Goal: Transaction & Acquisition: Purchase product/service

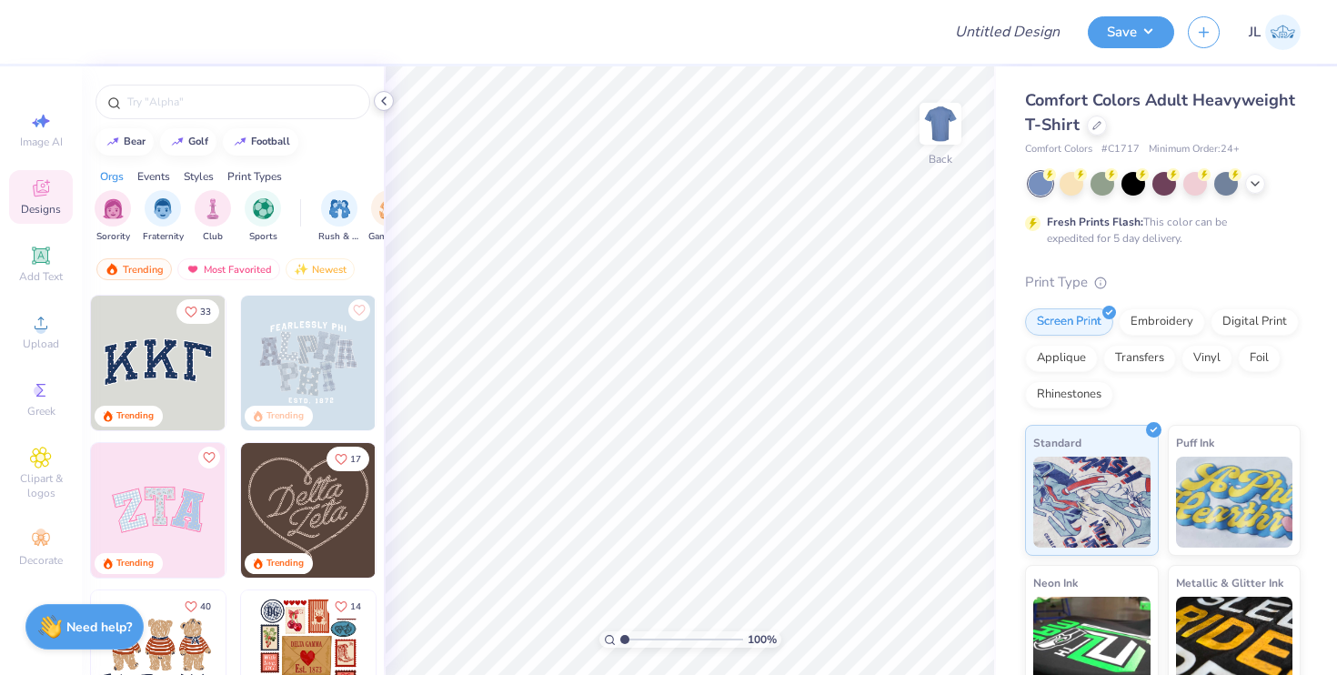
click at [386, 95] on icon at bounding box center [383, 101] width 15 height 15
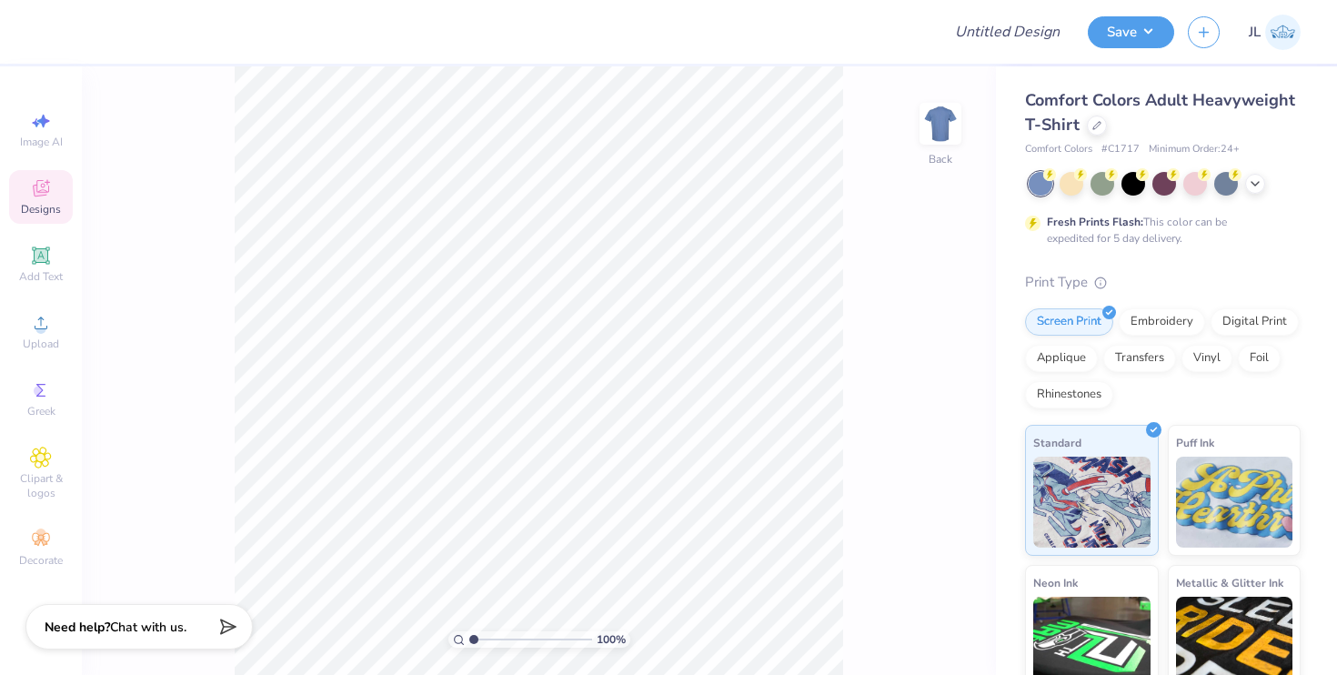
click at [1089, 134] on div "Comfort Colors Adult Heavyweight T-Shirt" at bounding box center [1162, 112] width 275 height 49
click at [1092, 135] on div "Comfort Colors Adult Heavyweight T-Shirt" at bounding box center [1162, 112] width 275 height 49
click at [1092, 133] on div at bounding box center [1097, 124] width 20 height 20
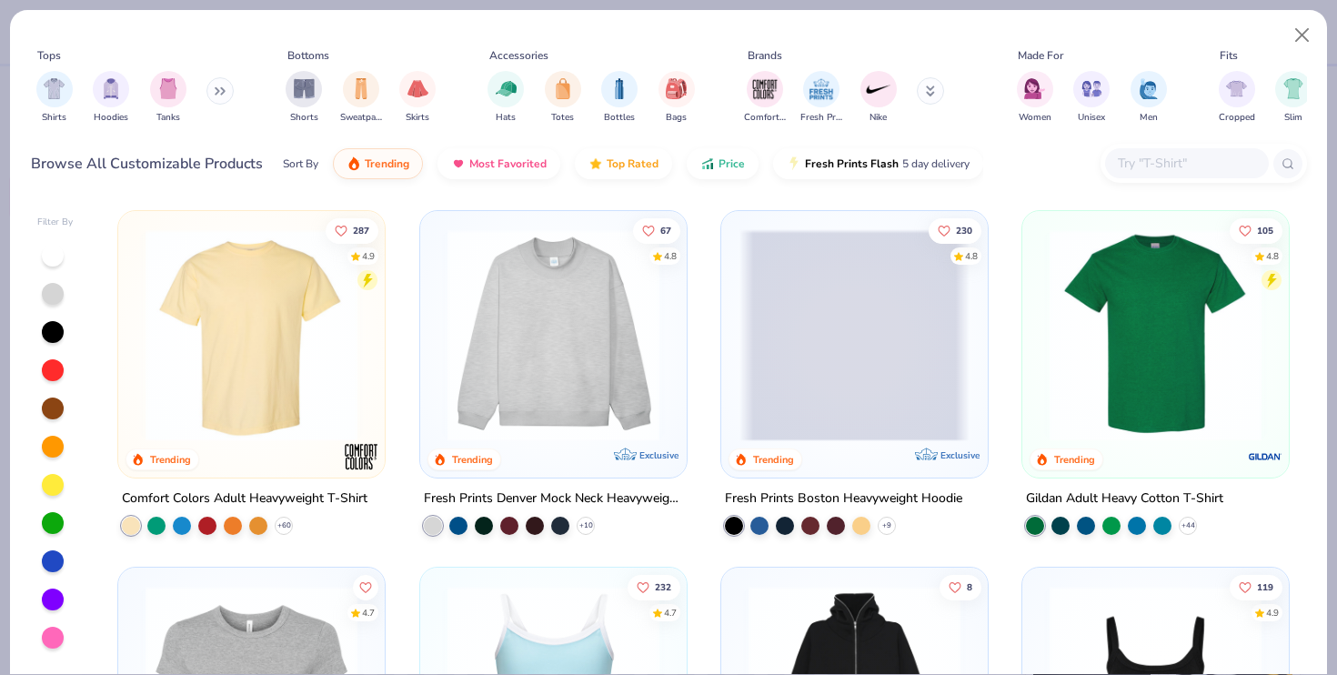
click at [1102, 158] on div at bounding box center [1203, 163] width 206 height 39
click at [1112, 158] on div at bounding box center [1187, 163] width 164 height 30
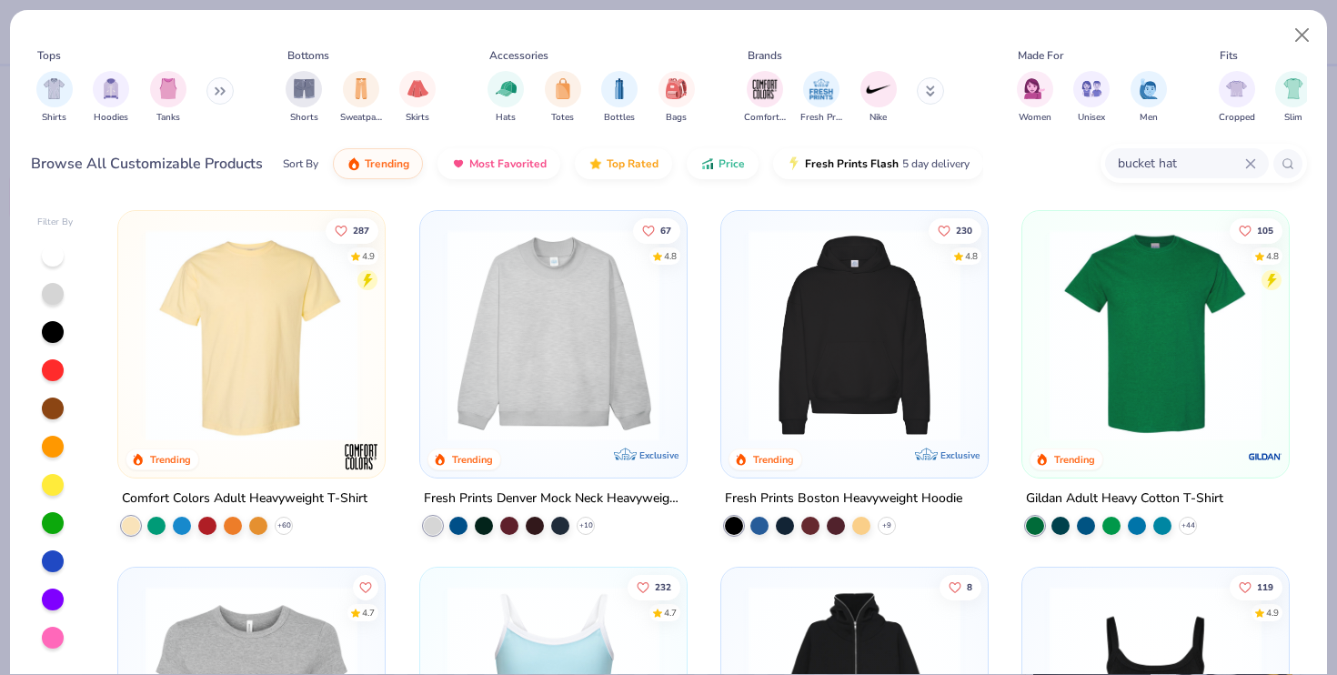
type input "bucket hat"
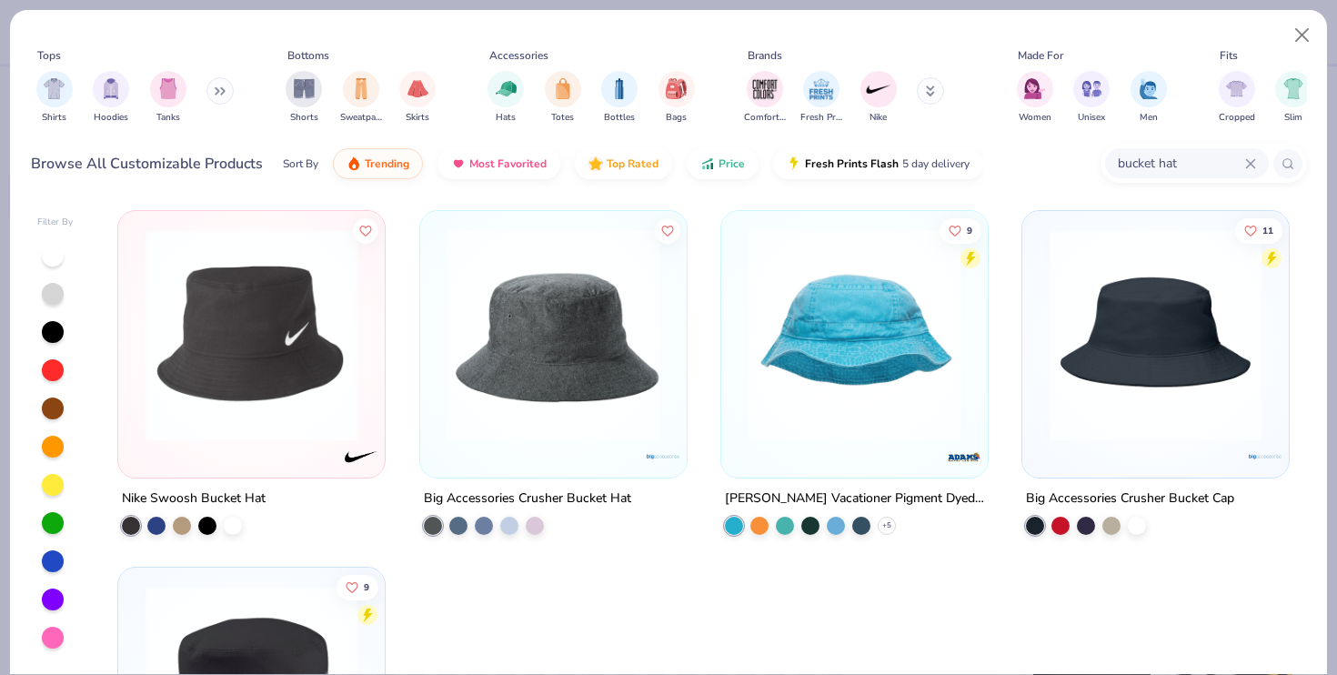
scroll to position [35, 0]
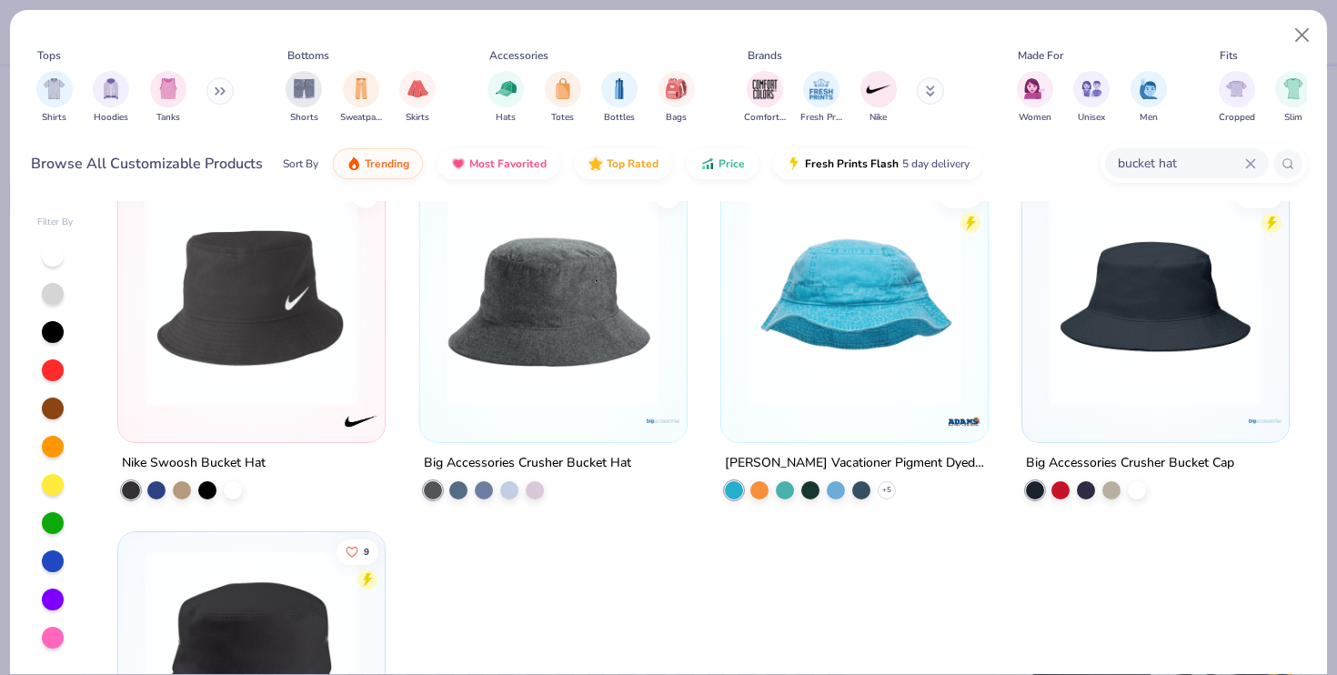
click at [1186, 355] on img at bounding box center [1155, 300] width 230 height 212
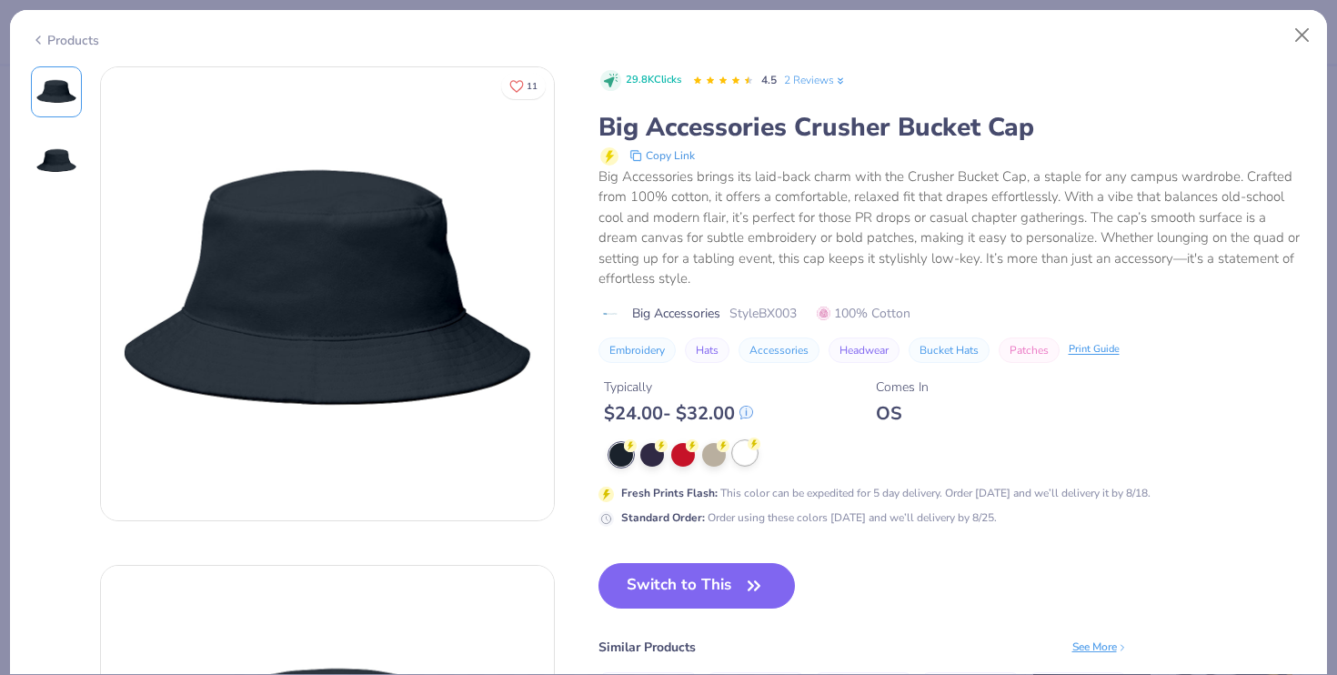
click at [741, 442] on div at bounding box center [745, 453] width 24 height 24
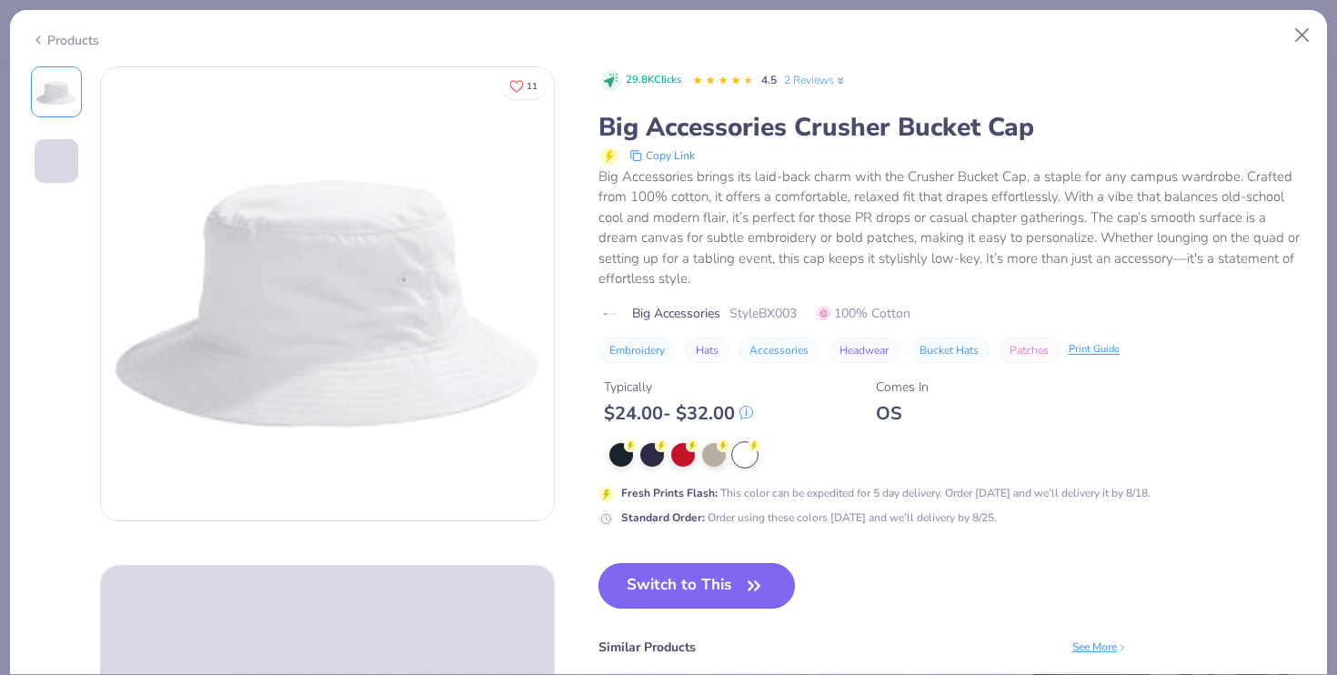
click at [715, 589] on button "Switch to This" at bounding box center [696, 585] width 197 height 45
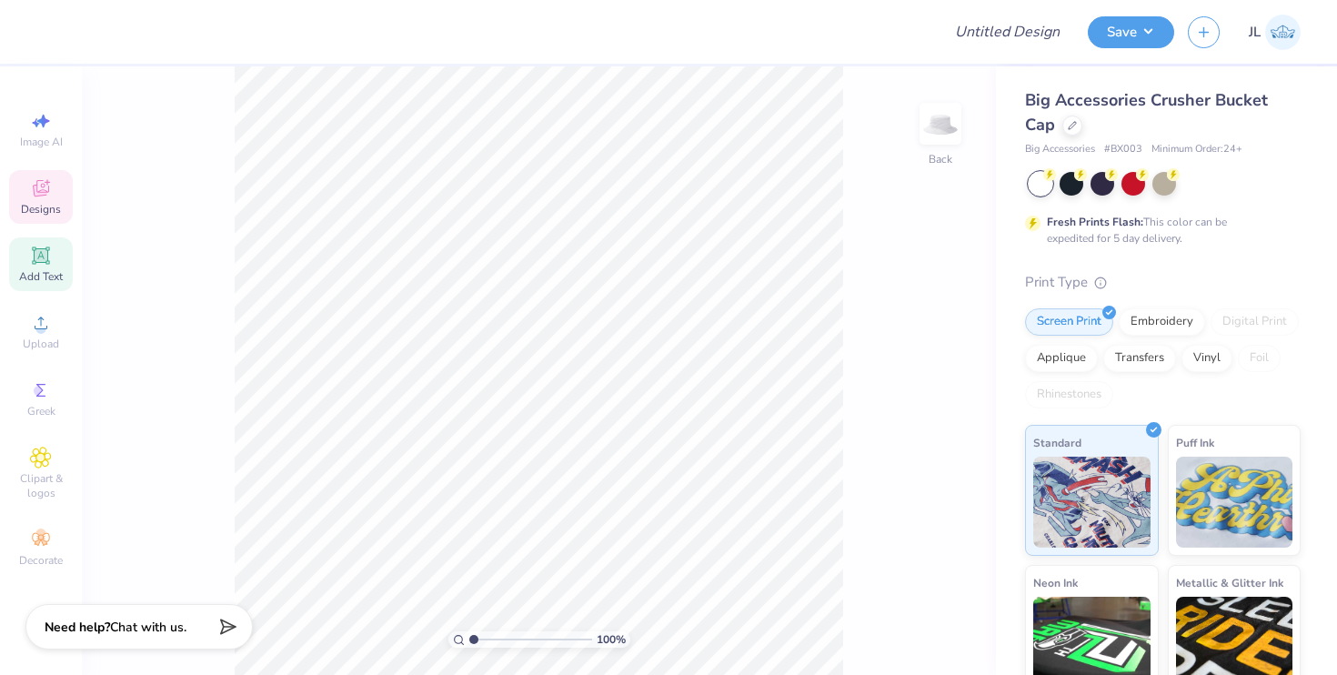
click at [47, 260] on icon at bounding box center [40, 254] width 17 height 17
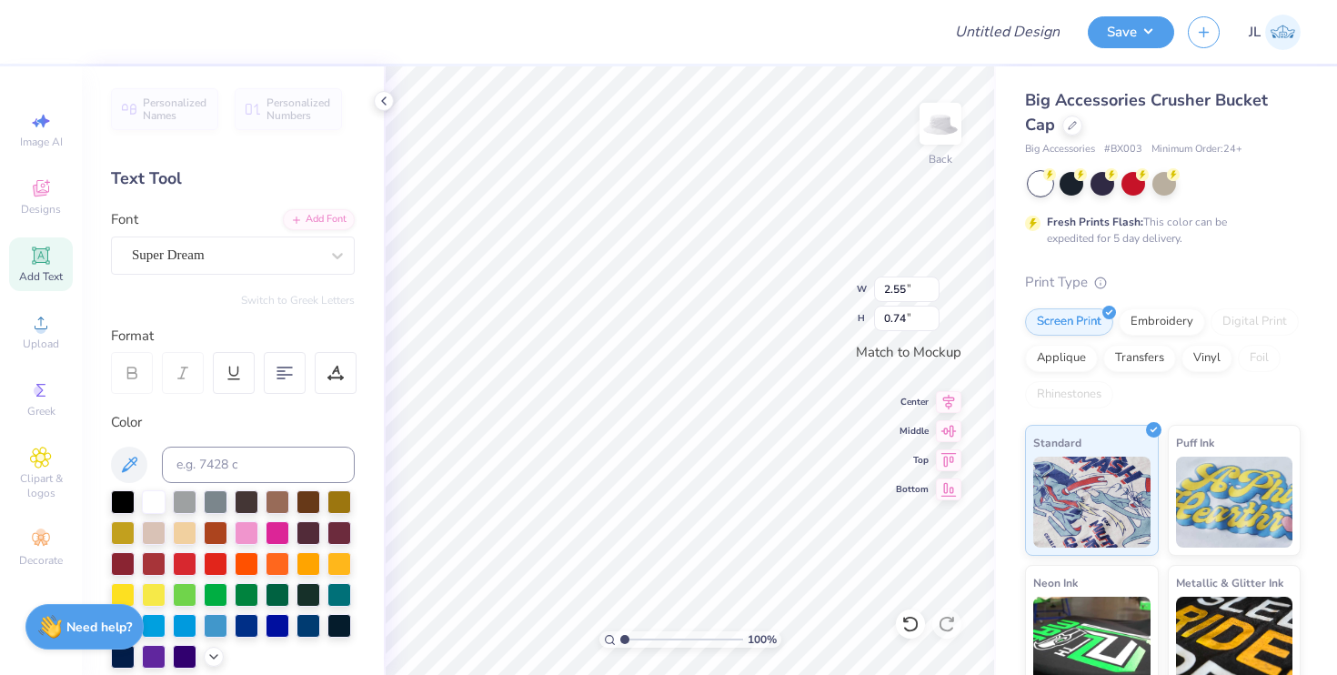
scroll to position [0, 3]
type textarea "DEAL JUNKY"
click at [257, 256] on div "Super Dream" at bounding box center [225, 255] width 191 height 28
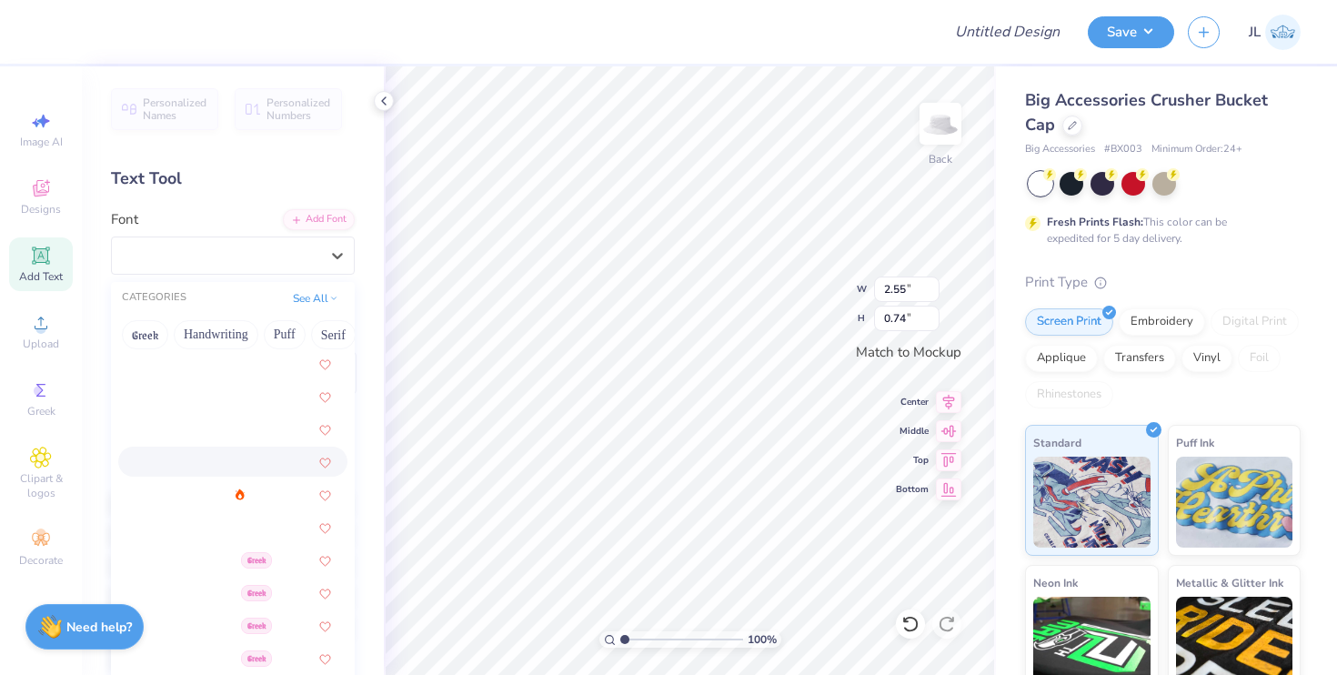
scroll to position [146, 0]
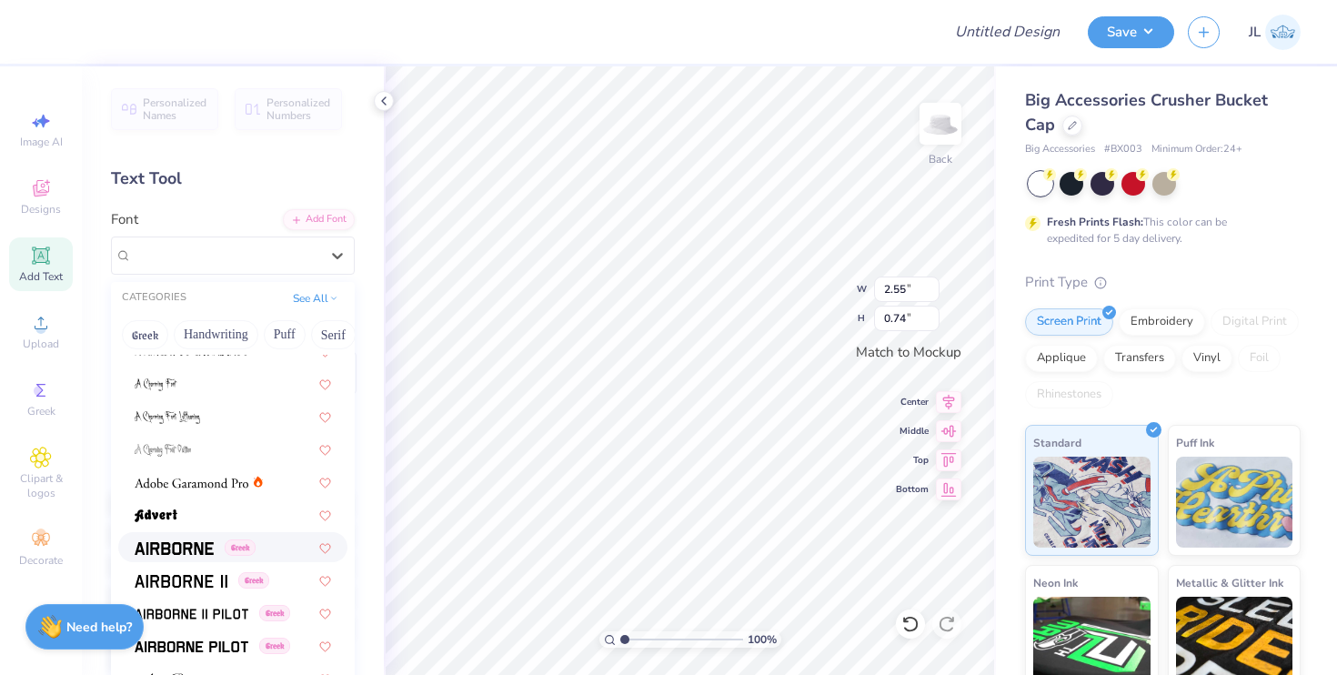
click at [184, 549] on img at bounding box center [174, 548] width 79 height 13
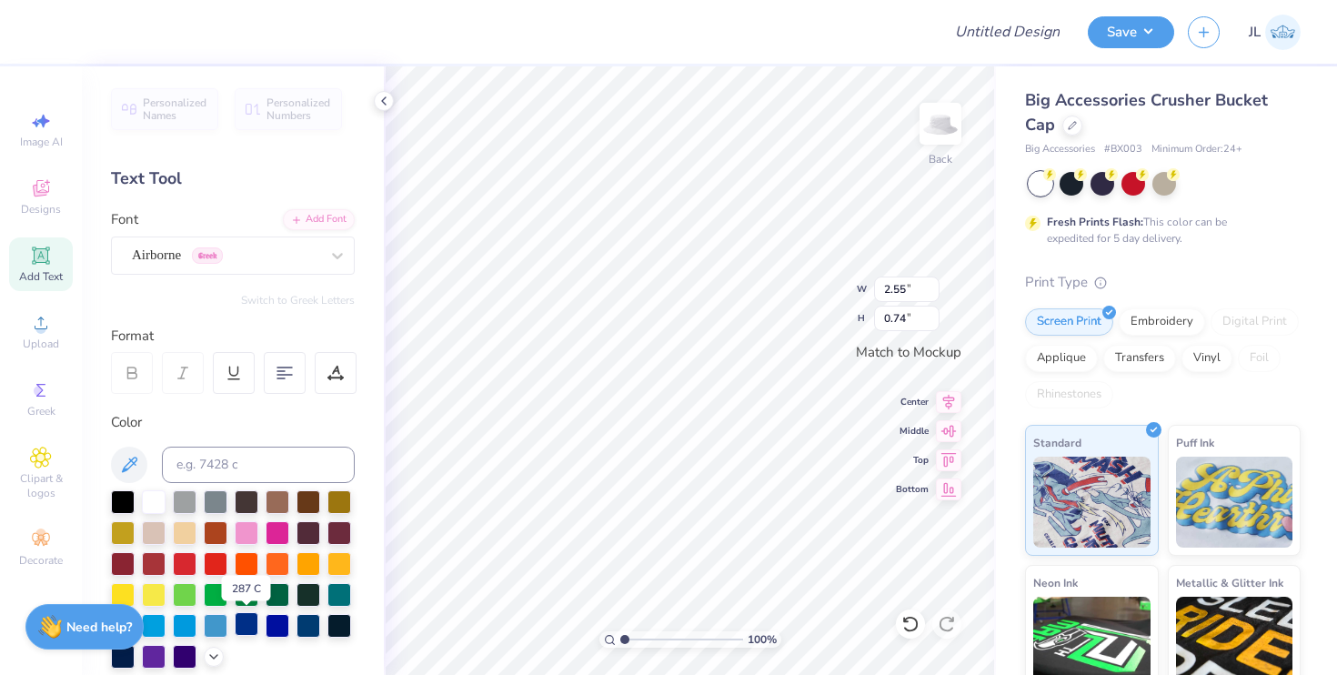
click at [251, 623] on div at bounding box center [247, 624] width 24 height 24
click at [232, 254] on div "Airborne Greek" at bounding box center [225, 255] width 191 height 28
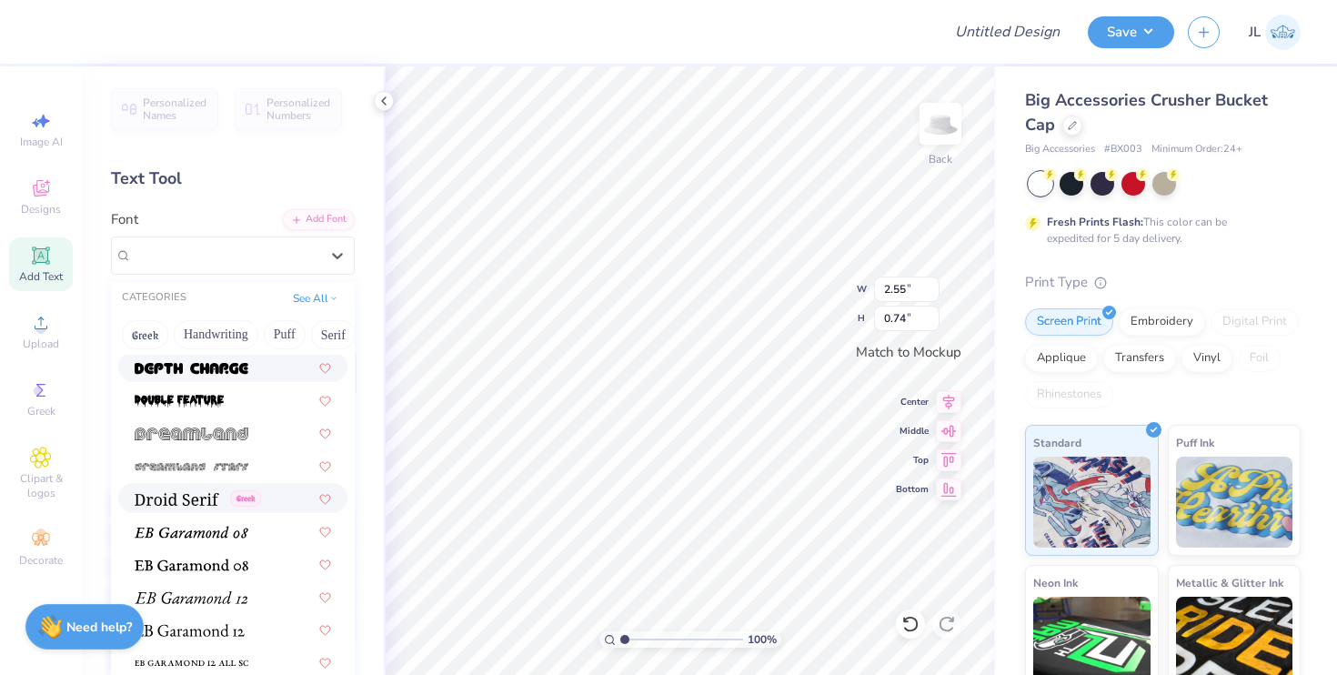
scroll to position [3165, 0]
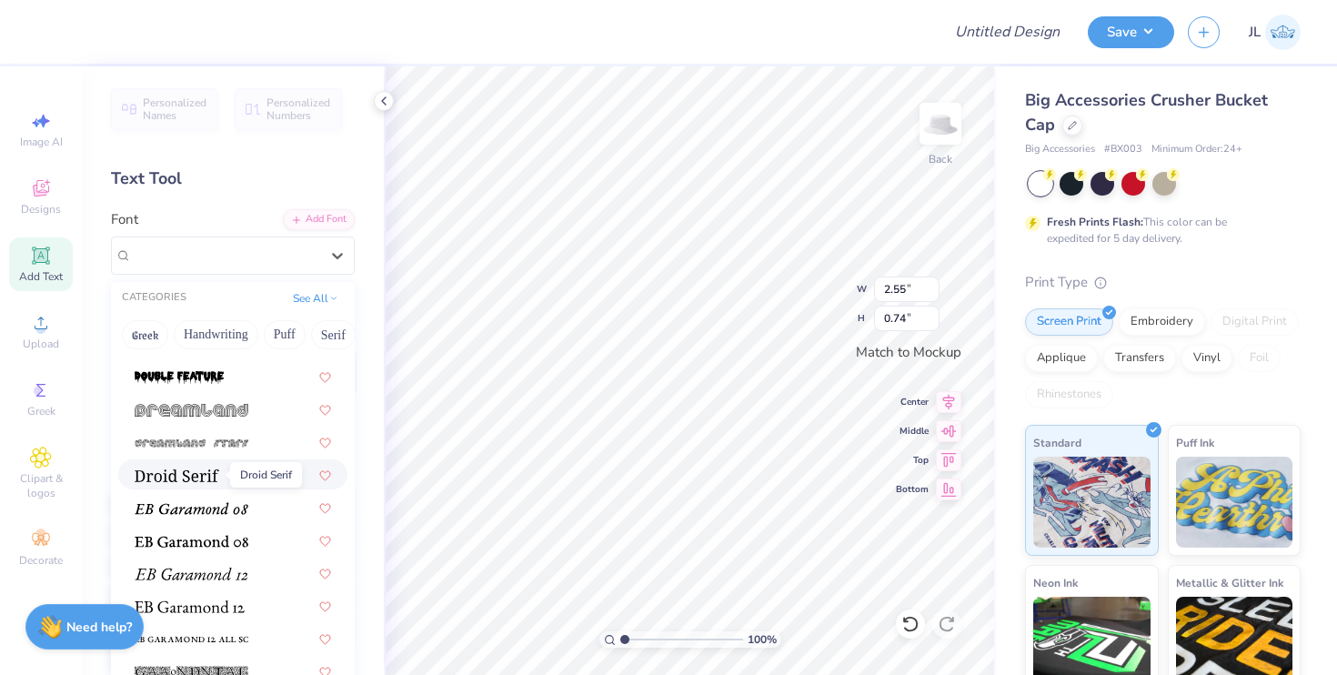
click at [183, 480] on img at bounding box center [177, 475] width 85 height 13
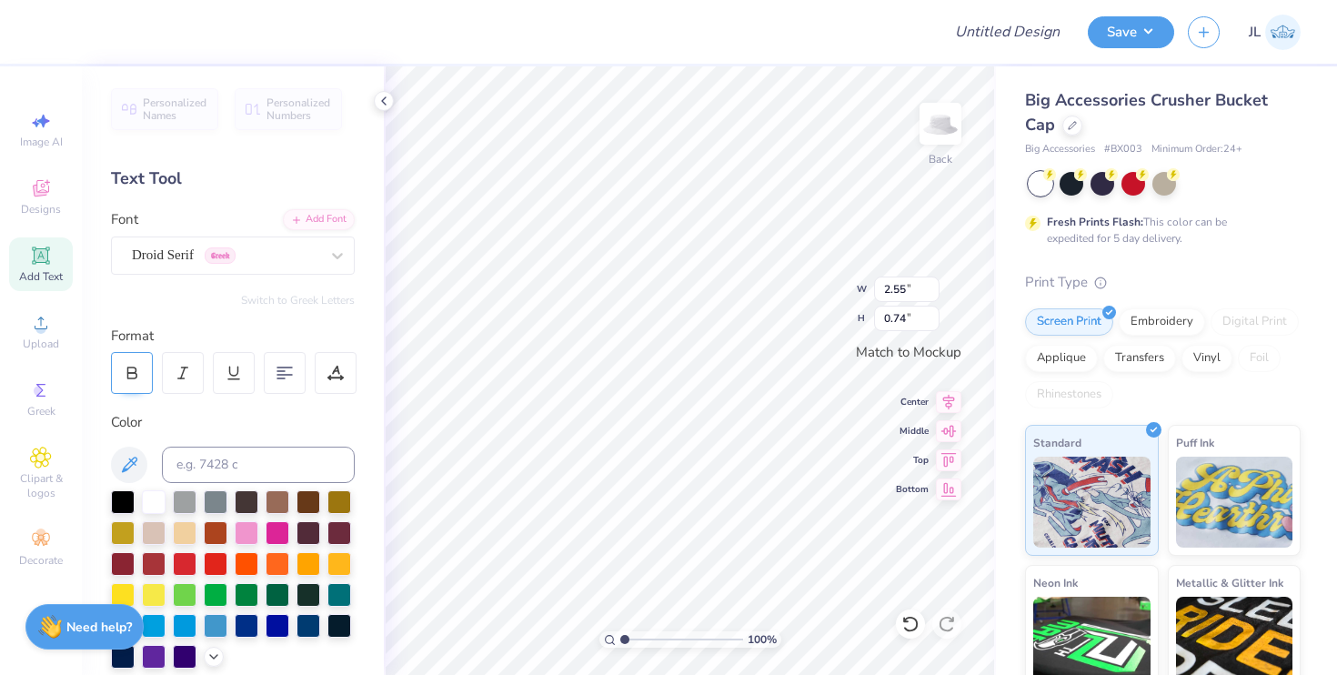
click at [135, 362] on div at bounding box center [132, 373] width 42 height 42
click at [185, 273] on div "Droid Serif Greek" at bounding box center [233, 255] width 244 height 38
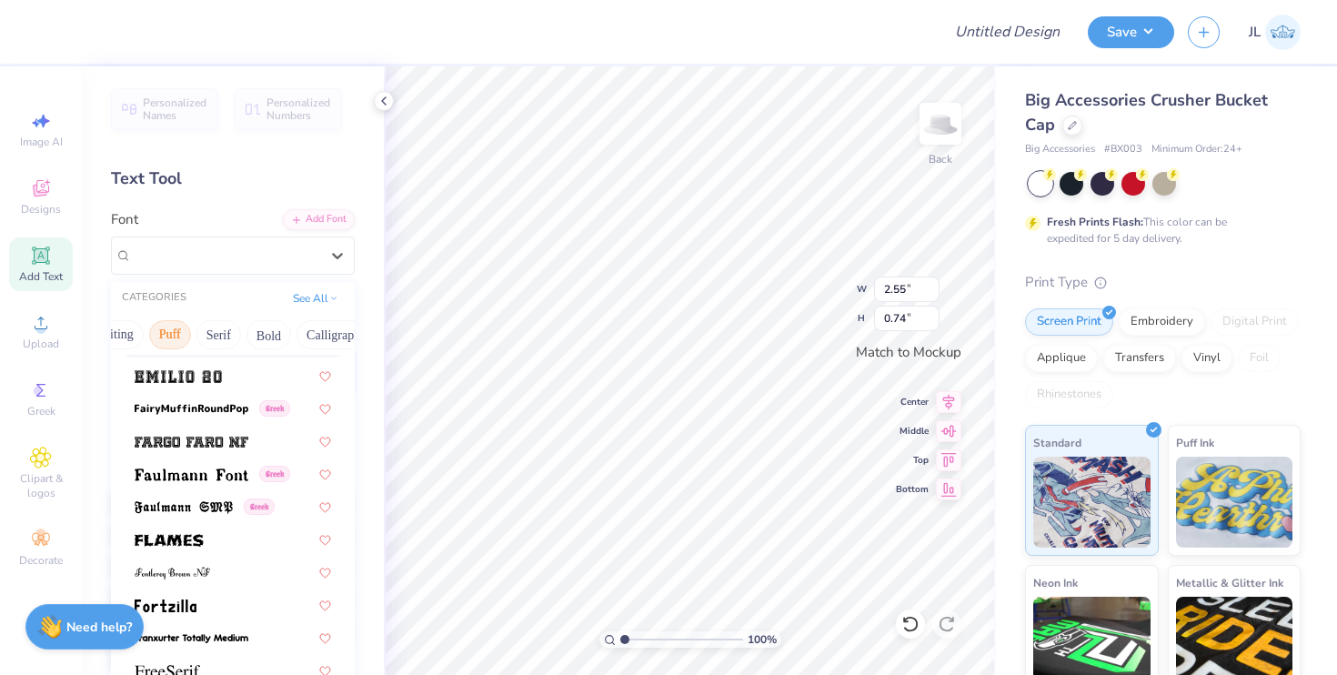
scroll to position [0, 177]
click at [207, 334] on button "Bold" at bounding box center [206, 334] width 45 height 29
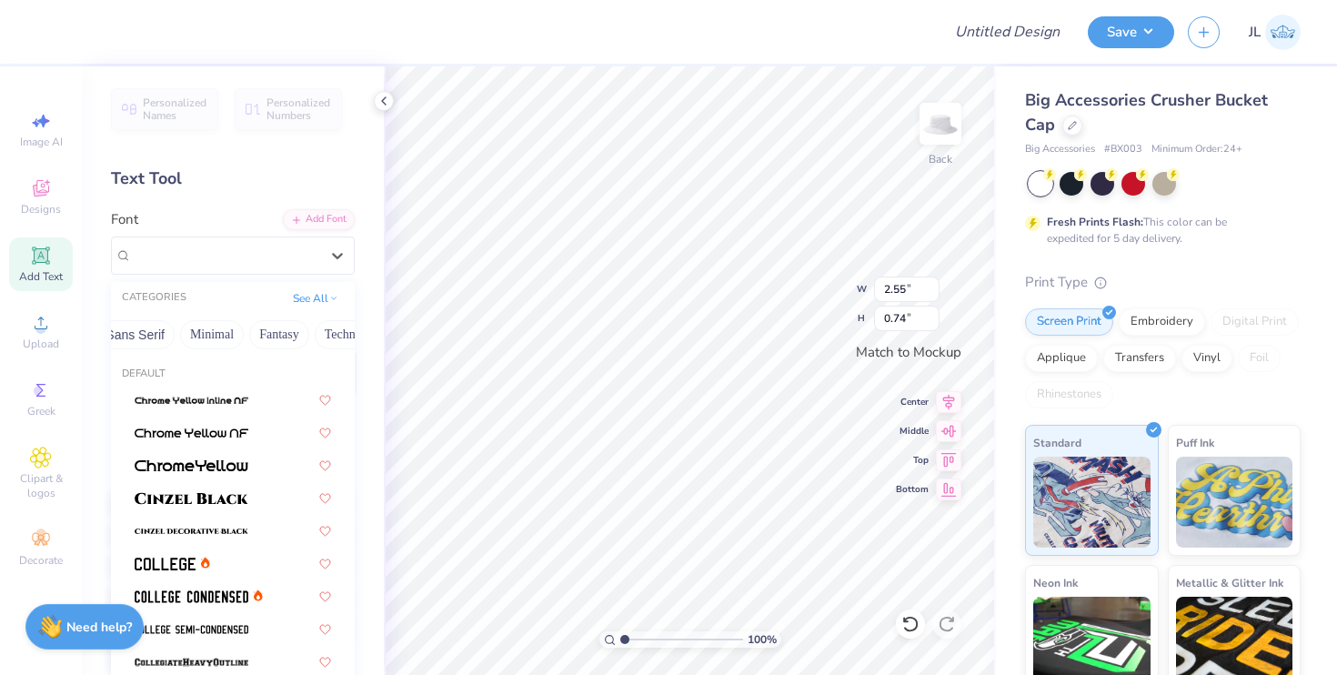
scroll to position [0, 456]
click at [223, 336] on button "Minimal" at bounding box center [211, 334] width 64 height 29
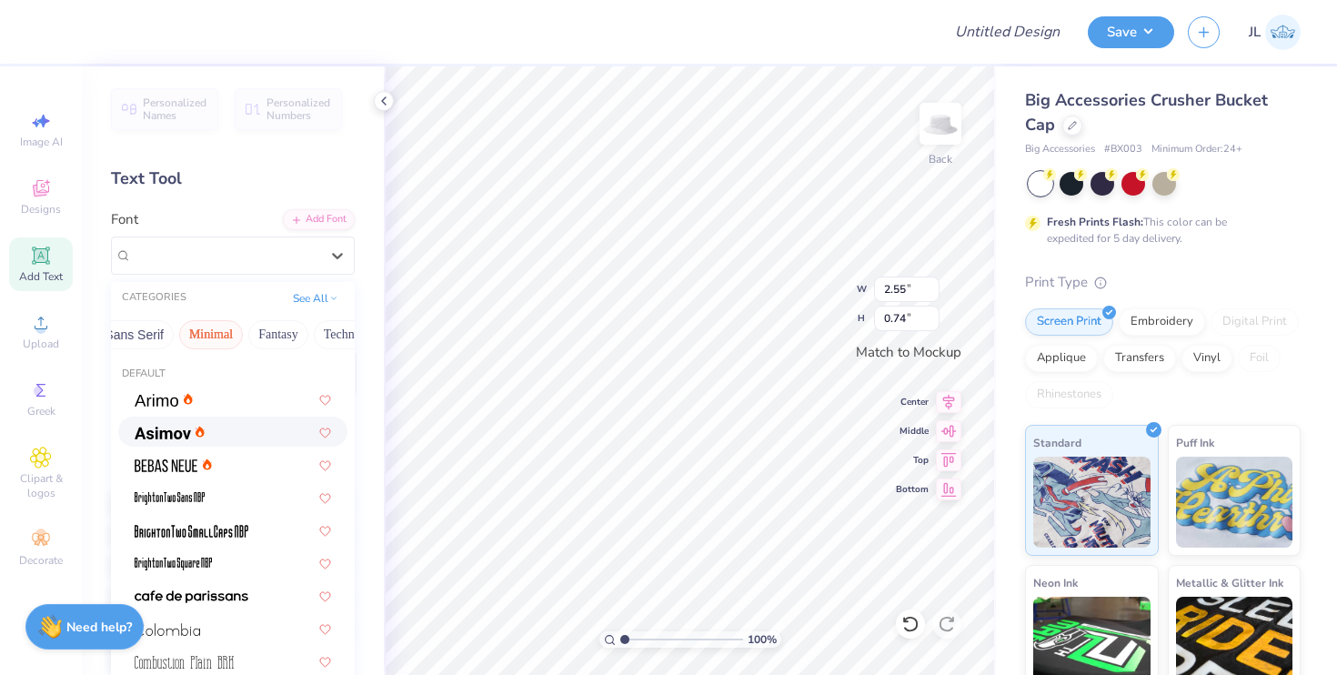
scroll to position [3, 0]
click at [232, 427] on div at bounding box center [233, 428] width 196 height 19
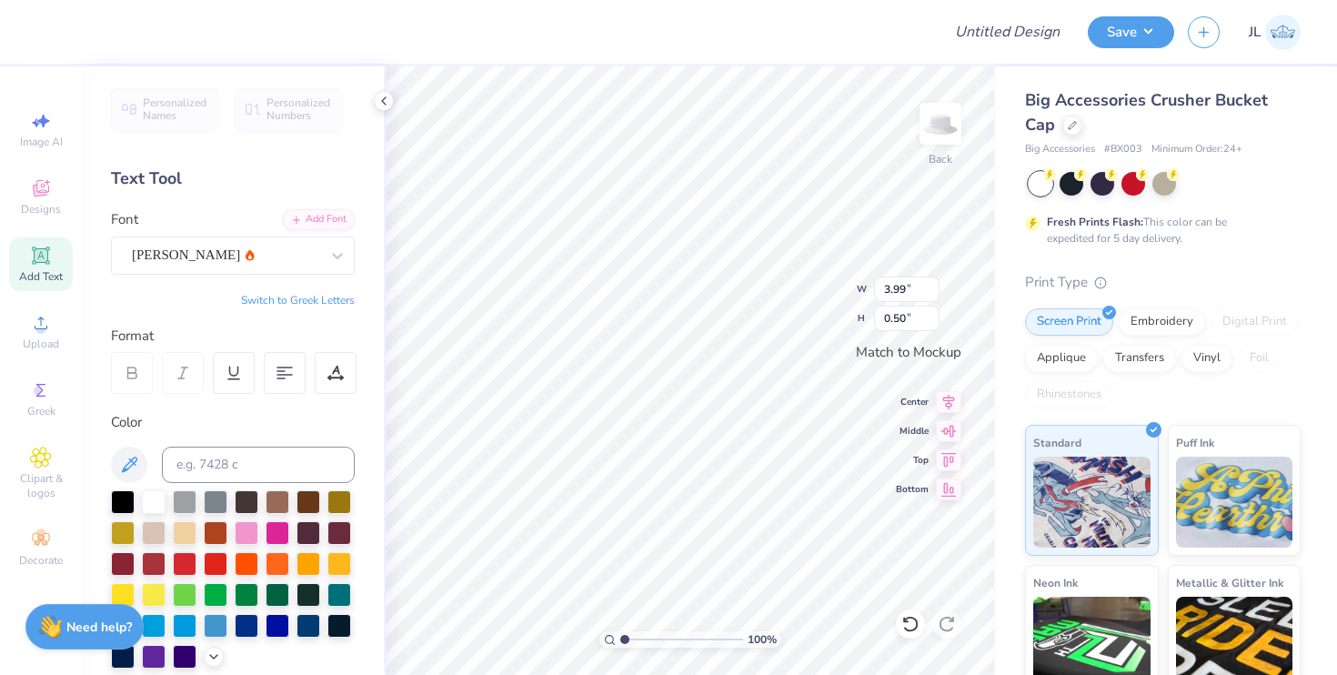
scroll to position [0, 3]
type textarea "DEAL JUNKY"
click at [290, 366] on icon at bounding box center [284, 373] width 16 height 16
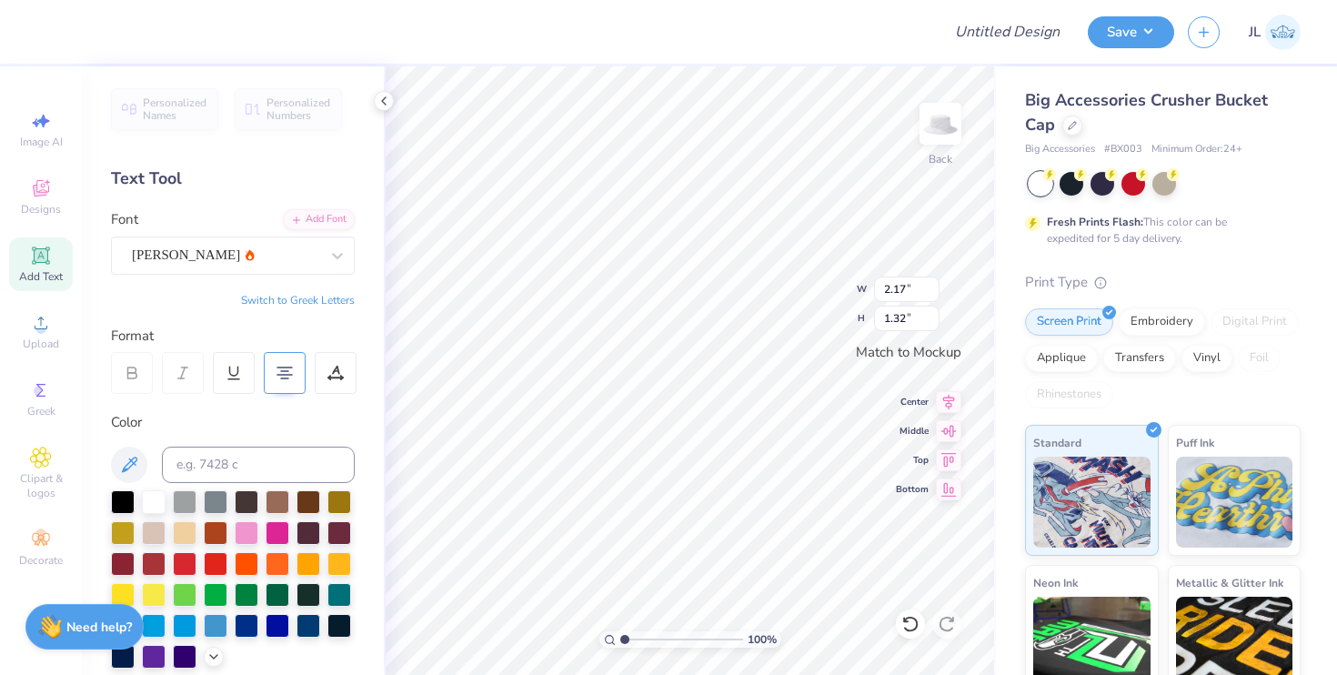
type input "3.20"
type input "1.95"
type input "2.16"
type input "1.32"
click at [1163, 313] on div "Embroidery" at bounding box center [1161, 318] width 86 height 27
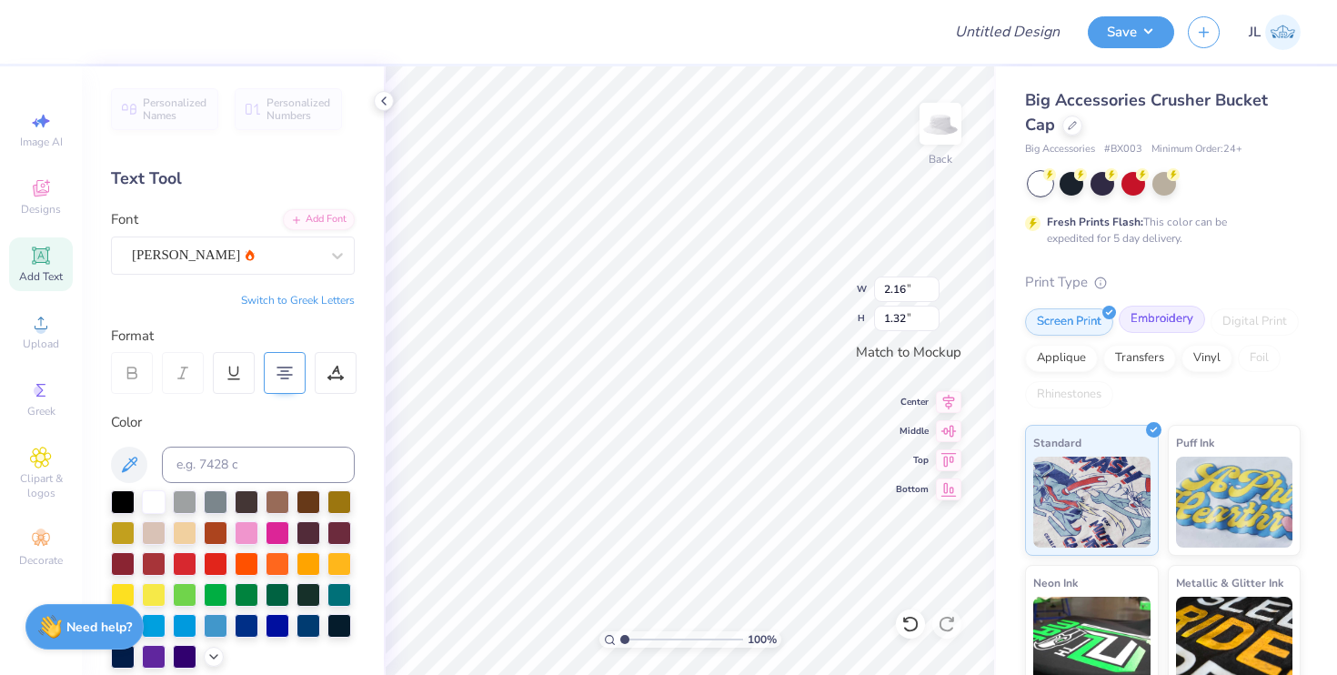
type input "2.15"
type input "1.31"
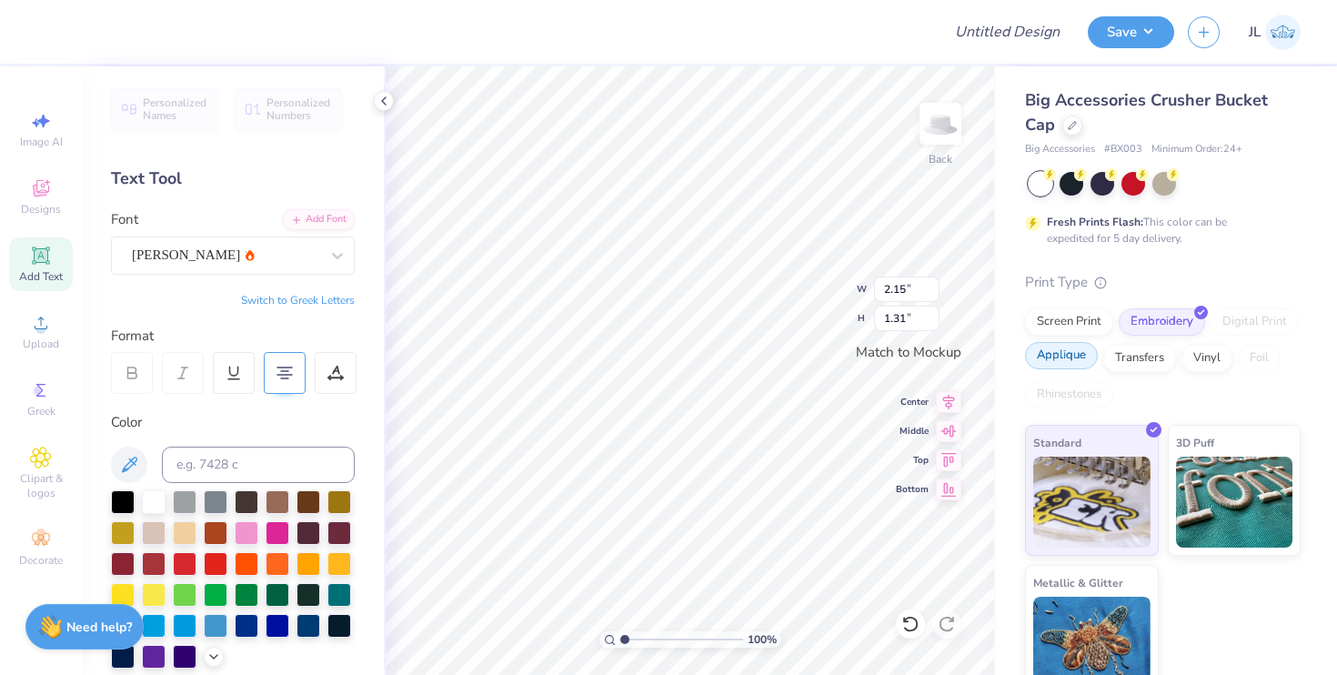
scroll to position [1, 1]
type textarea "DEAL JUNKY"
type input "4.96"
type input "0.62"
click at [238, 248] on div "Asimov" at bounding box center [225, 255] width 191 height 28
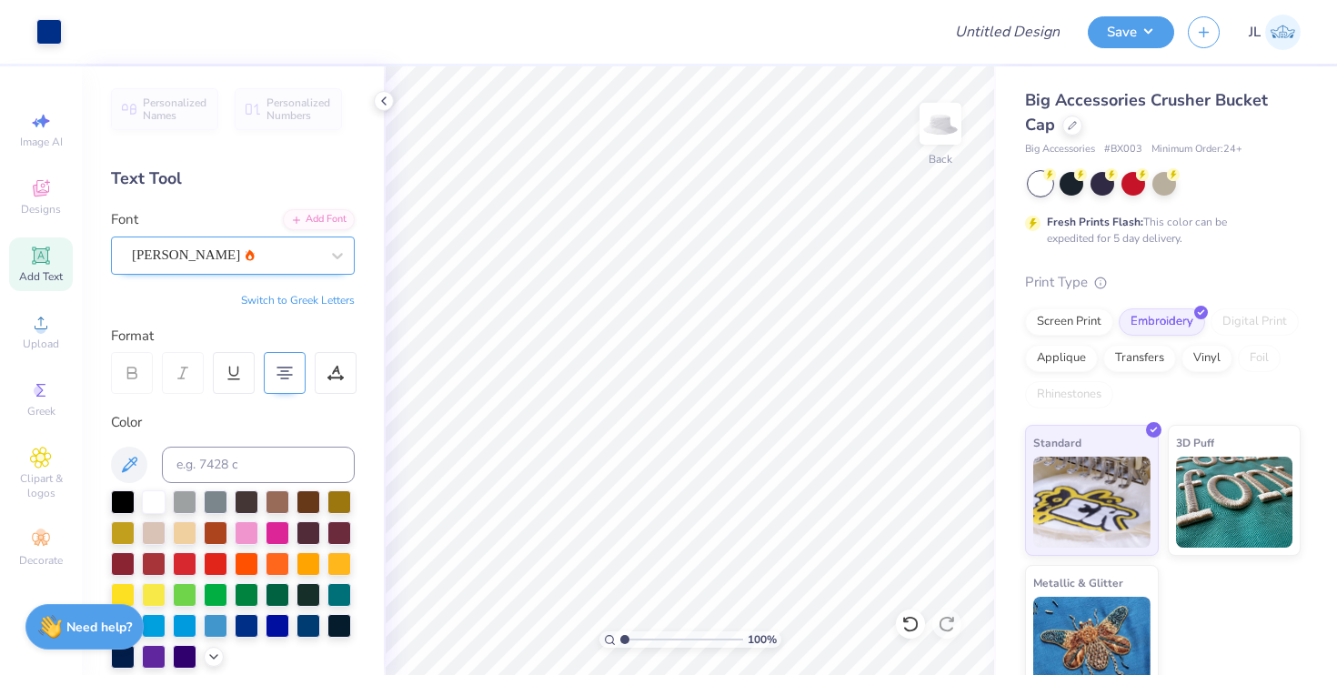
click at [257, 240] on div "Asimov" at bounding box center [233, 255] width 244 height 38
click at [248, 254] on div "Asimov" at bounding box center [225, 255] width 191 height 28
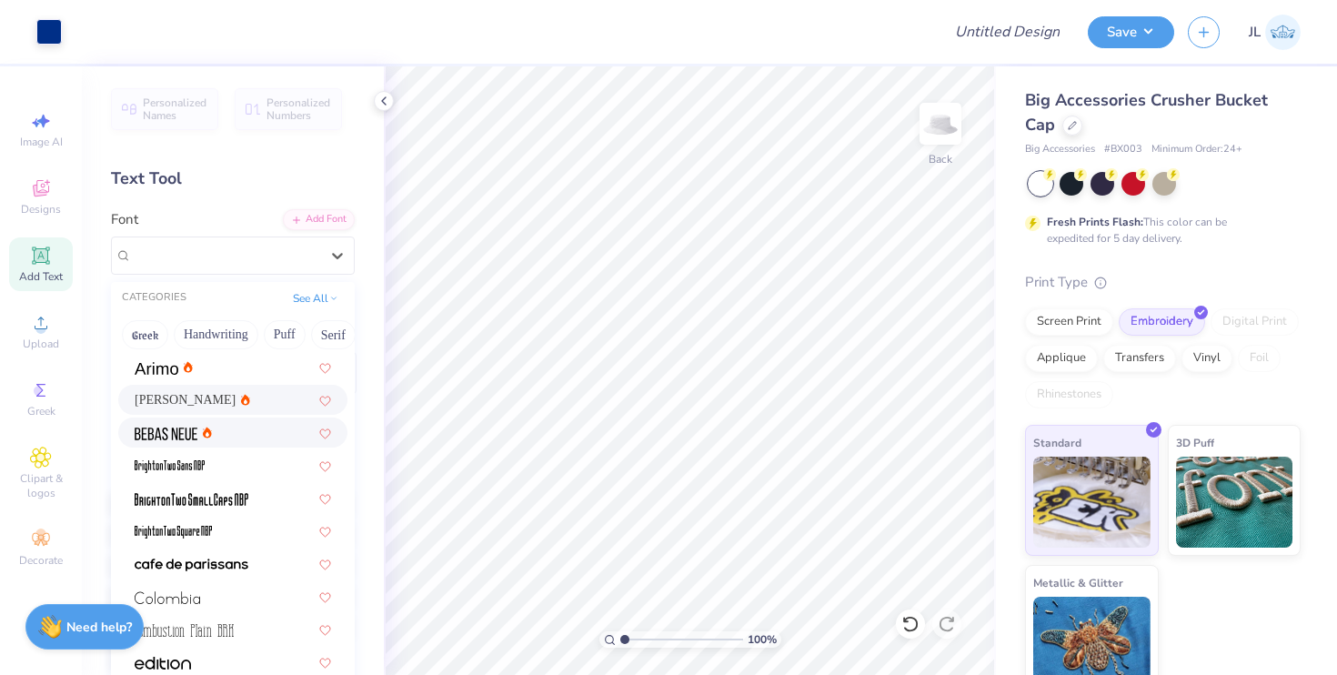
scroll to position [28, 0]
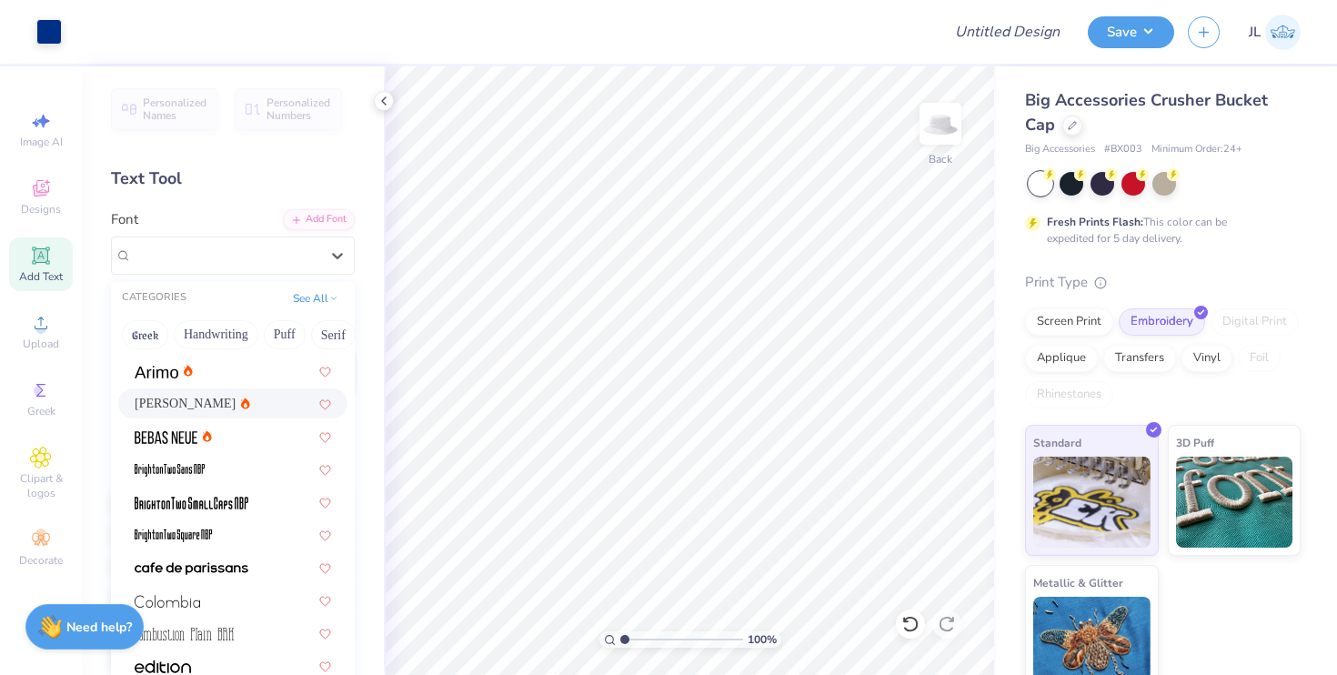
click at [170, 405] on span "Asimov" at bounding box center [185, 403] width 101 height 19
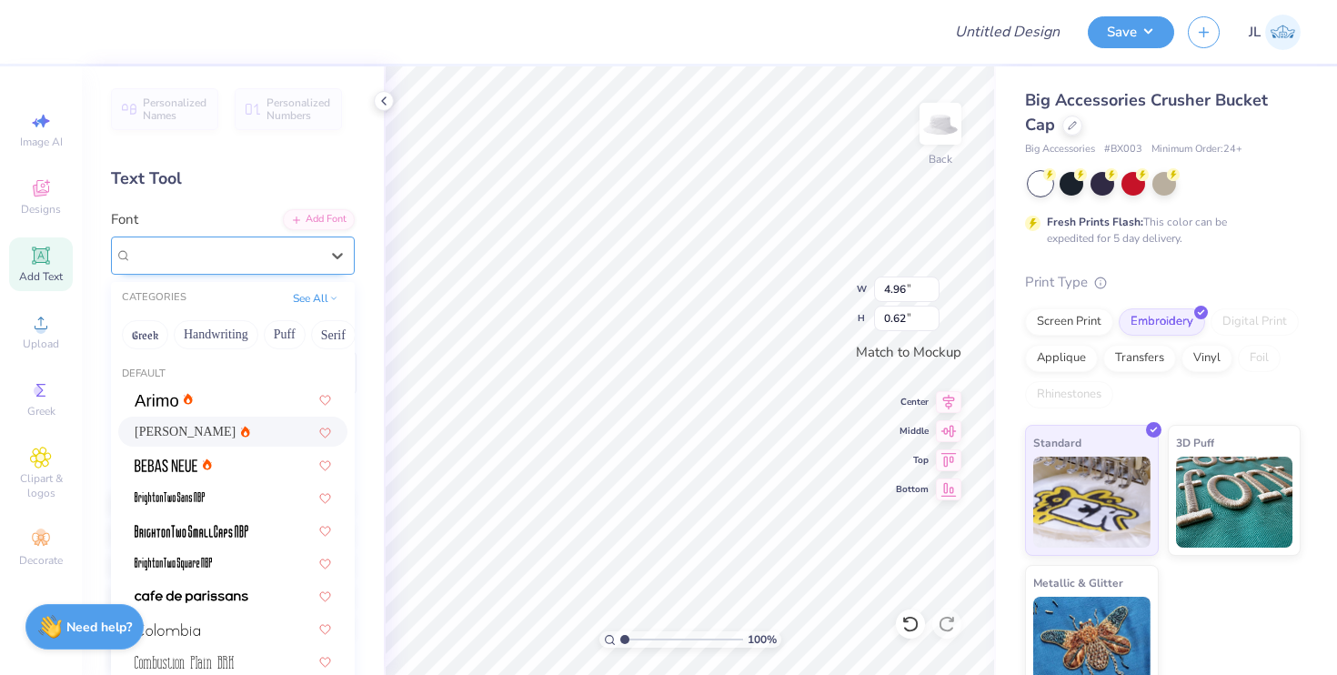
click at [256, 254] on div "Asimov" at bounding box center [225, 255] width 191 height 28
click at [203, 427] on div "Asimov" at bounding box center [233, 431] width 196 height 19
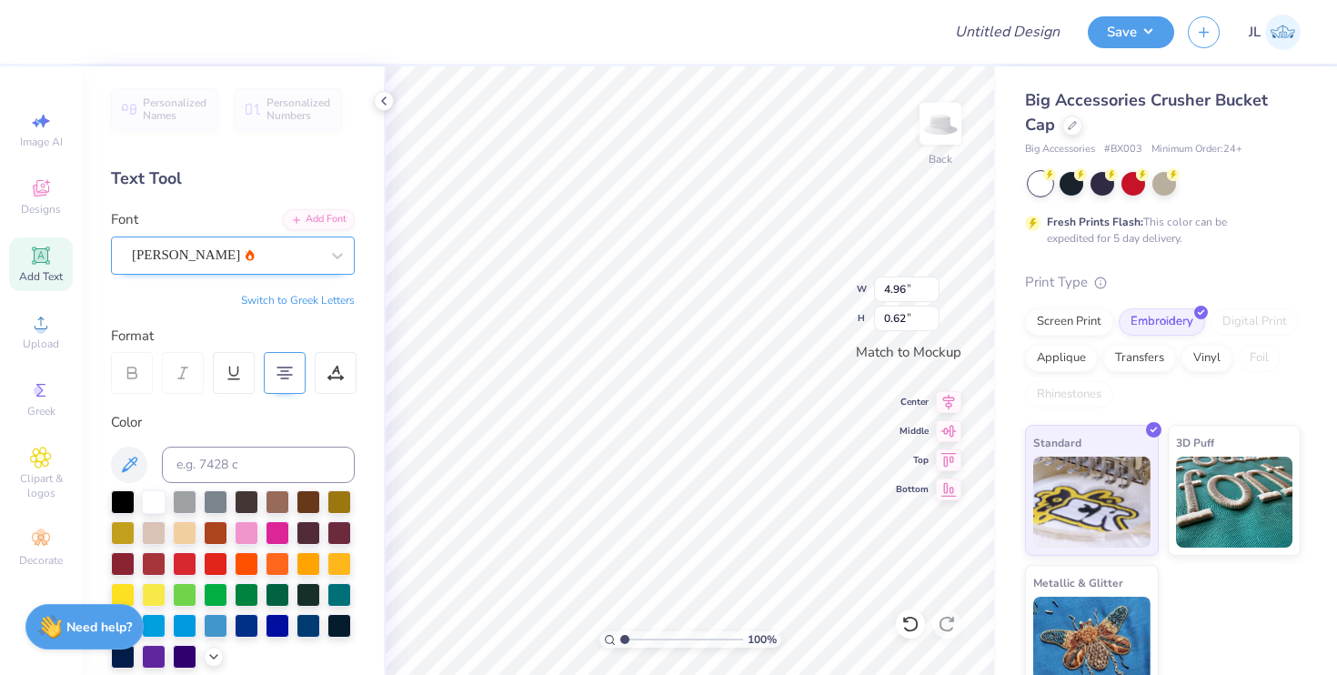
click at [201, 248] on div "Asimov" at bounding box center [225, 255] width 191 height 28
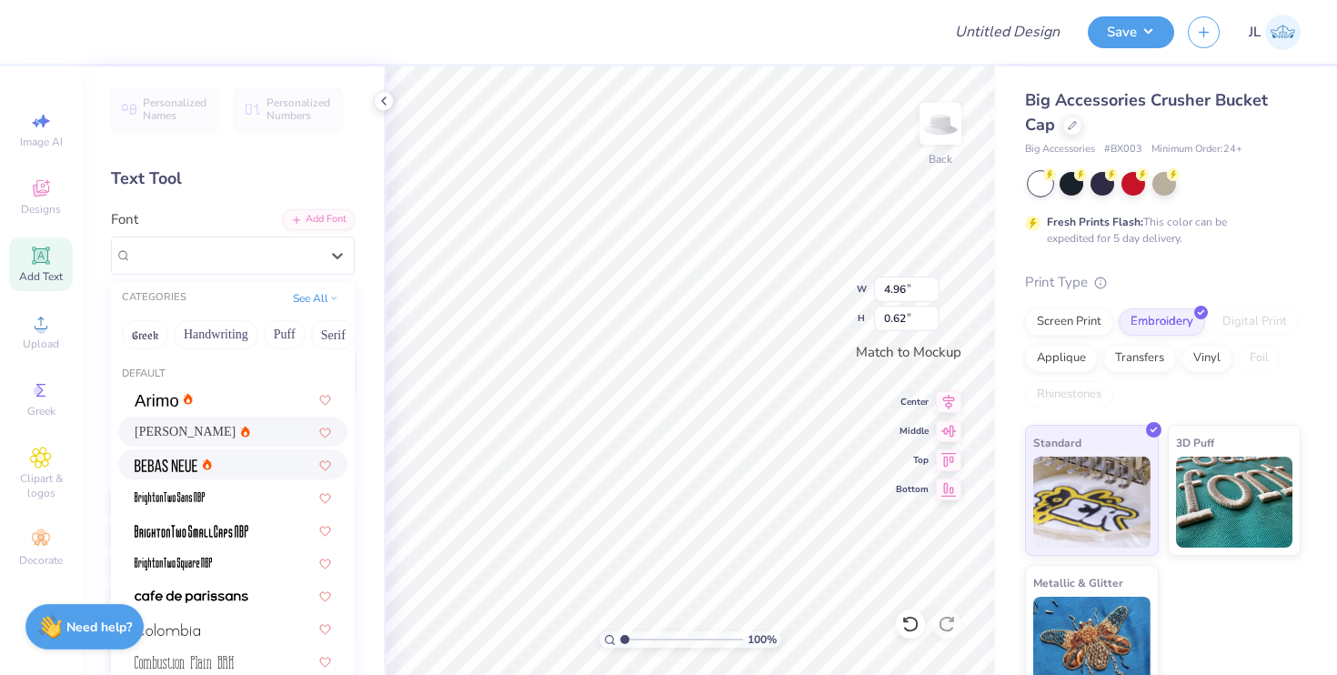
click at [219, 461] on div at bounding box center [233, 464] width 196 height 19
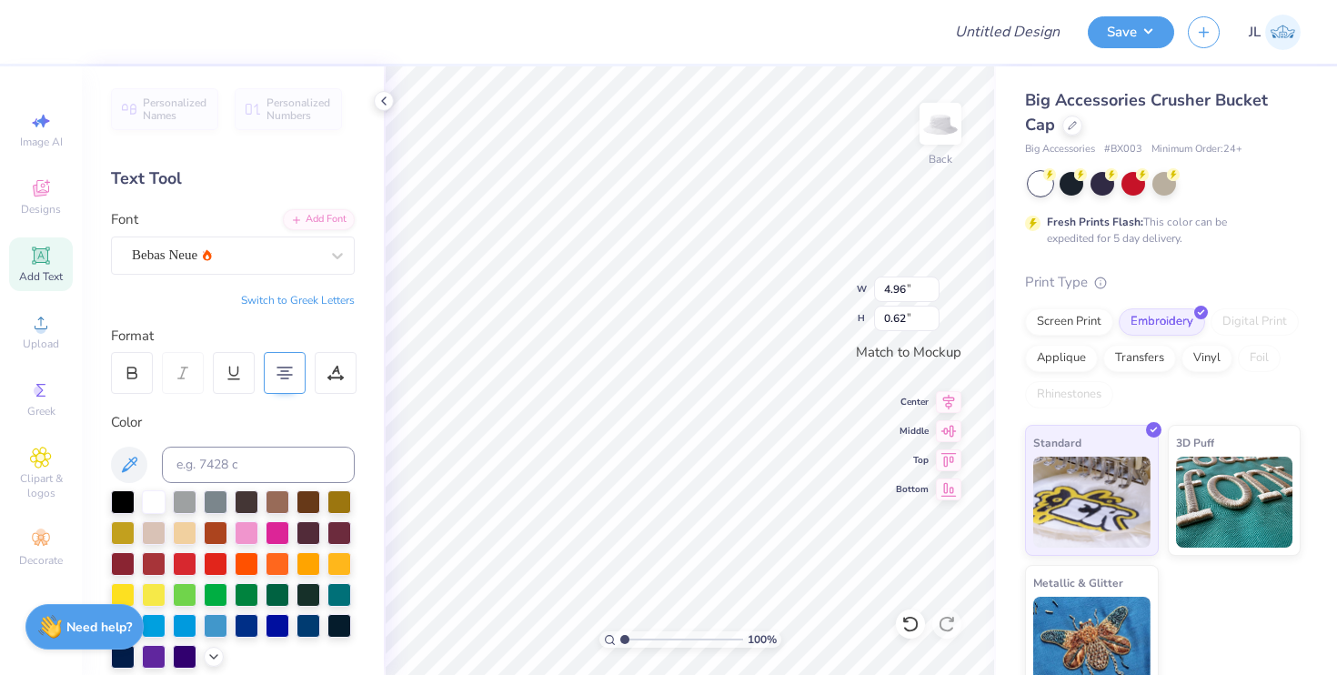
type input "2.98"
type input "0.61"
click at [233, 255] on div "Bebas Neue" at bounding box center [225, 255] width 191 height 28
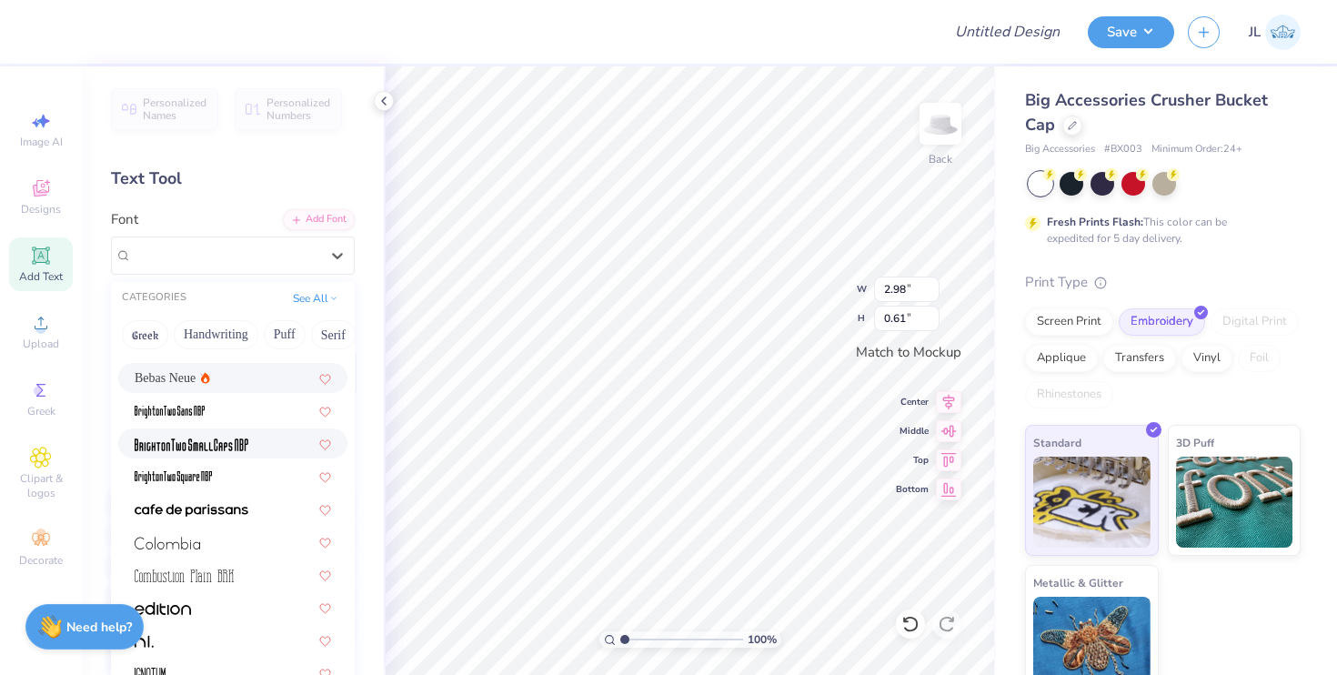
scroll to position [85, 0]
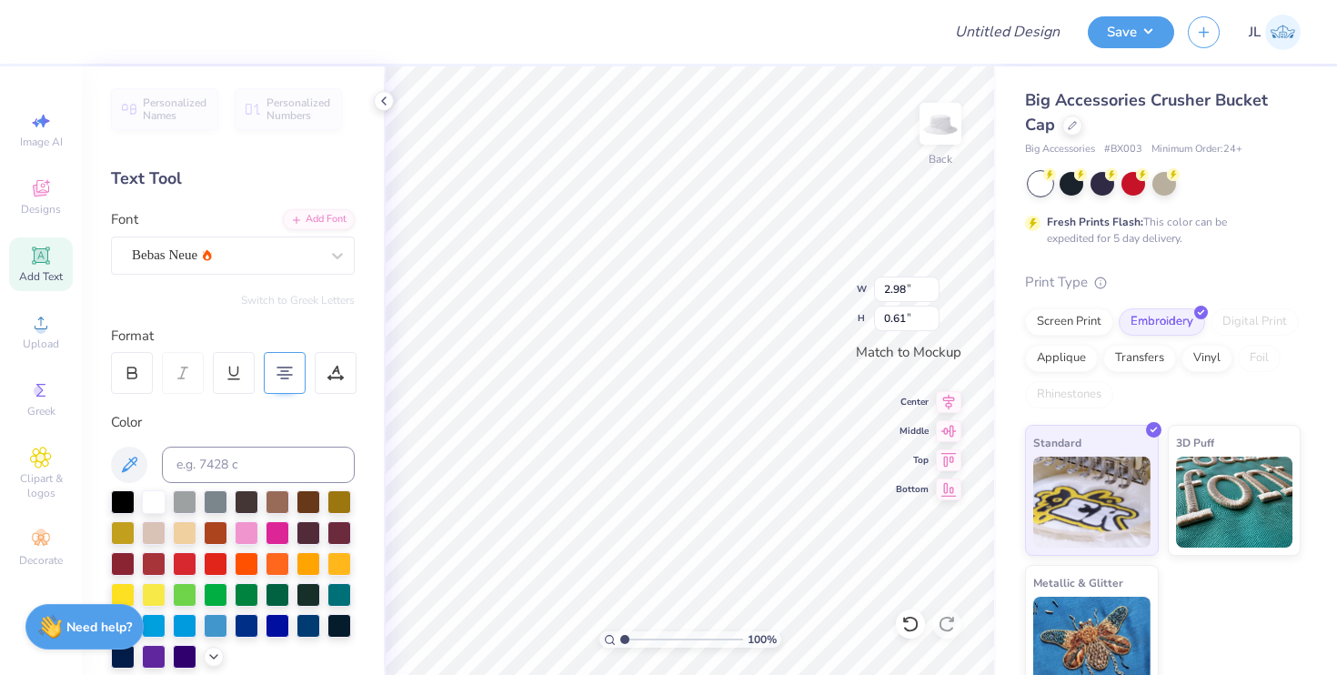
type input "3.97"
type input "0.81"
type input "4.93"
type input "1.00"
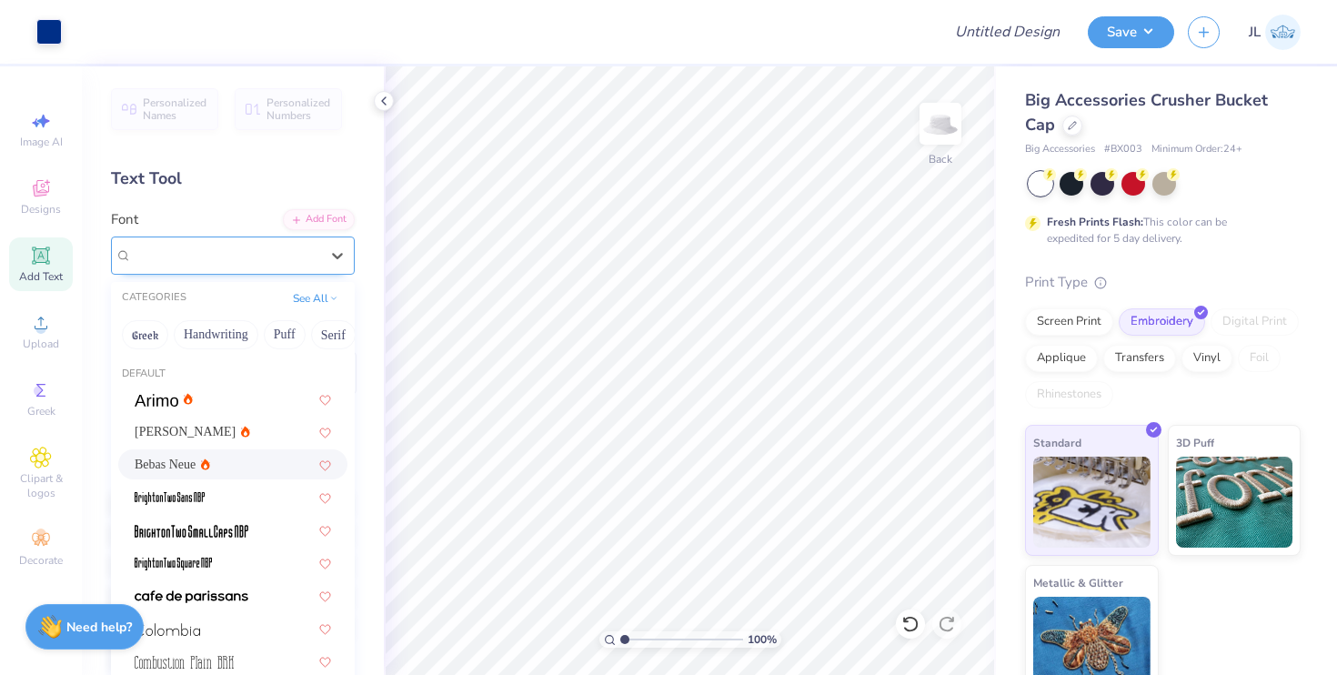
click at [236, 238] on div "Bebas Neue" at bounding box center [233, 255] width 244 height 38
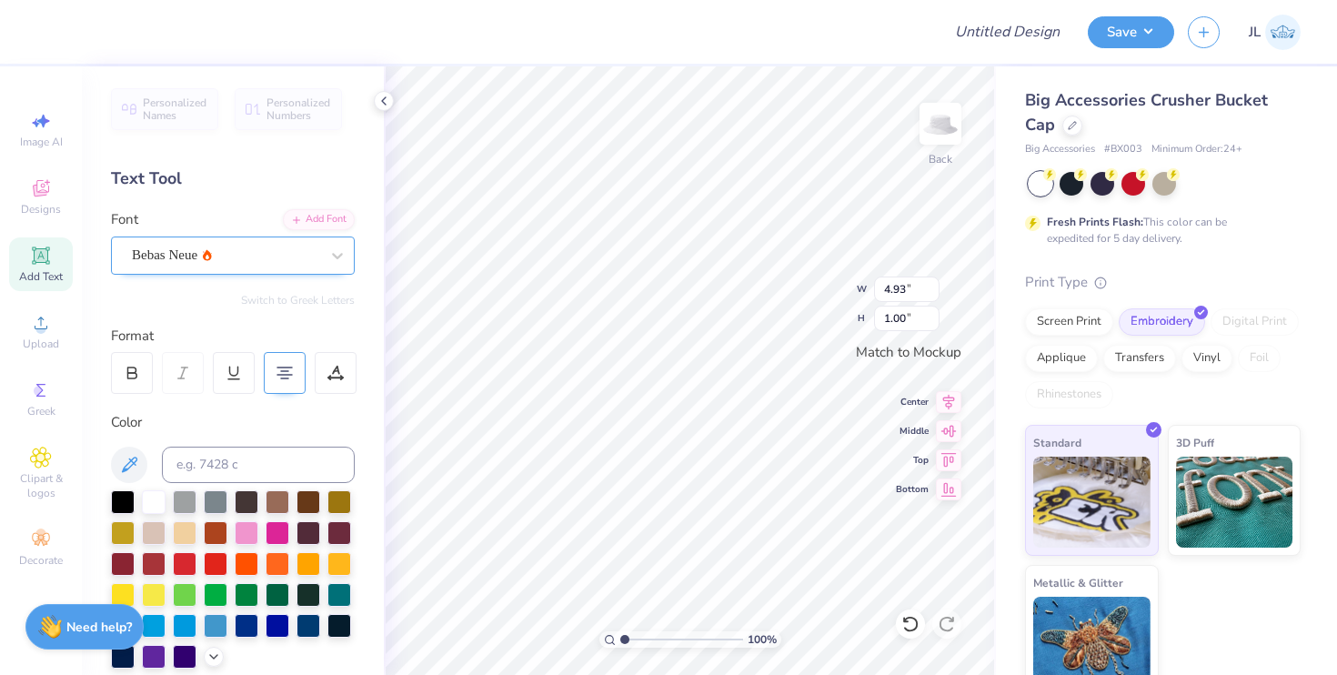
click at [302, 266] on div at bounding box center [225, 255] width 187 height 25
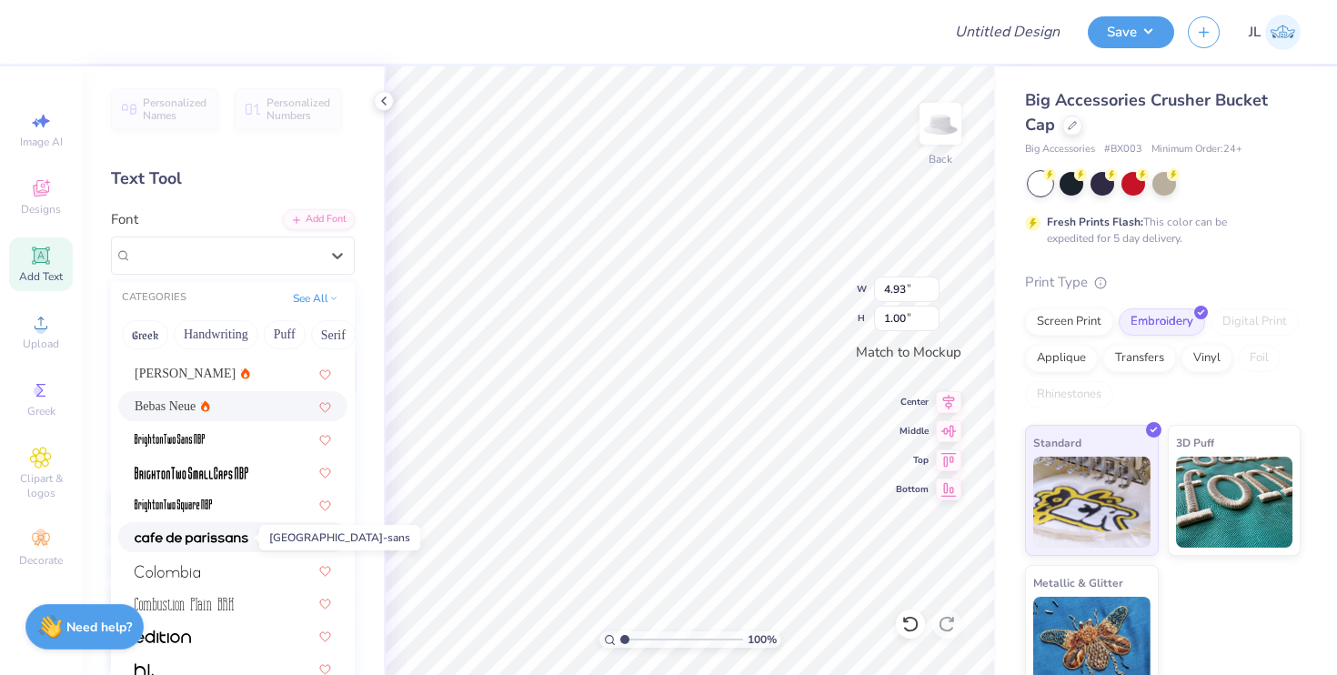
scroll to position [81, 0]
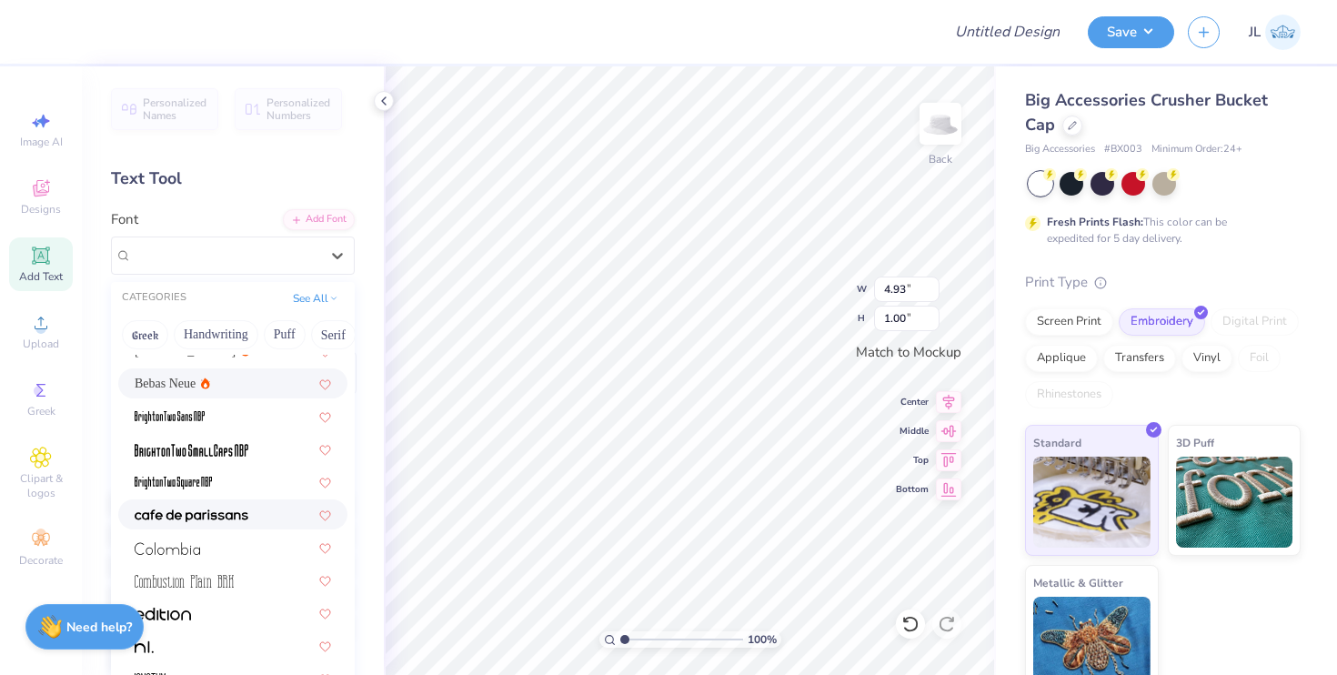
click at [222, 521] on img at bounding box center [192, 515] width 114 height 13
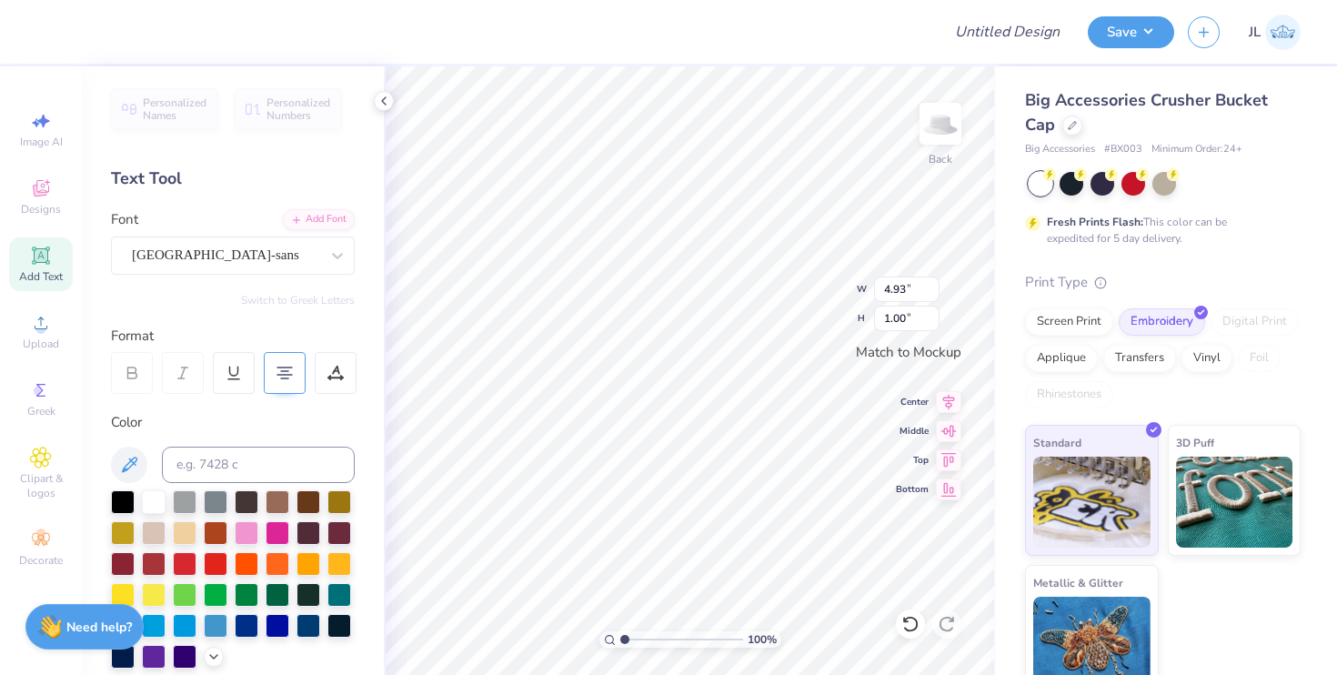
type input "4.97"
click at [242, 253] on div "cafe de paris-sans" at bounding box center [225, 255] width 191 height 28
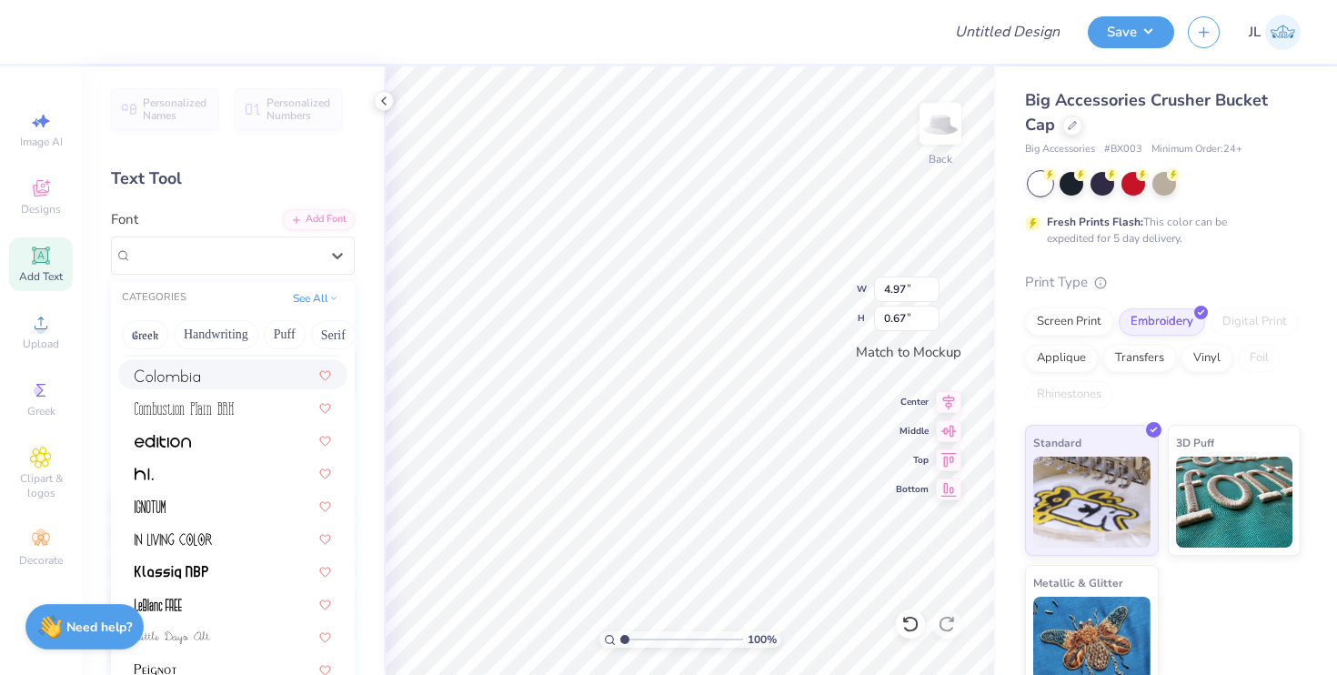
scroll to position [269, 0]
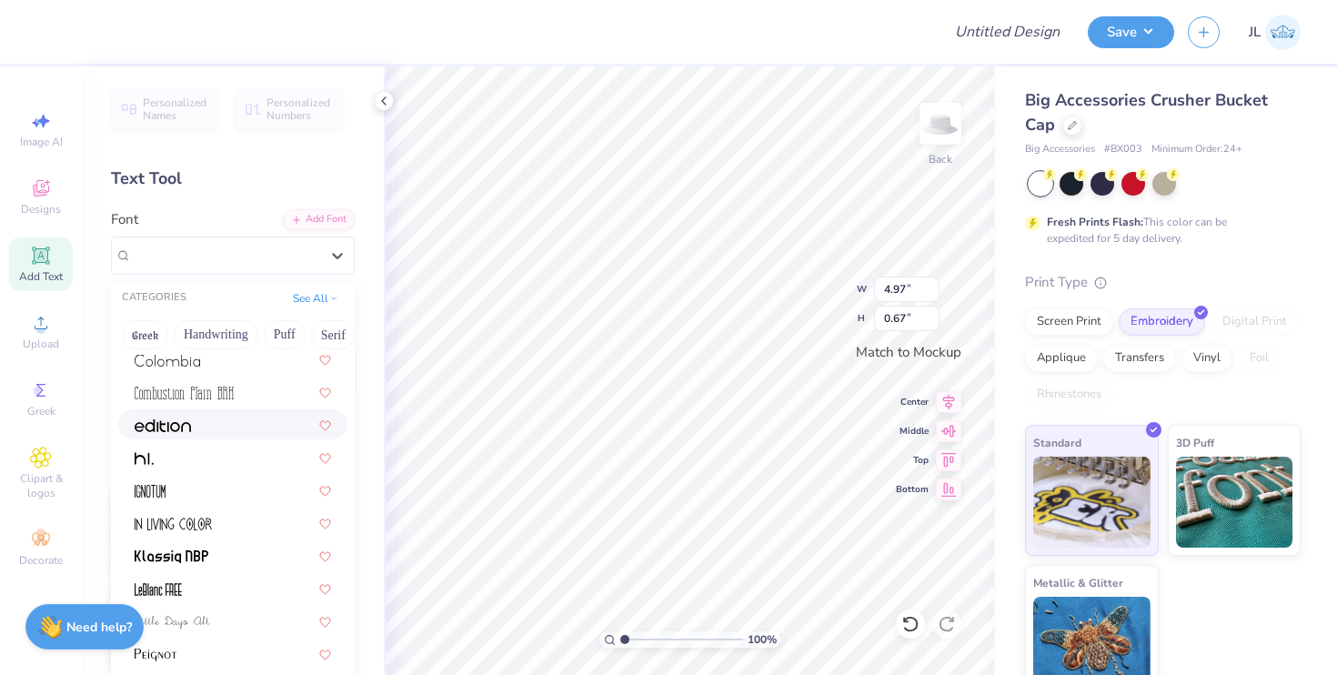
click at [209, 431] on div at bounding box center [233, 424] width 196 height 19
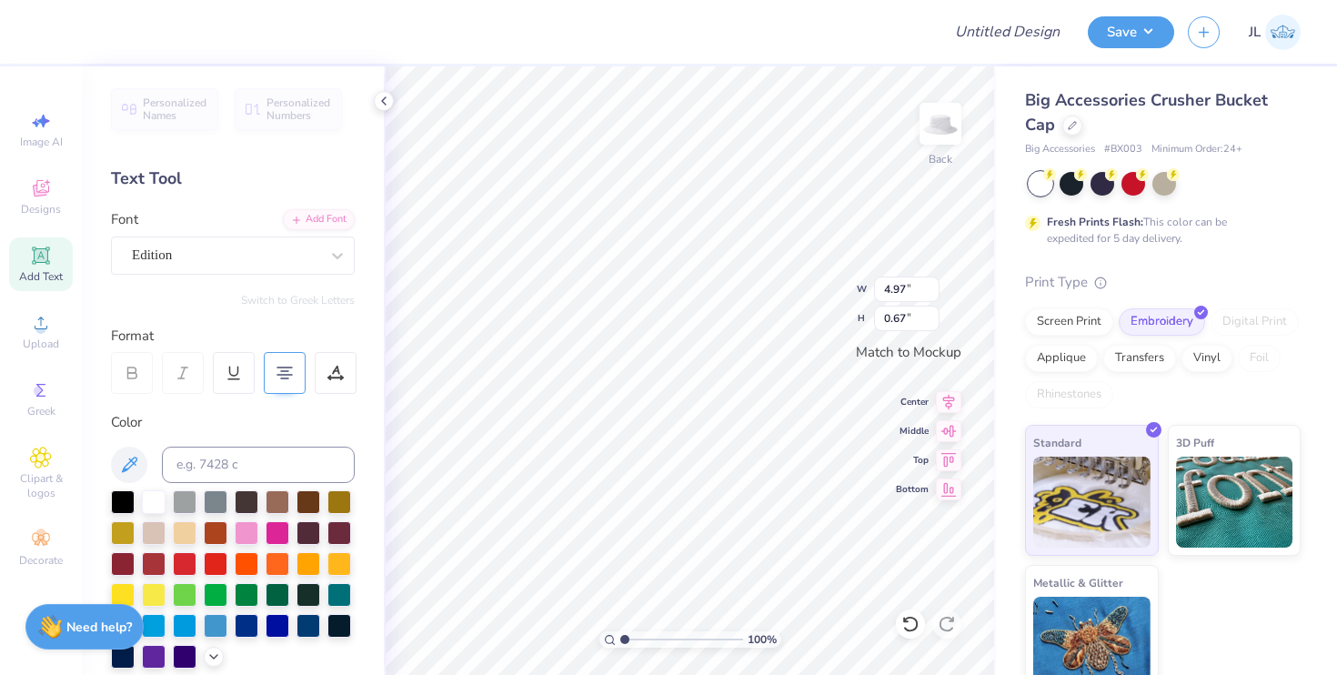
type input "0.85"
click at [216, 246] on div "Edition" at bounding box center [225, 255] width 191 height 28
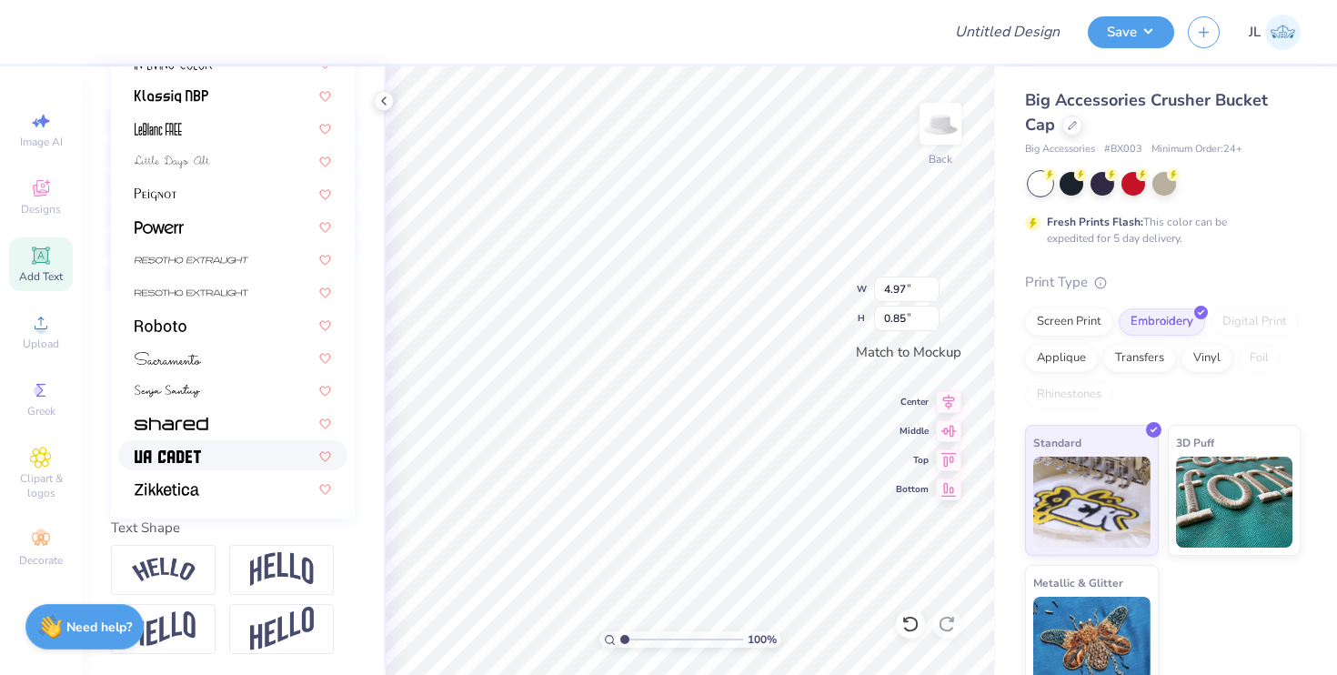
scroll to position [295, 0]
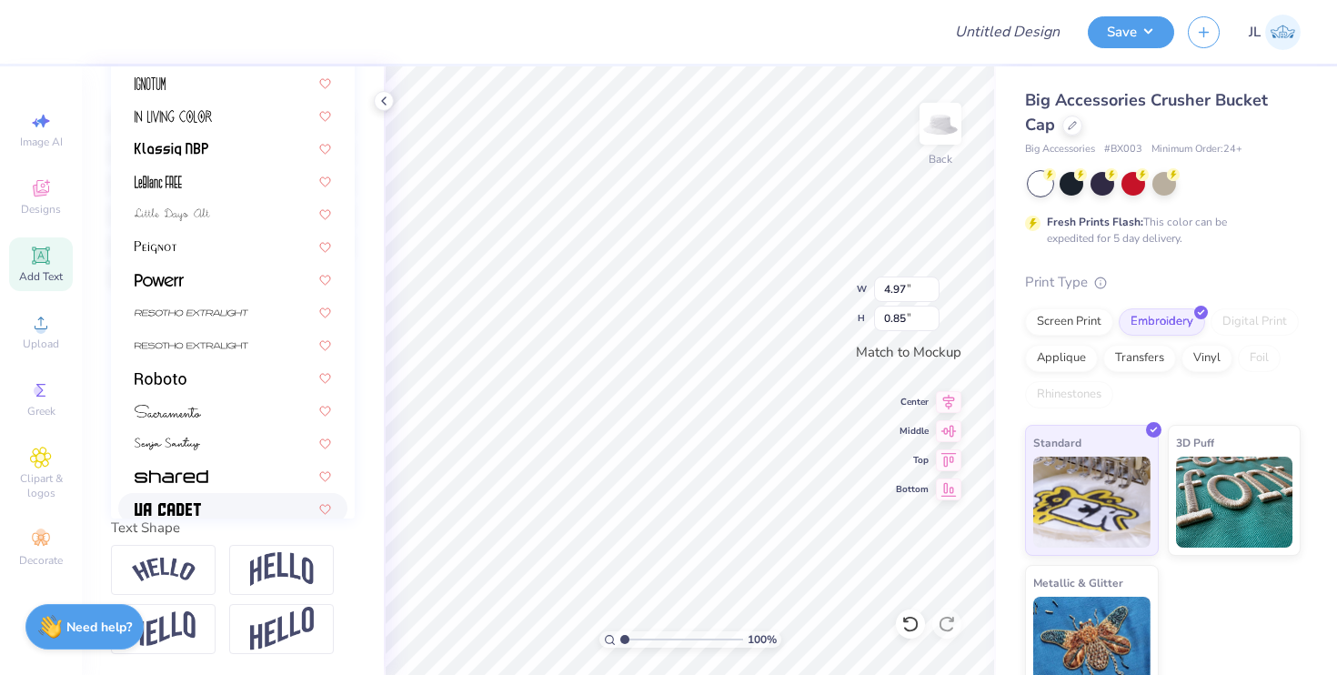
click at [192, 498] on span at bounding box center [168, 507] width 66 height 19
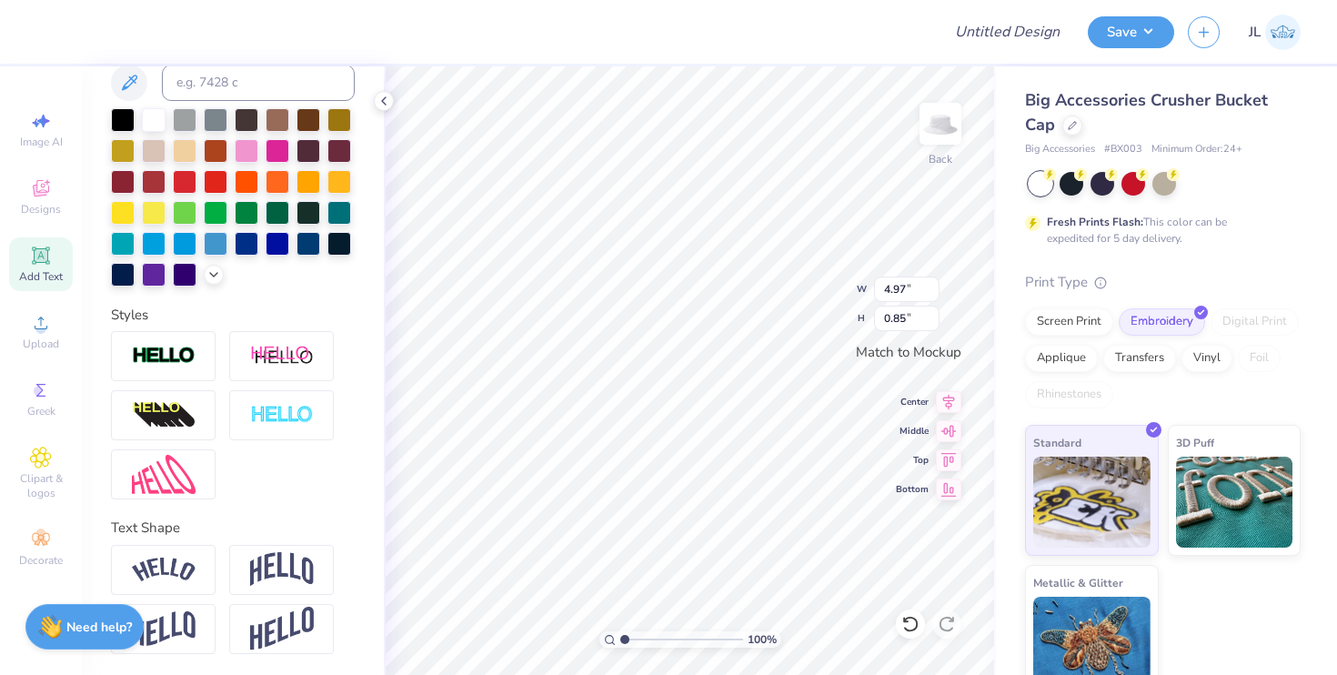
type input "3.82"
type input "0.58"
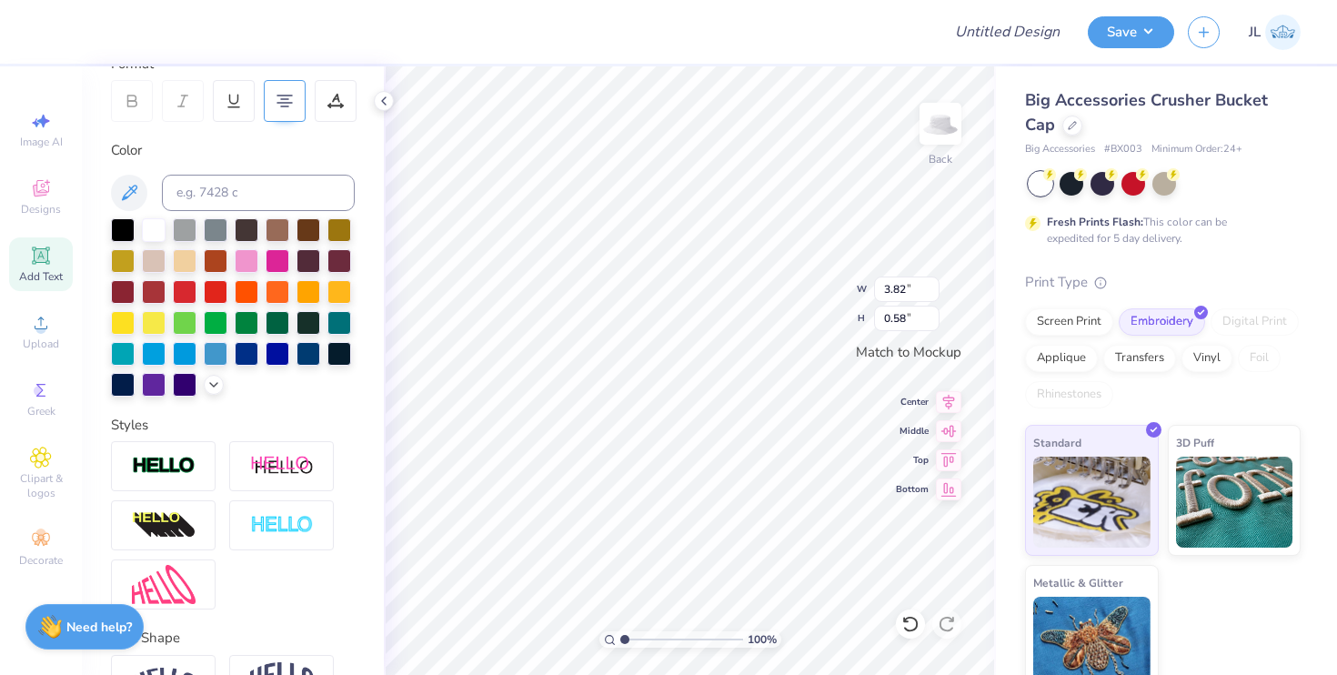
scroll to position [94, 0]
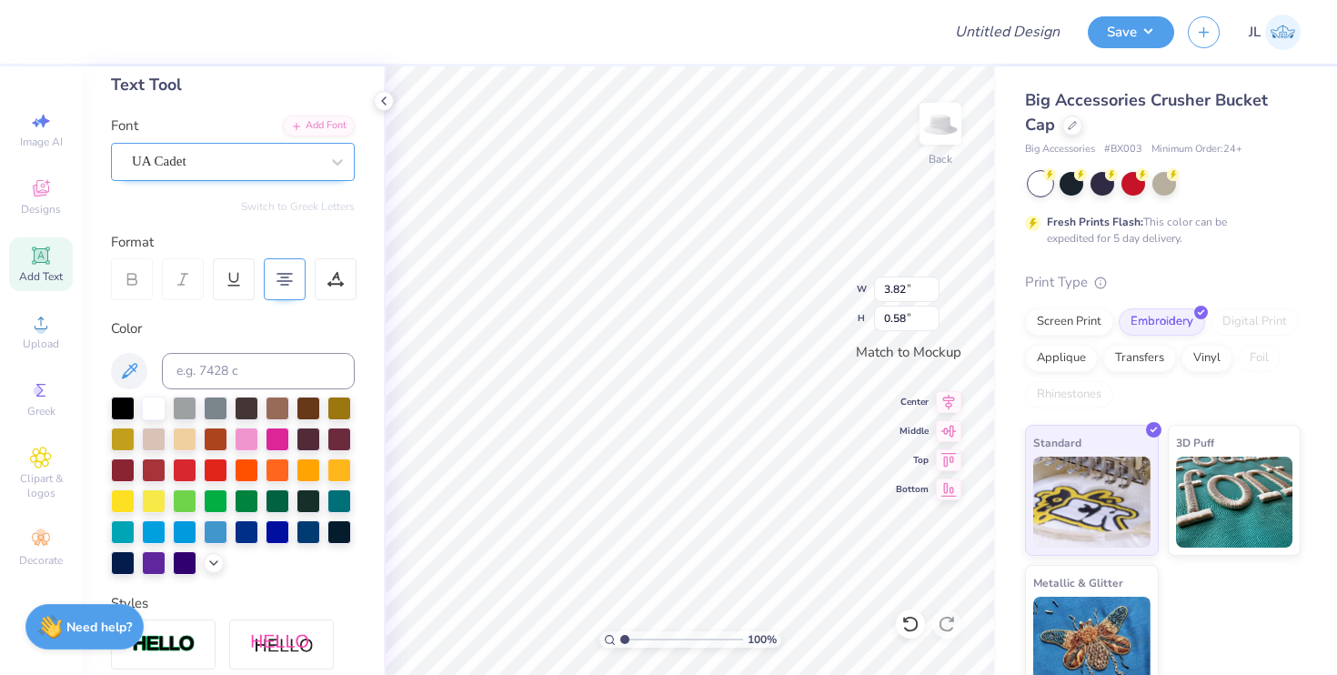
click at [195, 144] on div "UA Cadet" at bounding box center [233, 162] width 244 height 38
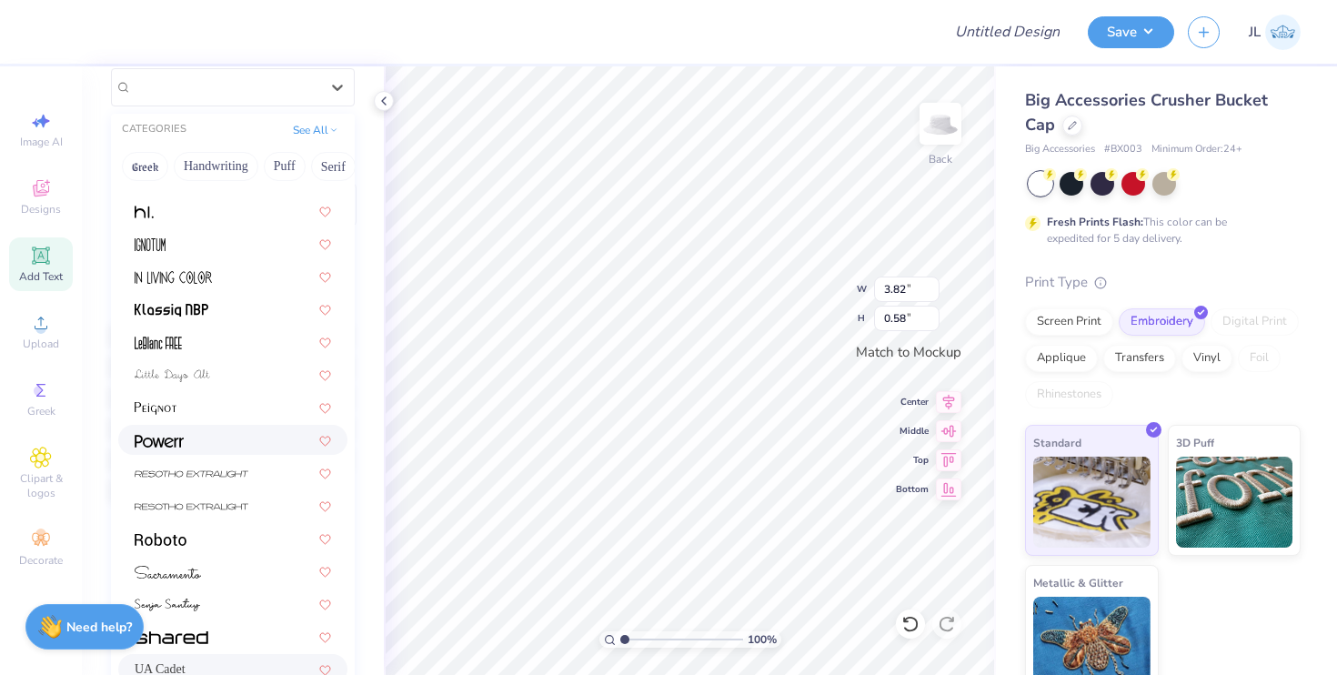
scroll to position [253, 0]
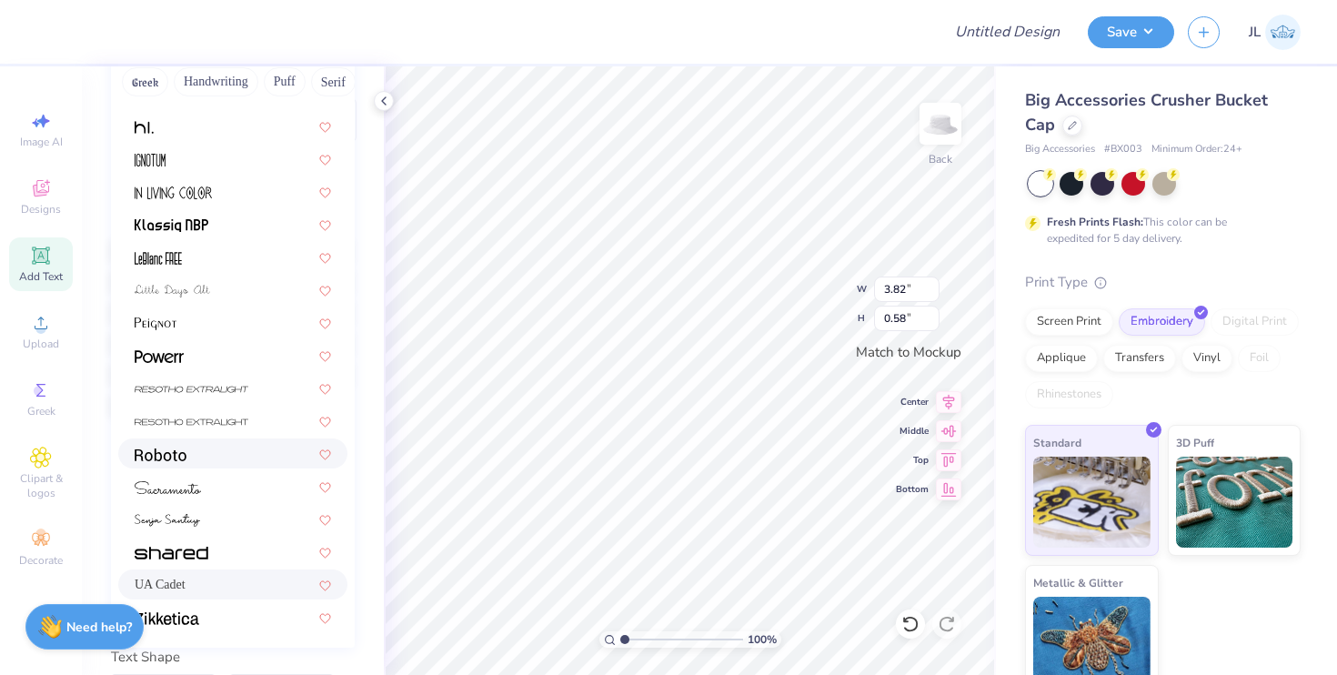
click at [186, 457] on div at bounding box center [233, 453] width 196 height 19
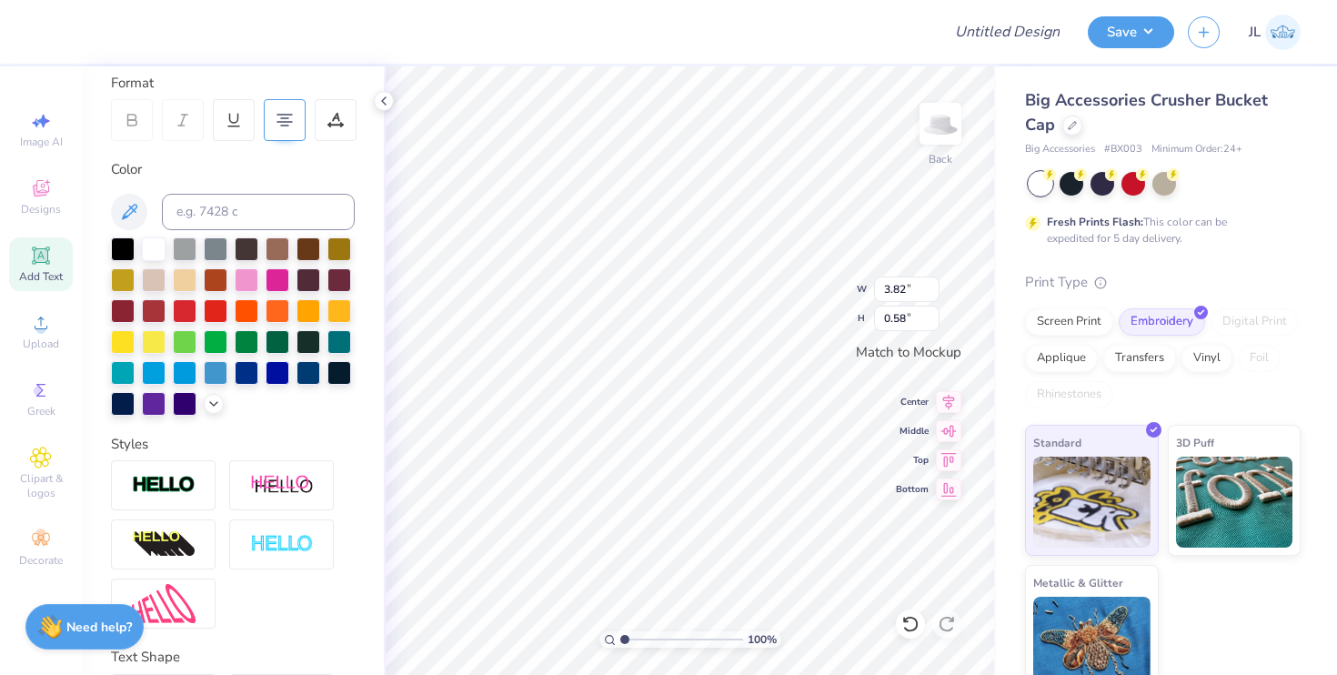
type input "4.19"
type input "0.52"
click at [144, 130] on div at bounding box center [132, 120] width 42 height 42
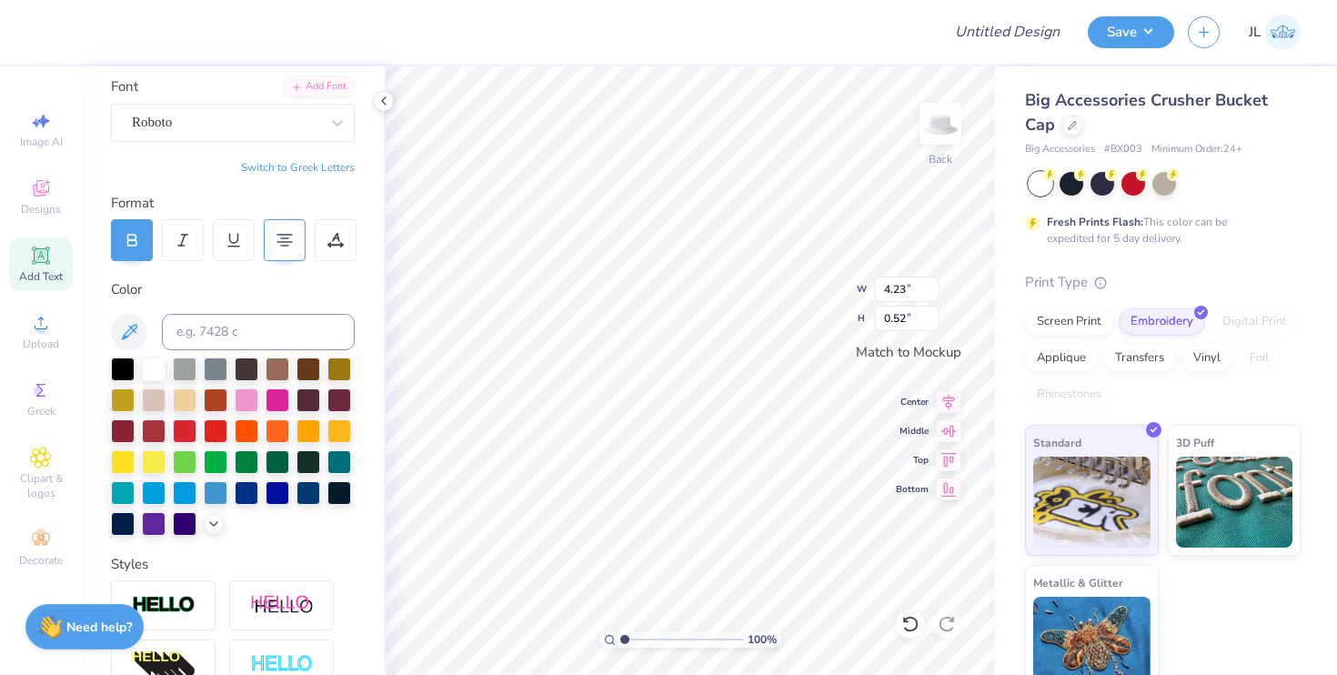
click at [145, 235] on div at bounding box center [132, 240] width 42 height 42
click at [176, 121] on div "Roboto" at bounding box center [225, 122] width 191 height 28
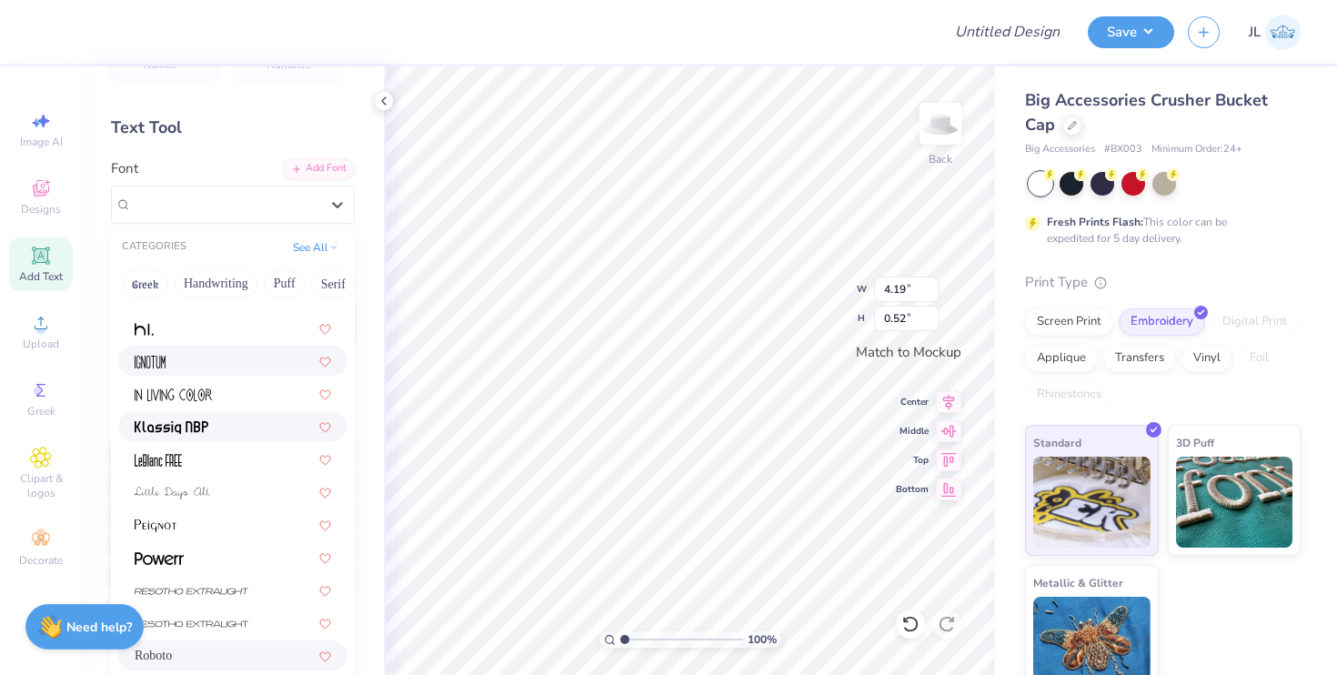
scroll to position [0, 0]
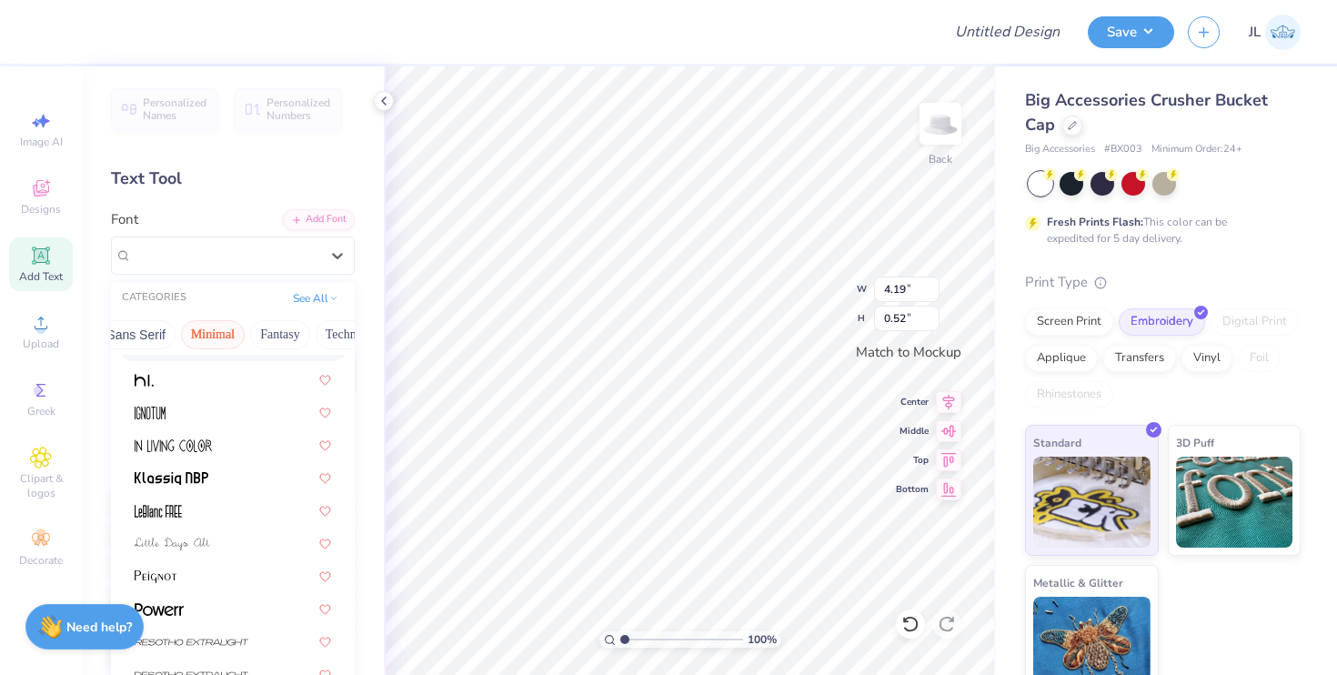
click at [195, 337] on button "Minimal" at bounding box center [213, 334] width 64 height 29
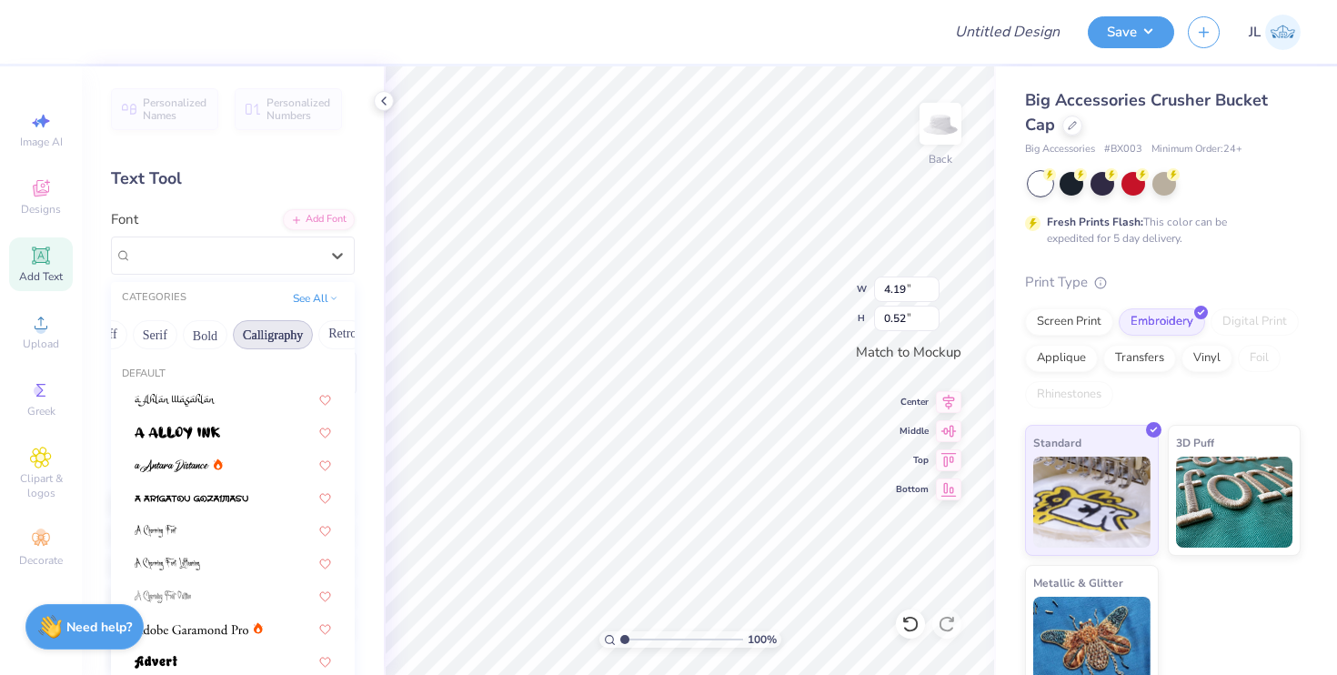
scroll to position [0, 177]
click at [212, 333] on button "Bold" at bounding box center [206, 334] width 45 height 29
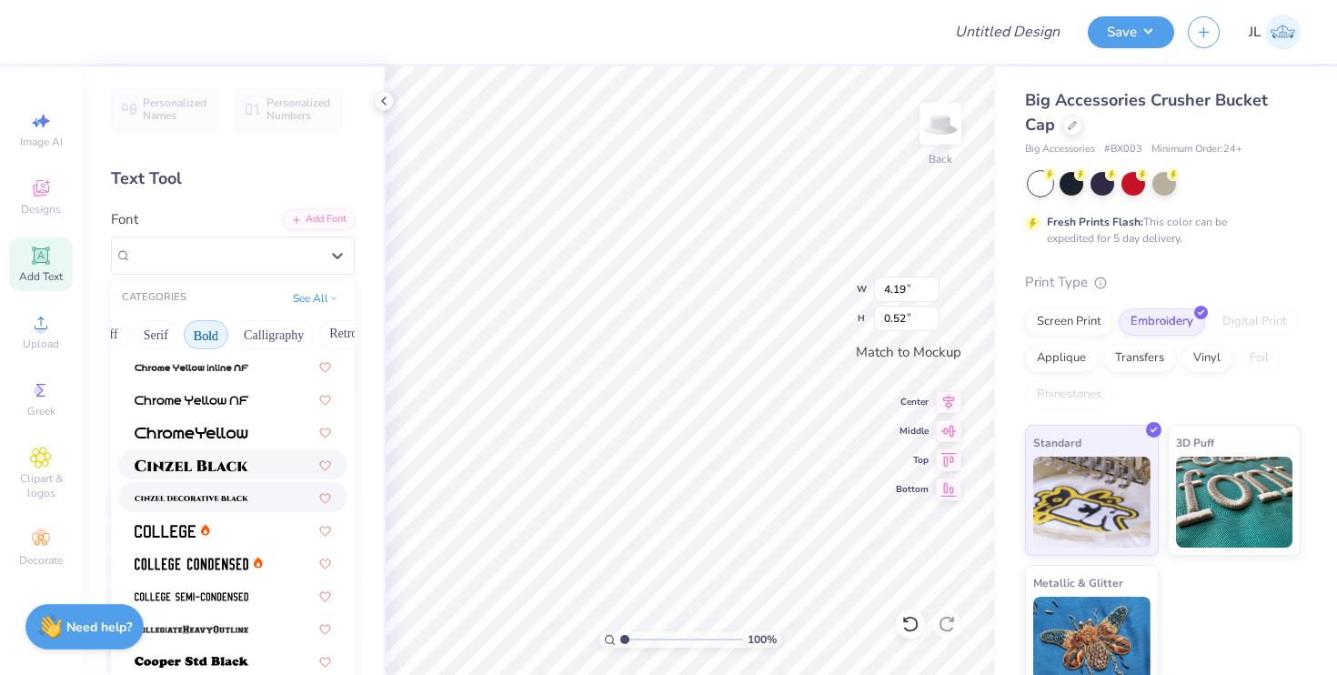
scroll to position [35, 0]
click at [228, 466] on img at bounding box center [192, 463] width 114 height 13
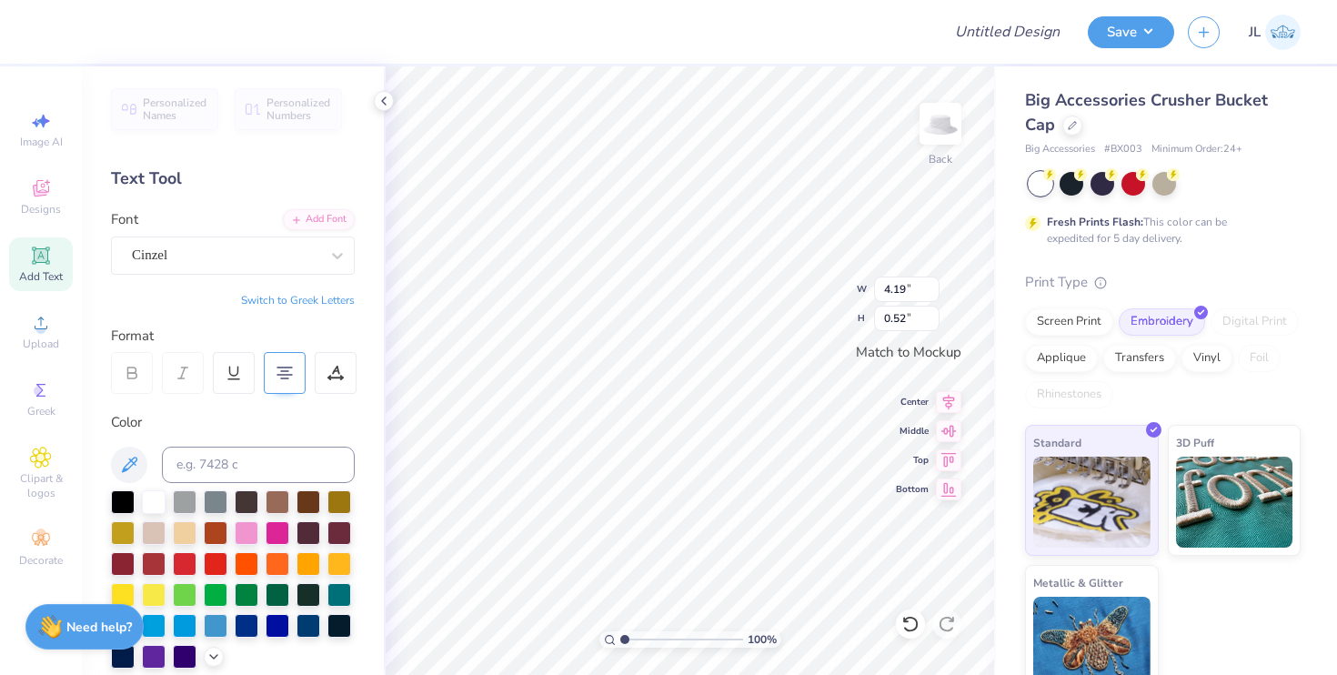
type input "4.94"
type input "0.67"
click at [171, 232] on div "Font Cinzel" at bounding box center [233, 241] width 244 height 65
click at [171, 243] on div at bounding box center [225, 255] width 187 height 25
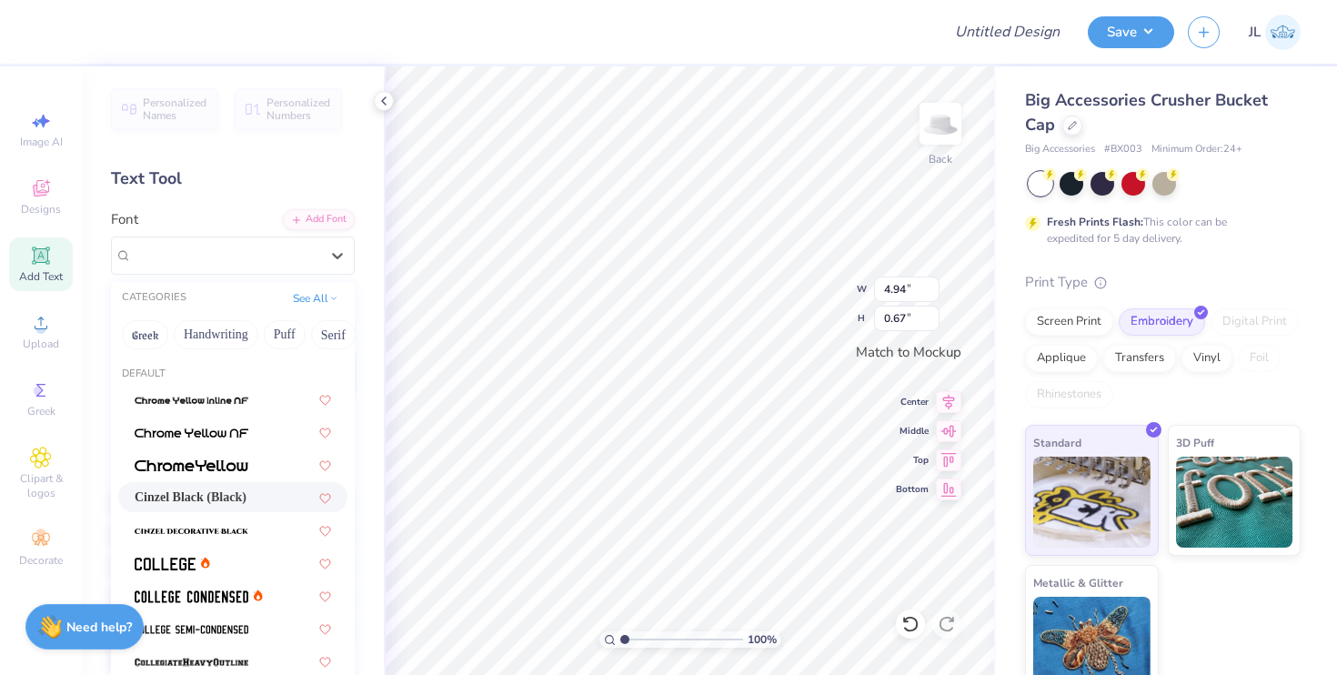
scroll to position [65, 0]
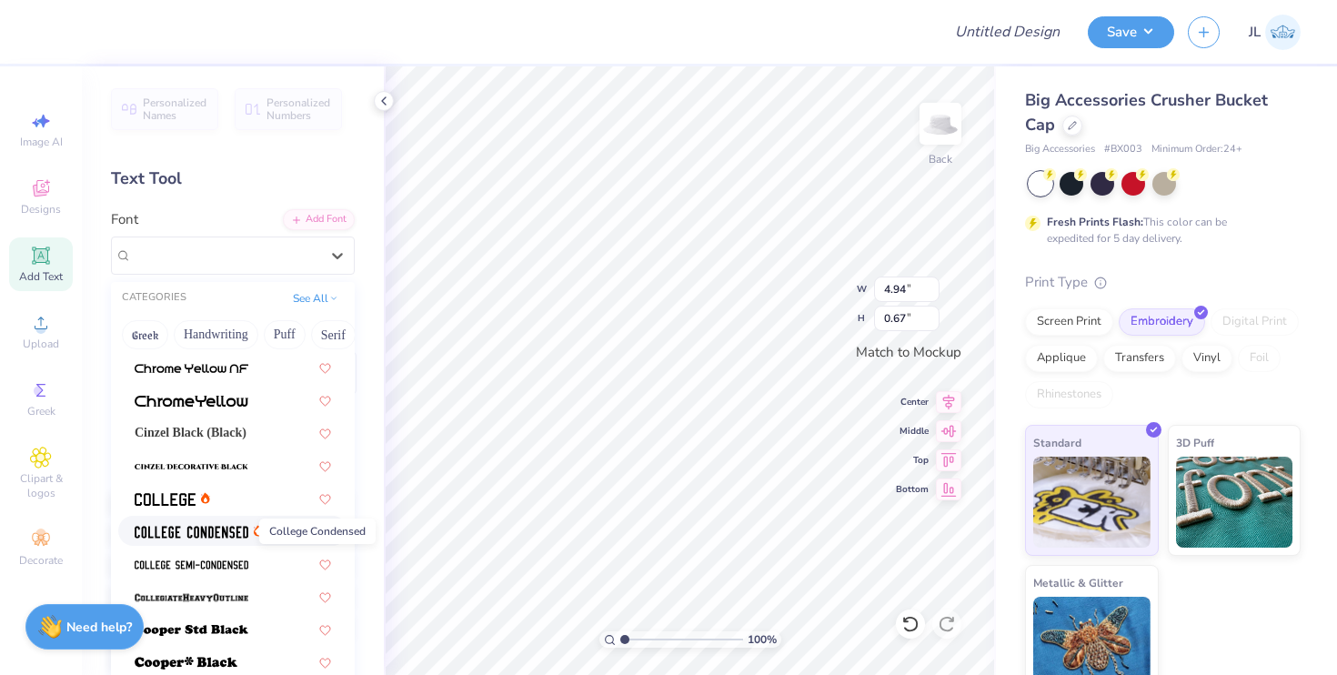
click at [200, 531] on img at bounding box center [192, 532] width 114 height 13
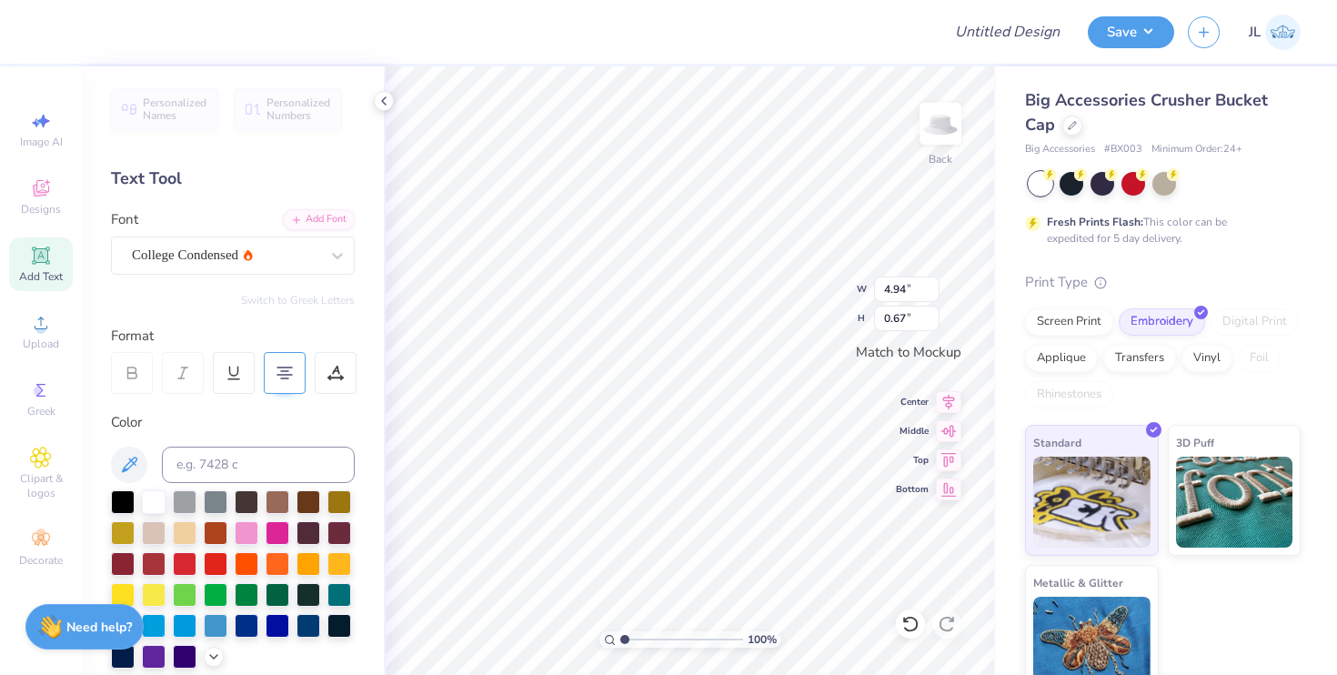
type input "3.26"
type input "0.50"
type input "4.03"
type input "0.62"
type input "4.79"
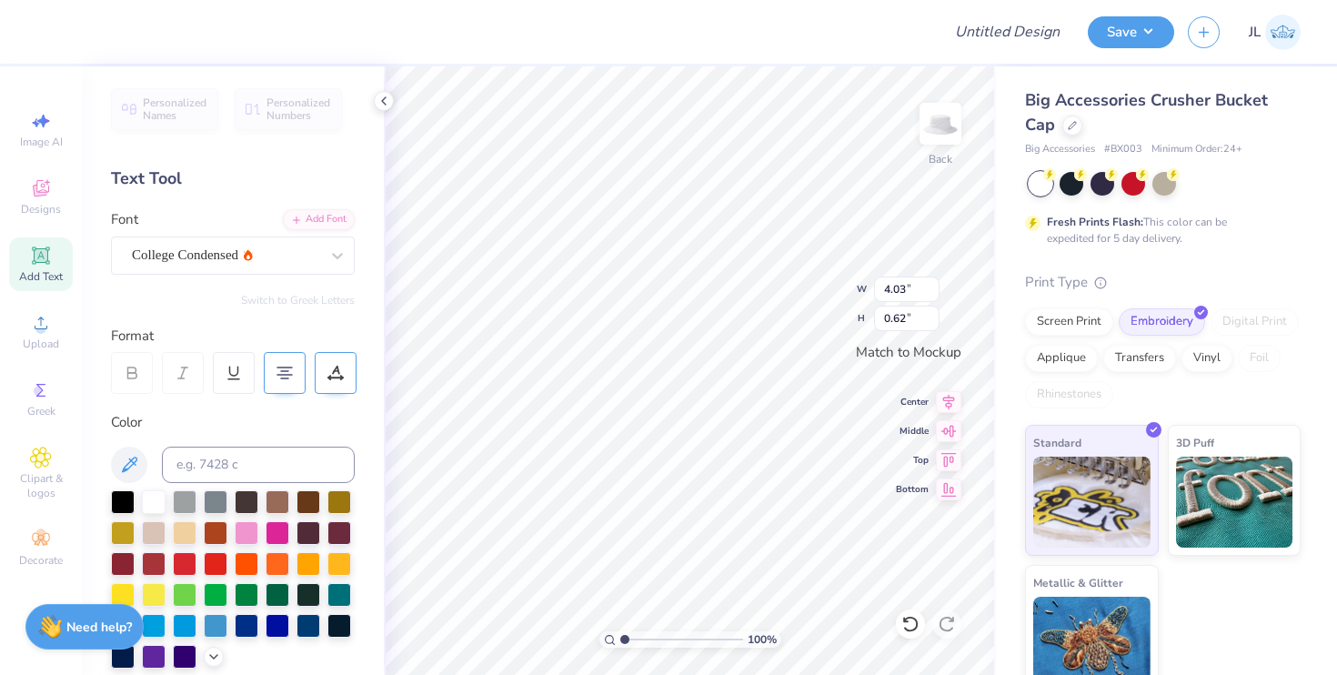
type input "0.73"
click at [224, 243] on div at bounding box center [225, 255] width 187 height 25
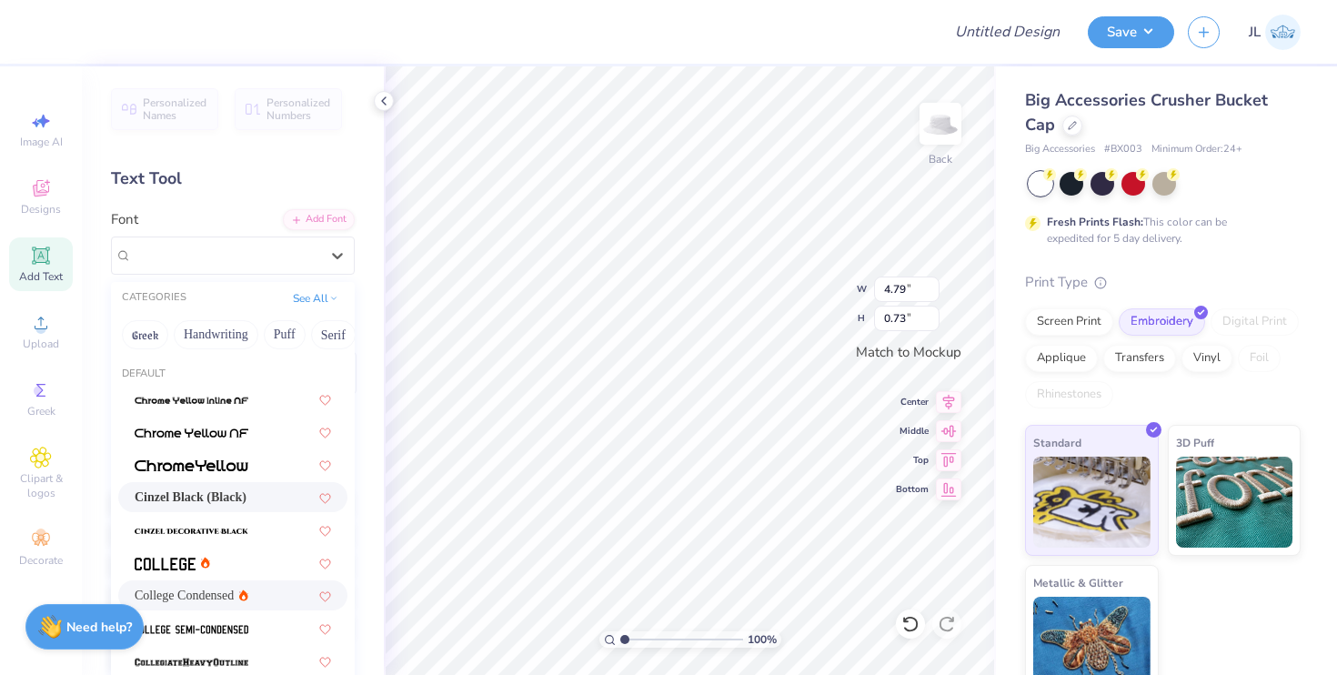
click at [214, 486] on div "Cinzel Black (Black)" at bounding box center [232, 497] width 229 height 30
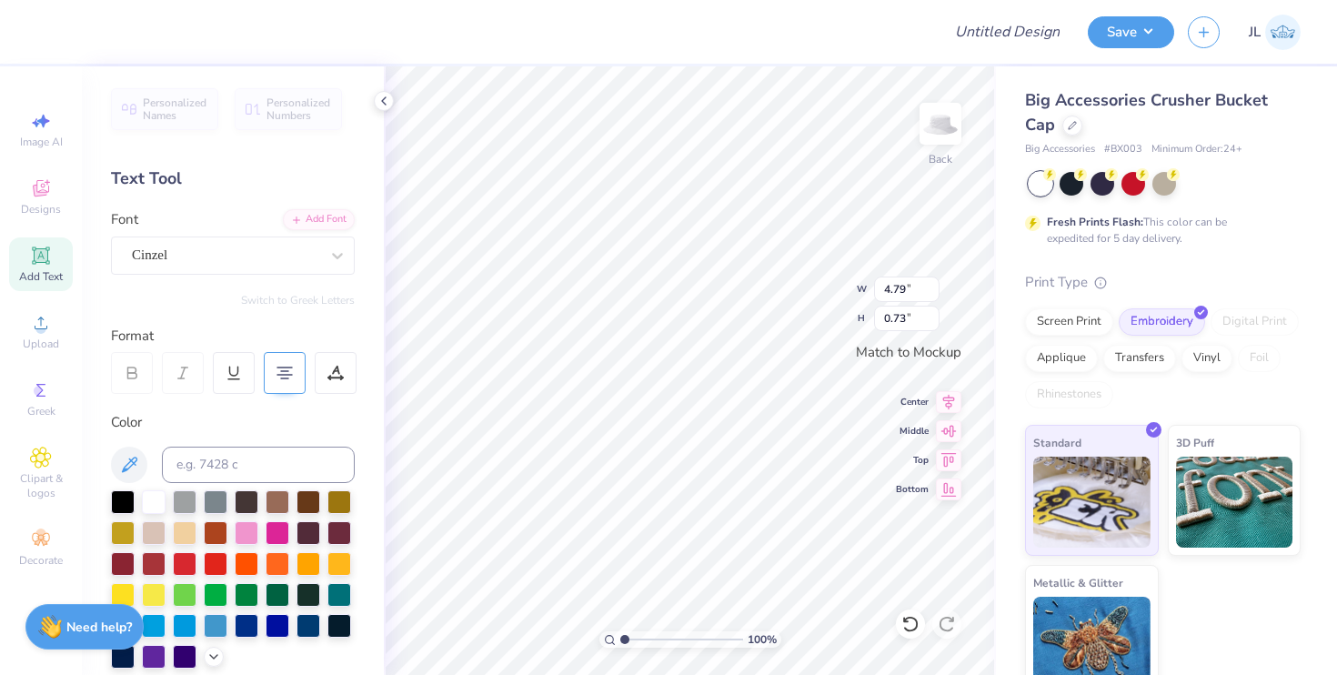
type input "4.97"
type input "0.68"
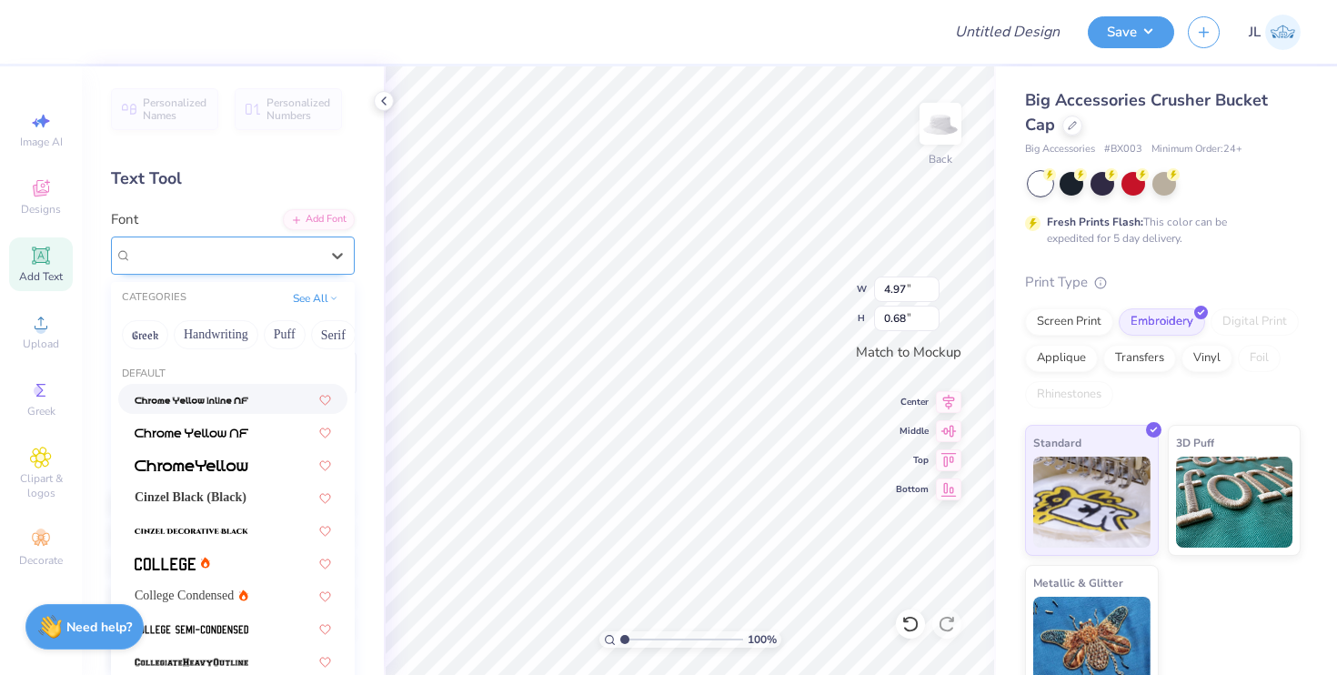
click at [206, 255] on div "Cinzel" at bounding box center [225, 255] width 191 height 28
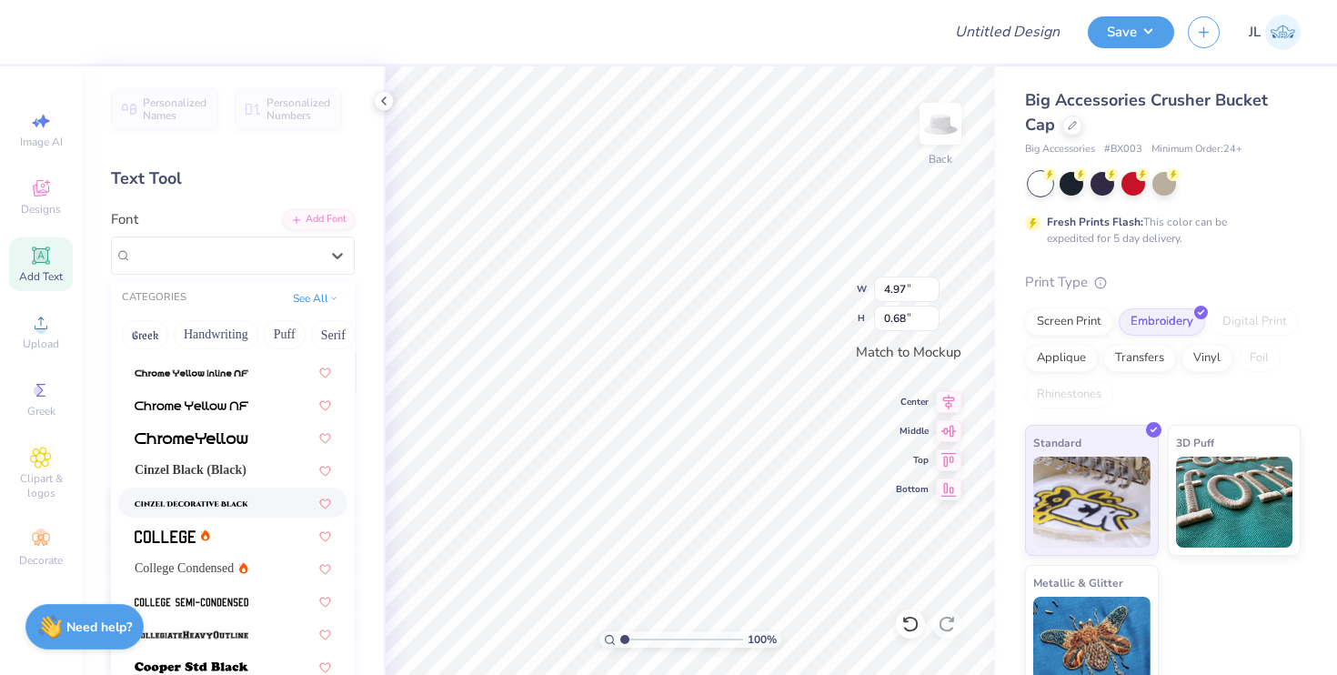
scroll to position [31, 0]
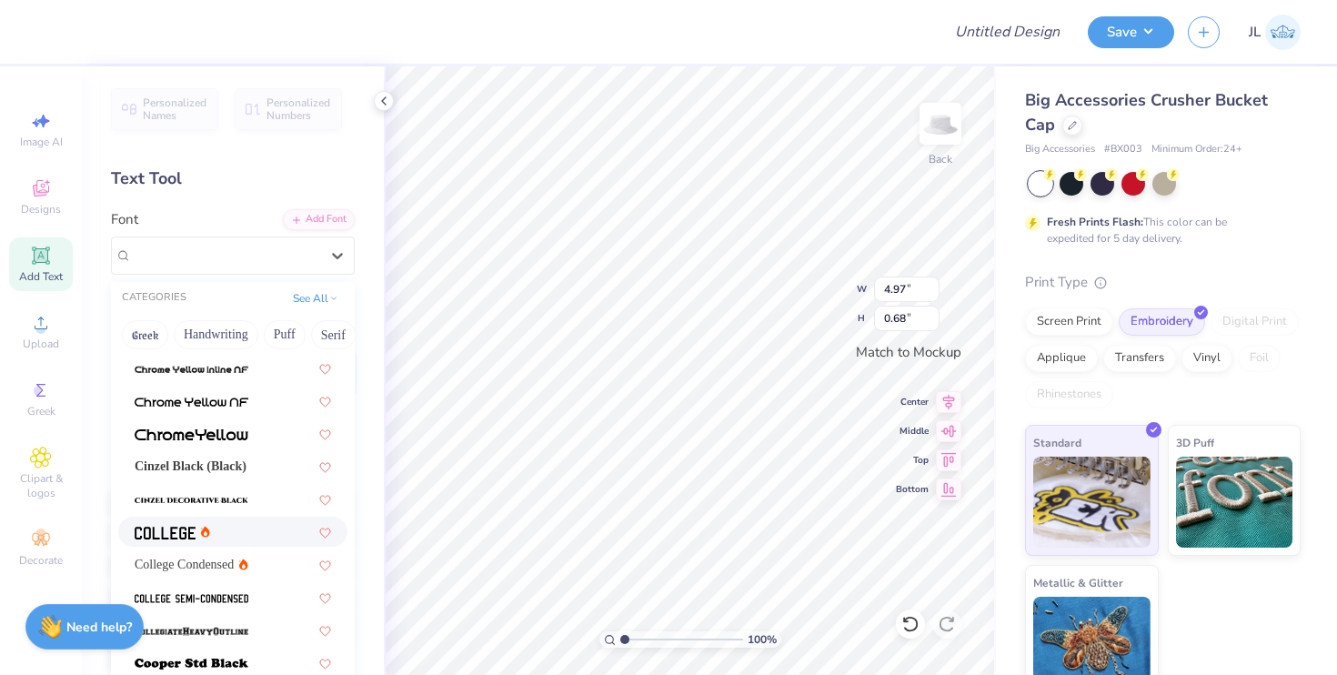
click at [249, 533] on div at bounding box center [233, 531] width 196 height 19
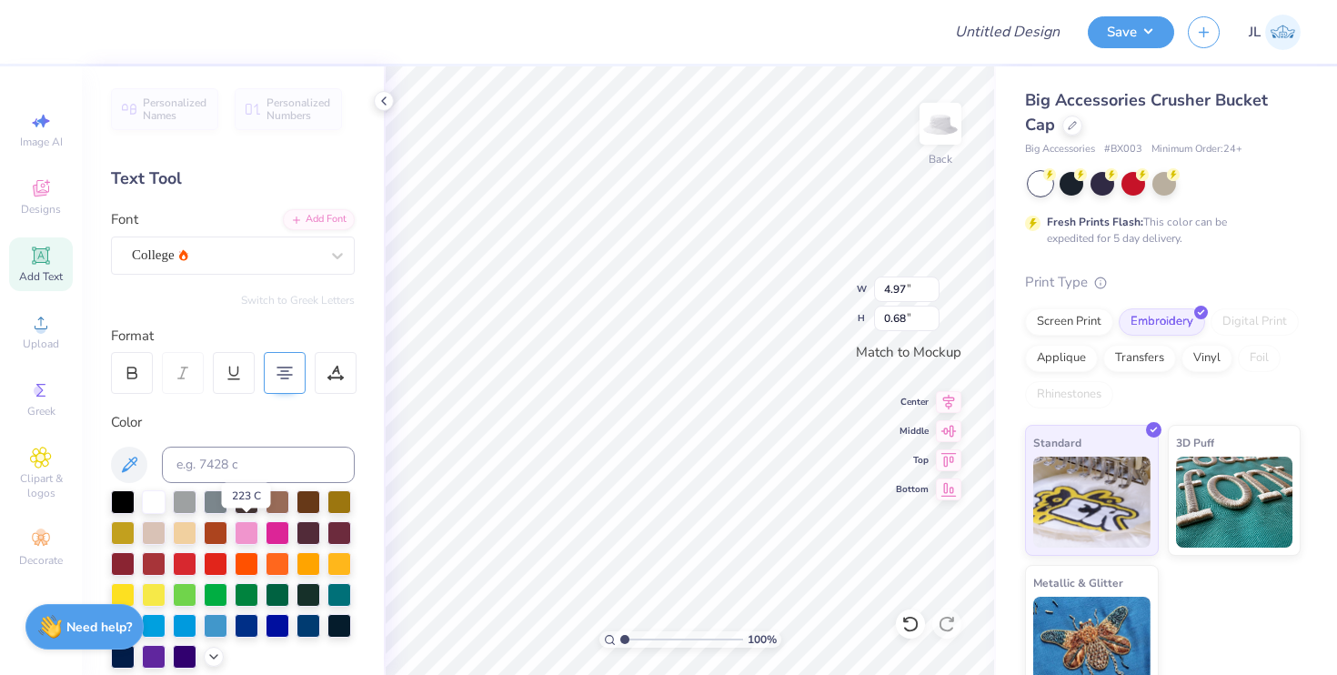
type input "3.99"
type input "0.50"
type input "4.47"
type input "0.56"
type input "4.95"
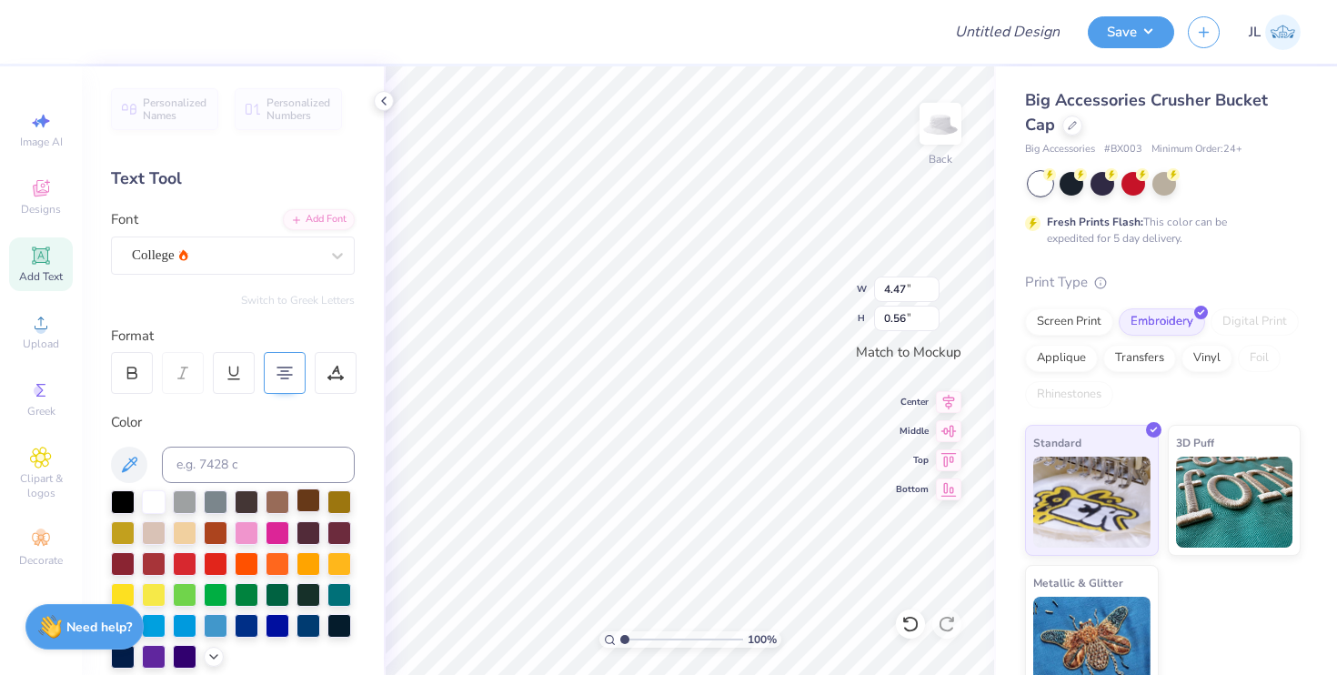
type input "0.62"
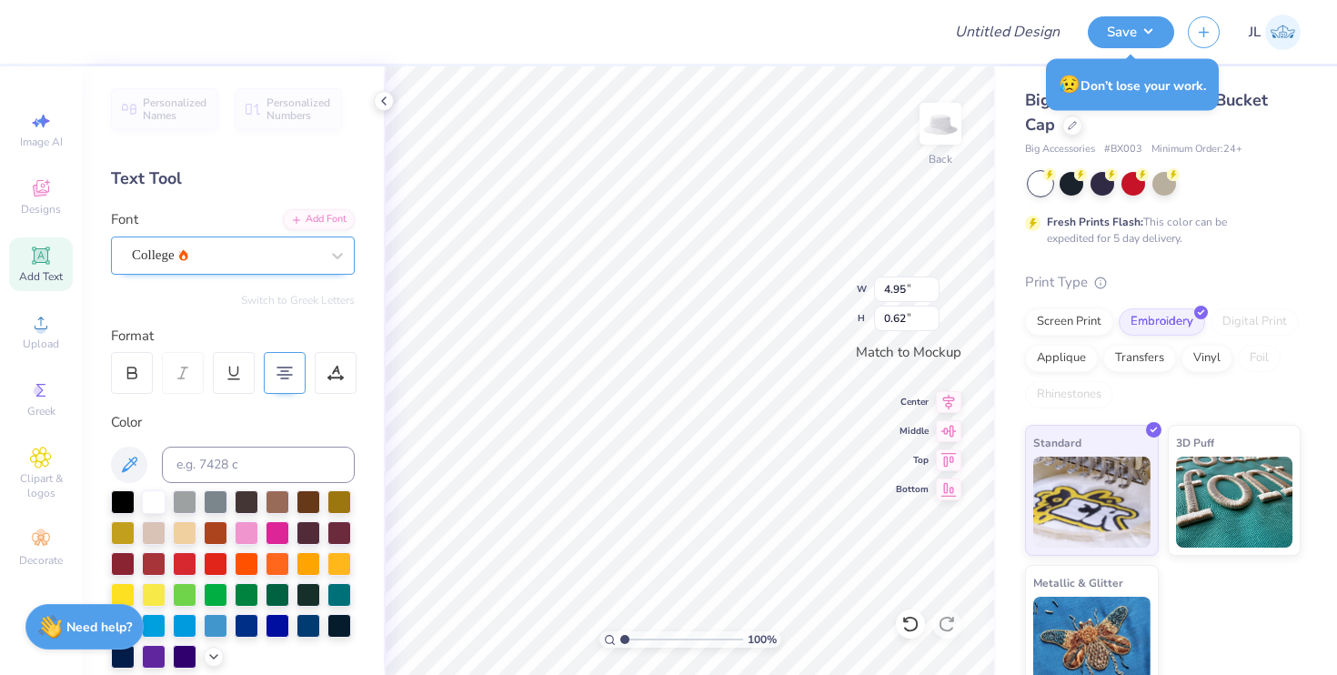
click at [259, 244] on div at bounding box center [225, 255] width 187 height 25
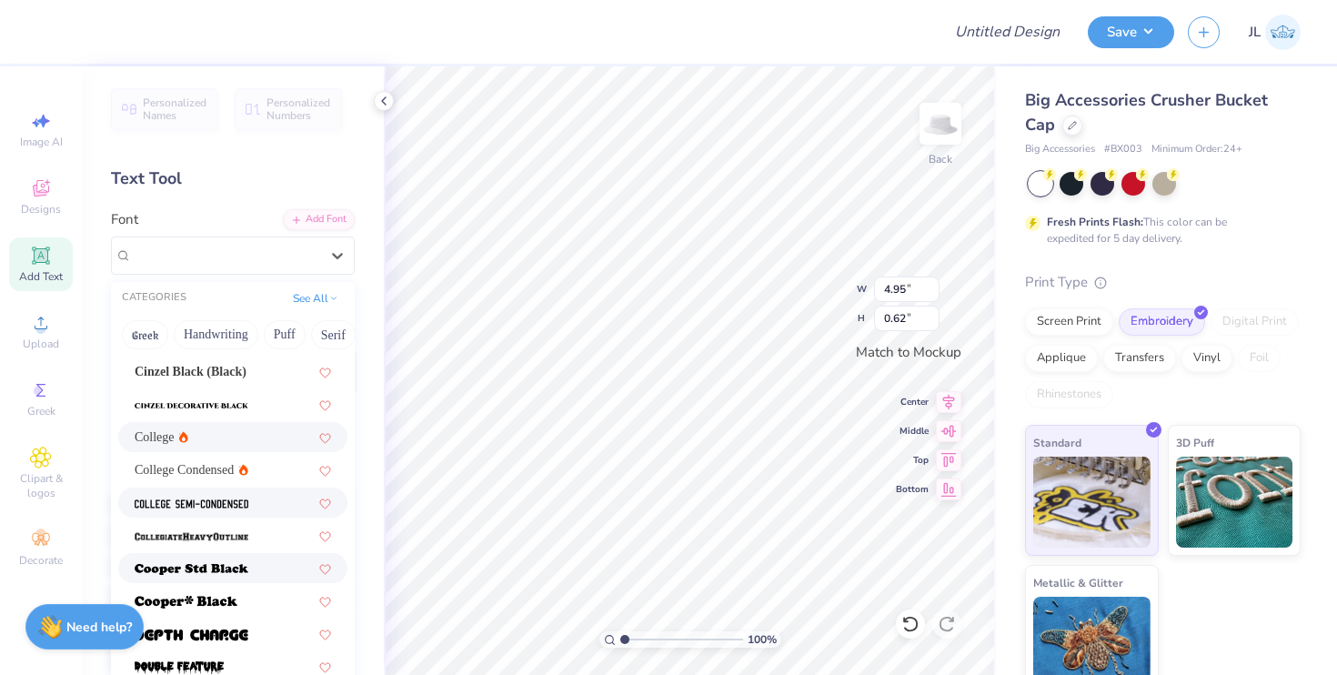
scroll to position [165, 0]
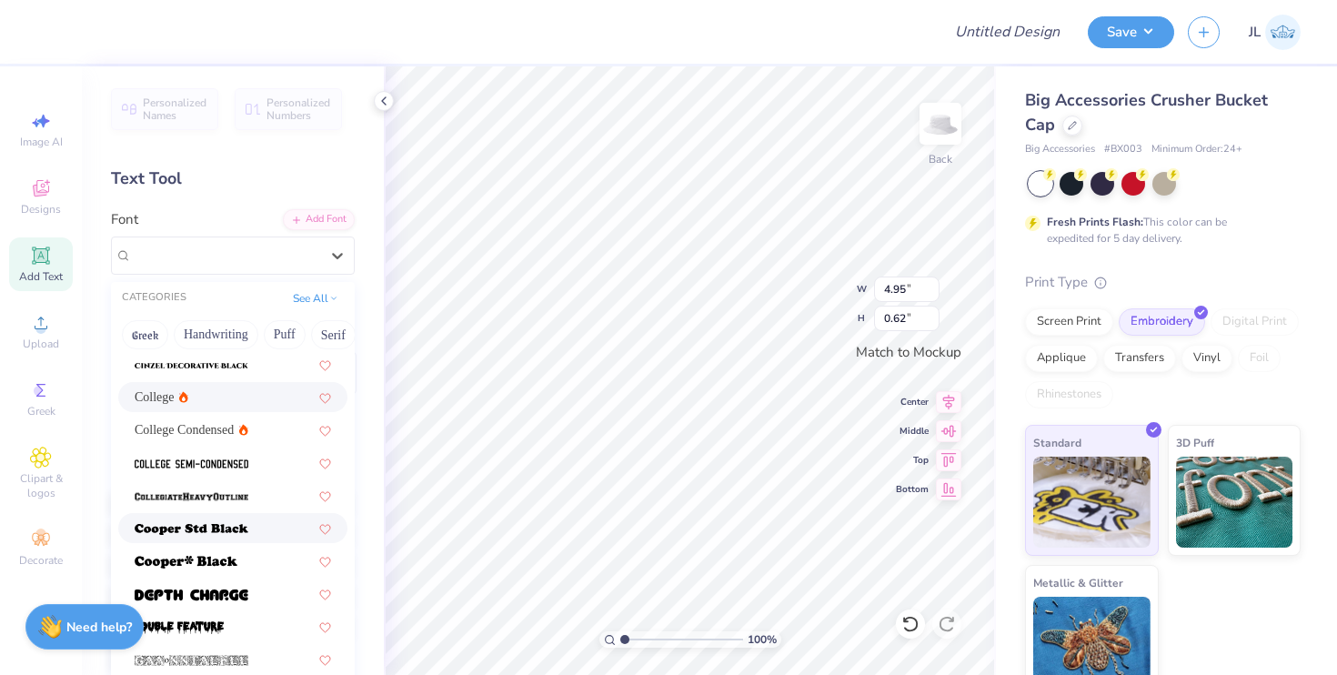
click at [192, 538] on div at bounding box center [232, 528] width 229 height 30
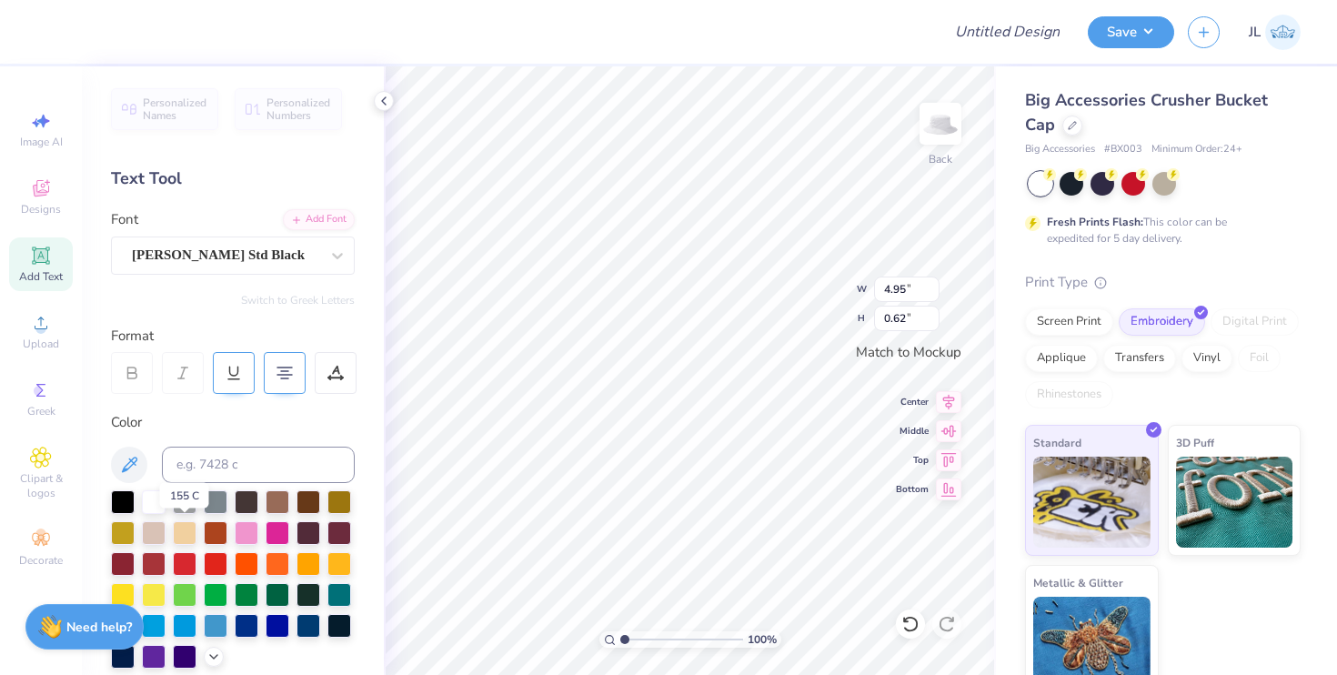
type input "4.97"
type input "0.49"
click at [224, 257] on div "Cooper Std Black" at bounding box center [225, 255] width 191 height 28
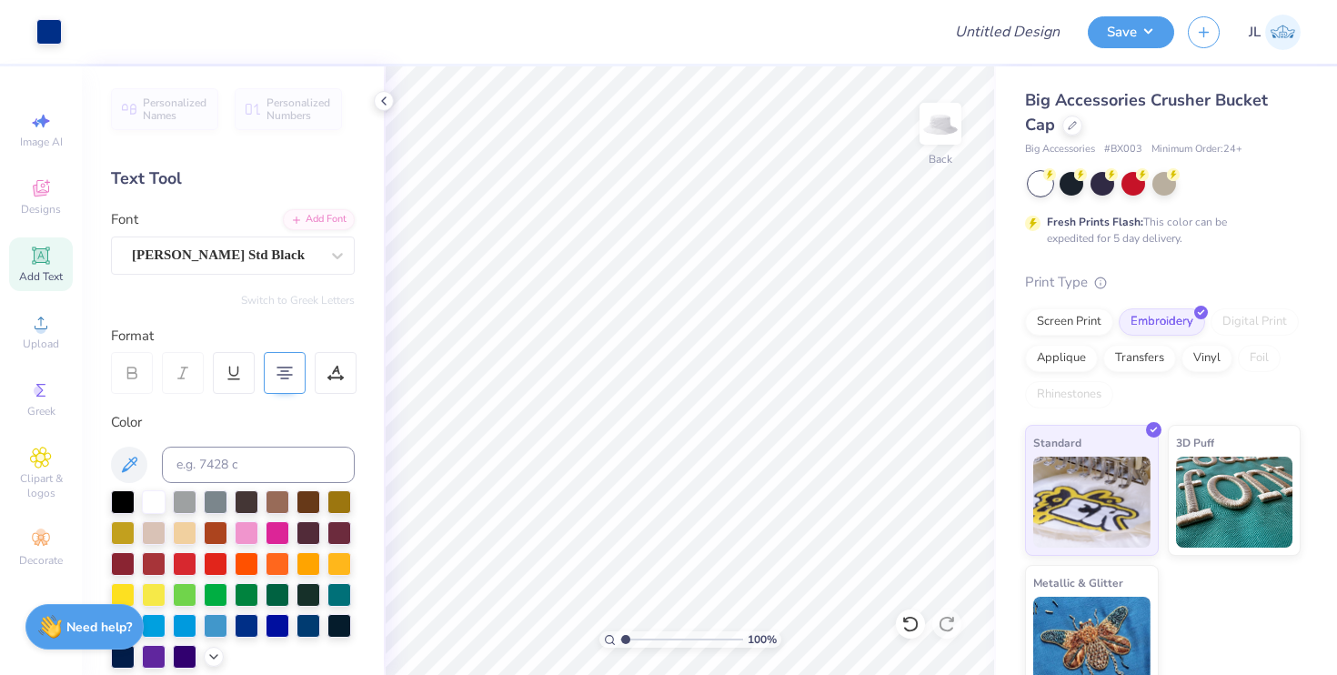
type input "2.65"
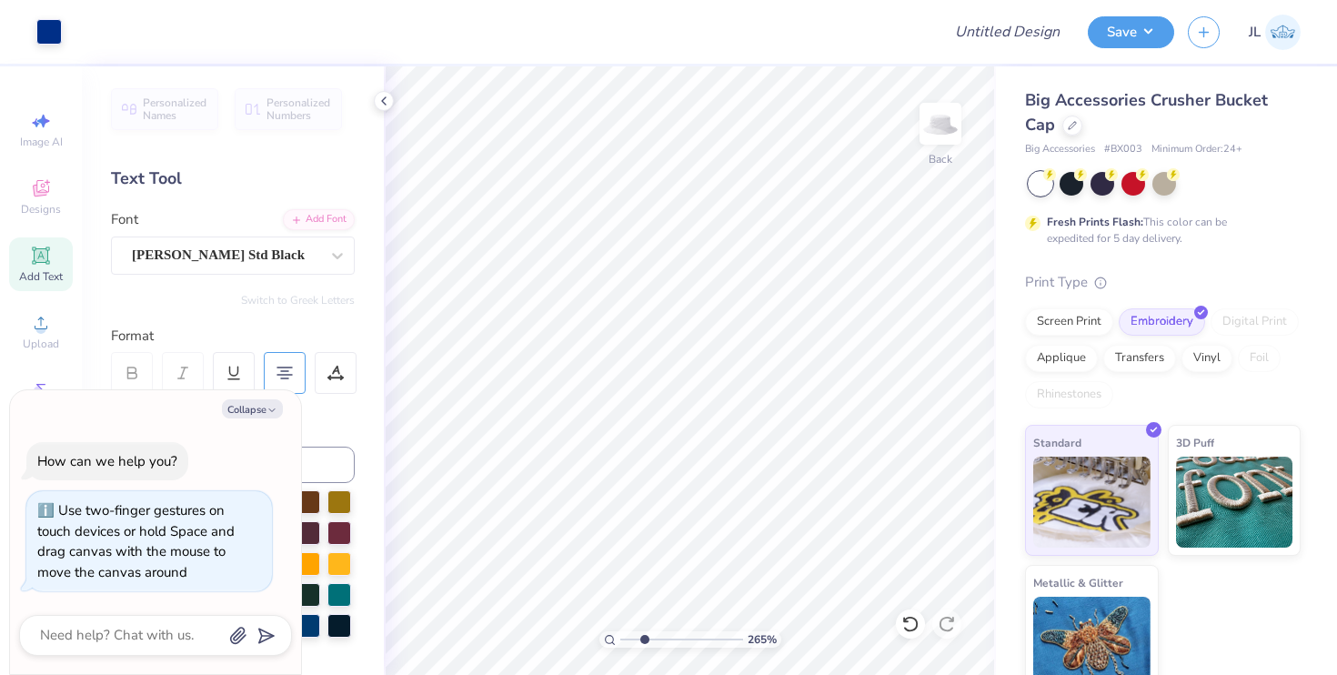
type textarea "x"
click at [635, 636] on input "range" at bounding box center [681, 639] width 123 height 16
drag, startPoint x: 635, startPoint y: 636, endPoint x: 615, endPoint y: 636, distance: 20.0
type input "1"
click at [620, 636] on input "range" at bounding box center [681, 639] width 123 height 16
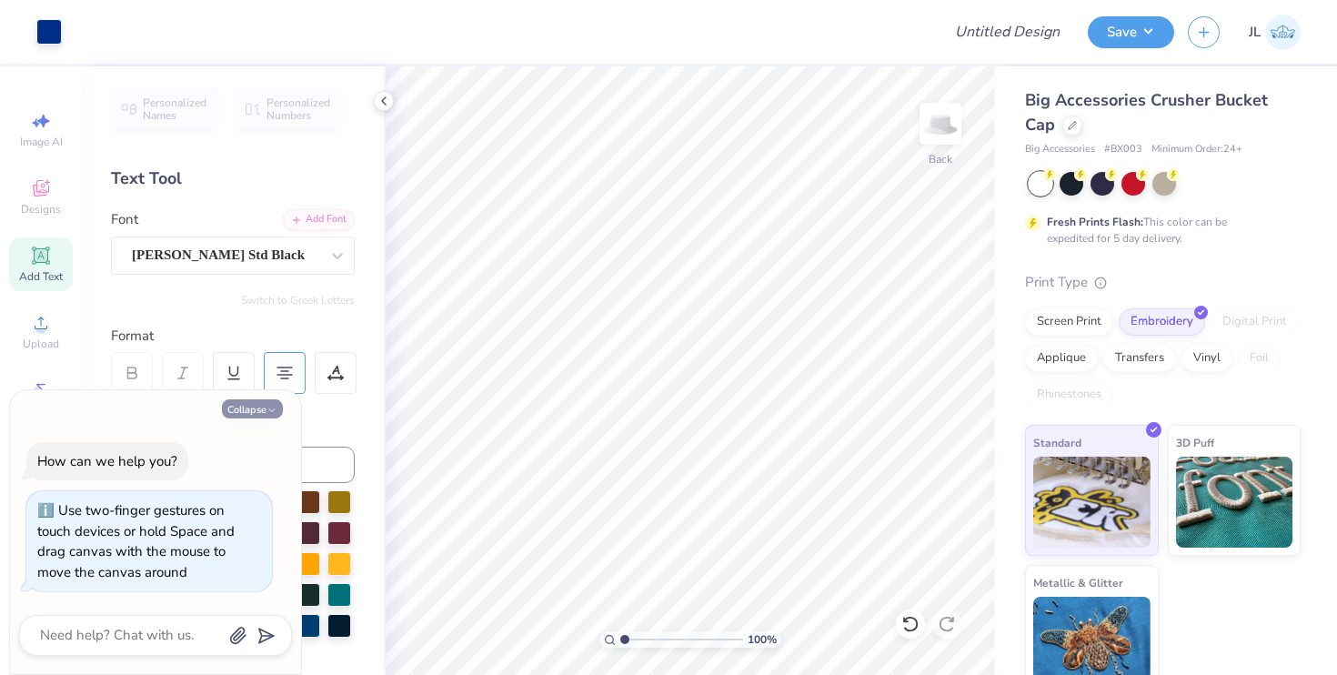
click at [265, 400] on button "Collapse" at bounding box center [252, 408] width 61 height 19
type textarea "x"
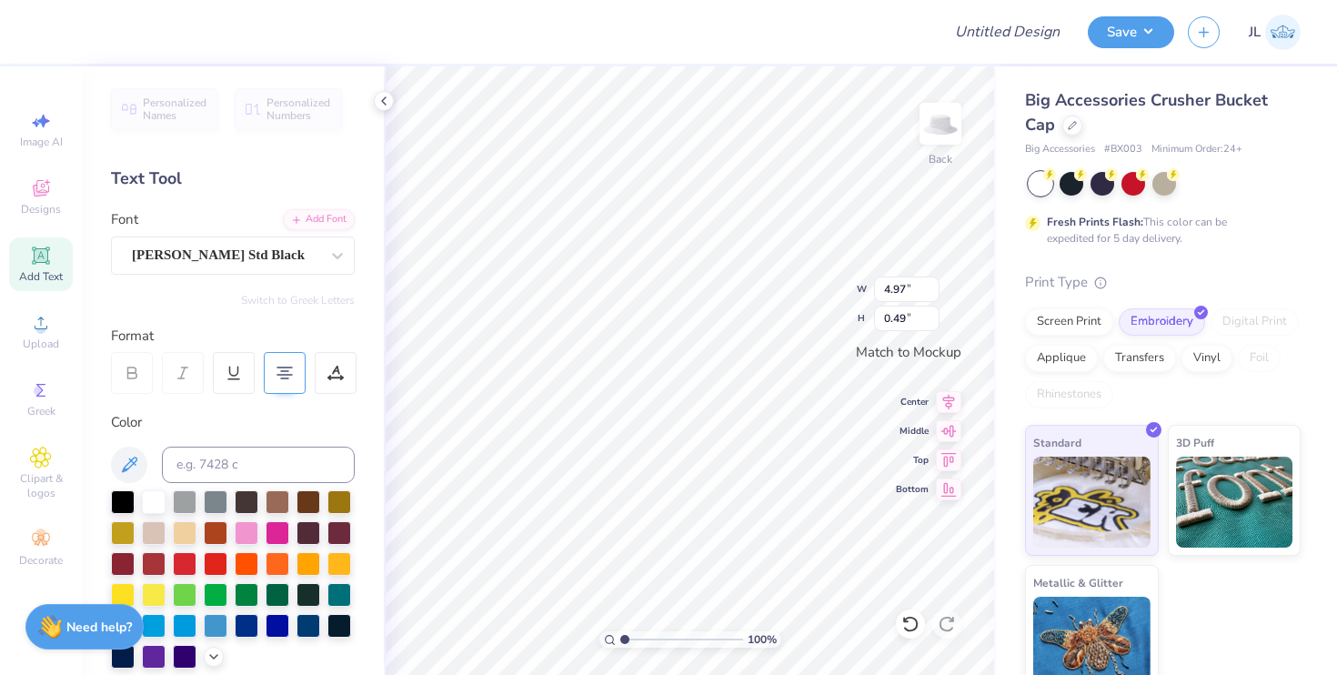
click at [133, 367] on icon at bounding box center [132, 369] width 8 height 5
click at [196, 293] on div "Switch to Greek Letters" at bounding box center [233, 300] width 244 height 15
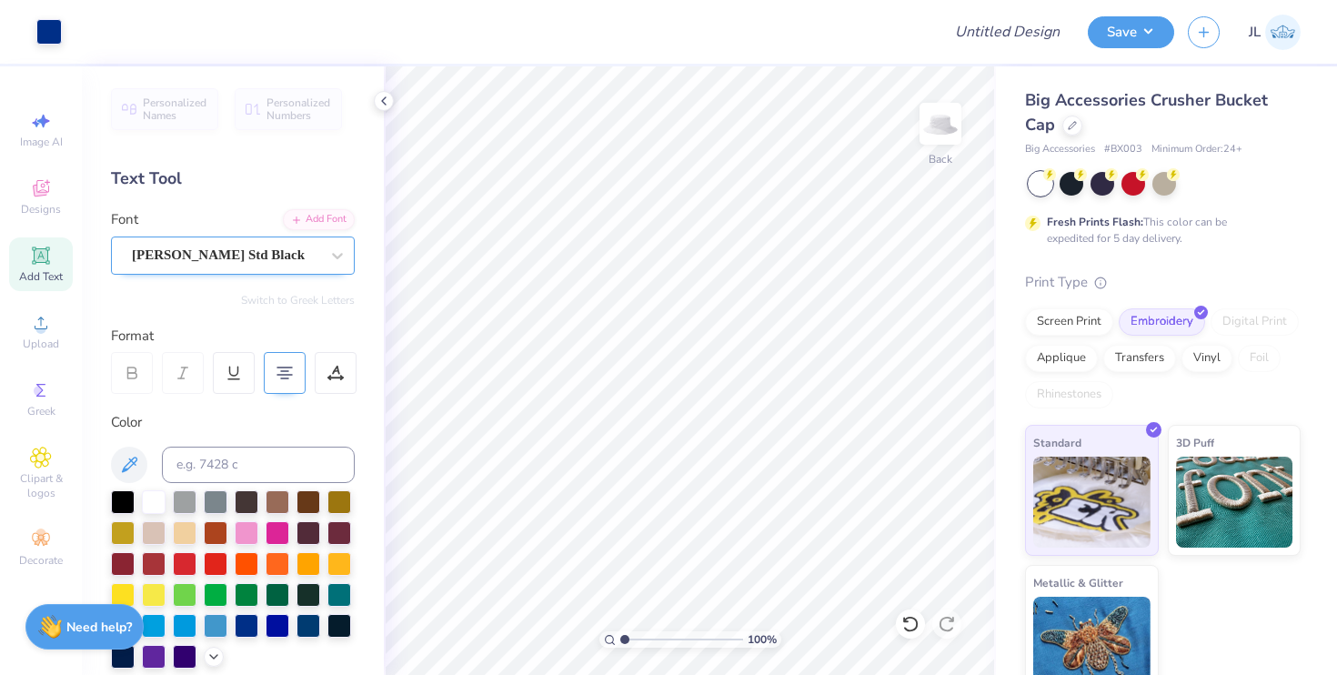
click at [204, 246] on div "Cooper Std Black" at bounding box center [225, 255] width 191 height 28
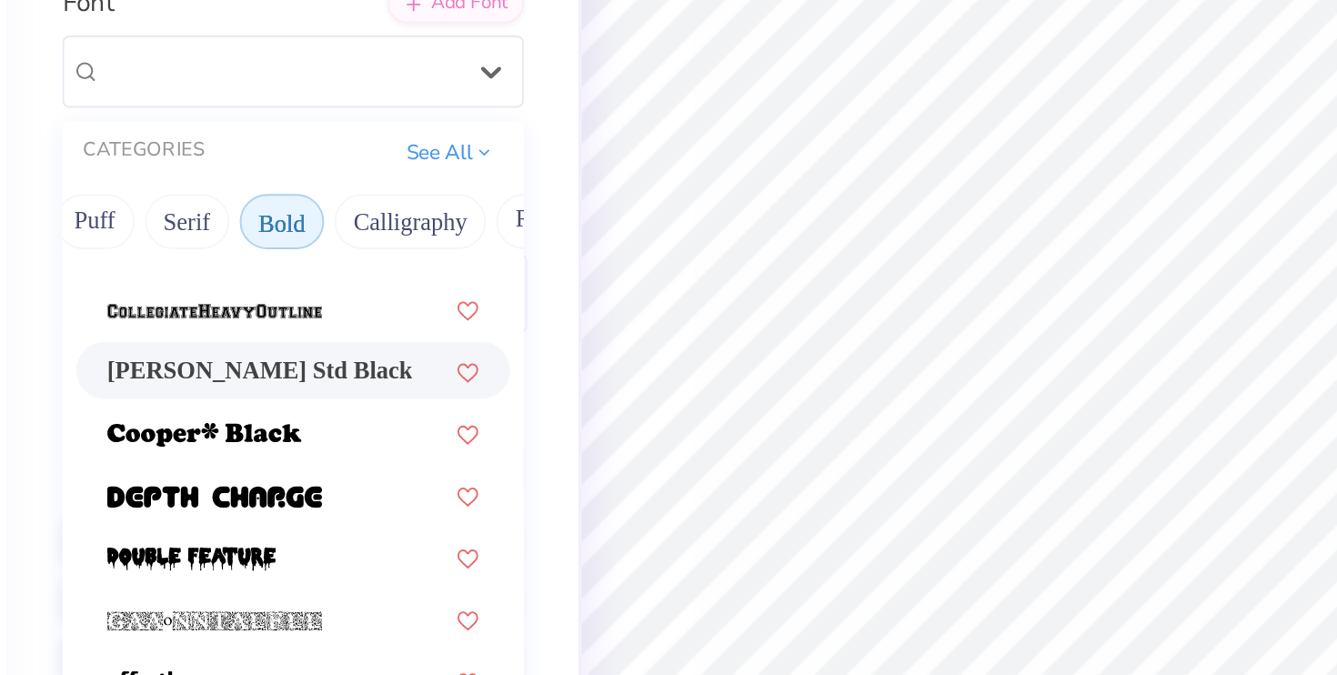
scroll to position [287, 0]
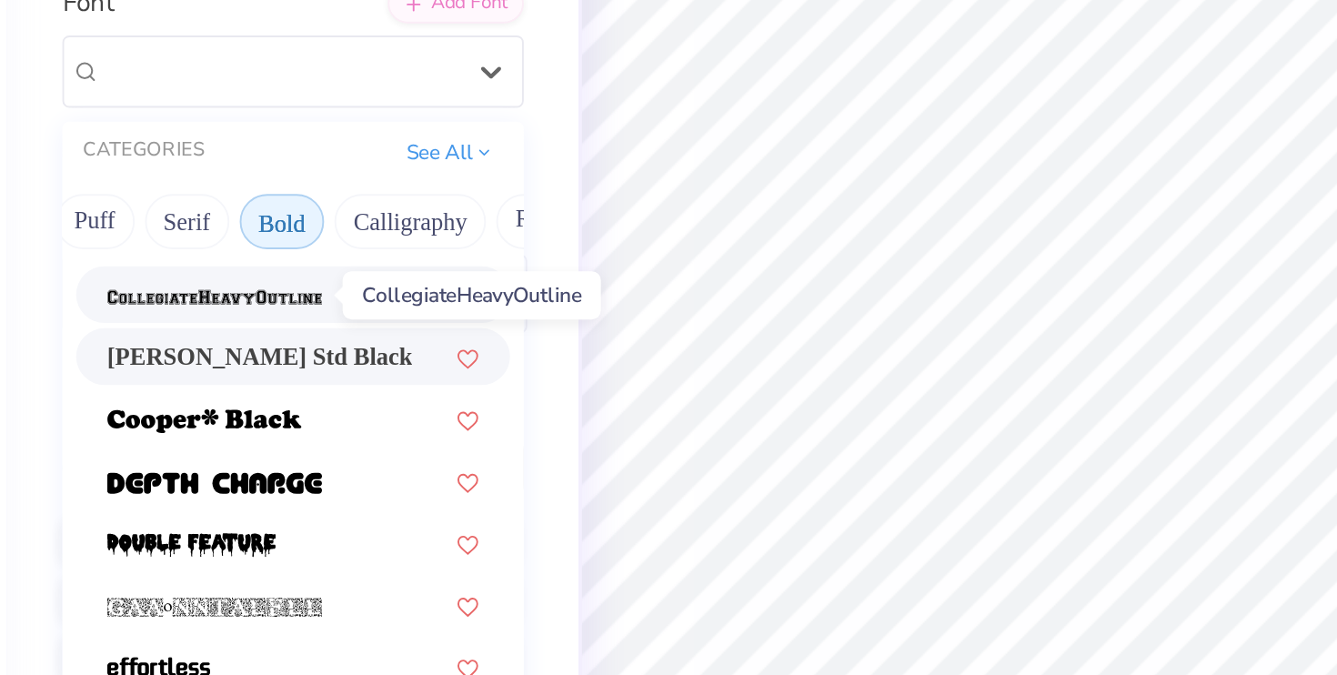
click at [205, 373] on img at bounding box center [192, 374] width 114 height 13
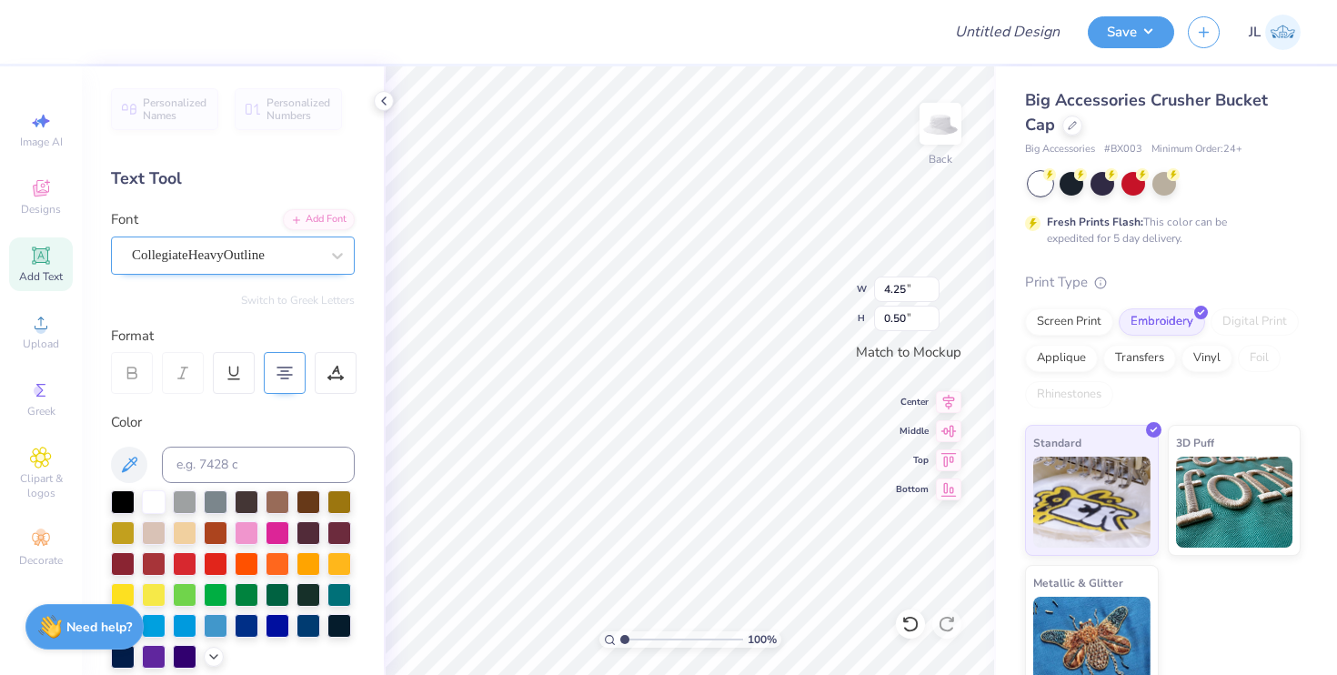
click at [280, 251] on div "CollegiateHeavyOutline" at bounding box center [225, 255] width 191 height 28
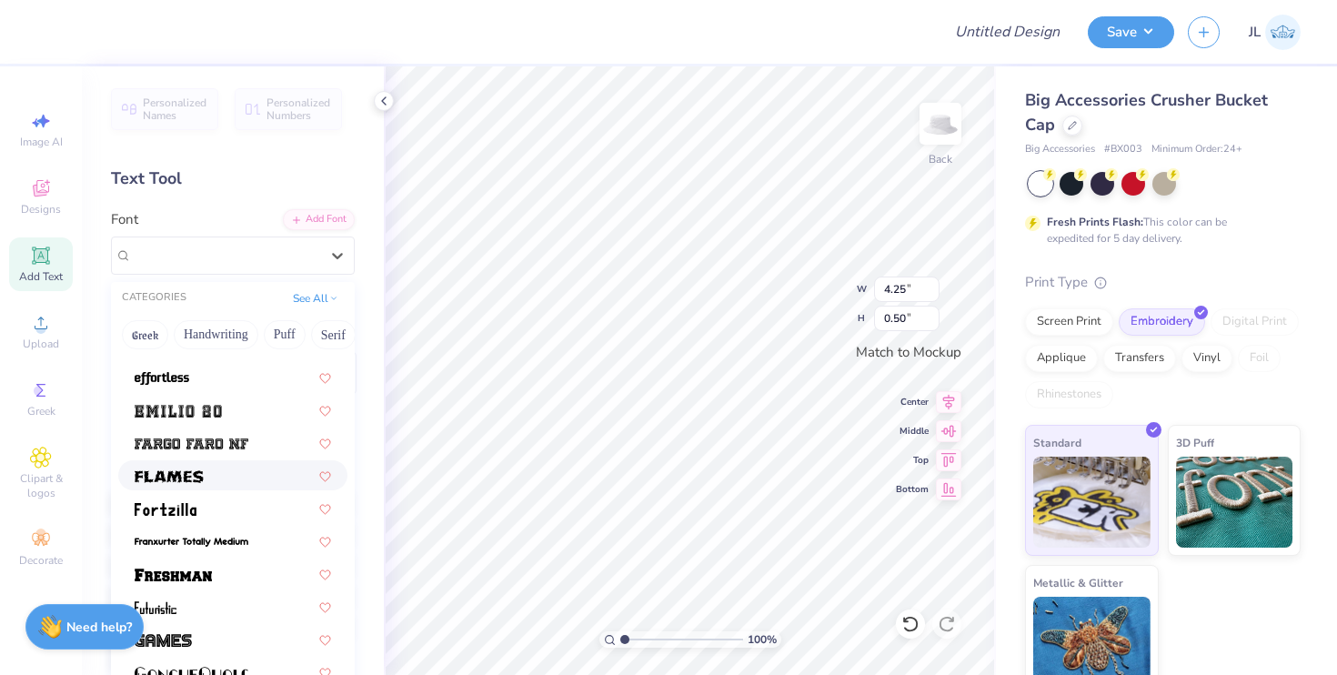
scroll to position [498, 0]
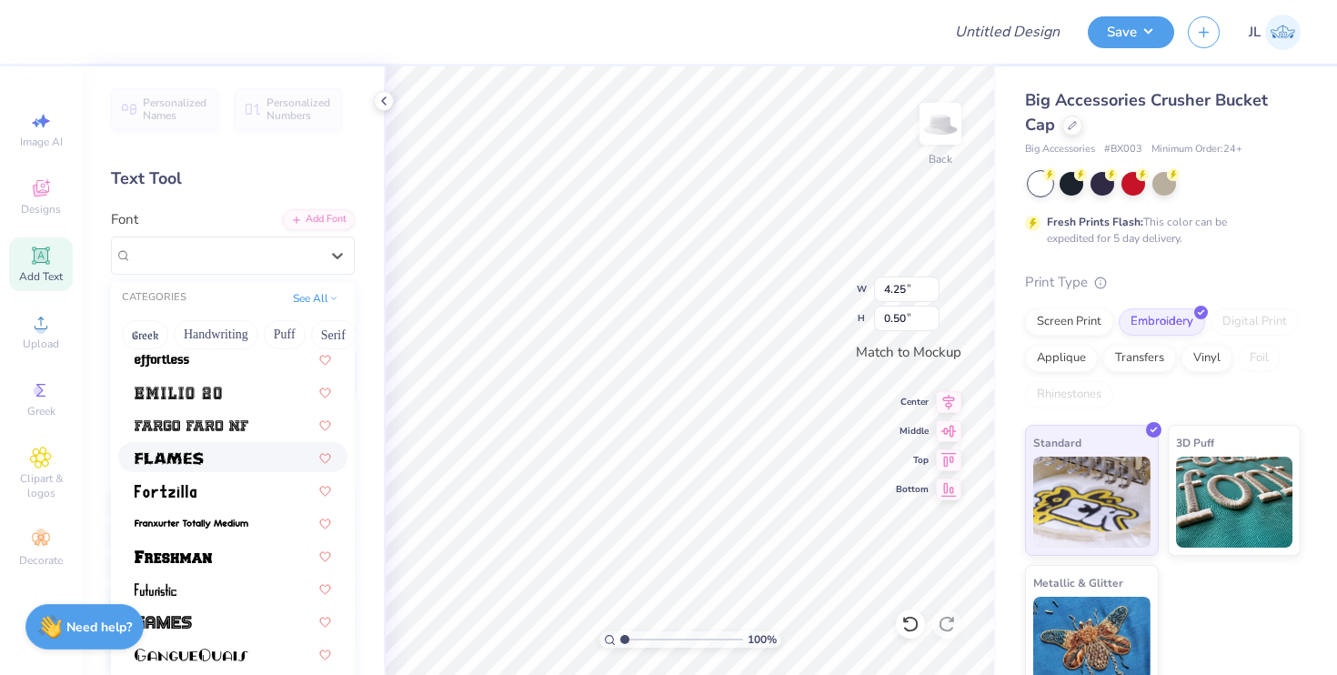
click at [203, 469] on div at bounding box center [232, 457] width 229 height 30
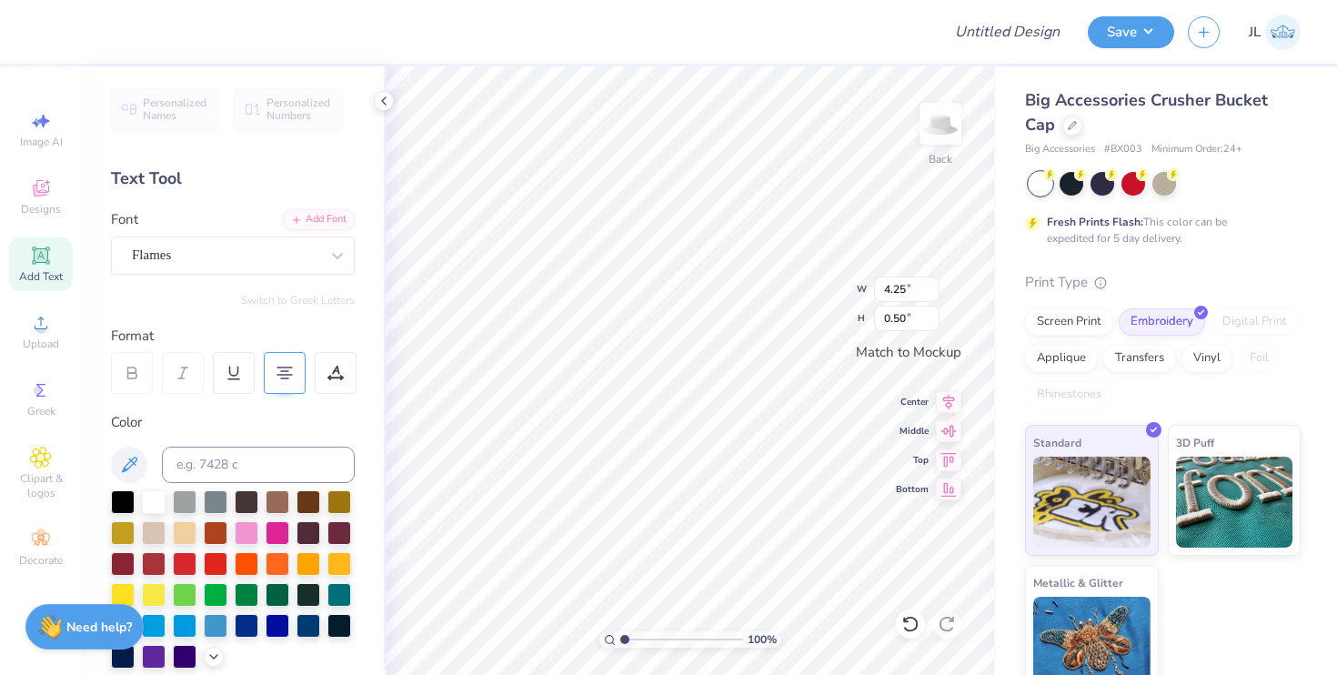
type input "4.71"
type input "0.56"
click at [276, 253] on div "Flames" at bounding box center [225, 255] width 191 height 28
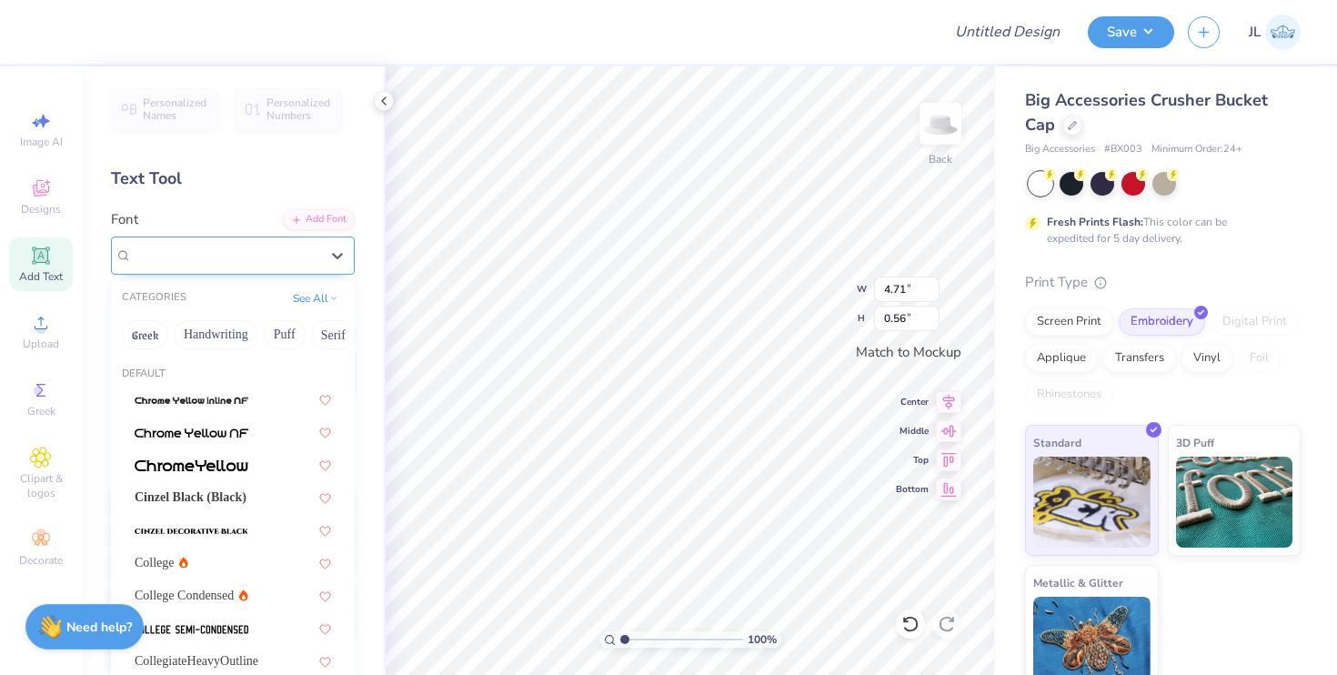
click at [301, 254] on div "Flames" at bounding box center [225, 255] width 191 height 28
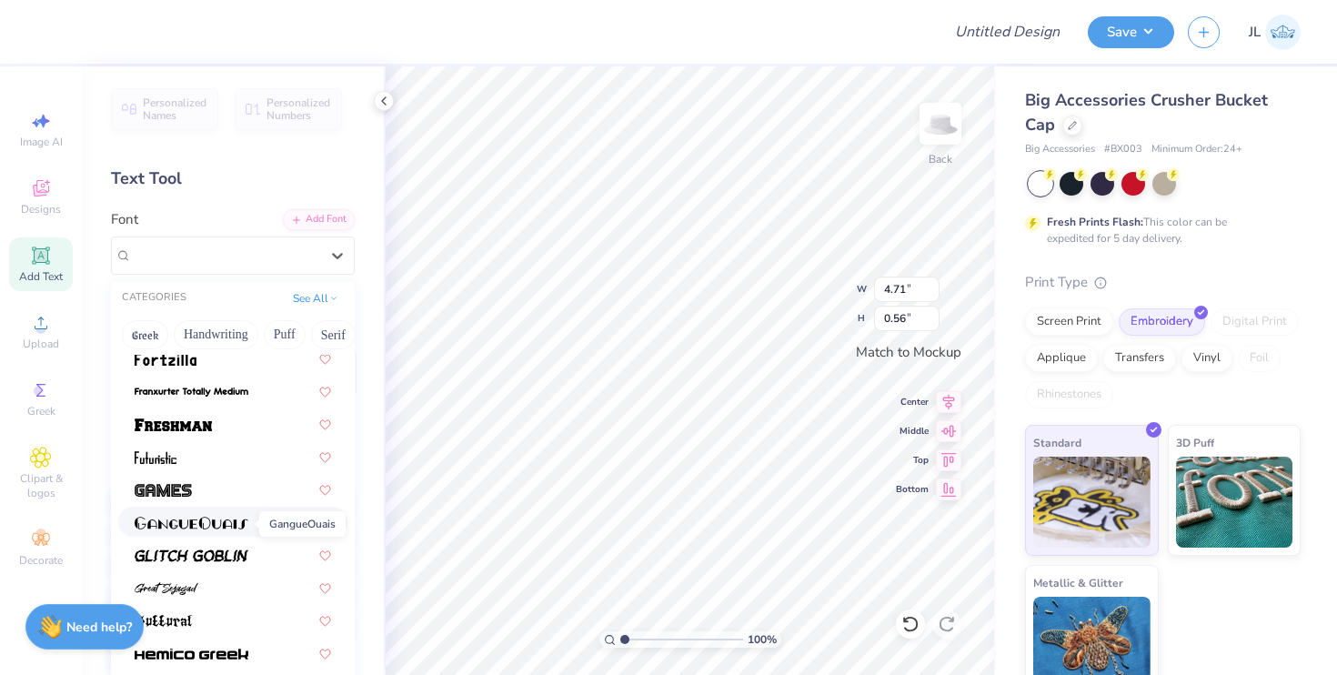
scroll to position [615, 0]
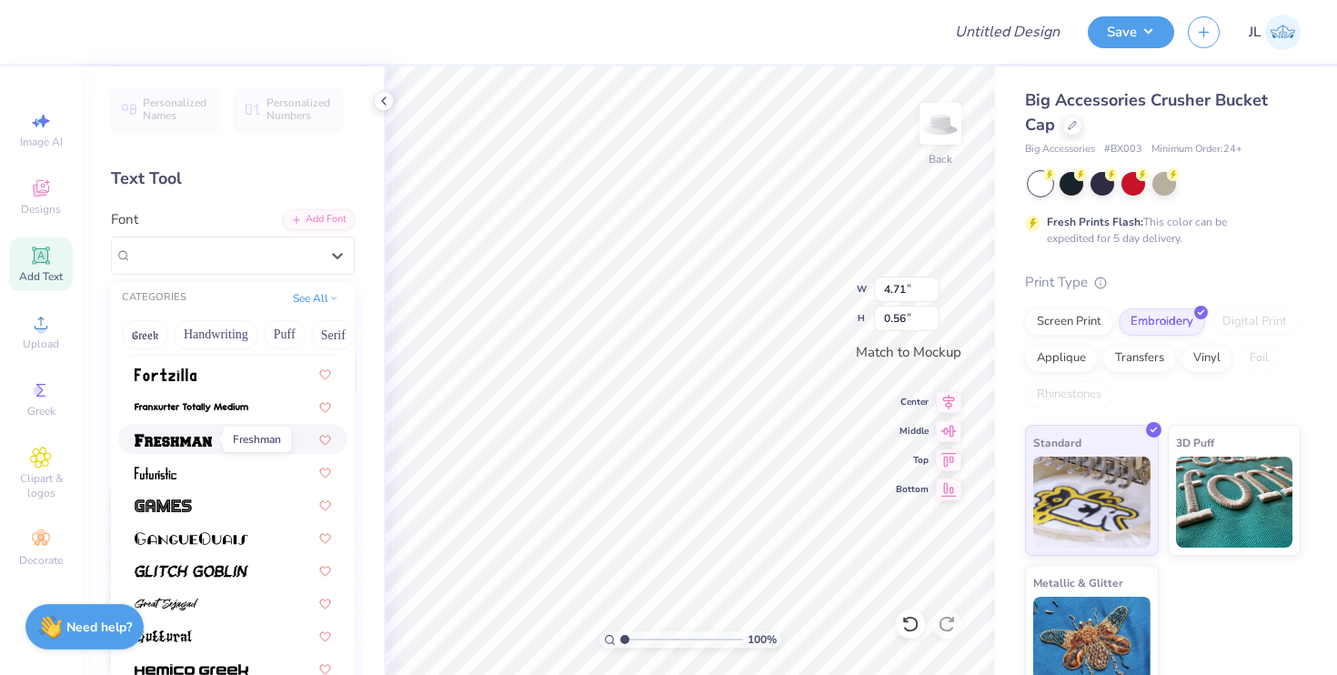
click at [211, 438] on img at bounding box center [173, 440] width 77 height 13
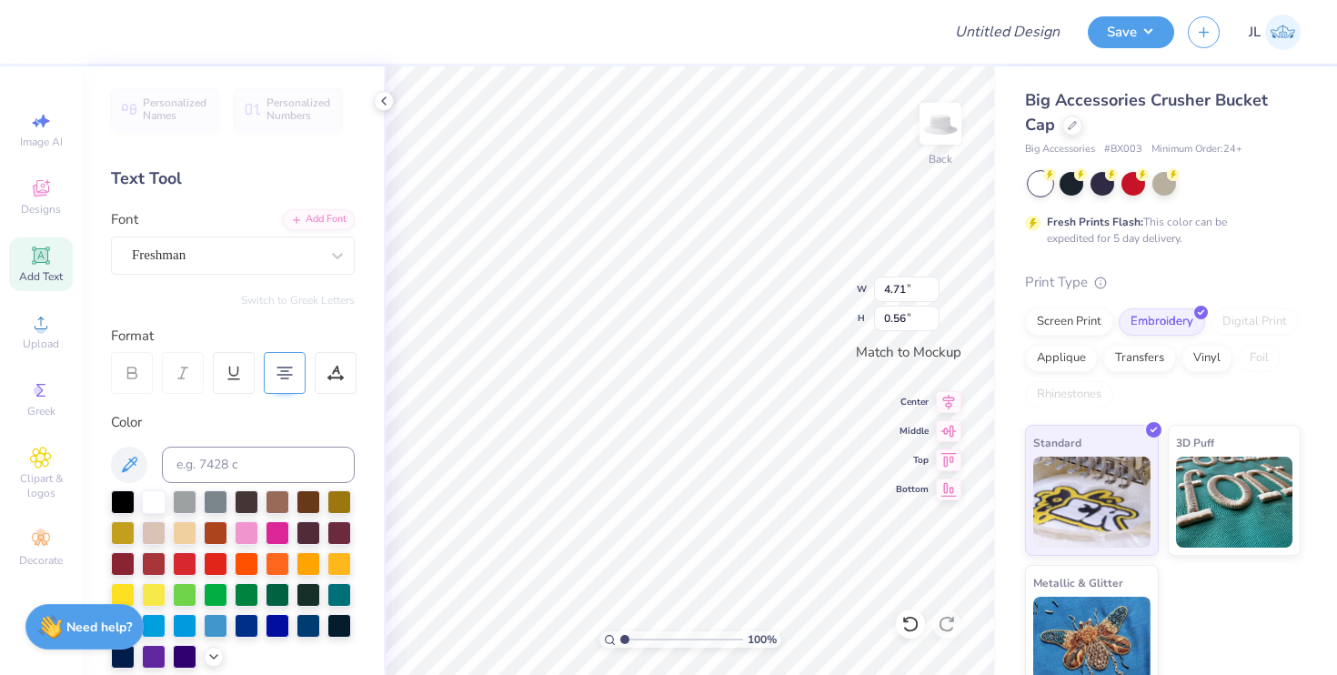
type input "4.80"
type input "0.55"
click at [173, 257] on div "Freshman" at bounding box center [225, 255] width 191 height 28
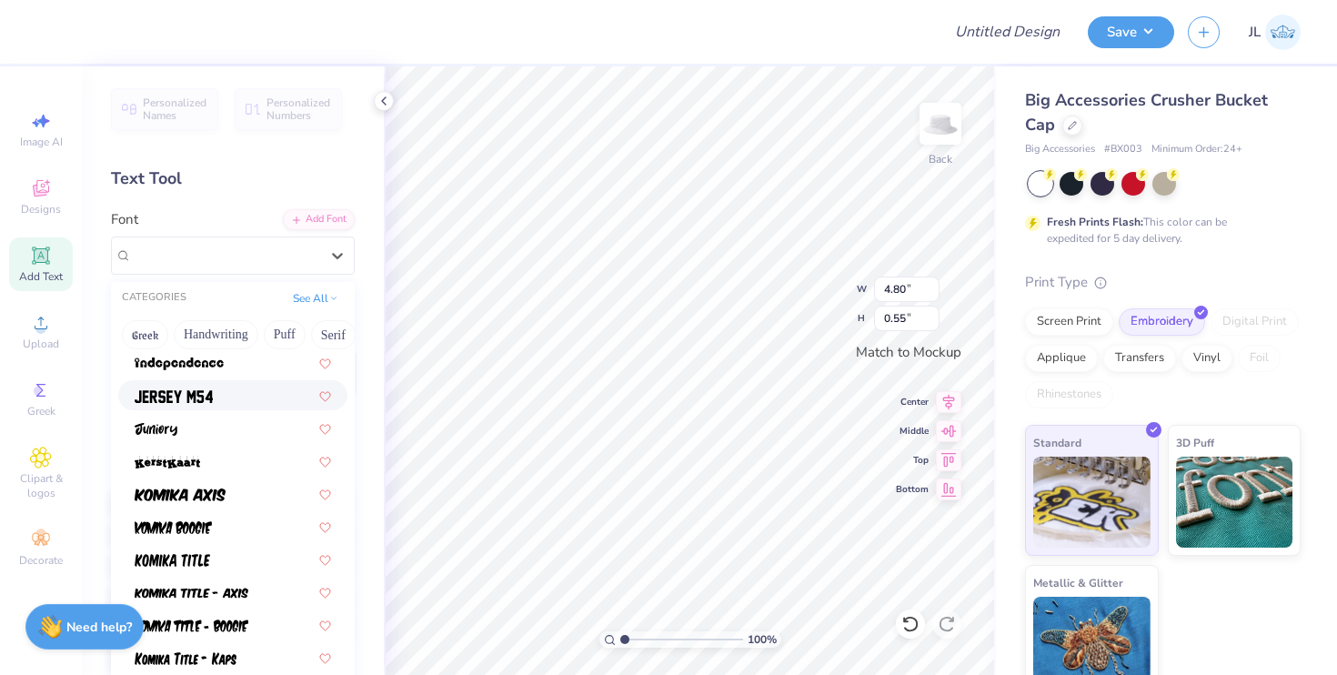
scroll to position [1023, 0]
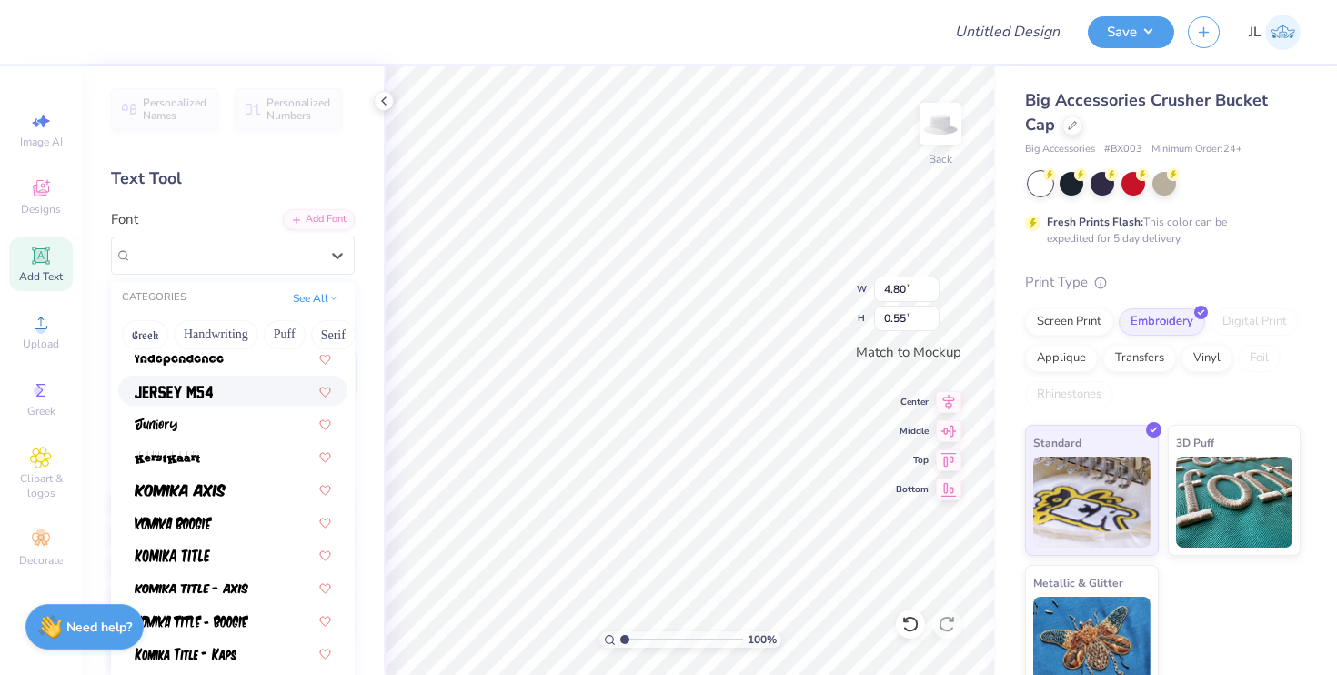
click at [252, 391] on div at bounding box center [233, 390] width 196 height 19
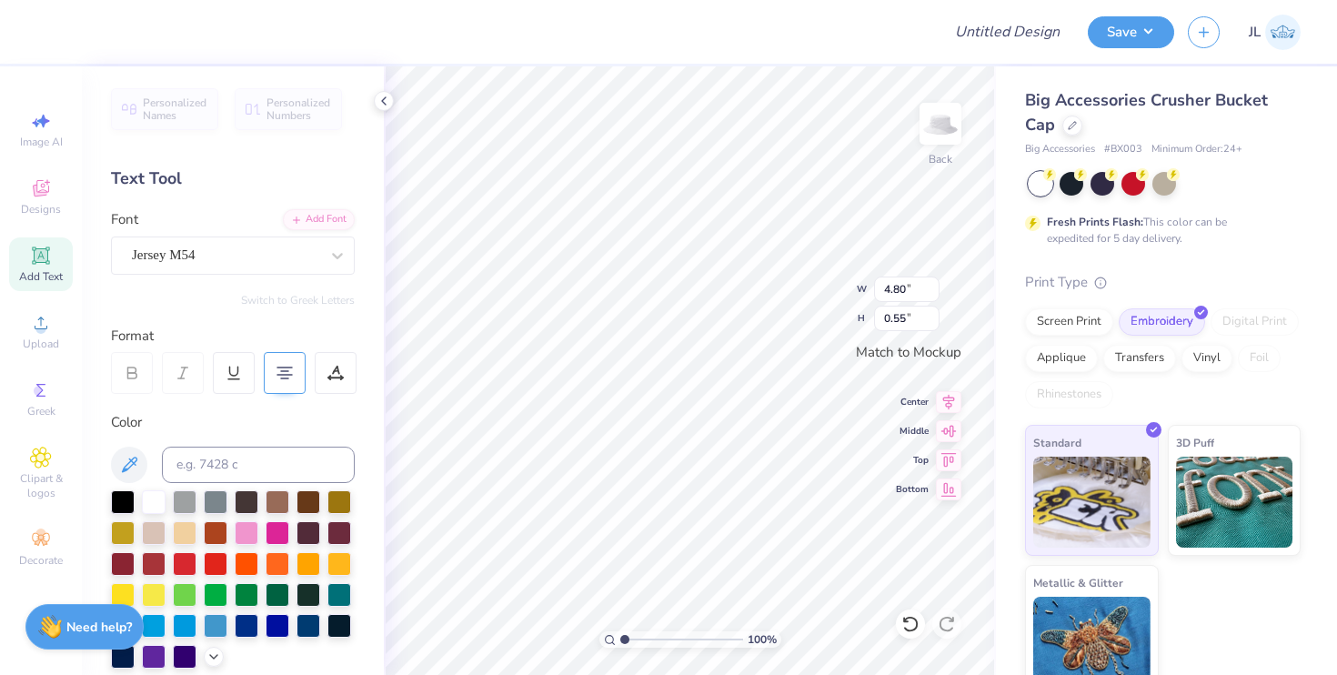
type input "3.12"
type input "0.51"
type input "4.01"
type input "0.65"
type input "4.83"
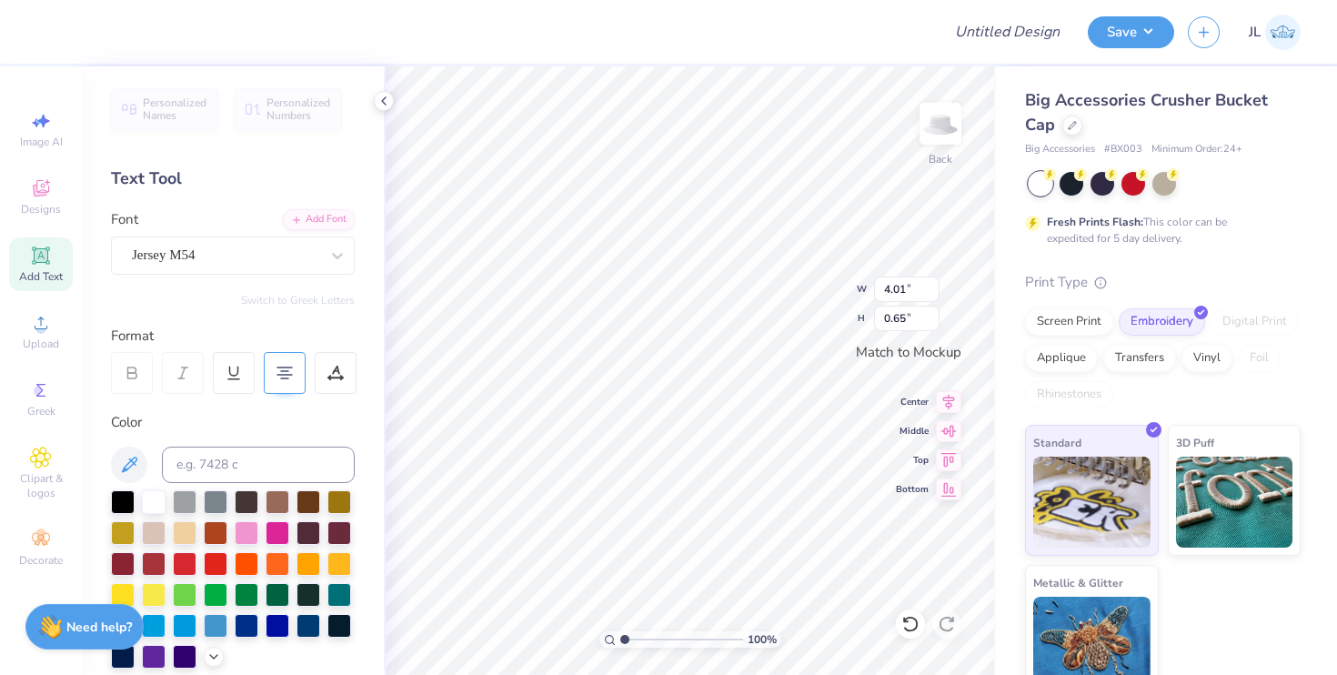
type input "0.79"
click at [299, 257] on div "Freshman" at bounding box center [225, 255] width 191 height 28
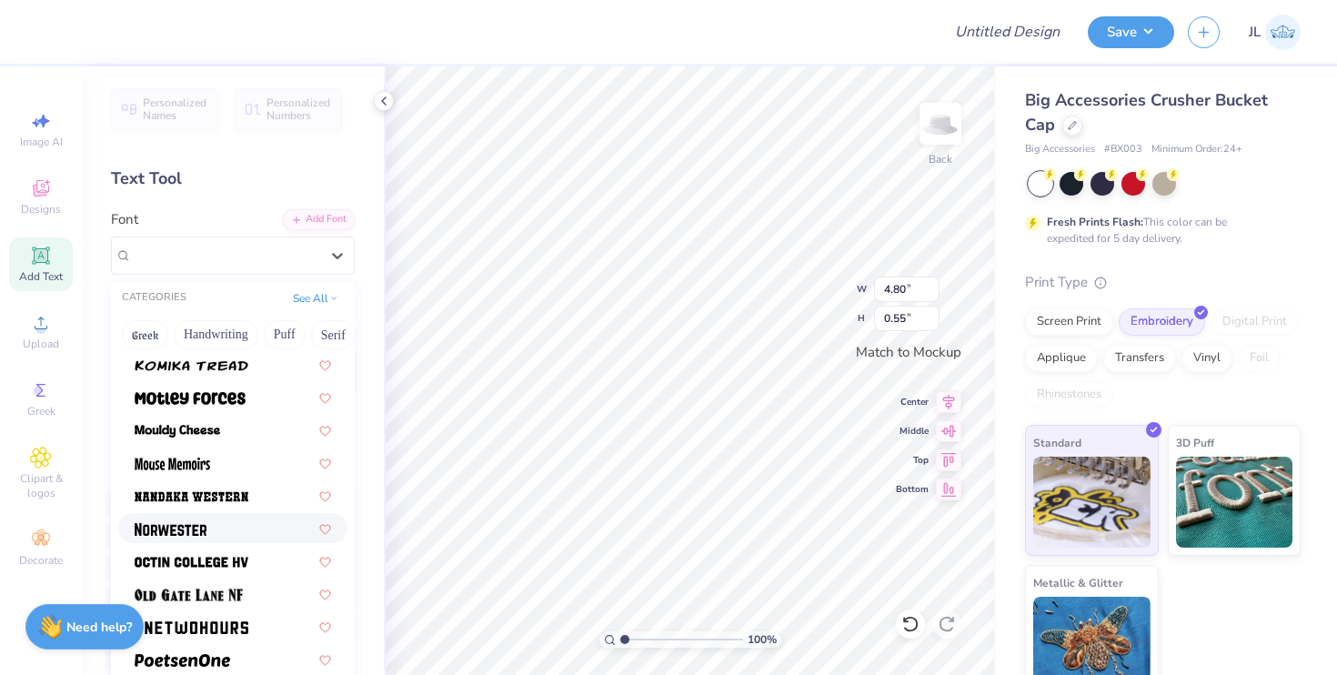
scroll to position [1512, 0]
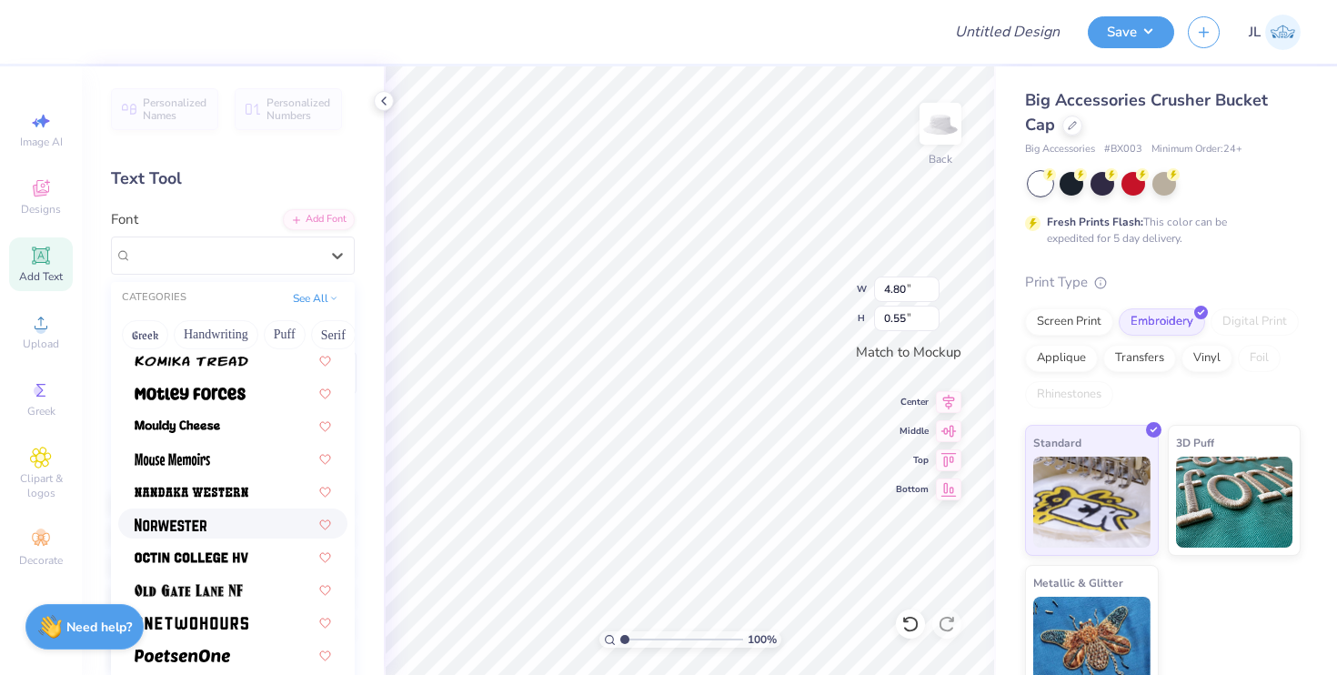
click at [215, 530] on div at bounding box center [233, 523] width 196 height 19
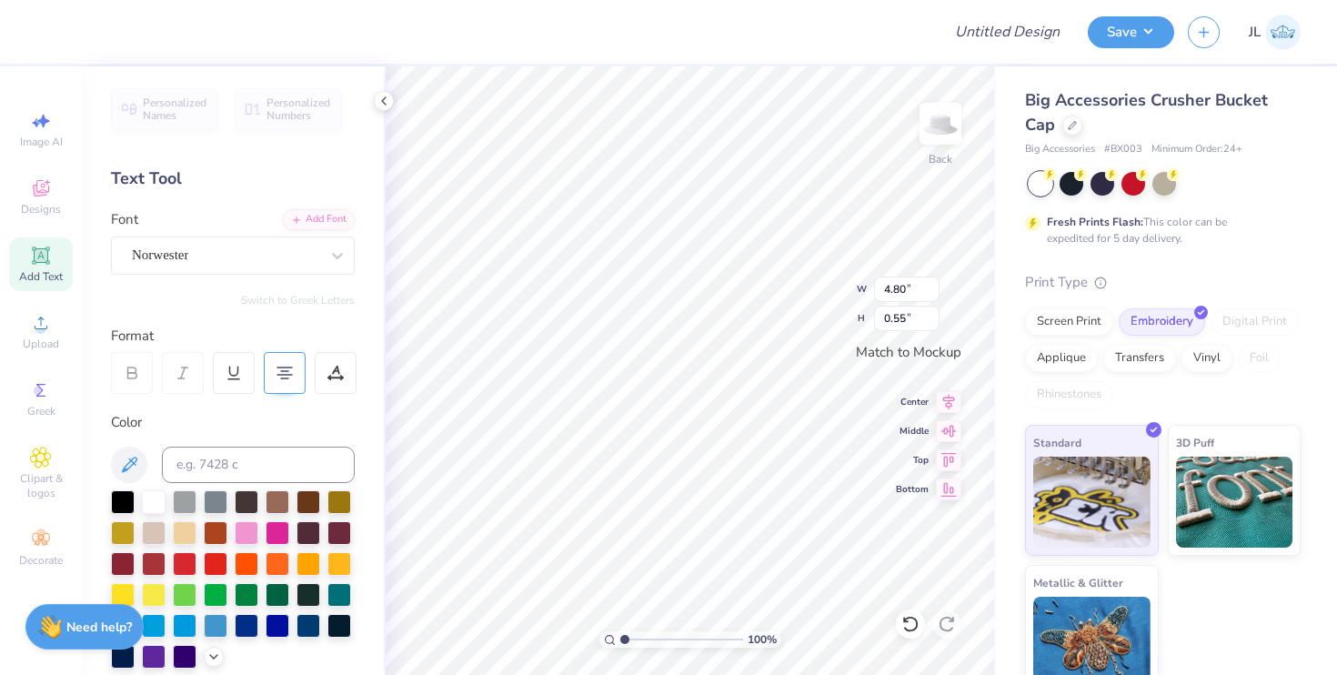
type input "3.21"
type input "0.53"
type input "3.88"
type input "0.64"
type input "4.73"
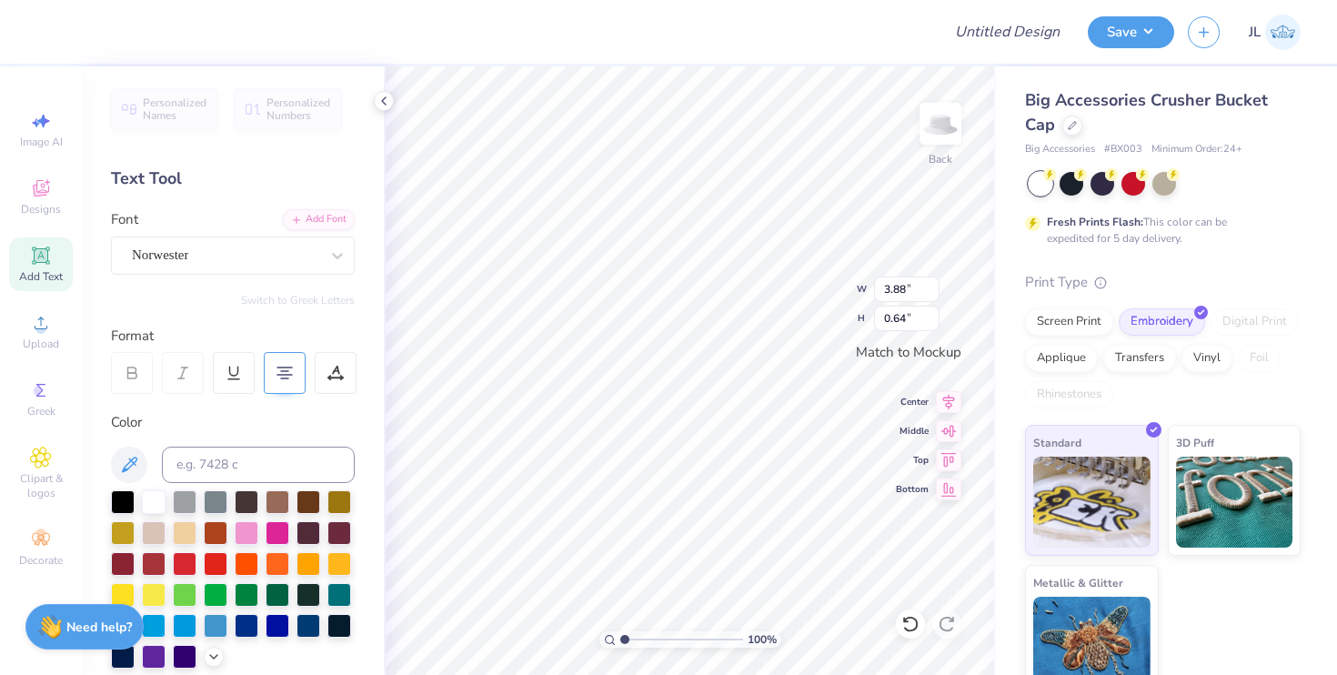
type input "0.78"
type input "4.90"
type input "0.81"
click at [193, 259] on div "Norwester" at bounding box center [225, 255] width 191 height 28
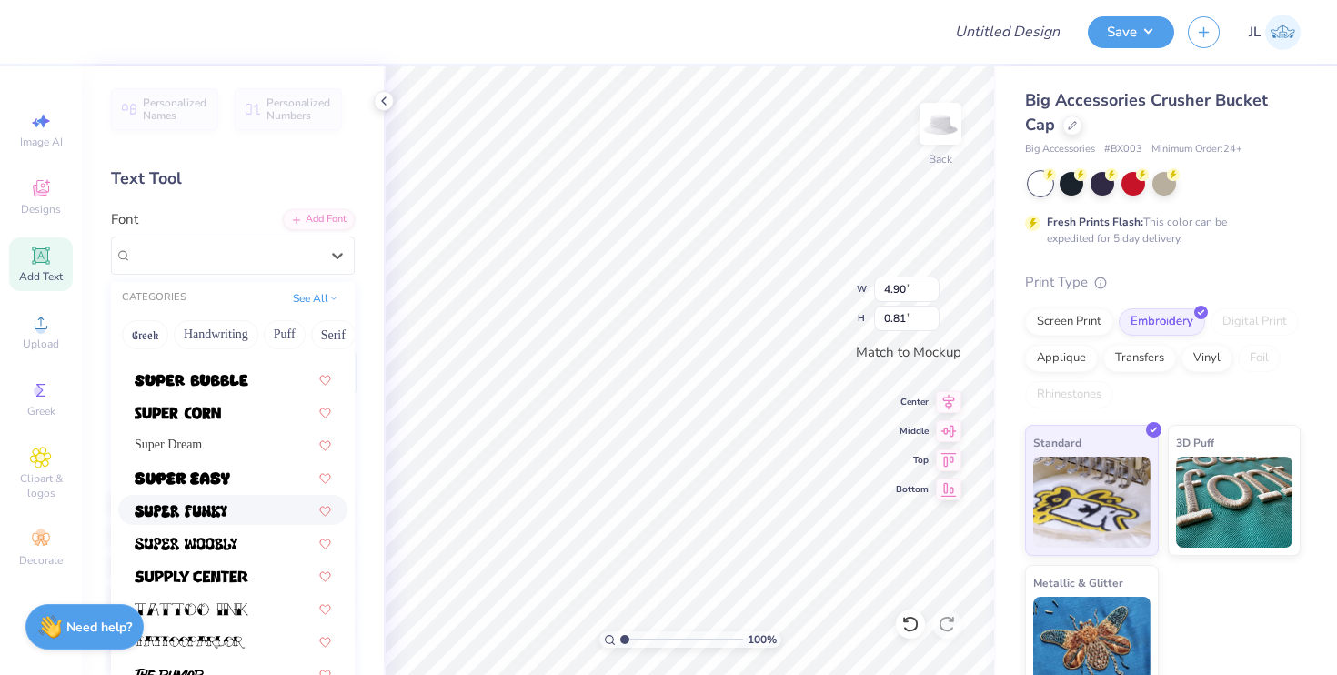
scroll to position [15, 0]
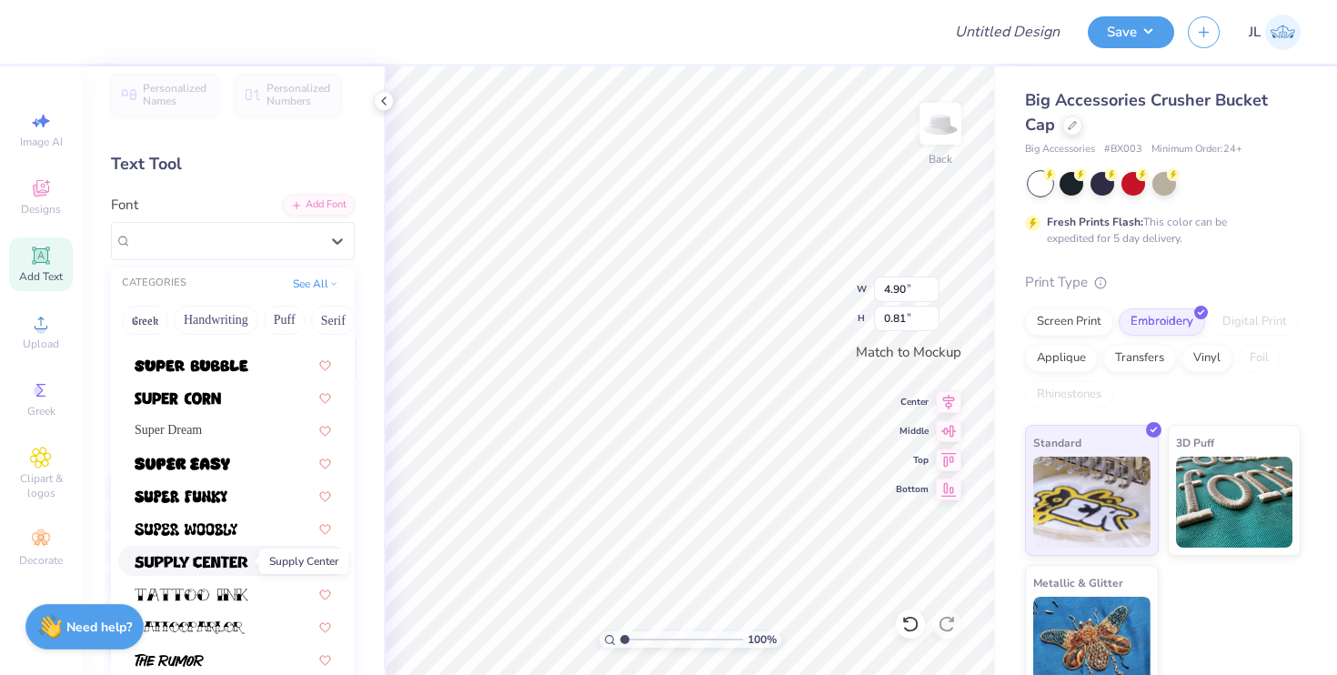
click at [230, 556] on img at bounding box center [192, 562] width 114 height 13
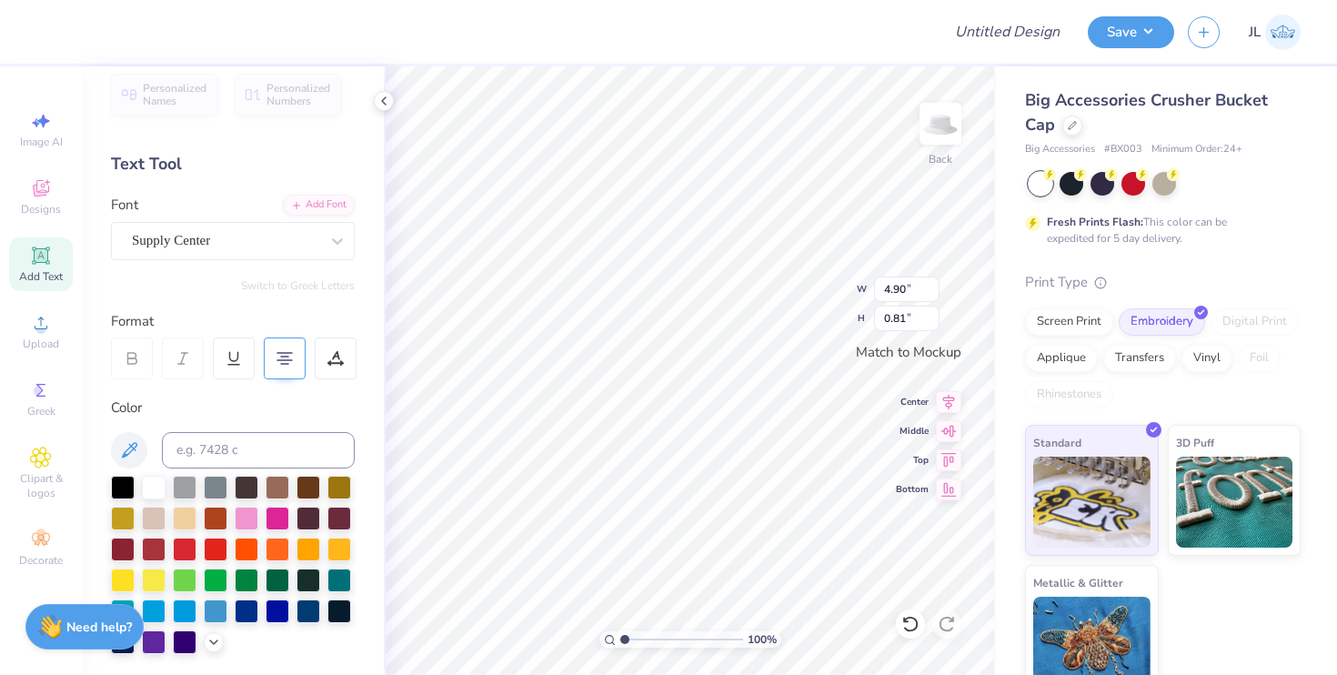
type input "4.97"
click at [217, 224] on div "Supply Center" at bounding box center [233, 241] width 244 height 38
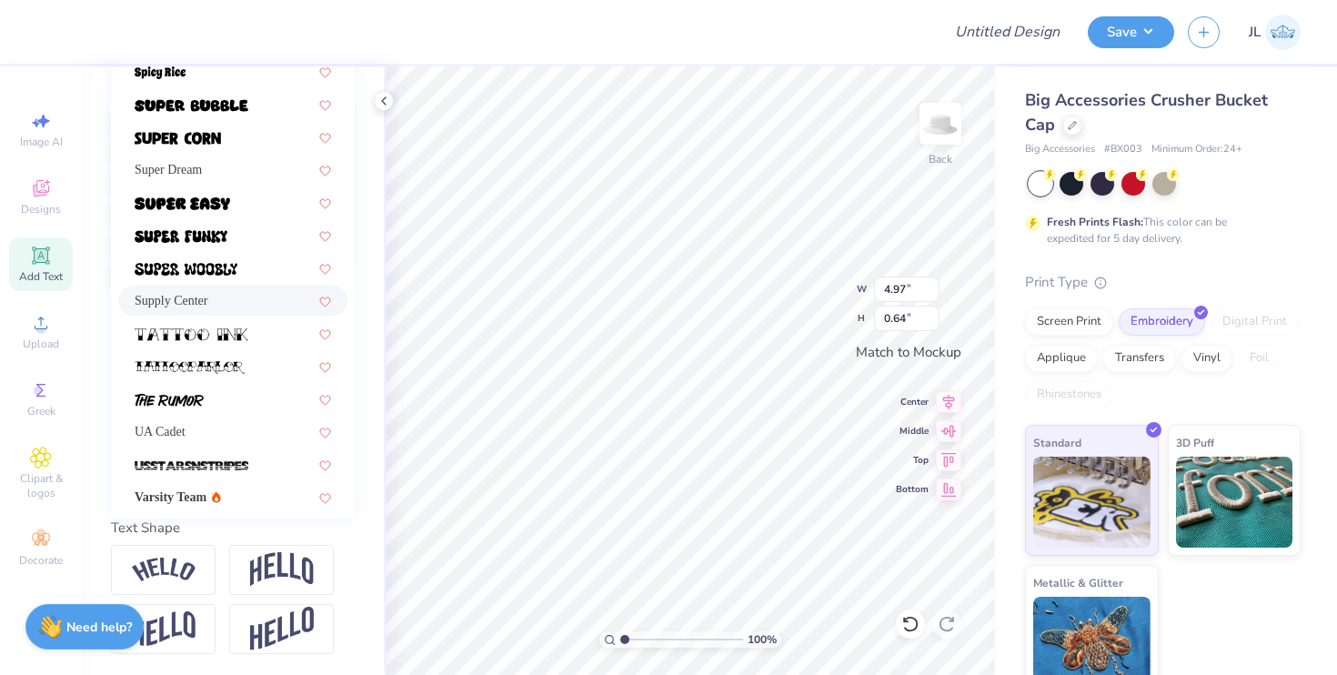
scroll to position [1984, 0]
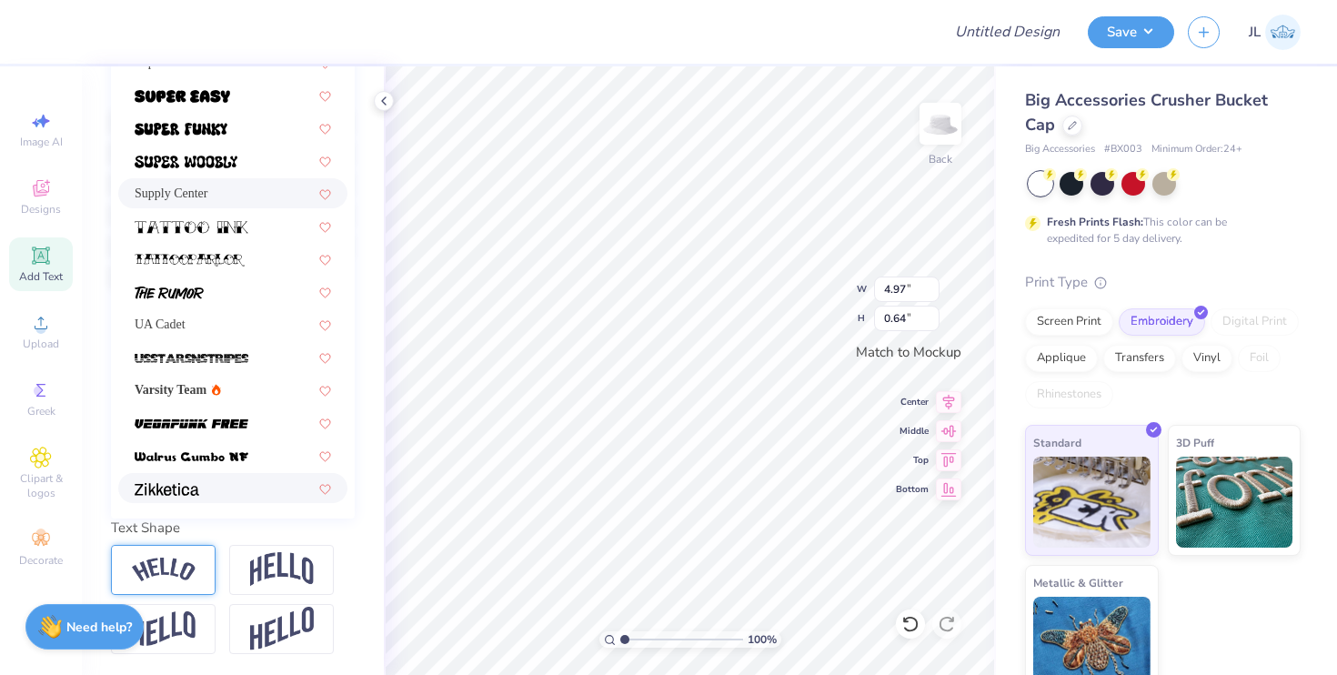
click at [195, 559] on div at bounding box center [163, 570] width 105 height 50
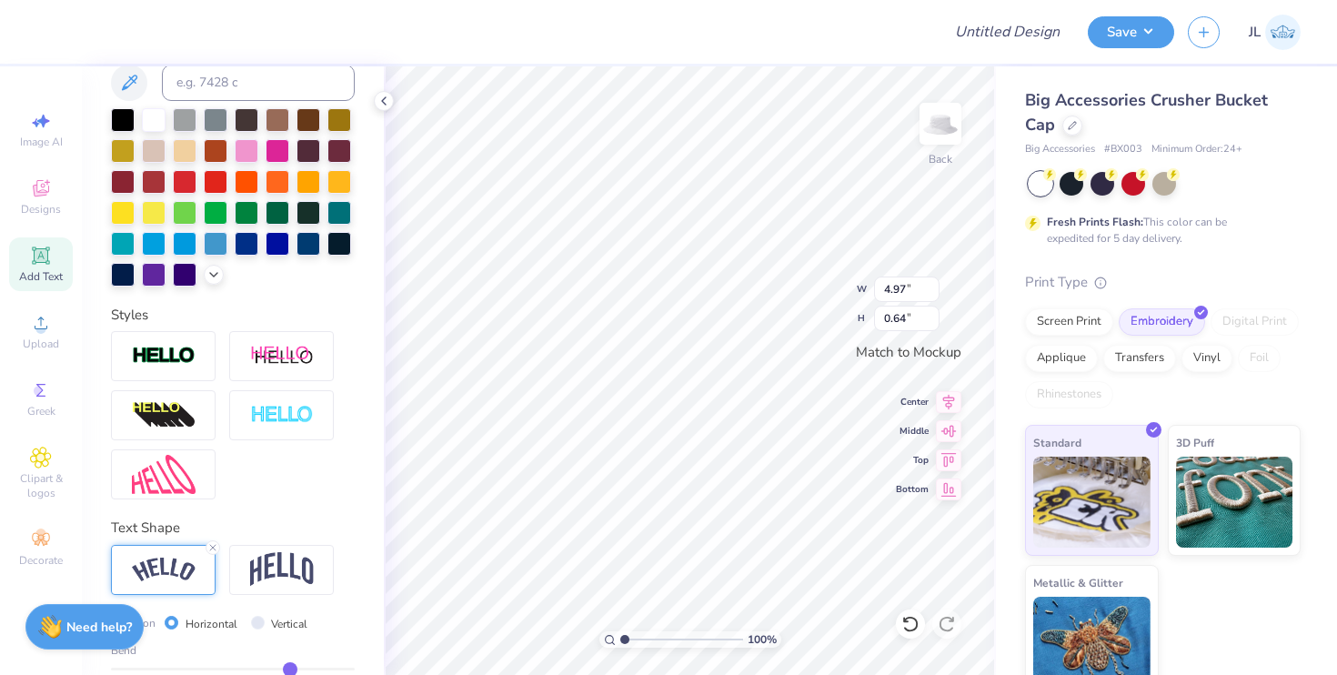
type input "1.13"
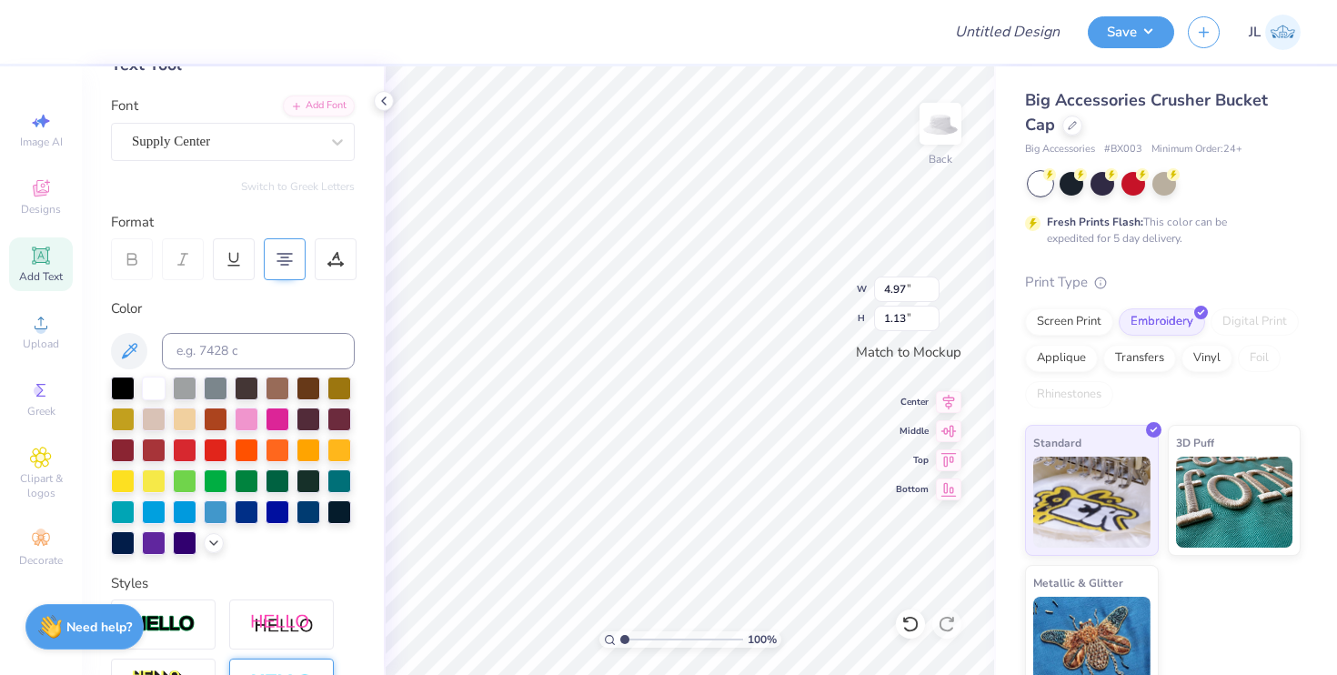
scroll to position [97, 0]
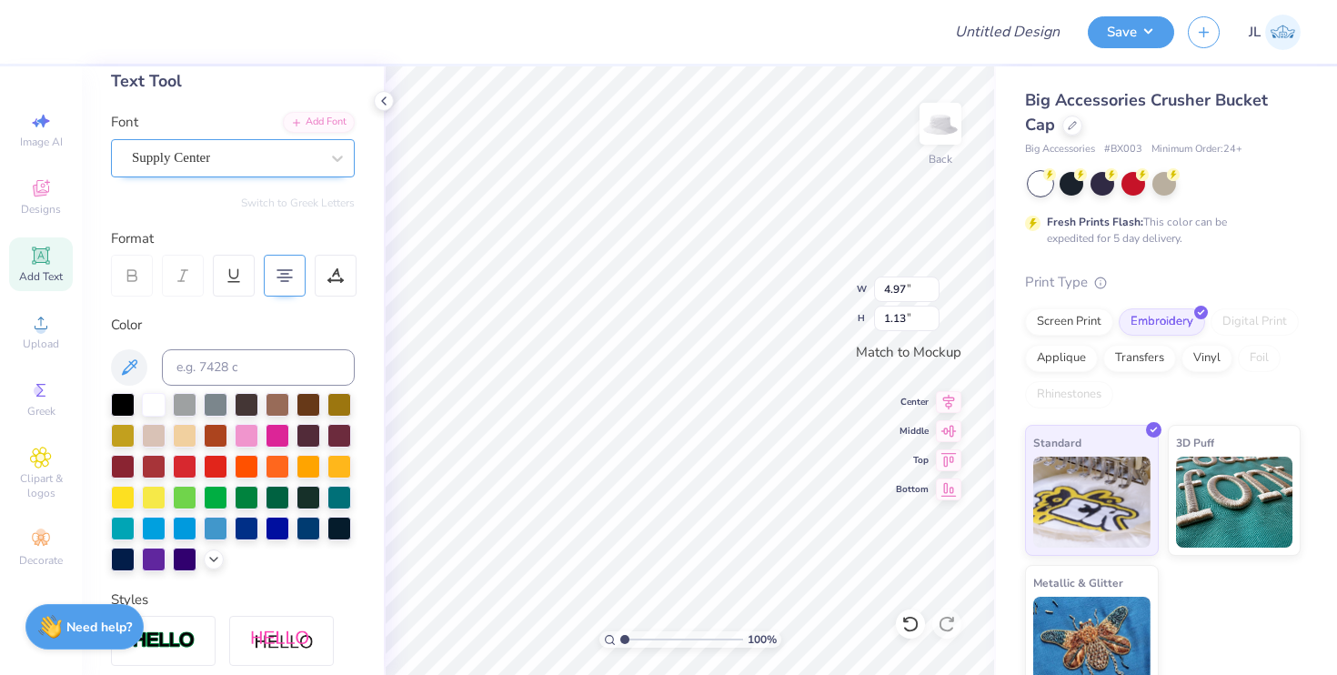
click at [223, 157] on div "Supply Center" at bounding box center [225, 158] width 191 height 28
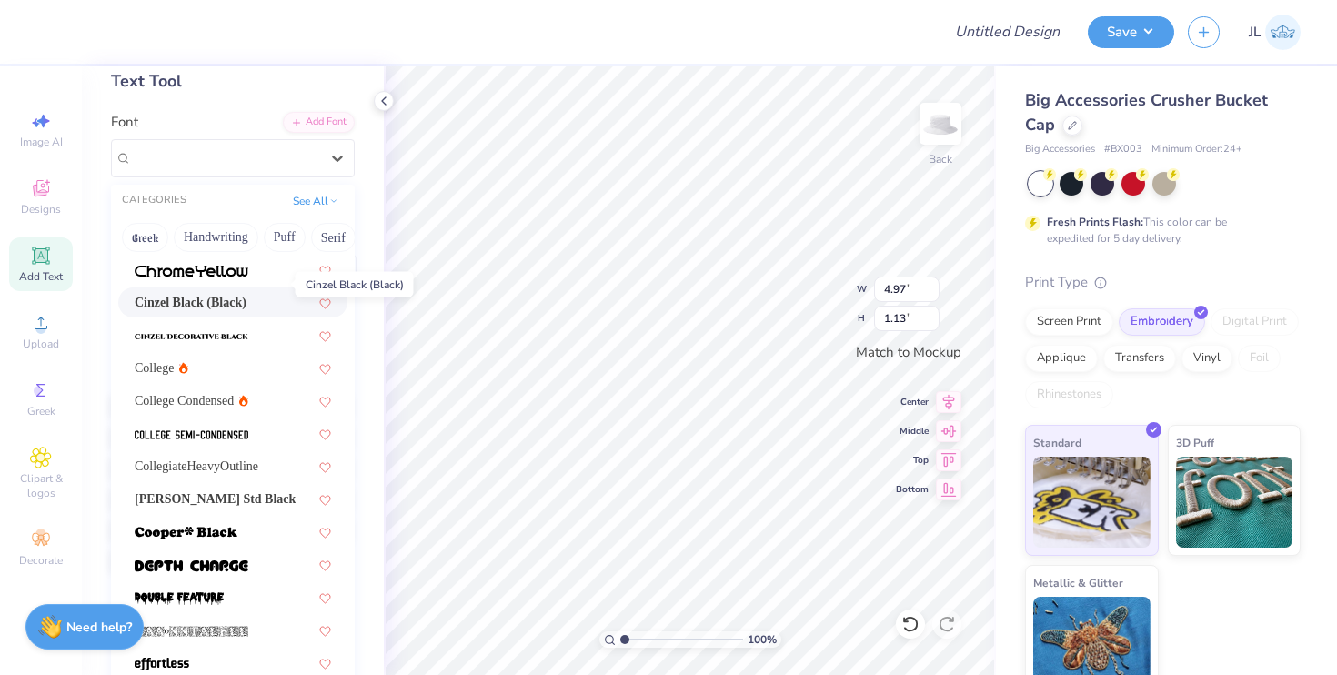
scroll to position [117, 0]
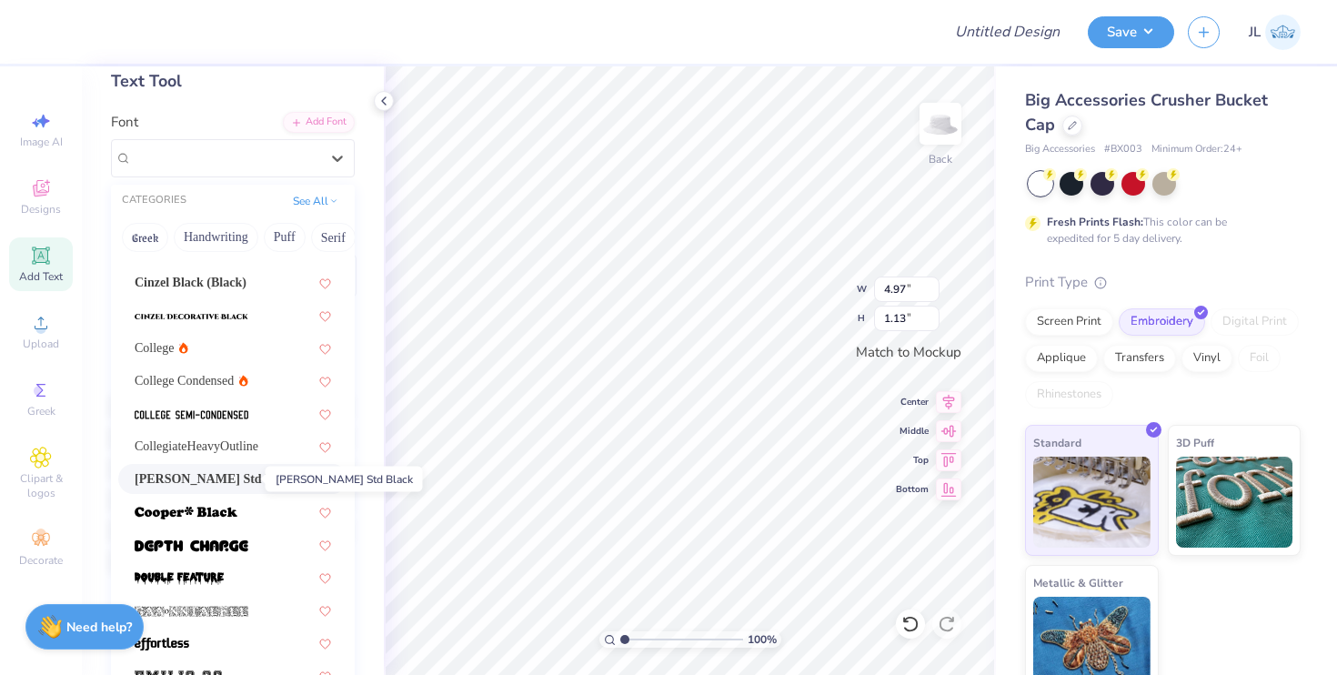
click at [202, 476] on span "Cooper Std Black" at bounding box center [215, 478] width 161 height 19
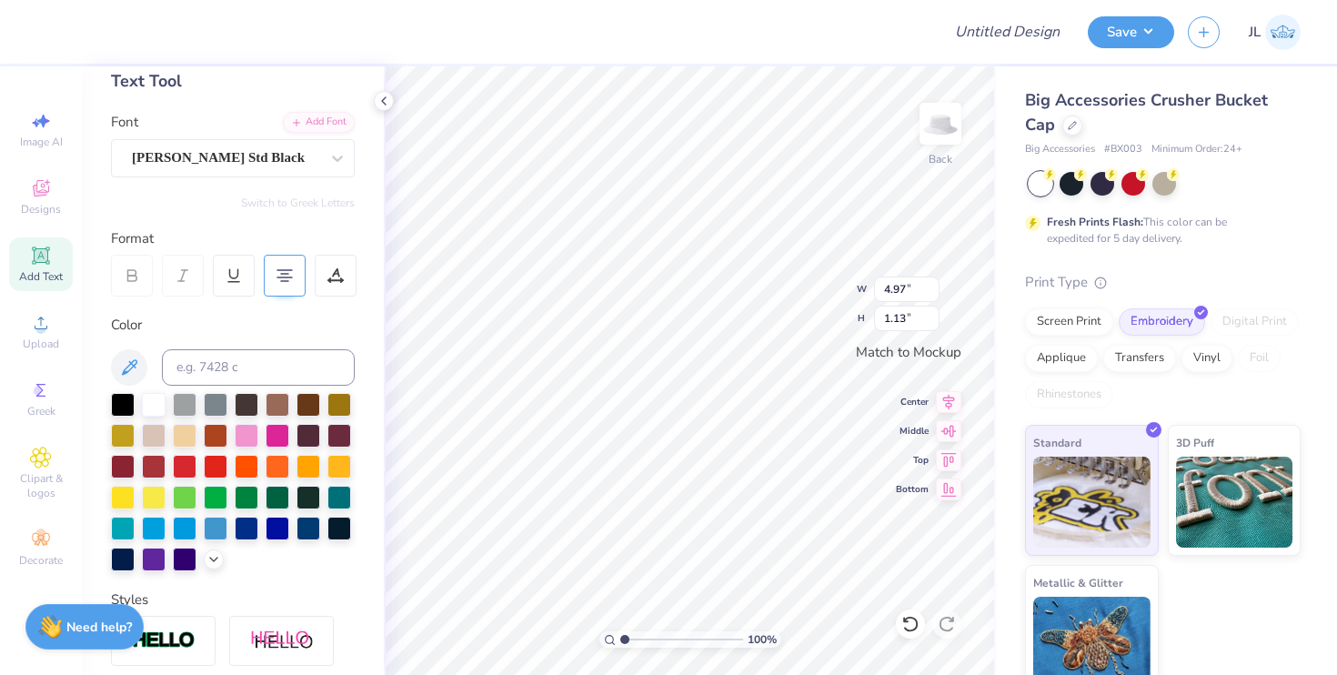
type input "4.42"
type input "0.94"
click at [221, 161] on div "Cooper Std Black" at bounding box center [225, 158] width 191 height 28
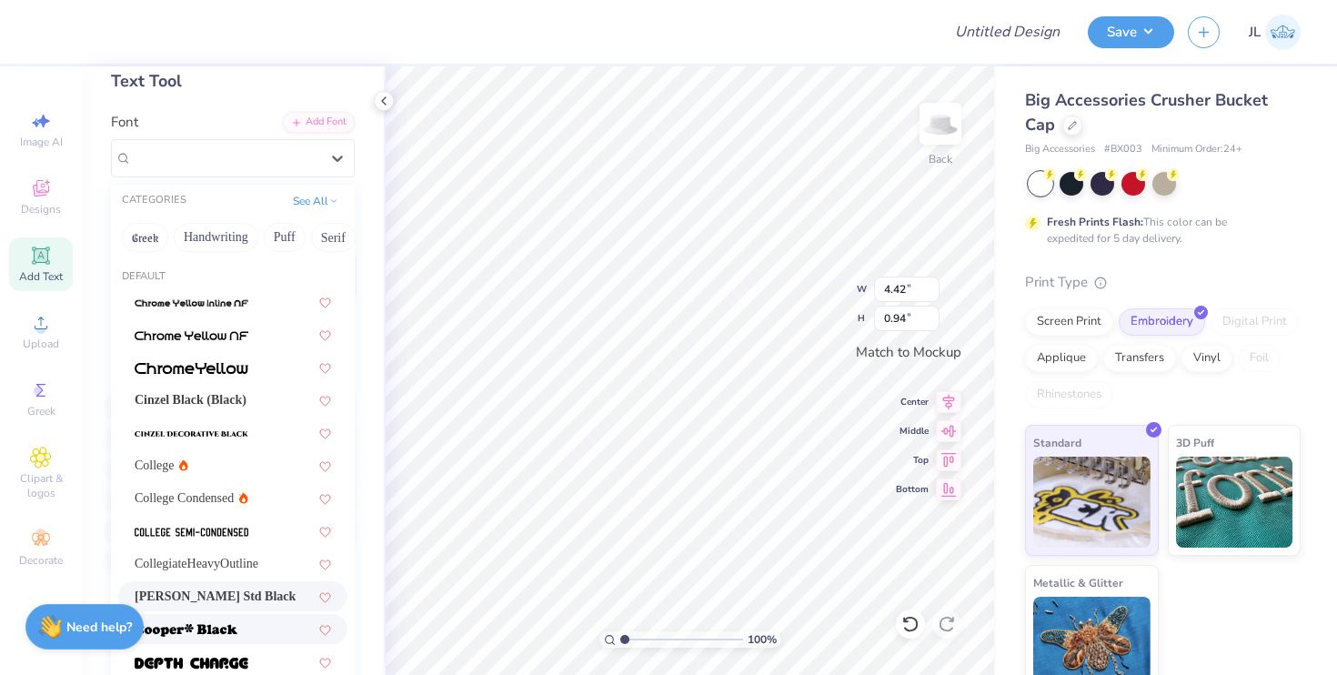
click at [218, 634] on img at bounding box center [186, 630] width 103 height 13
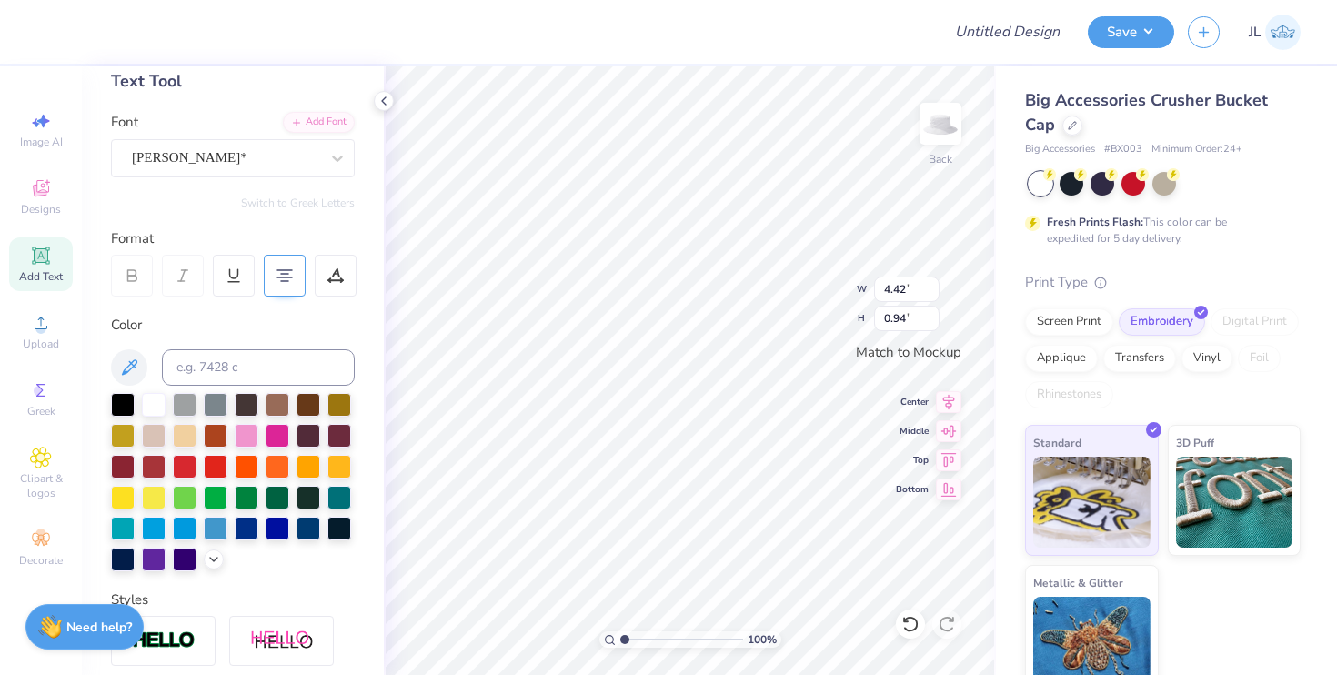
type input "4.29"
type input "0.92"
click at [196, 152] on div "Cooper*" at bounding box center [225, 158] width 191 height 28
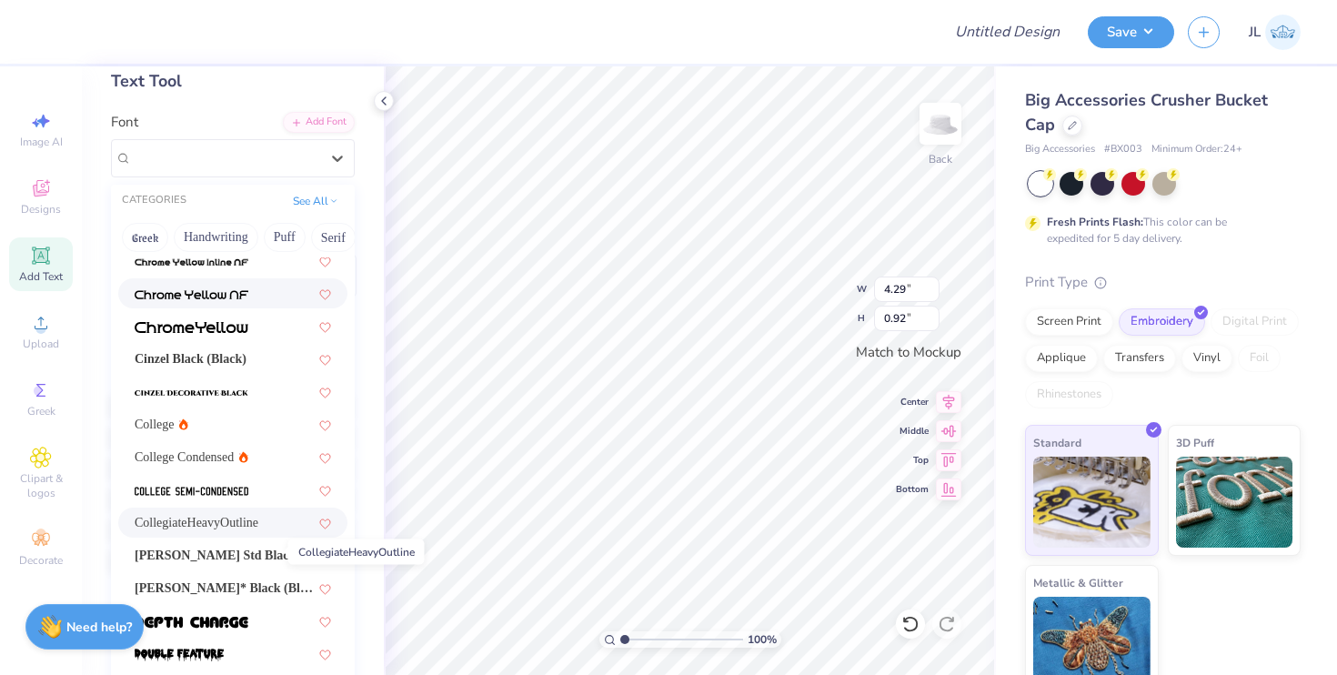
scroll to position [0, 0]
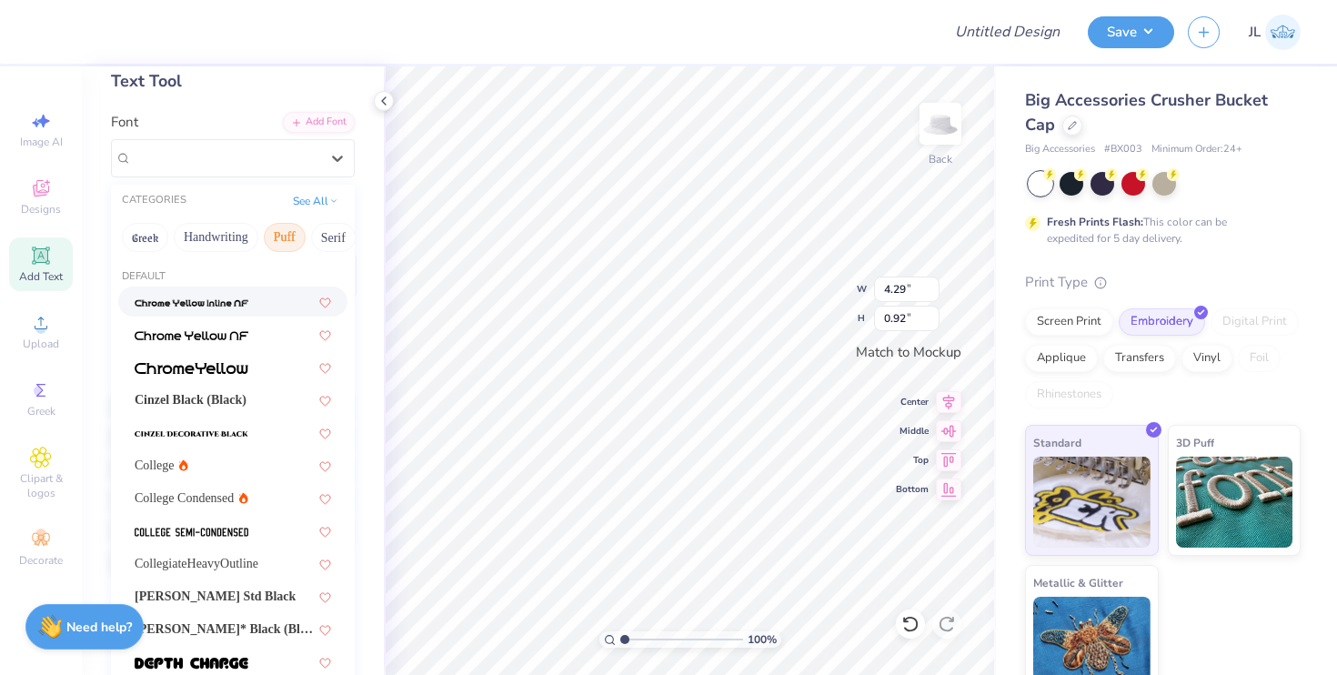
click at [279, 236] on button "Puff" at bounding box center [285, 237] width 42 height 29
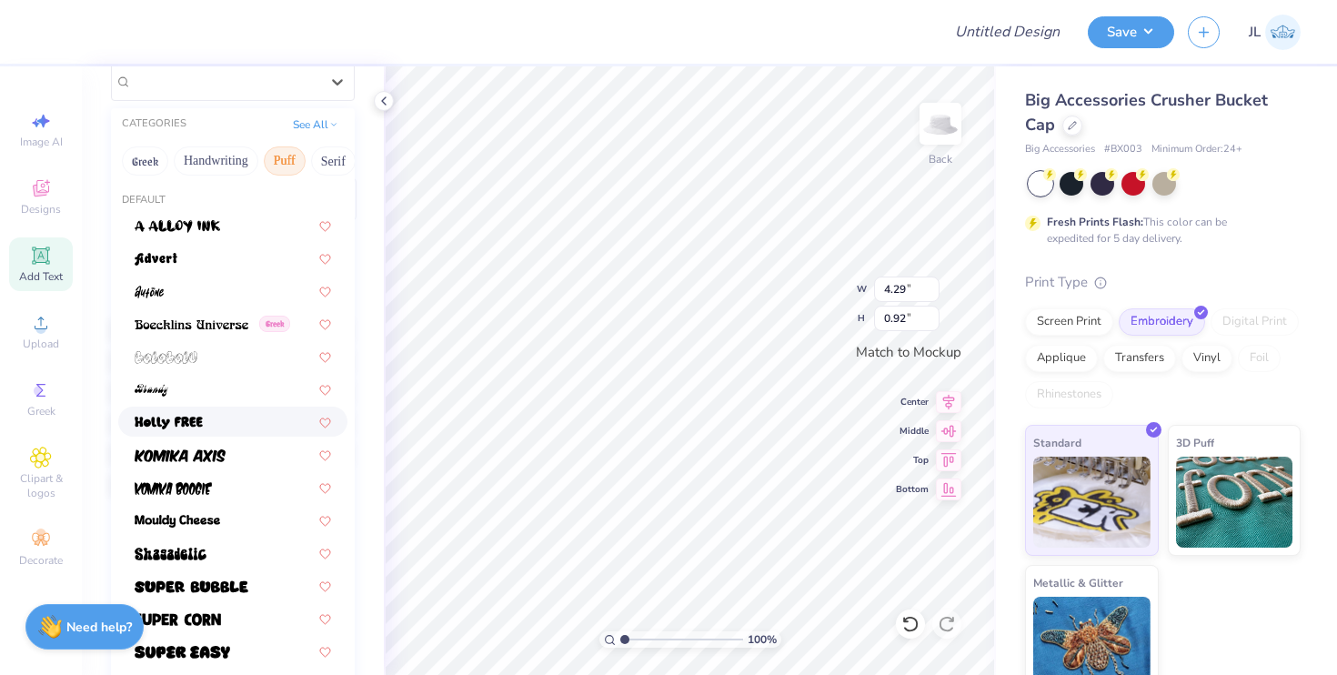
scroll to position [175, 0]
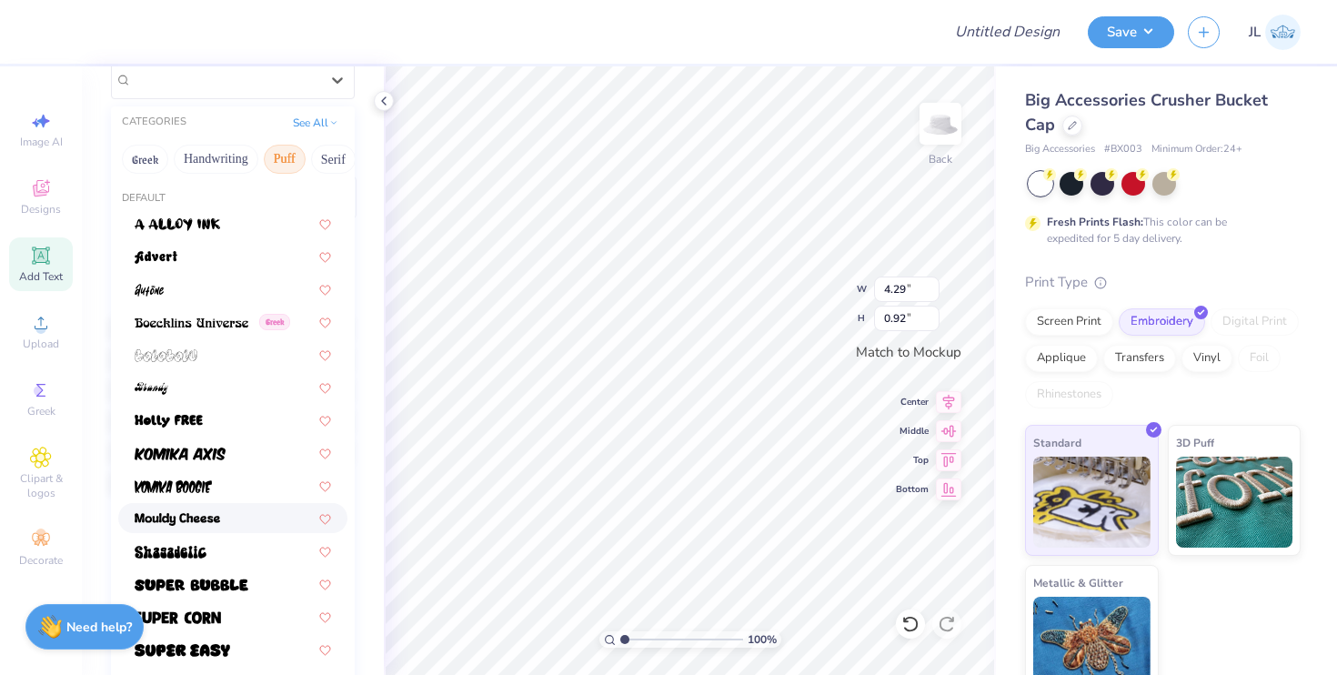
click at [212, 526] on span at bounding box center [177, 517] width 85 height 19
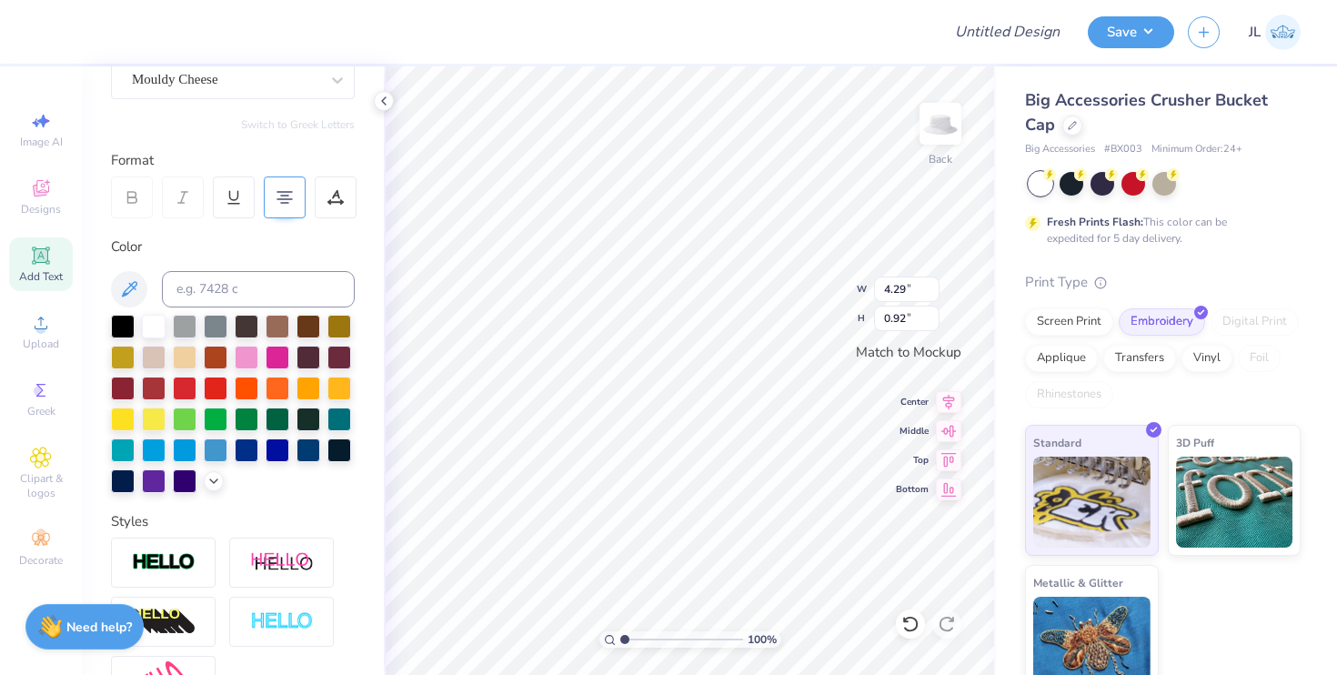
type input "3.35"
type input "0.79"
type input "4.16"
type input "0.98"
type input "4.97"
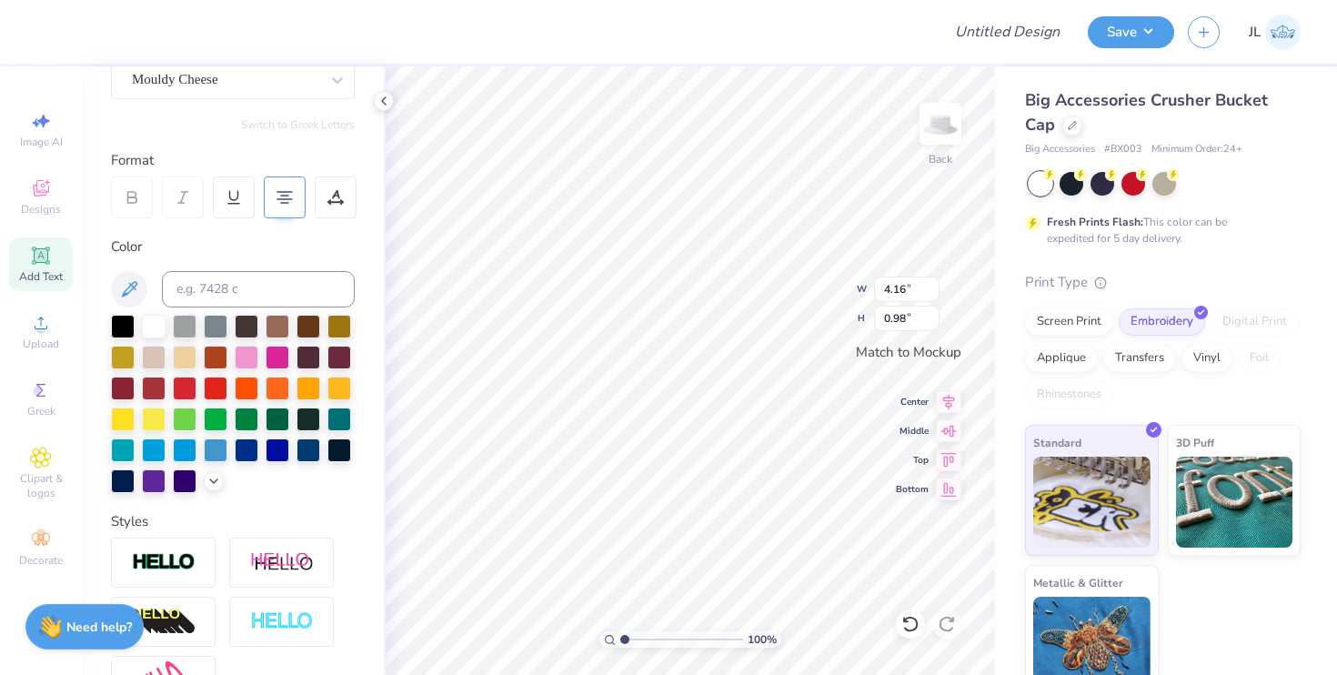
type input "1.17"
click at [227, 83] on div "Mouldy Cheese" at bounding box center [225, 79] width 191 height 28
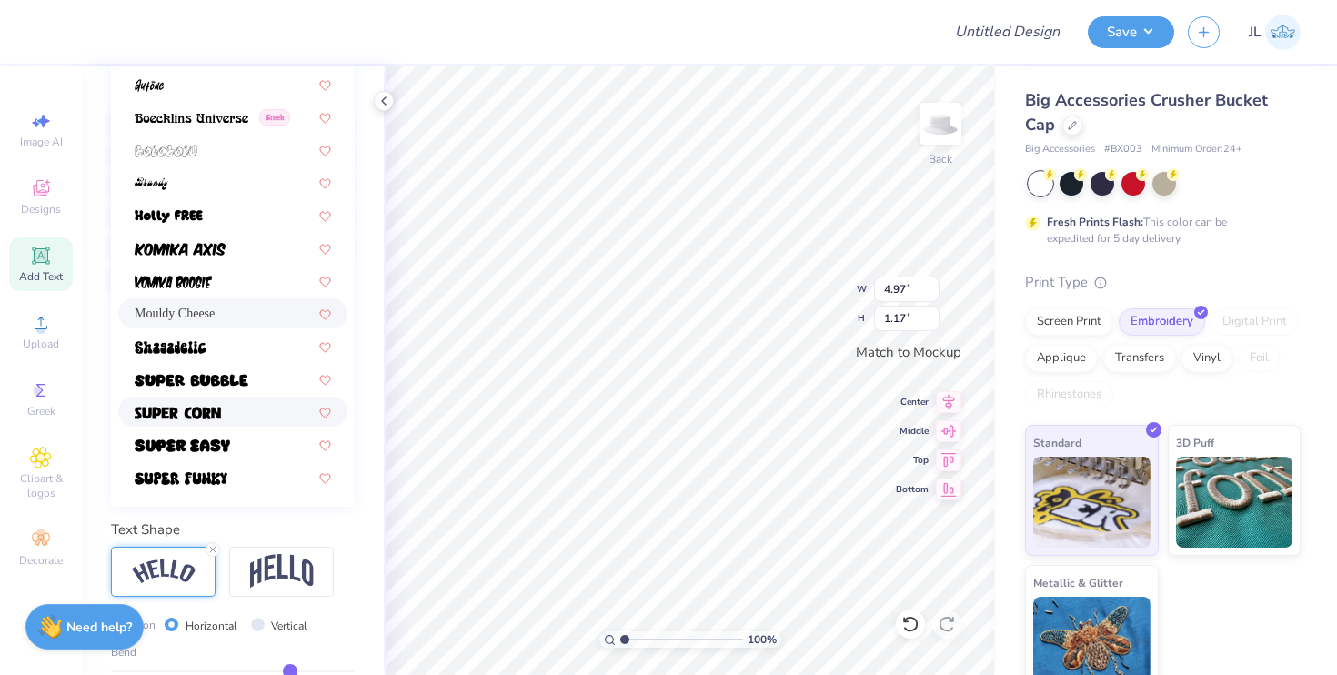
scroll to position [379, 0]
click at [216, 410] on img at bounding box center [178, 413] width 86 height 13
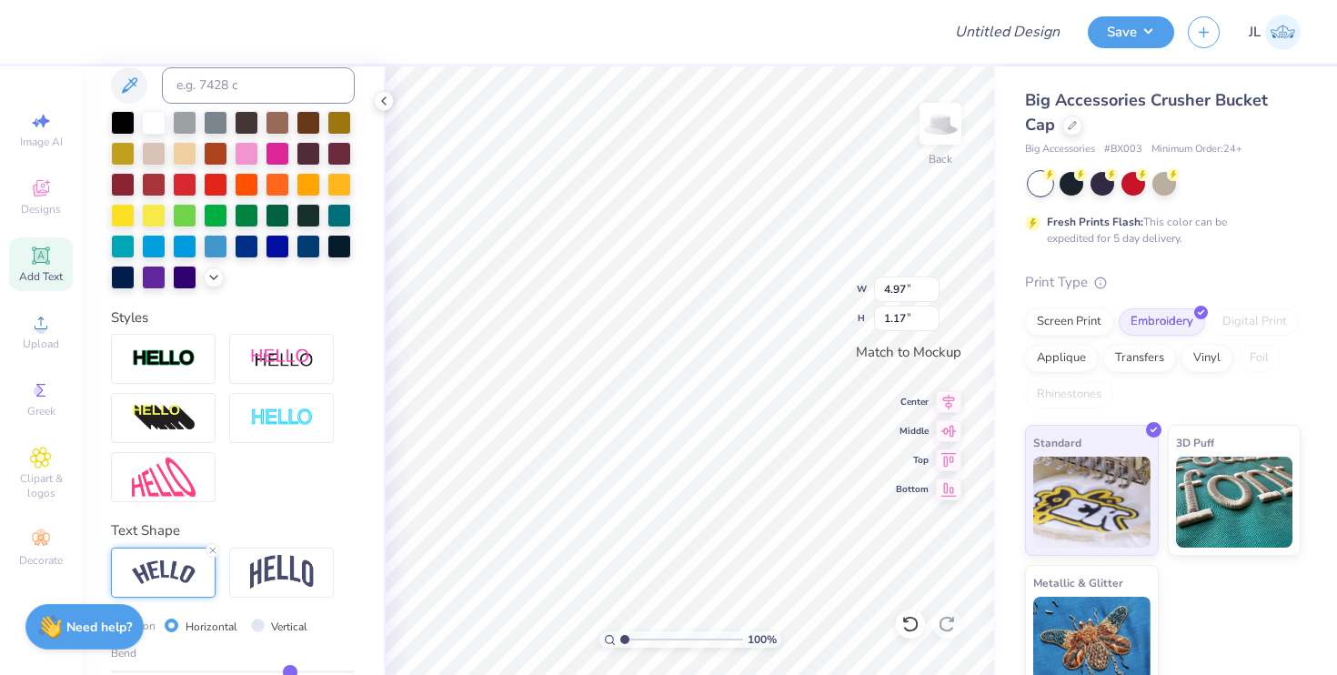
type input "4.45"
type input "1.03"
type input "4.67"
type input "1.08"
click at [215, 547] on line at bounding box center [212, 549] width 5 height 5
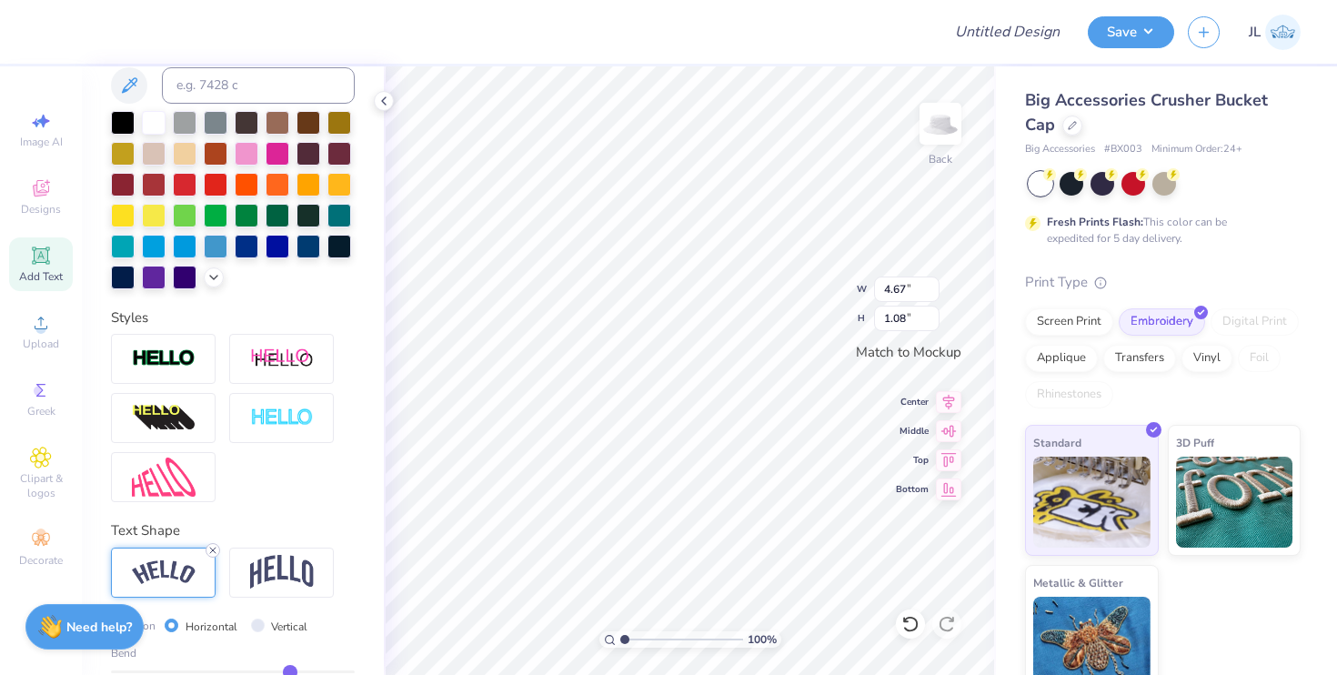
type input "3.94"
click at [258, 563] on img at bounding box center [282, 572] width 64 height 35
type input "1.31"
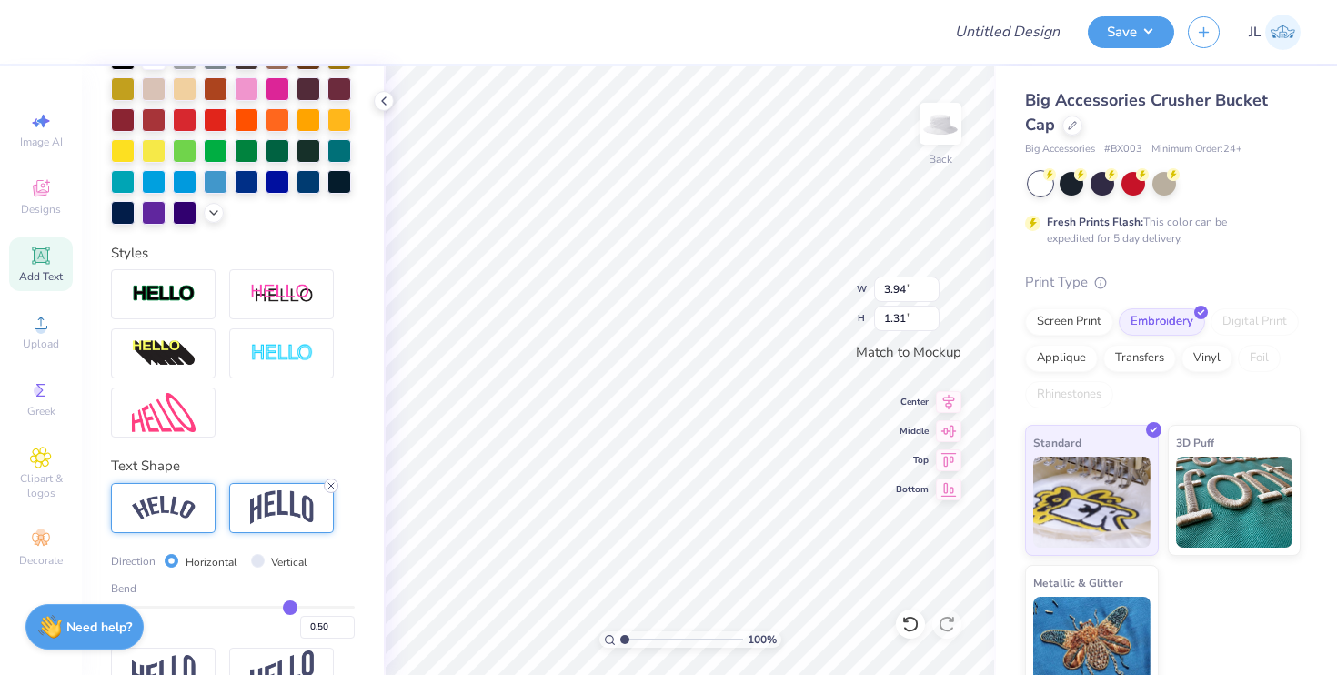
scroll to position [460, 0]
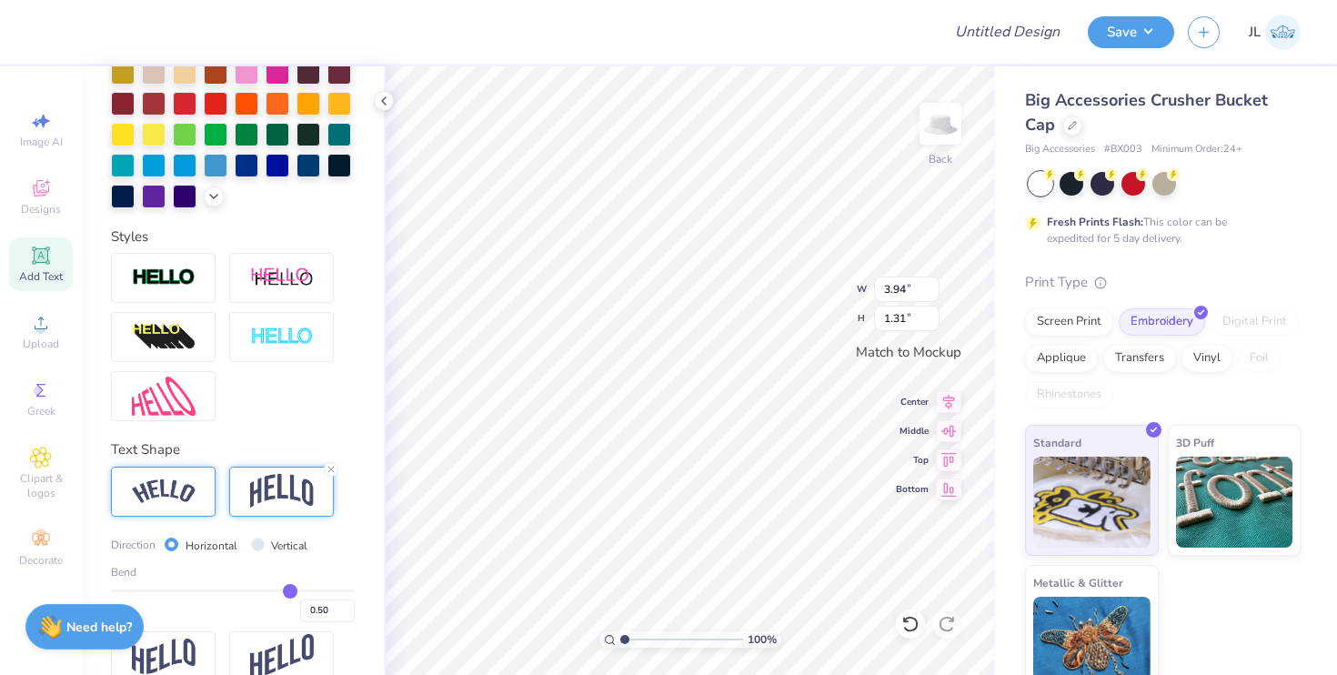
type input "0.52"
type input "0.5"
type input "0.50"
type input "0.46"
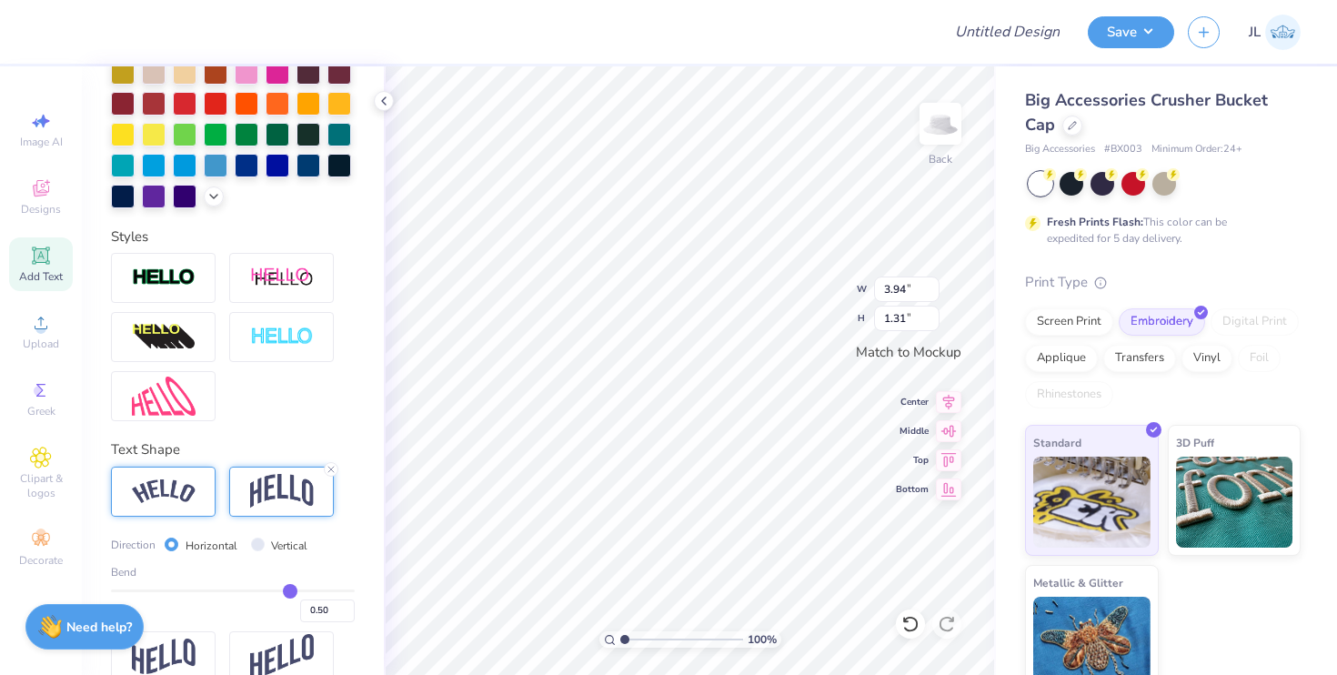
type input "0.46"
type input "0.4"
type input "0.40"
type input "0.34"
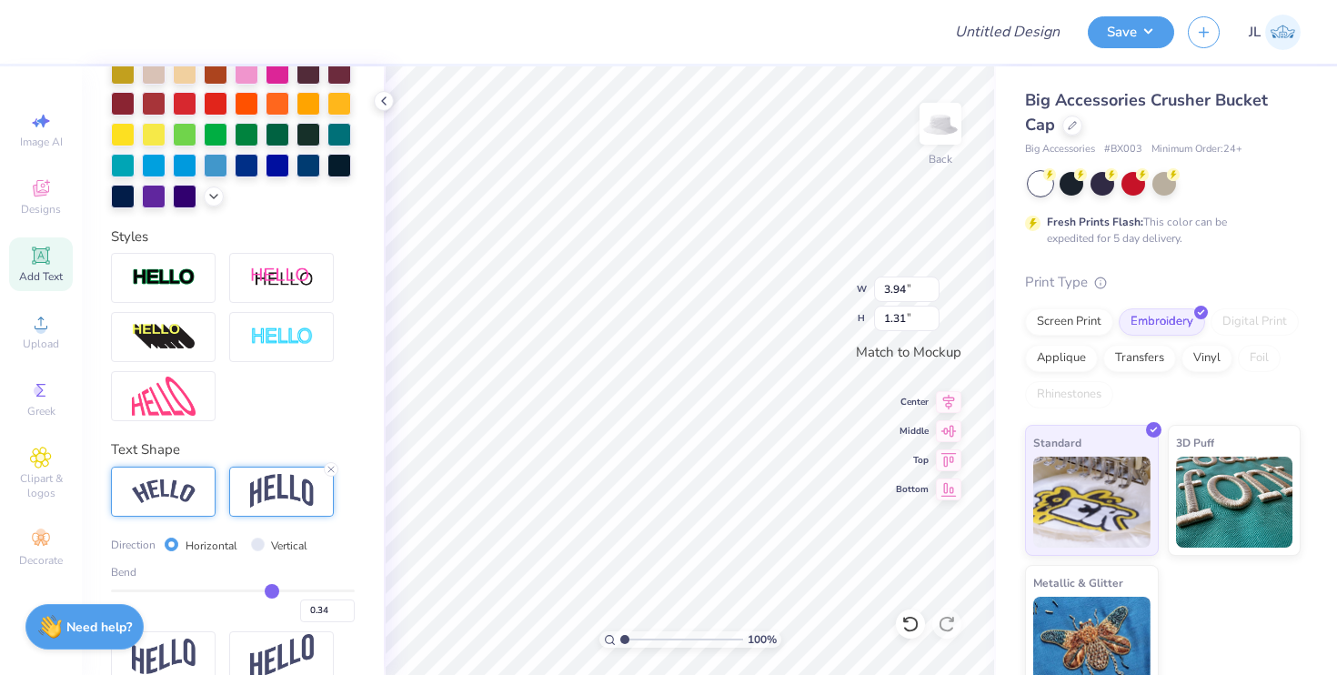
type input "0.28"
type input "0.23"
type input "0.19"
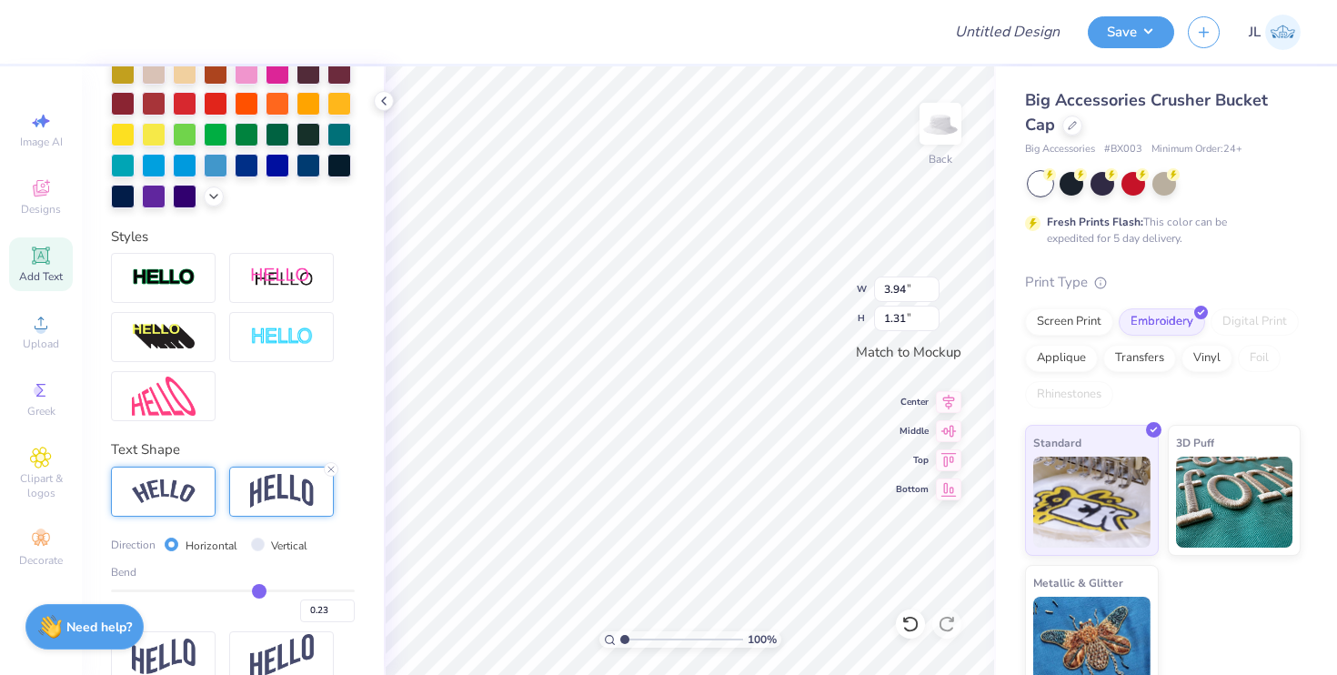
type input "0.19"
type input "0.16"
type input "0.14"
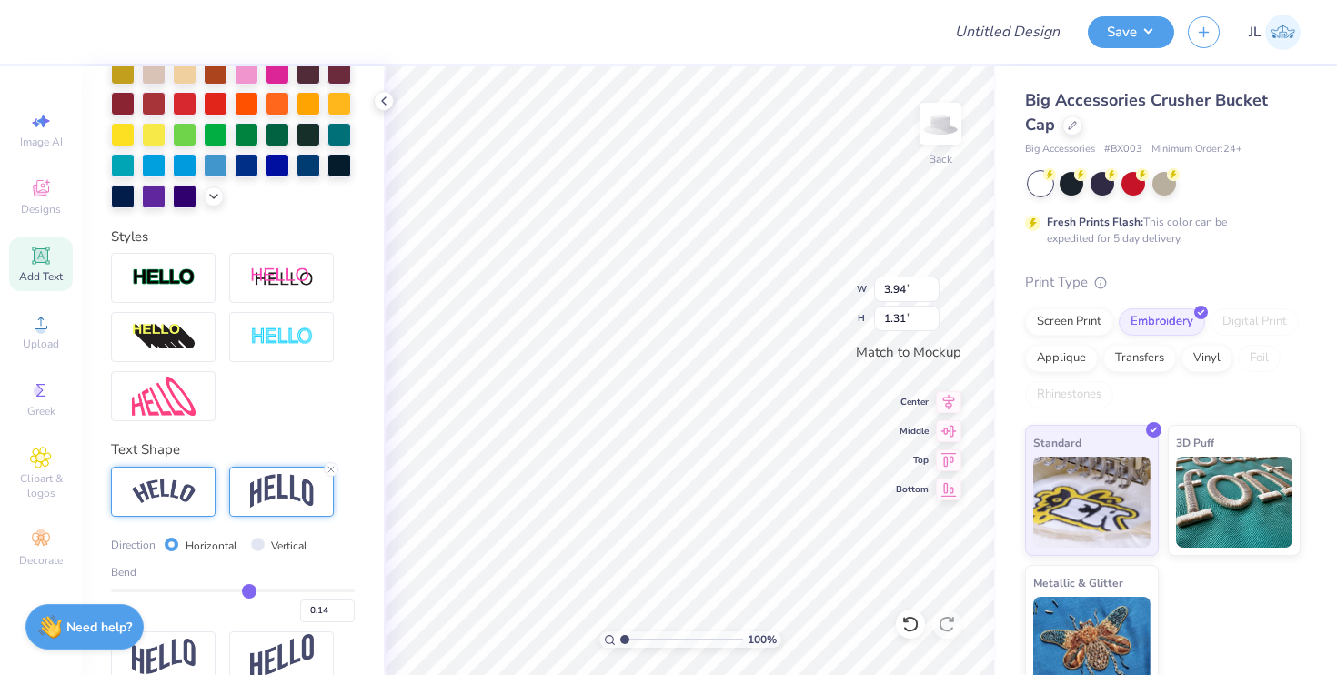
type input "0.13"
type input "0.12"
drag, startPoint x: 292, startPoint y: 590, endPoint x: 246, endPoint y: 590, distance: 45.5
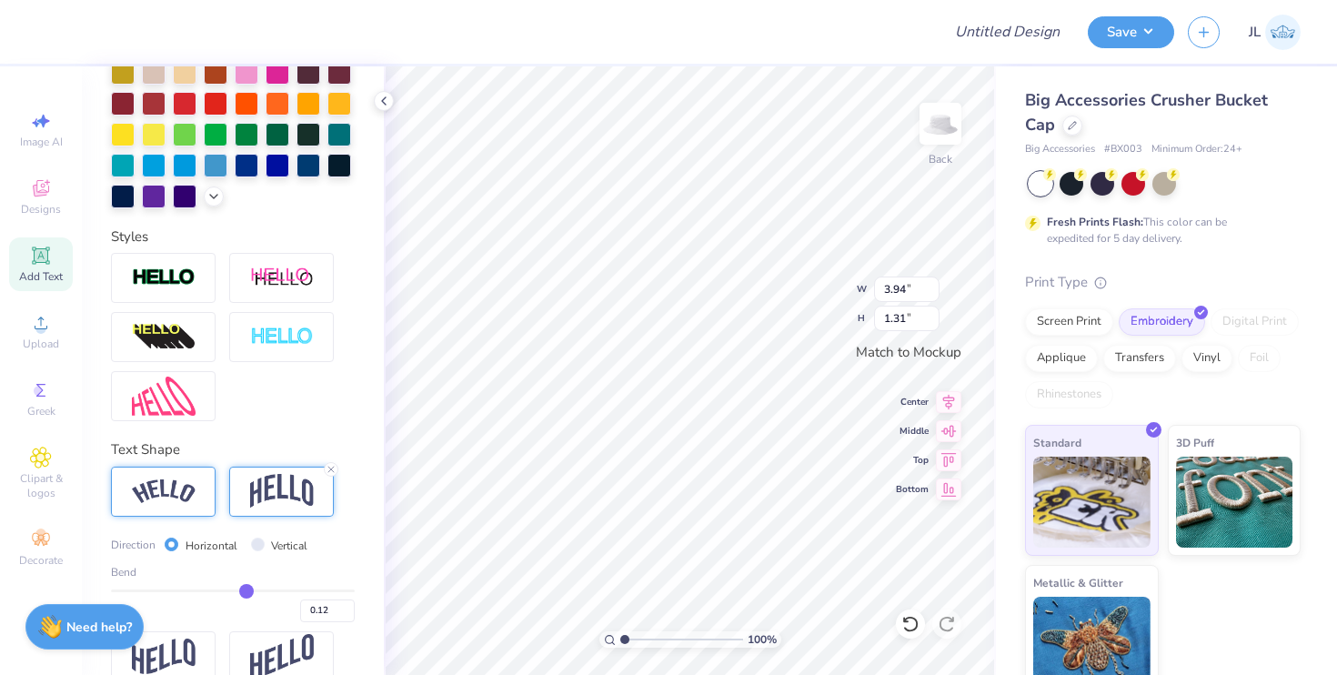
type input "0.12"
click at [246, 590] on input "range" at bounding box center [233, 590] width 244 height 3
type input "0.69"
type input "0.13"
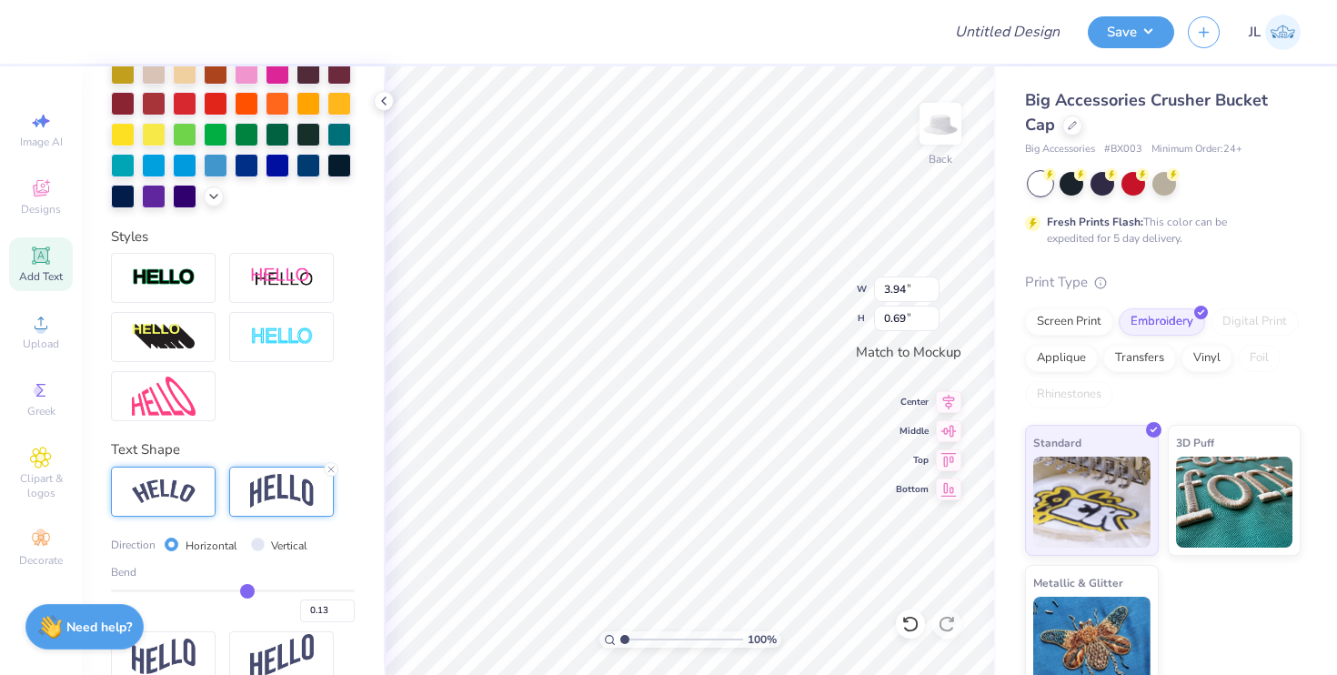
type input "0.15"
type input "0.17"
type input "0.18"
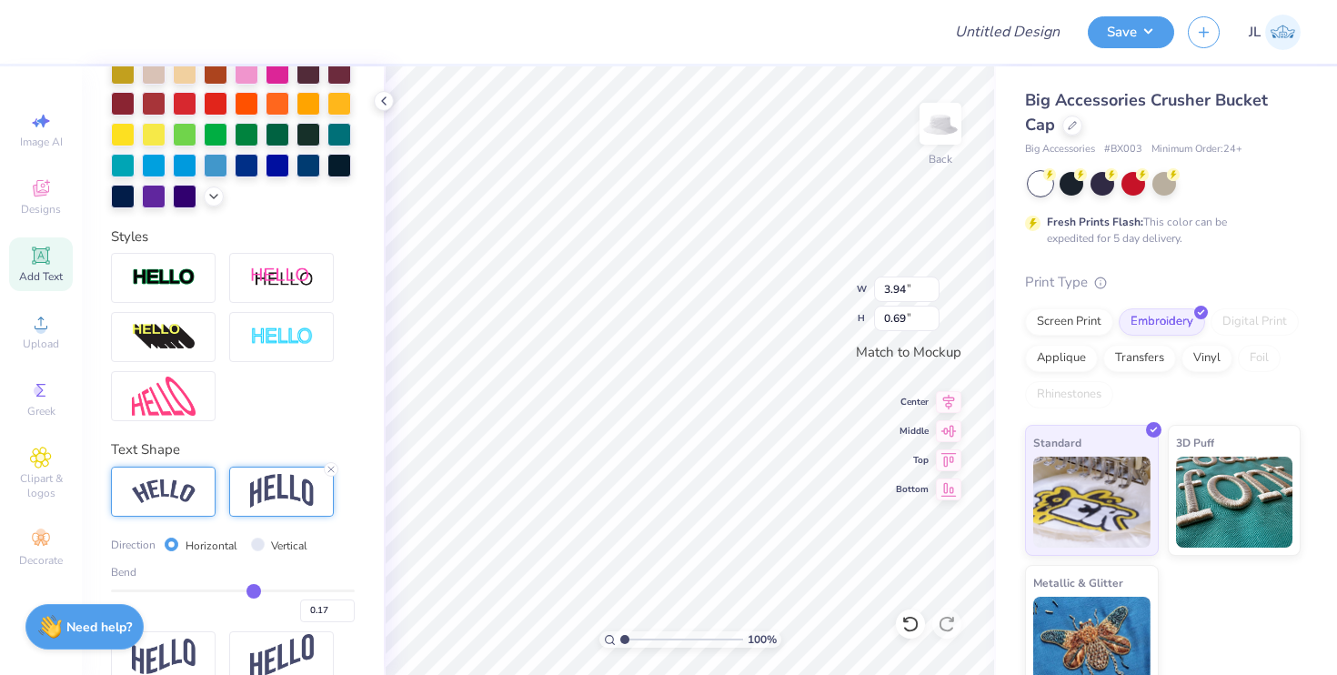
type input "0.18"
click at [253, 590] on input "range" at bounding box center [233, 590] width 244 height 3
type input "0.03"
type input "0.78"
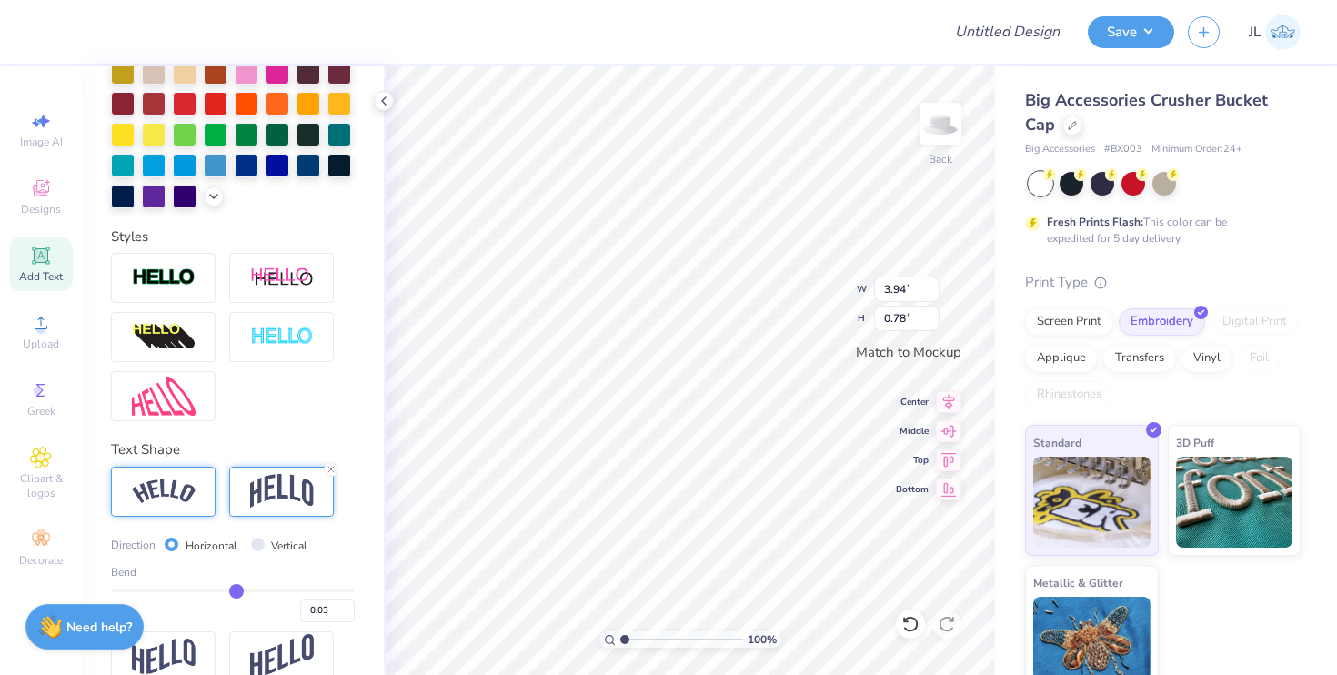
drag, startPoint x: 253, startPoint y: 590, endPoint x: 235, endPoint y: 590, distance: 17.3
type input "0.03"
click at [235, 590] on input "range" at bounding box center [233, 590] width 244 height 3
type input "0.56"
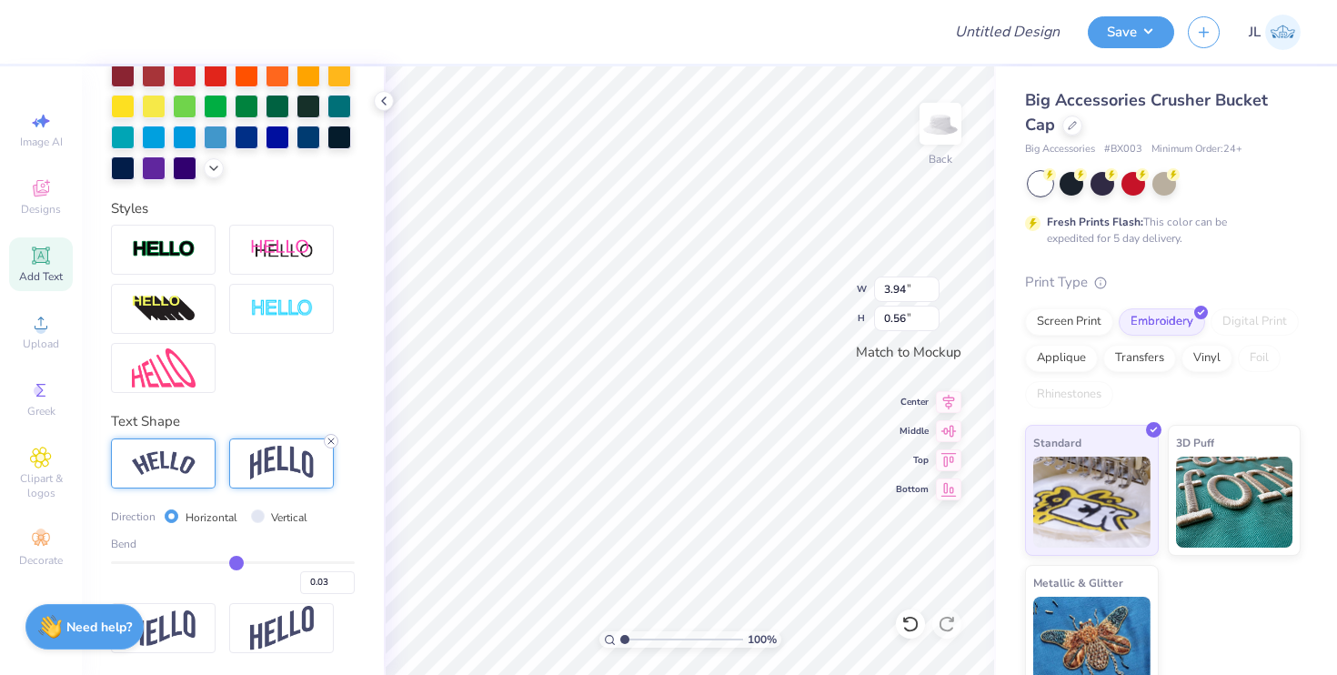
click at [326, 436] on icon at bounding box center [330, 441] width 11 height 11
type input "0.53"
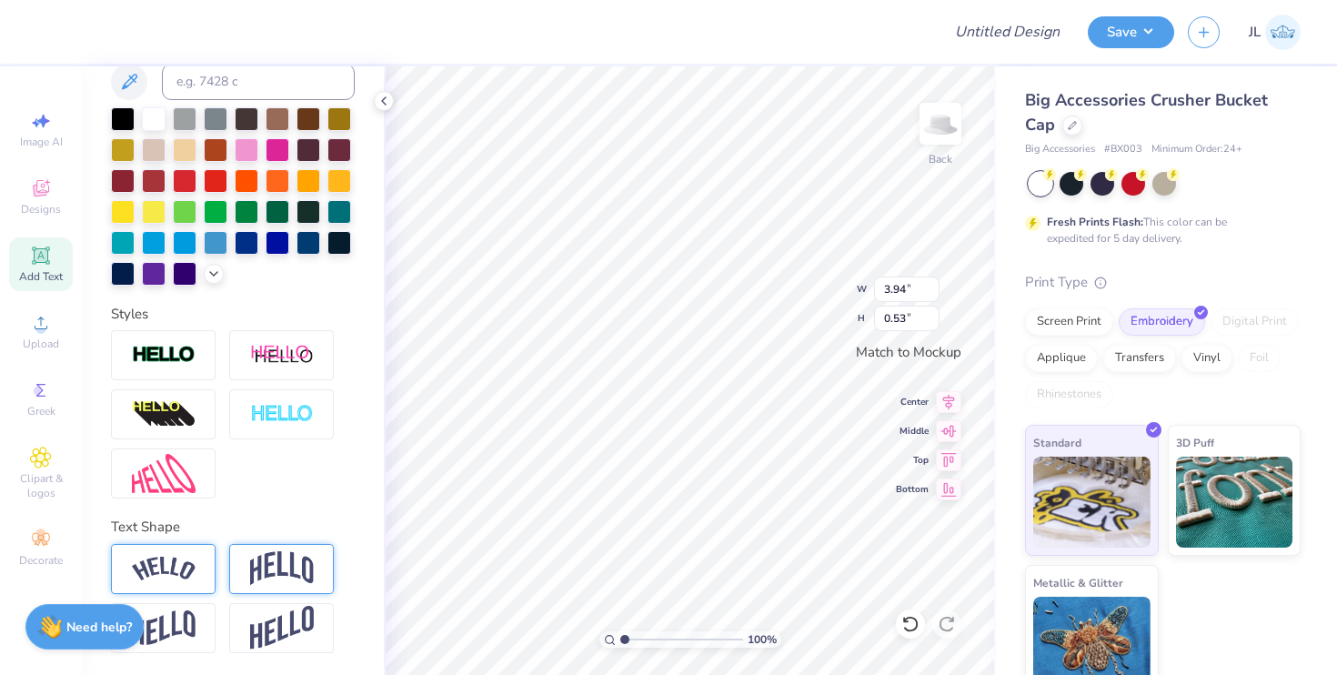
scroll to position [382, 0]
click at [254, 417] on img at bounding box center [282, 415] width 64 height 21
type input "3.95"
type input "0.54"
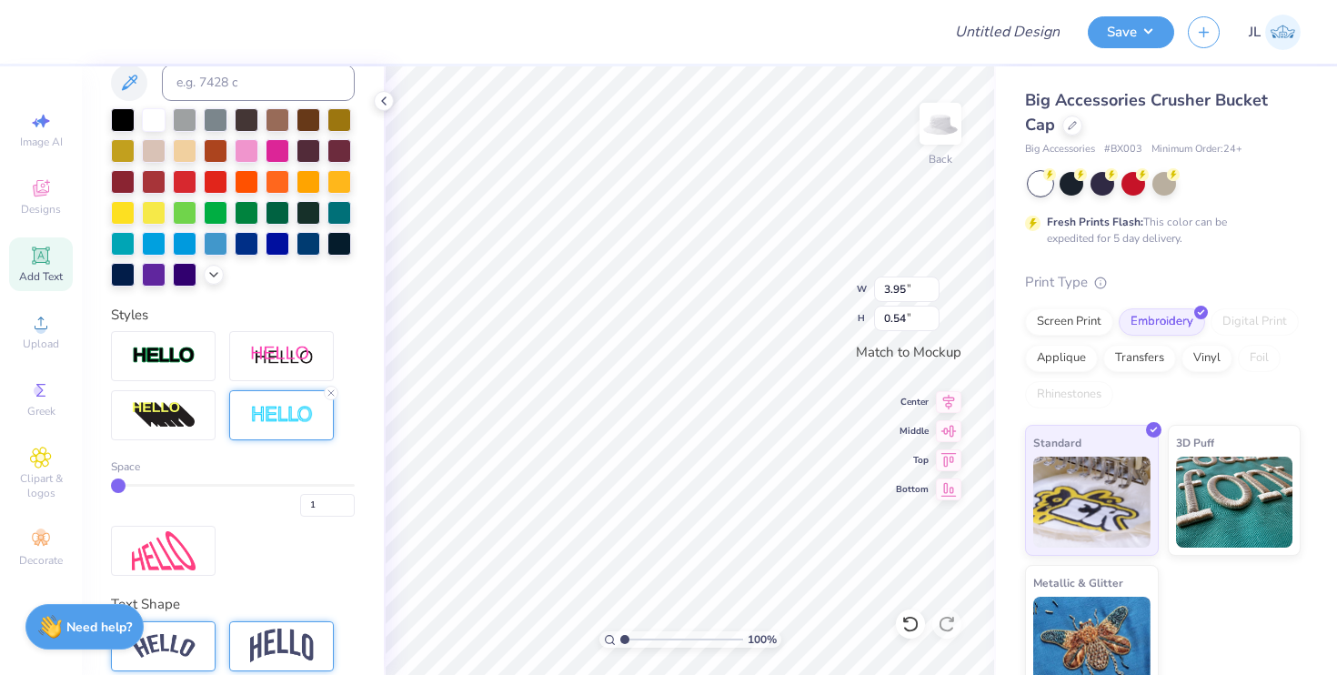
type input "2"
type input "3"
type input "4"
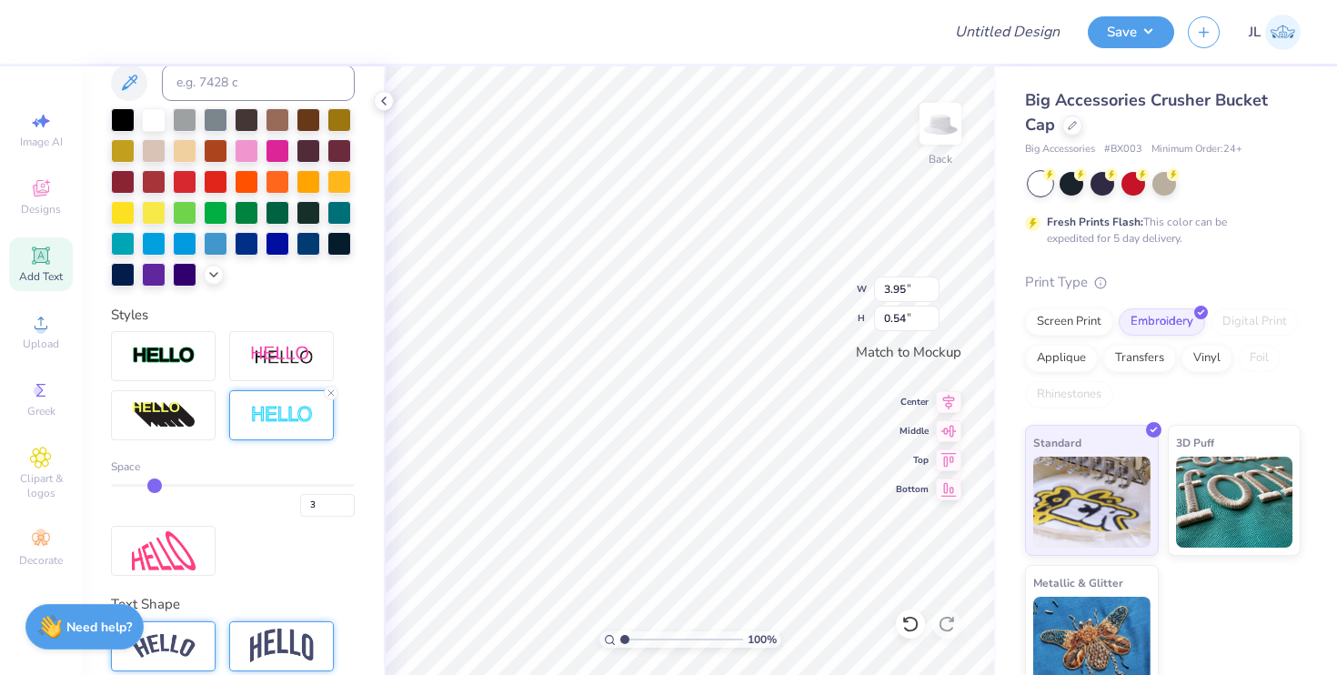
type input "4"
type input "5"
type input "6"
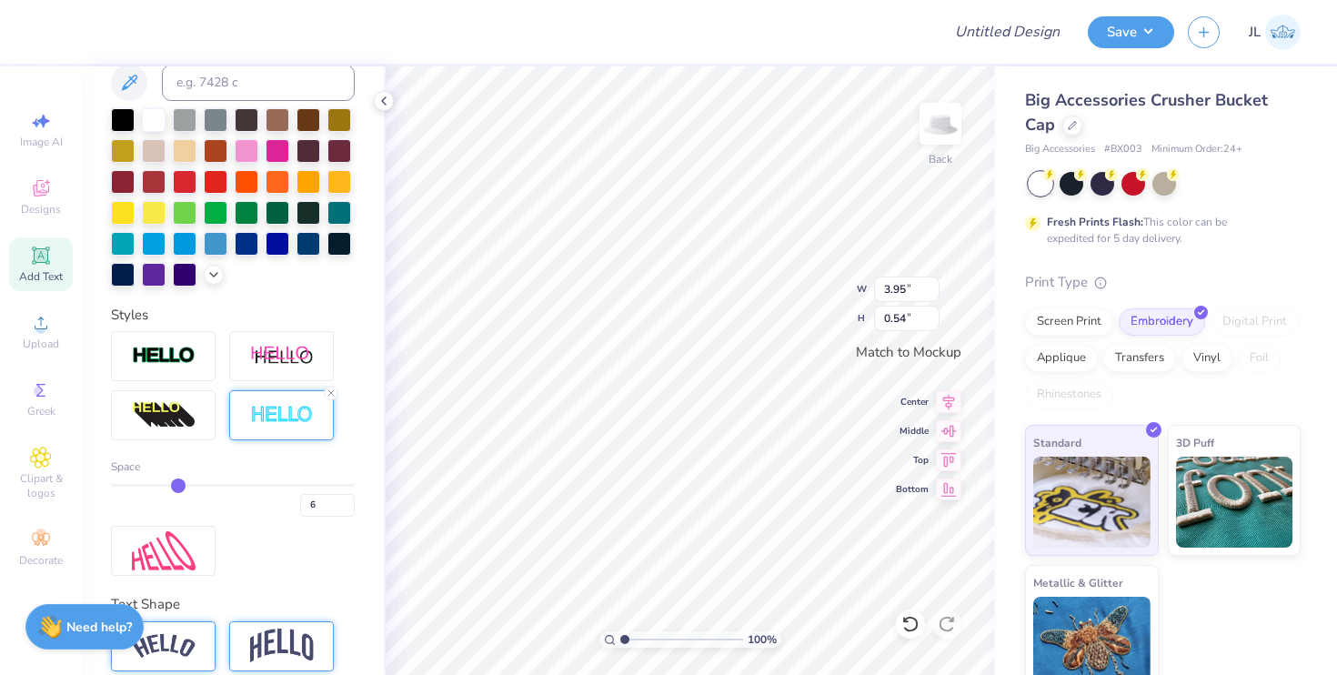
type input "7"
type input "8"
drag, startPoint x: 121, startPoint y: 479, endPoint x: 197, endPoint y: 481, distance: 76.4
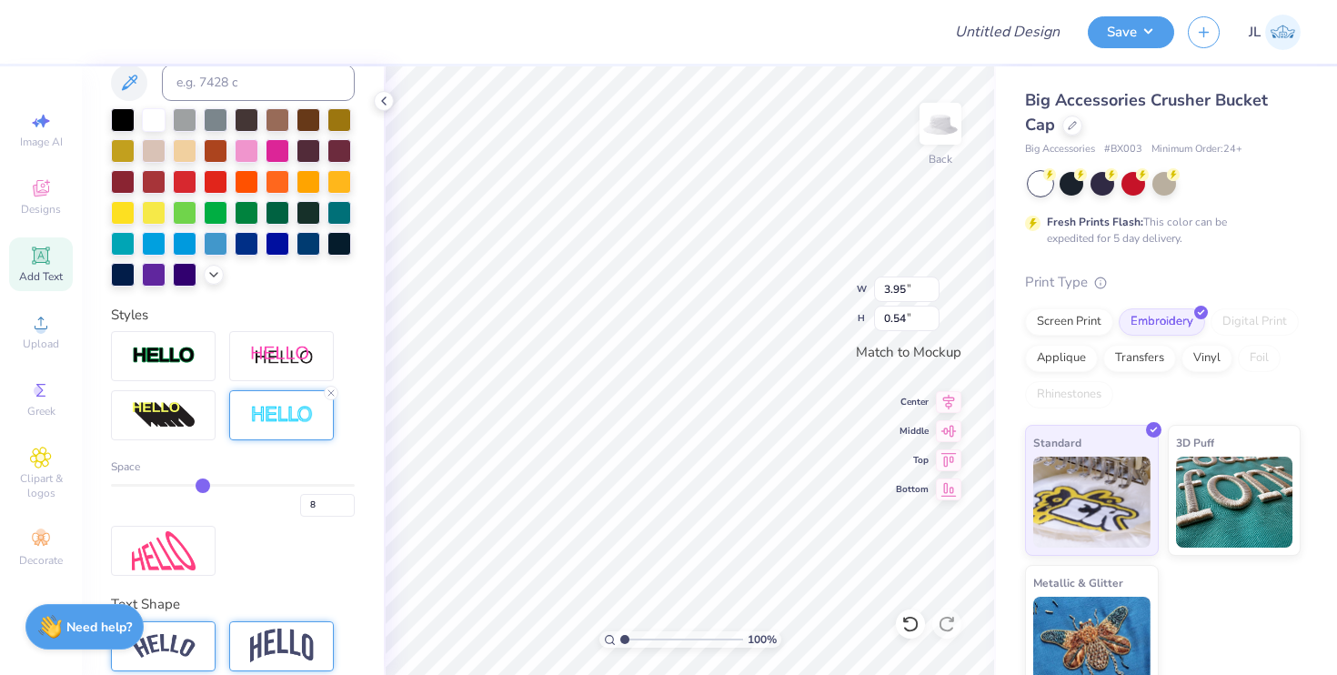
type input "8"
click at [197, 484] on input "range" at bounding box center [233, 485] width 244 height 3
type input "4.02"
type input "0.62"
type input "9"
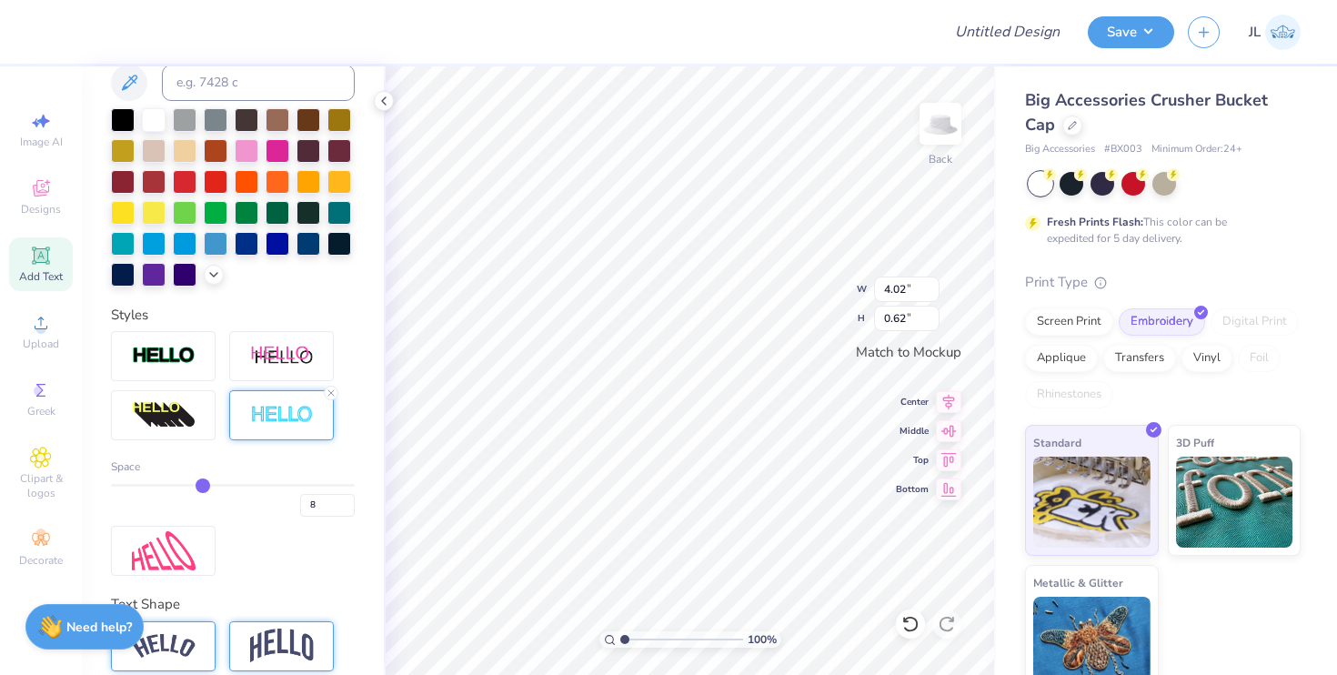
type input "9"
type input "10"
drag, startPoint x: 197, startPoint y: 481, endPoint x: 231, endPoint y: 478, distance: 33.8
type input "10"
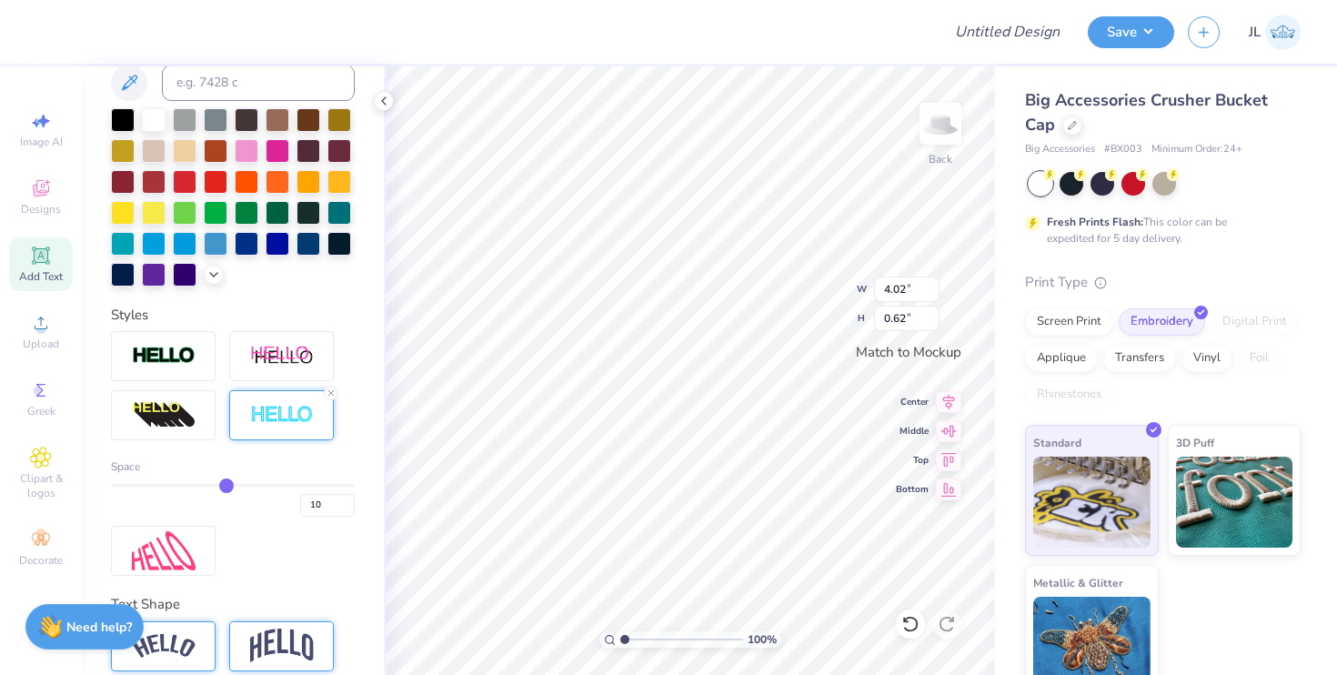
click at [231, 484] on input "range" at bounding box center [233, 485] width 244 height 3
type input "4.05"
type input "0.64"
type input "9"
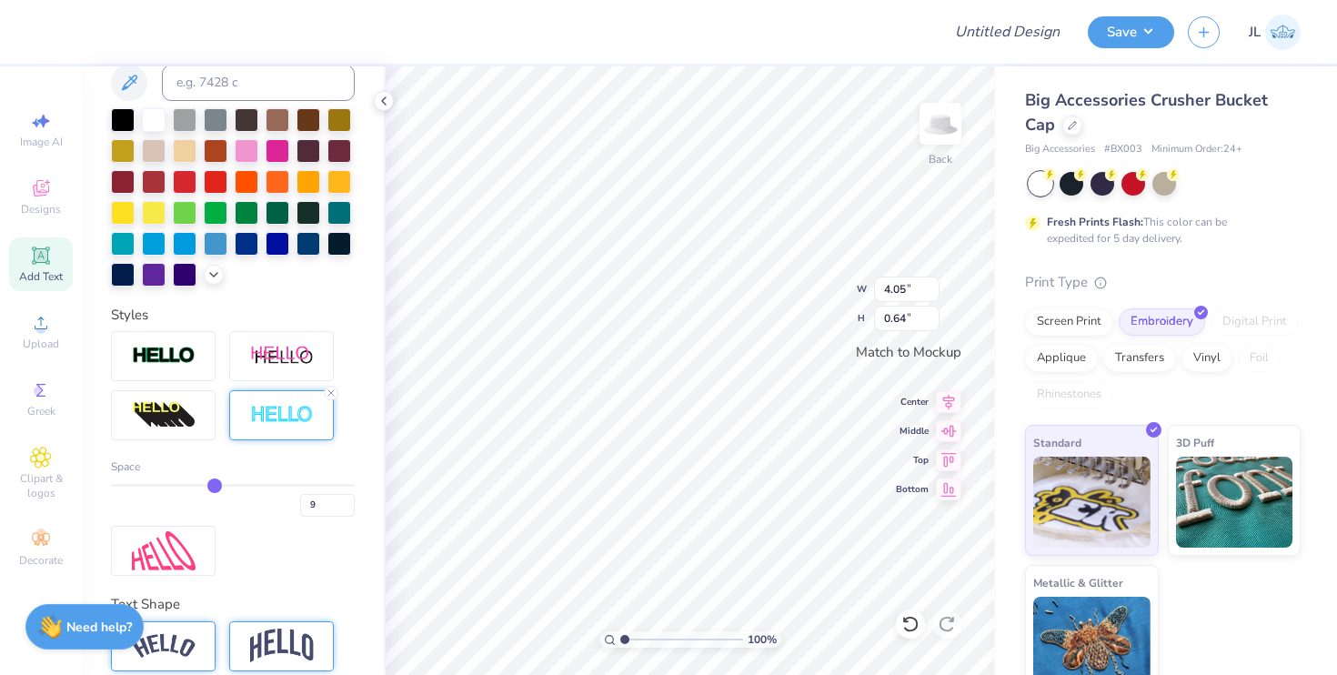
type input "8"
type input "7"
type input "6"
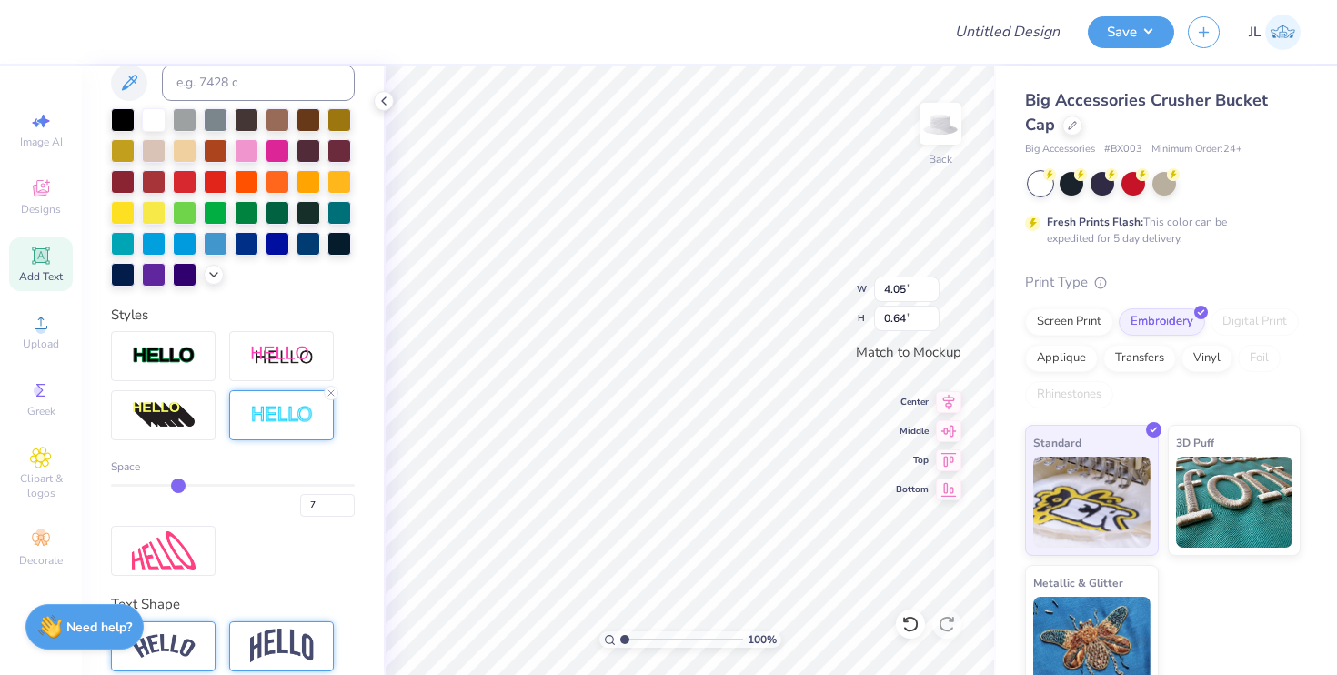
type input "6"
type input "5"
drag, startPoint x: 231, startPoint y: 478, endPoint x: 169, endPoint y: 483, distance: 62.0
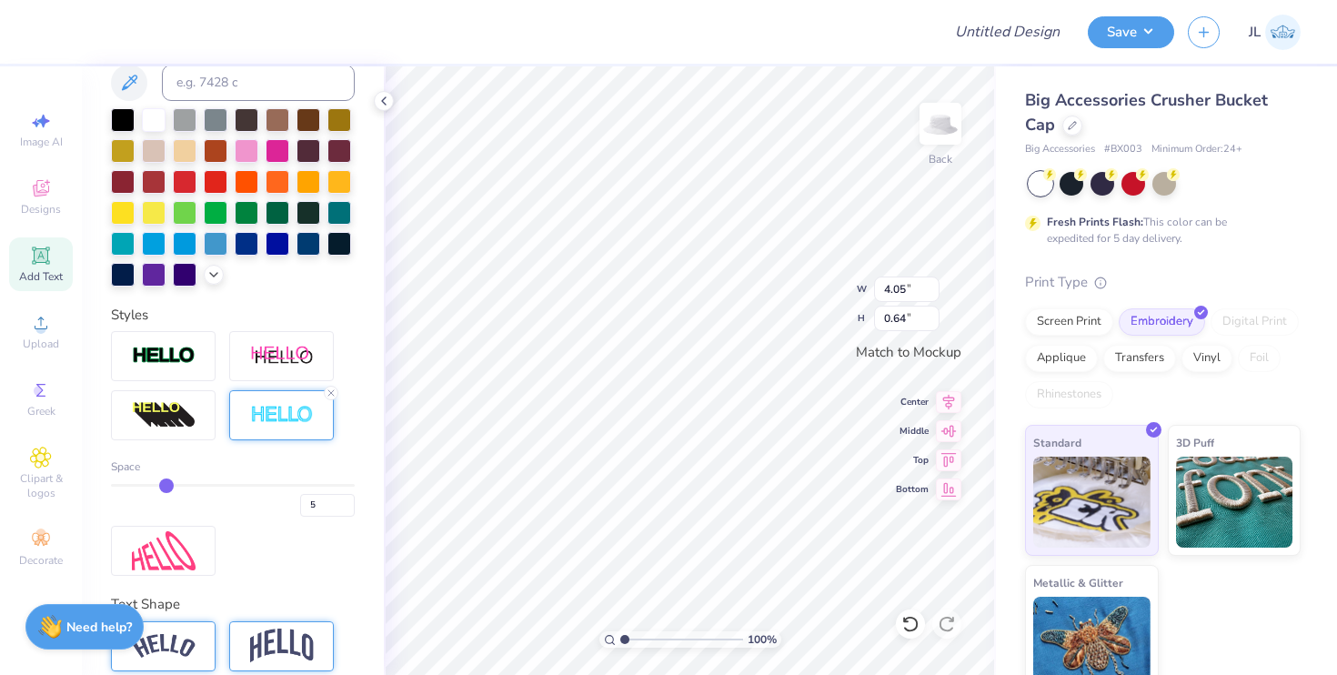
click at [169, 484] on input "range" at bounding box center [233, 485] width 244 height 3
type input "3.99"
type input "0.59"
drag, startPoint x: 627, startPoint y: 640, endPoint x: 645, endPoint y: 640, distance: 17.3
click at [645, 640] on input "range" at bounding box center [681, 639] width 123 height 16
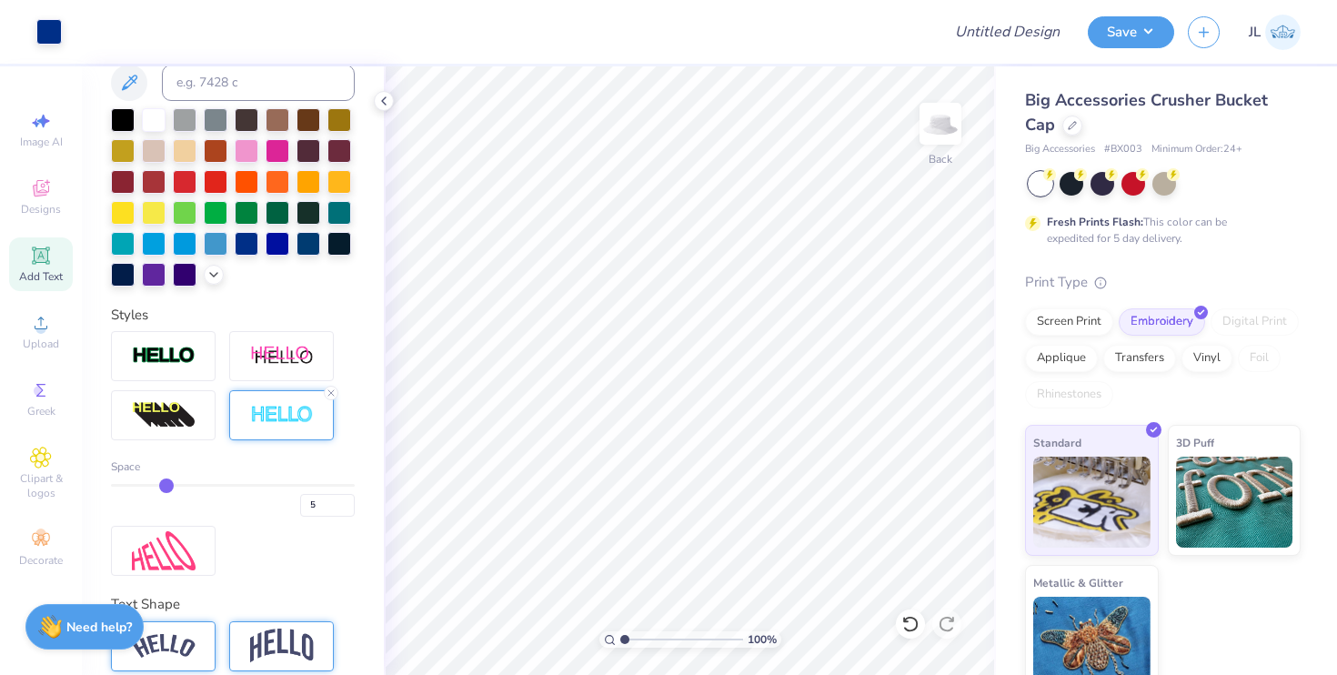
drag, startPoint x: 646, startPoint y: 640, endPoint x: 609, endPoint y: 638, distance: 36.4
type input "1"
click at [620, 638] on input "range" at bounding box center [681, 639] width 123 height 16
type input "4.36"
type input "0.64"
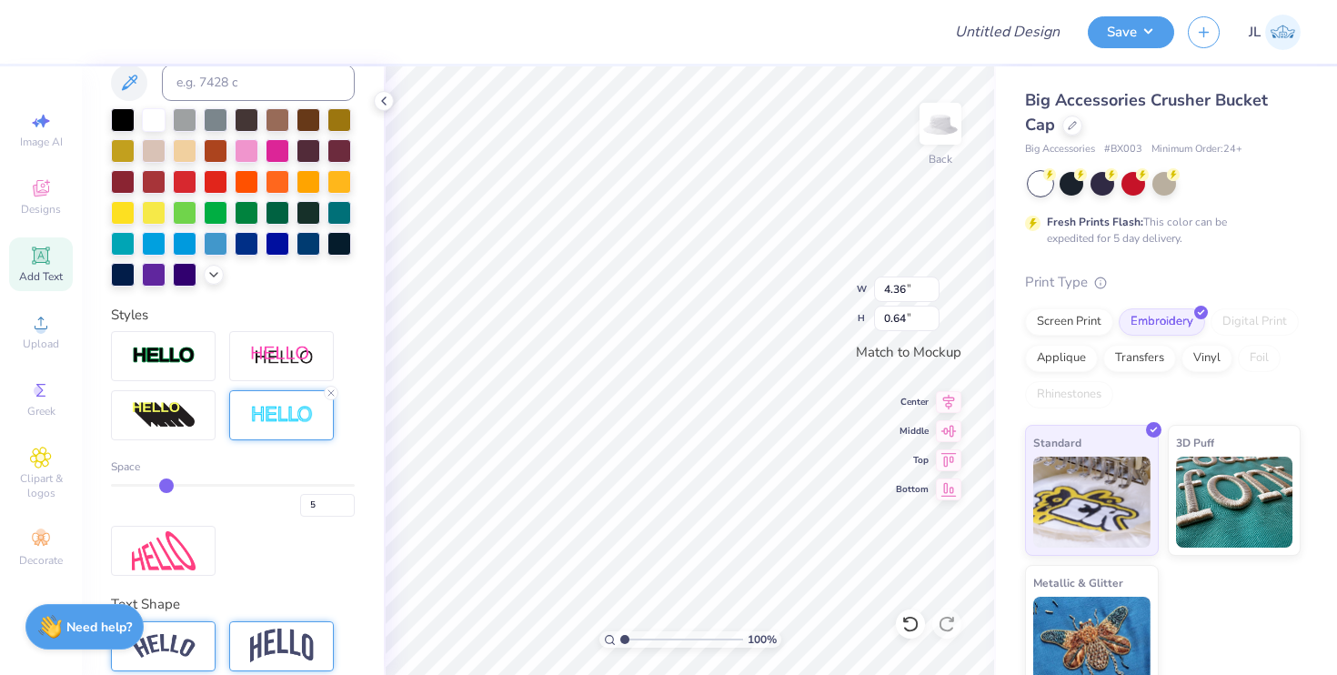
type input "4.43"
type input "0.65"
type input "4.90"
type input "0.72"
click at [941, 406] on icon at bounding box center [948, 399] width 25 height 22
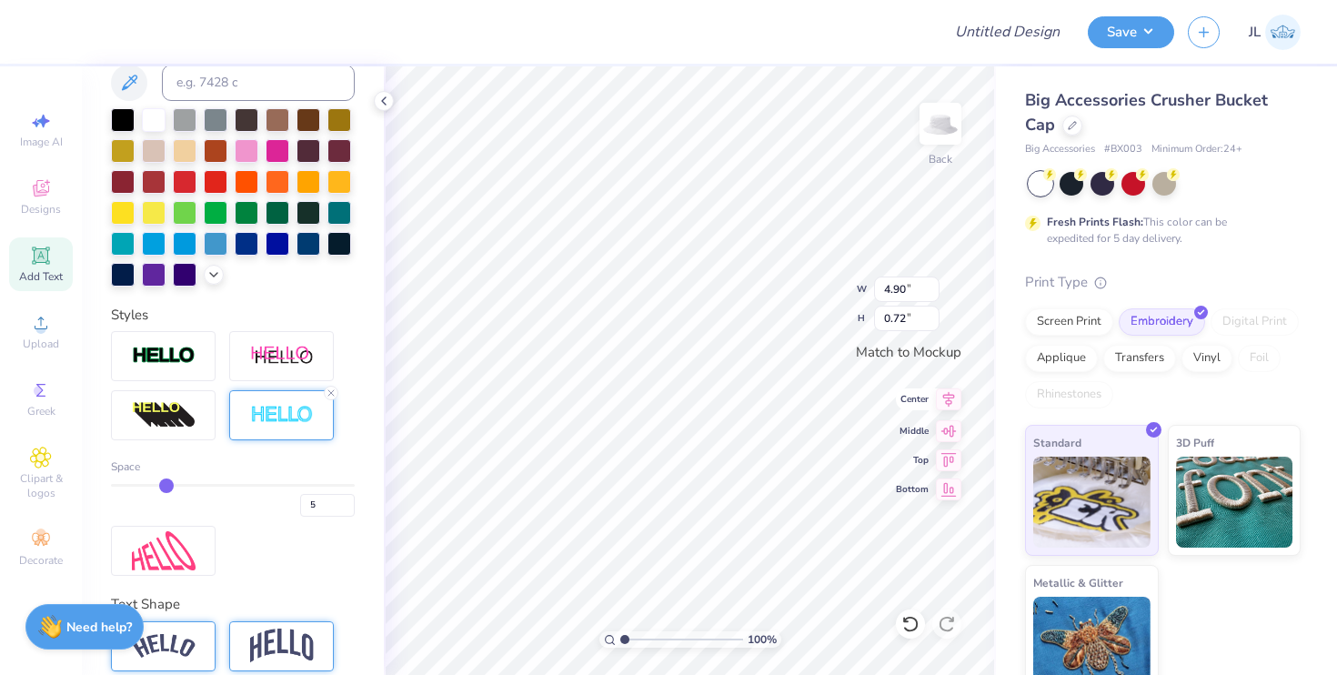
click at [951, 403] on icon at bounding box center [949, 399] width 12 height 15
click at [950, 431] on icon at bounding box center [948, 428] width 25 height 22
click at [944, 427] on icon at bounding box center [948, 429] width 15 height 12
click at [1080, 123] on div at bounding box center [1072, 124] width 20 height 20
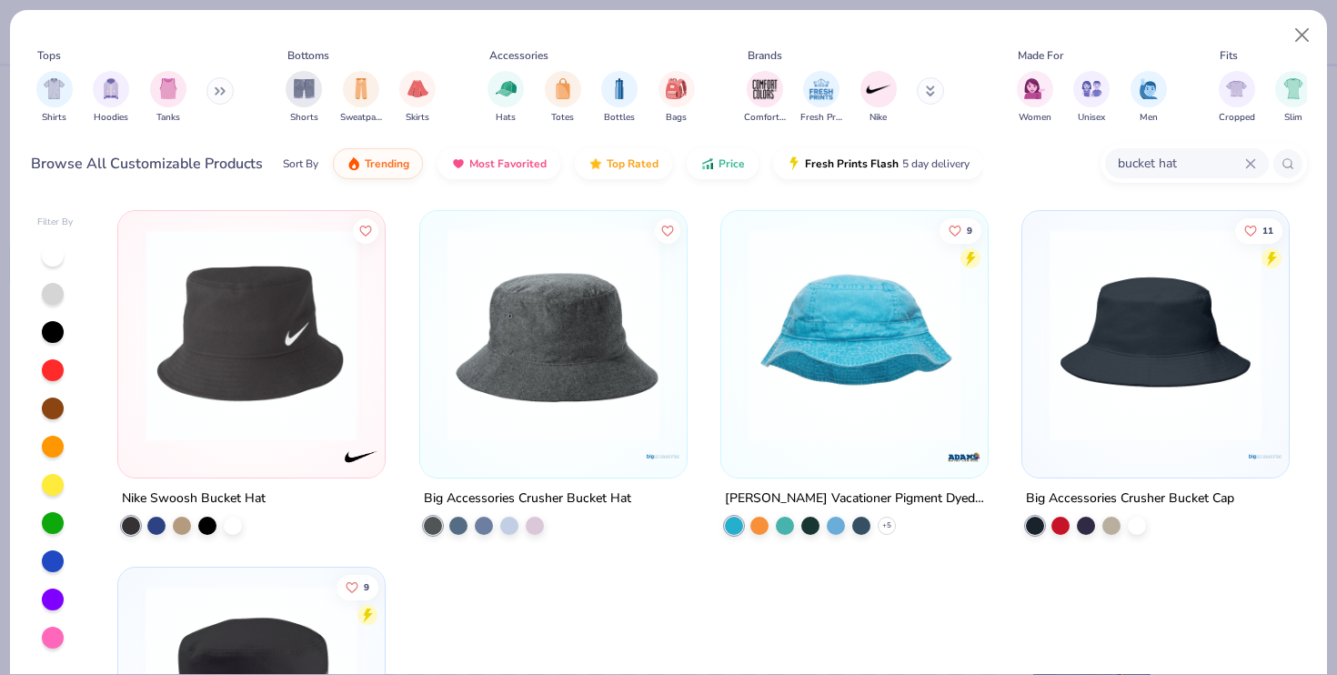
click at [1280, 34] on div "Tops Shirts Hoodies Tanks Bottoms Shorts Sweatpants Skirts Accessories Hats Tot…" at bounding box center [669, 84] width 1276 height 107
click at [1297, 33] on button "Close" at bounding box center [1302, 35] width 35 height 35
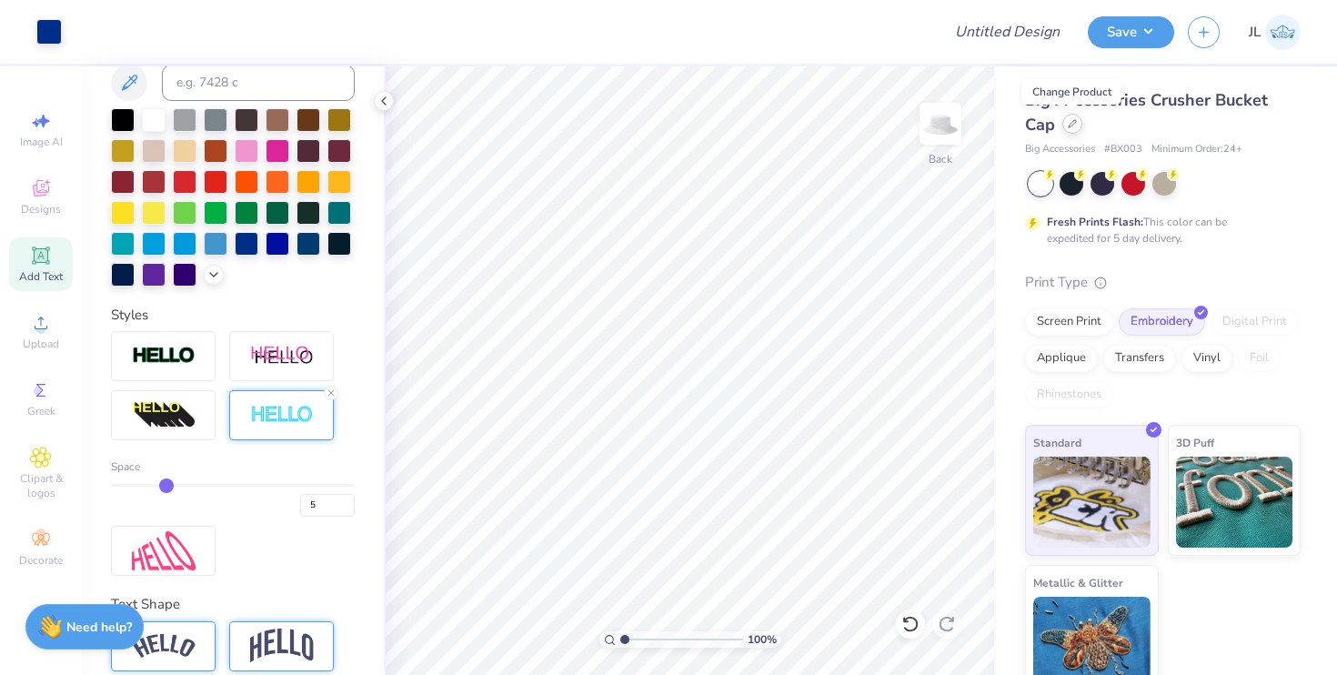
click at [1071, 124] on icon at bounding box center [1071, 123] width 9 height 9
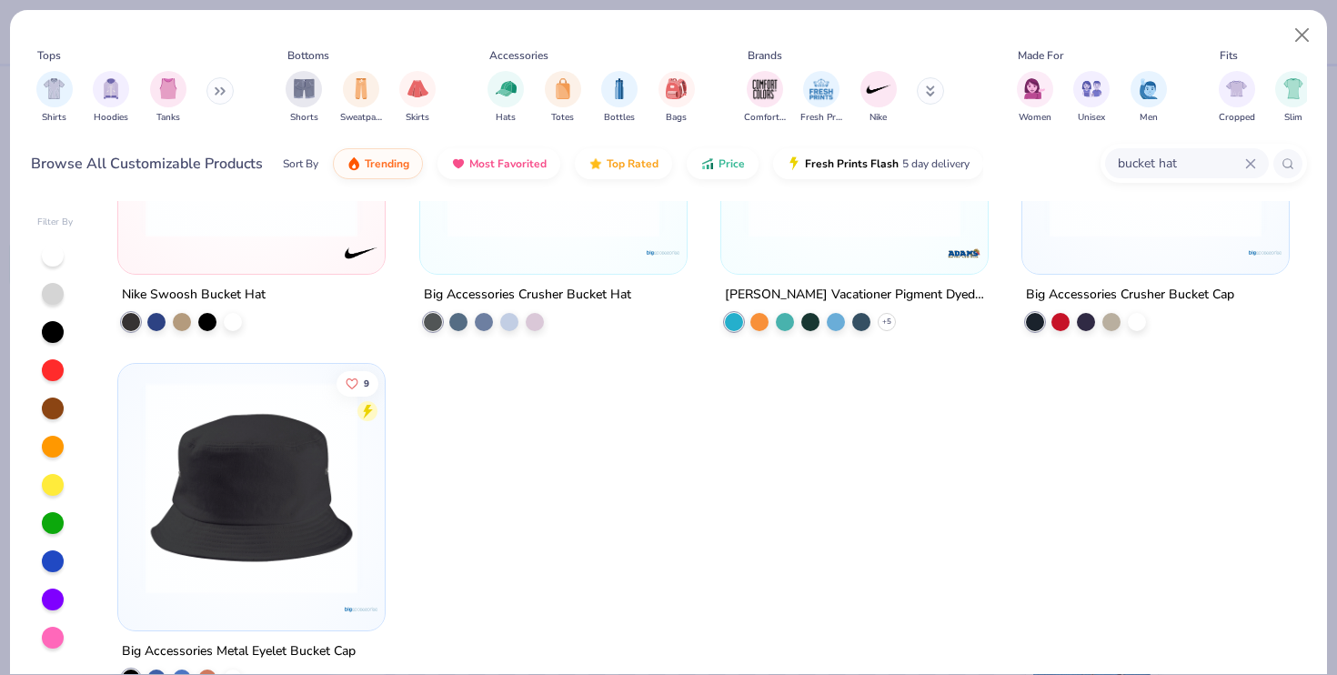
scroll to position [248, 0]
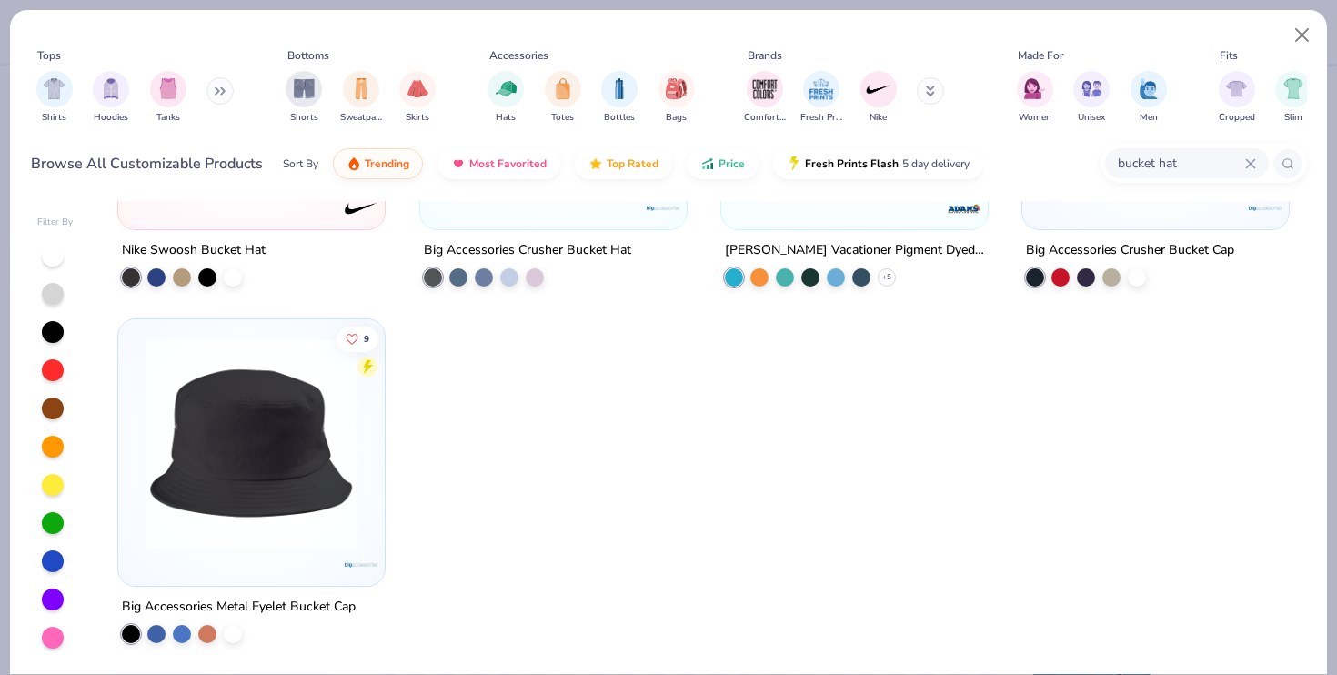
click at [277, 512] on img at bounding box center [251, 443] width 230 height 212
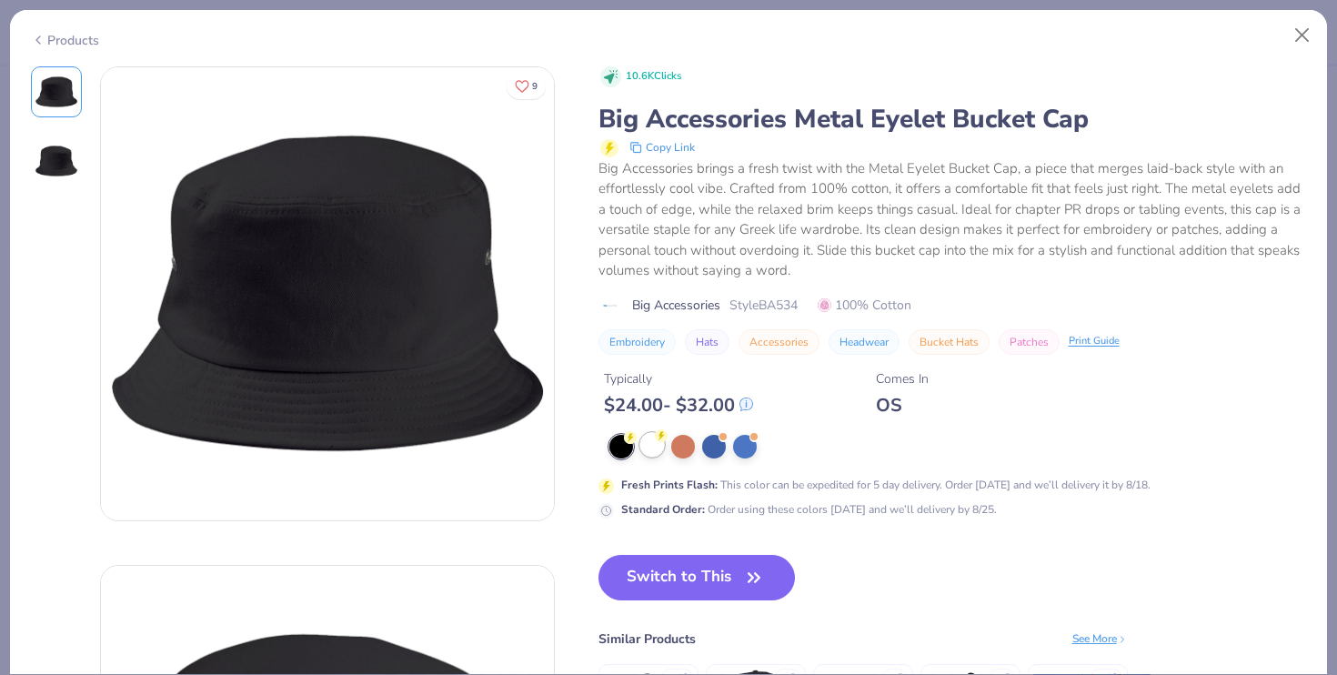
click at [651, 443] on div at bounding box center [652, 445] width 24 height 24
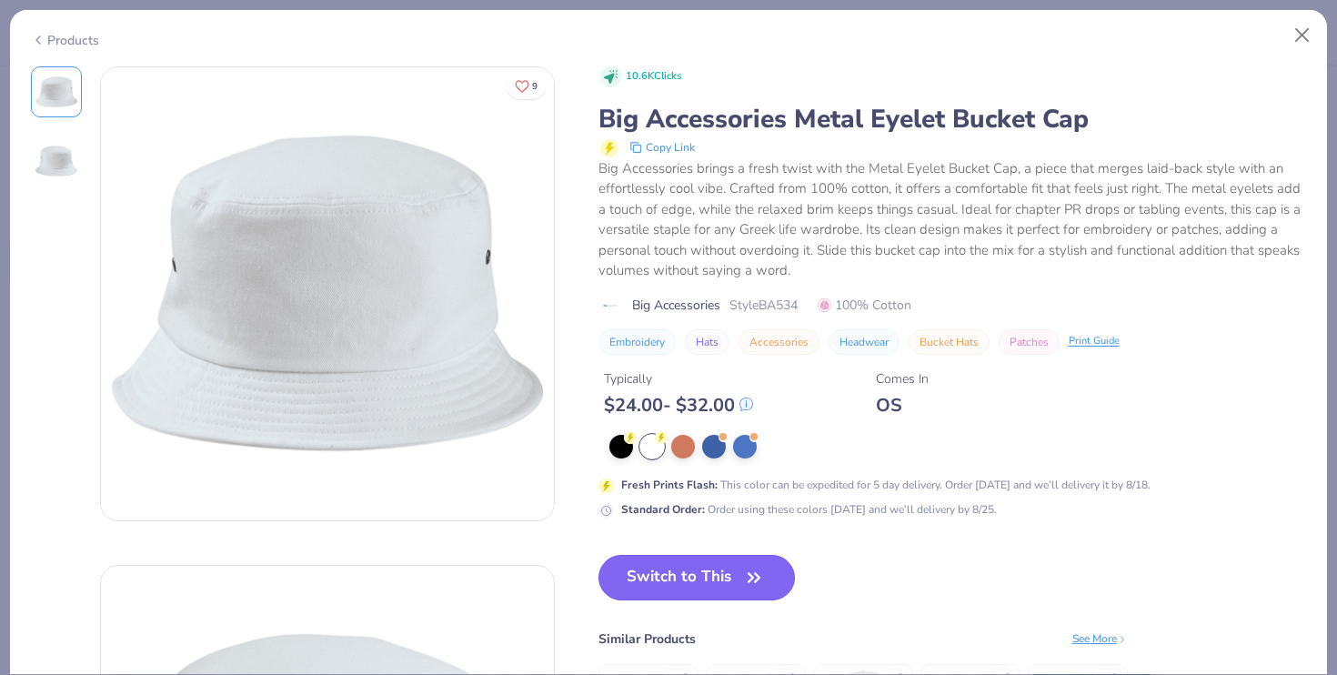
click at [711, 585] on button "Switch to This" at bounding box center [696, 577] width 197 height 45
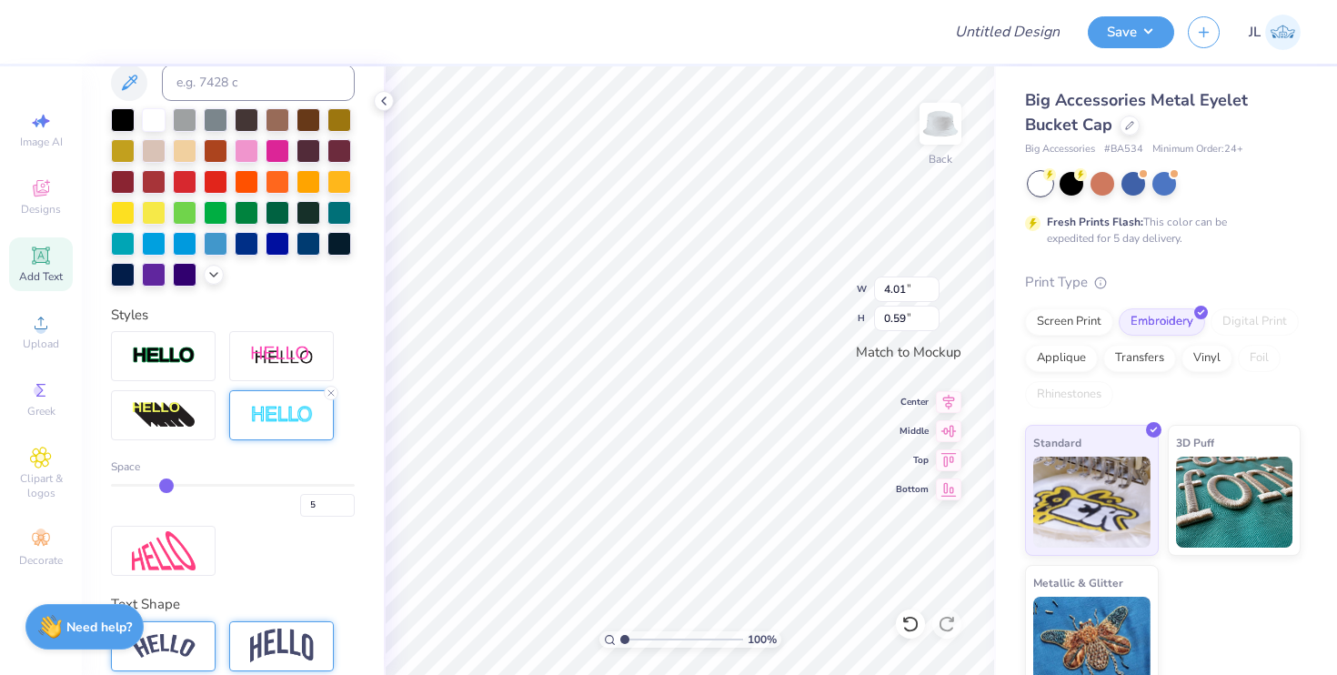
type input "4.01"
type input "0.59"
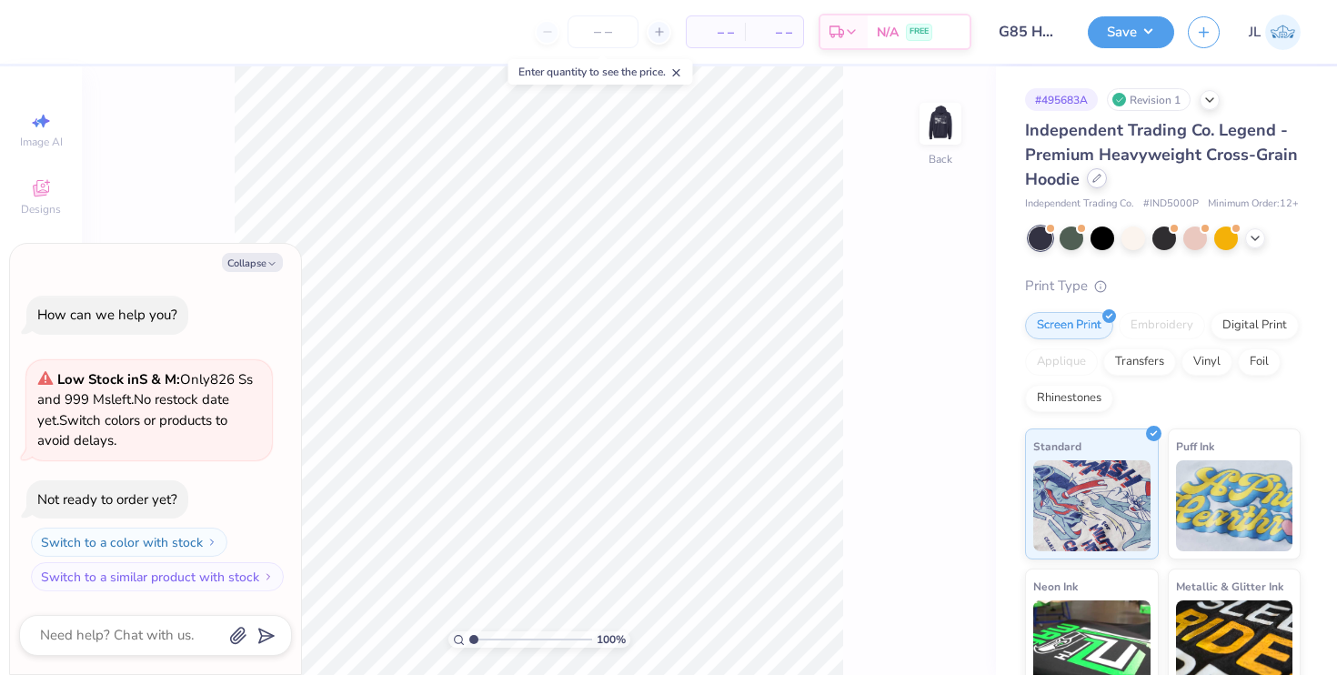
click at [1095, 181] on icon at bounding box center [1096, 178] width 7 height 7
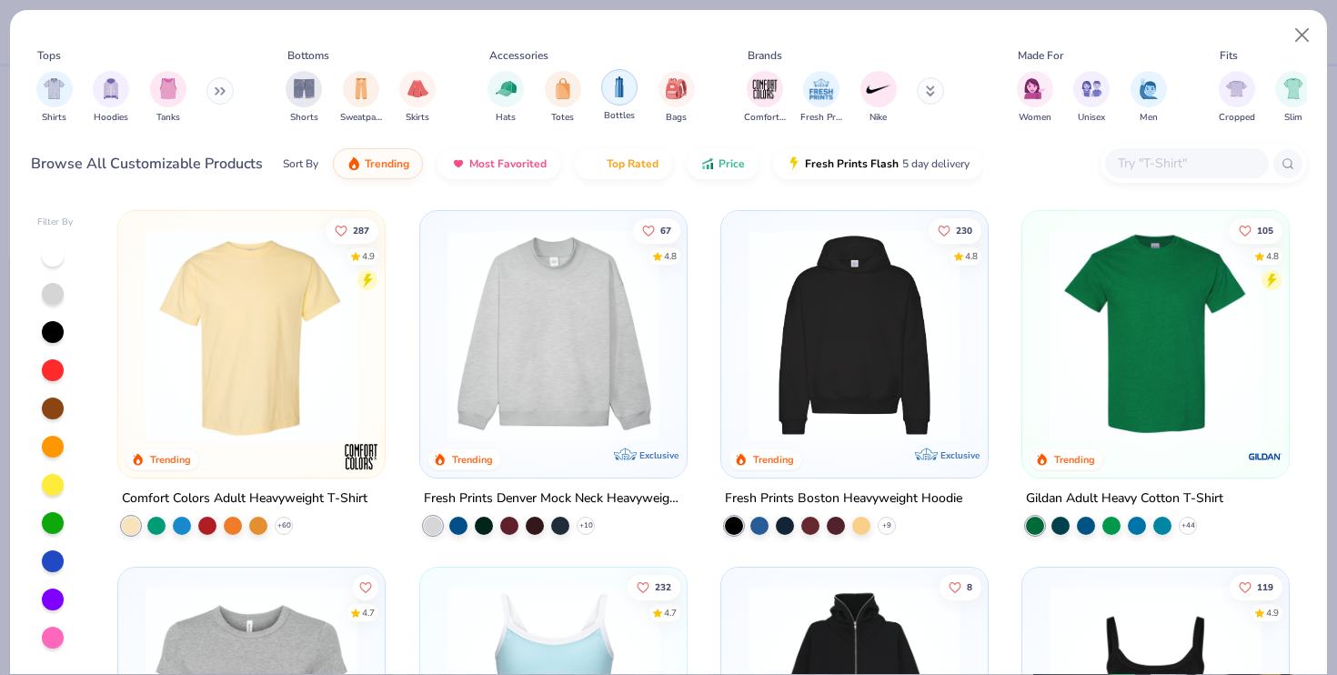
type textarea "x"
click at [1136, 159] on input "text" at bounding box center [1186, 163] width 140 height 21
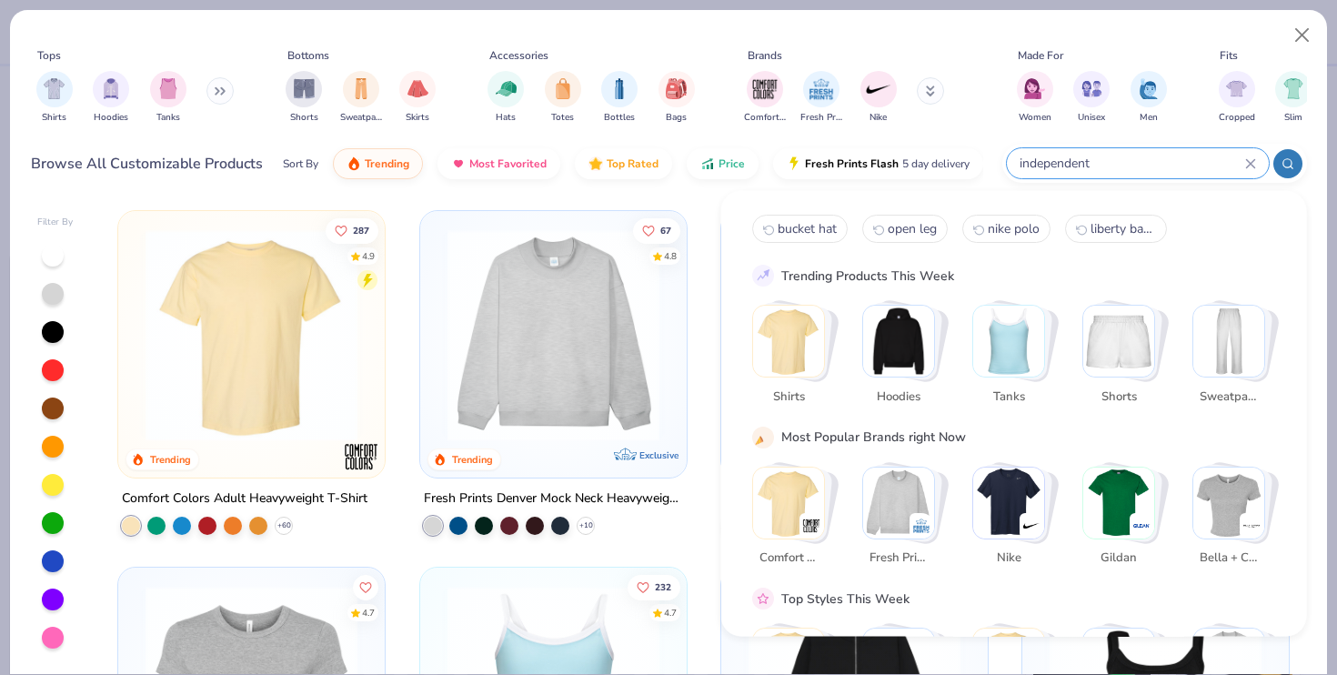
type input "independent"
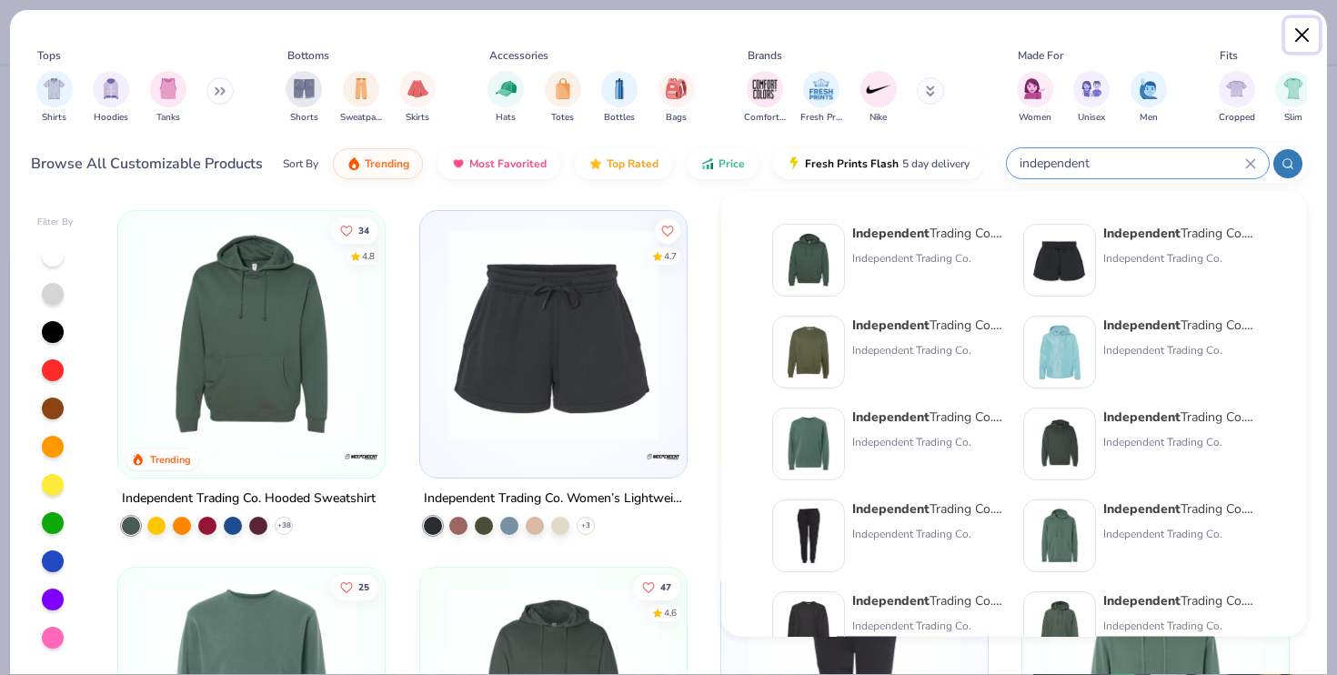
click at [1302, 29] on button "Close" at bounding box center [1302, 35] width 35 height 35
click at [1306, 35] on button "Close" at bounding box center [1302, 35] width 35 height 35
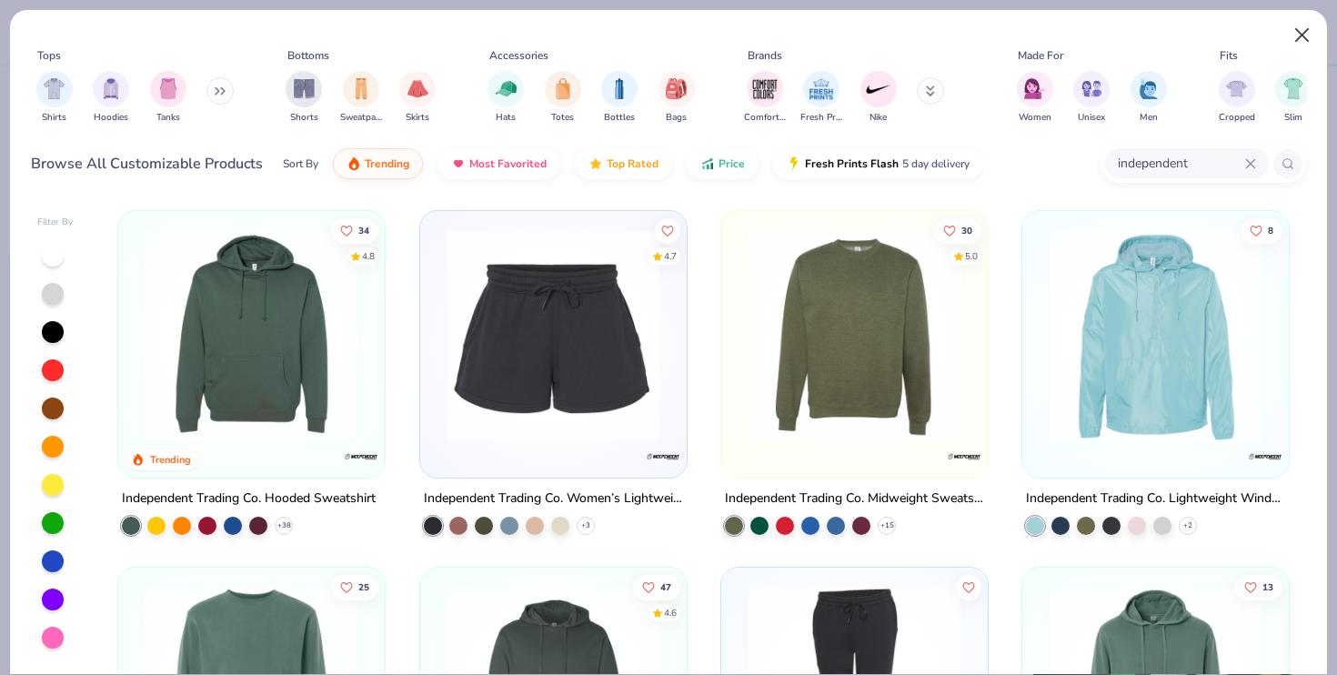
type textarea "x"
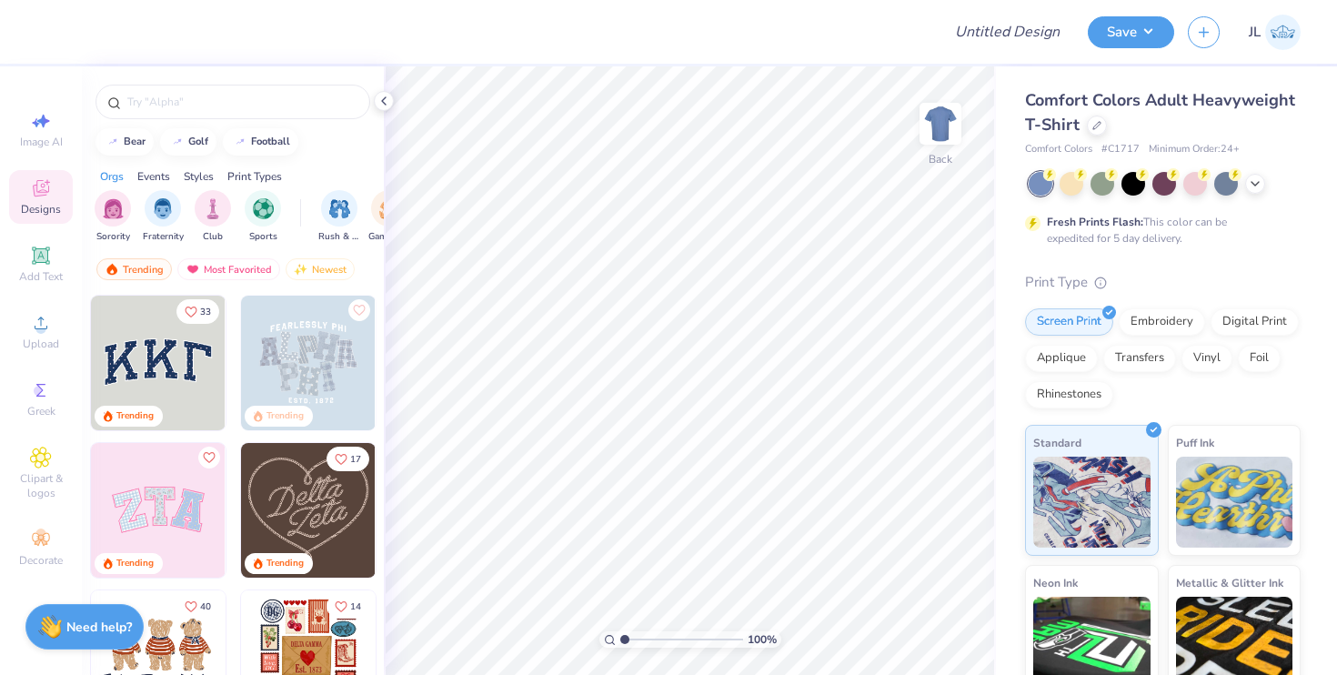
click at [380, 90] on div at bounding box center [233, 97] width 302 height 62
click at [383, 102] on polyline at bounding box center [384, 100] width 4 height 7
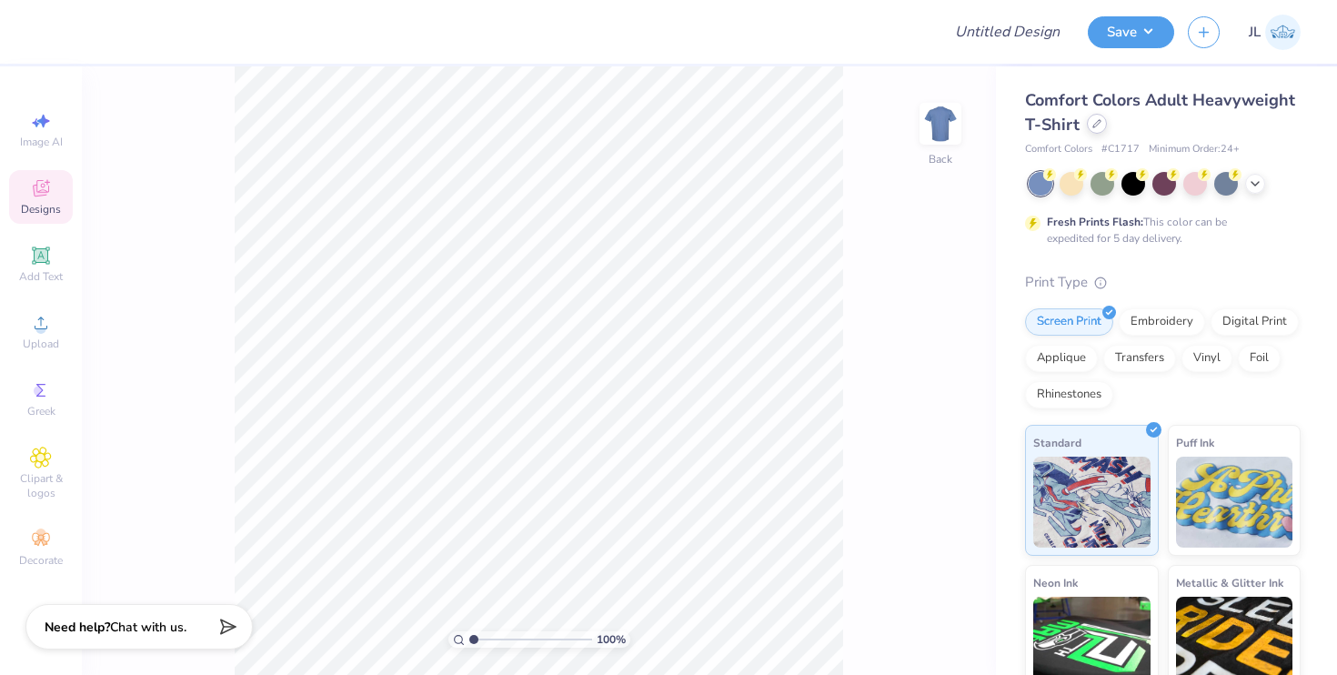
click at [1087, 121] on div at bounding box center [1097, 124] width 20 height 20
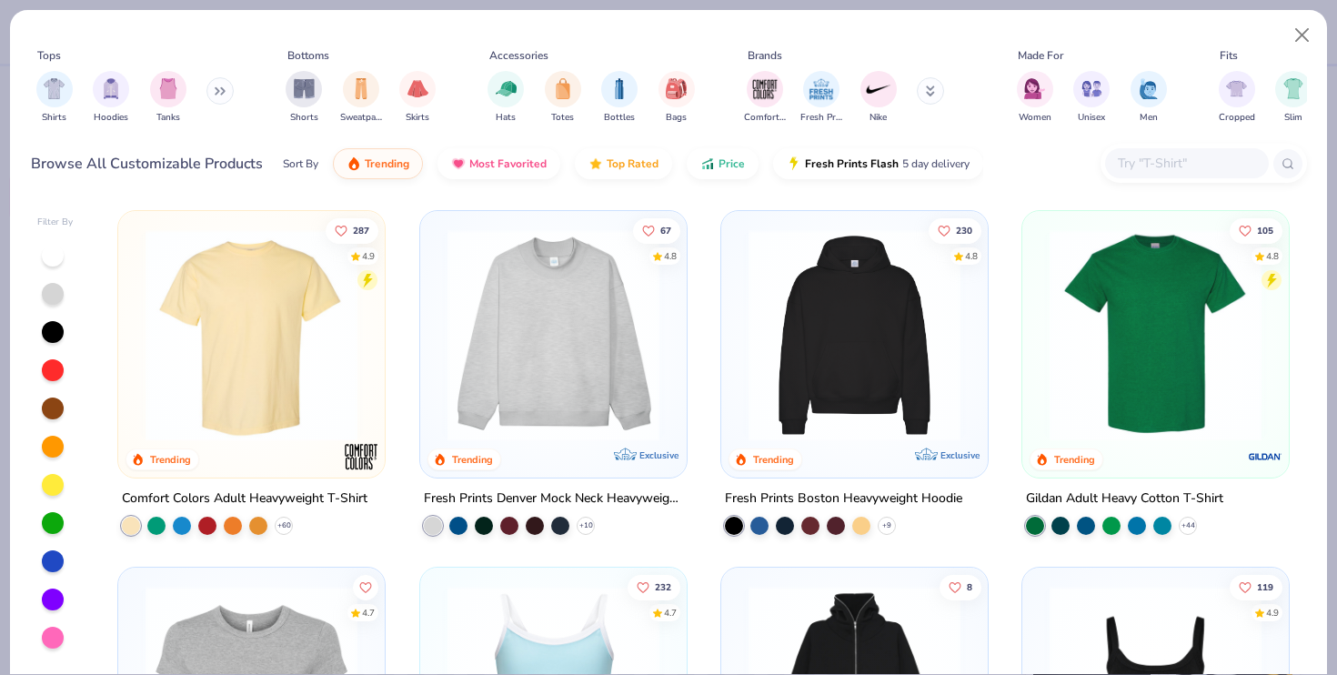
click at [1152, 154] on input "text" at bounding box center [1186, 163] width 140 height 21
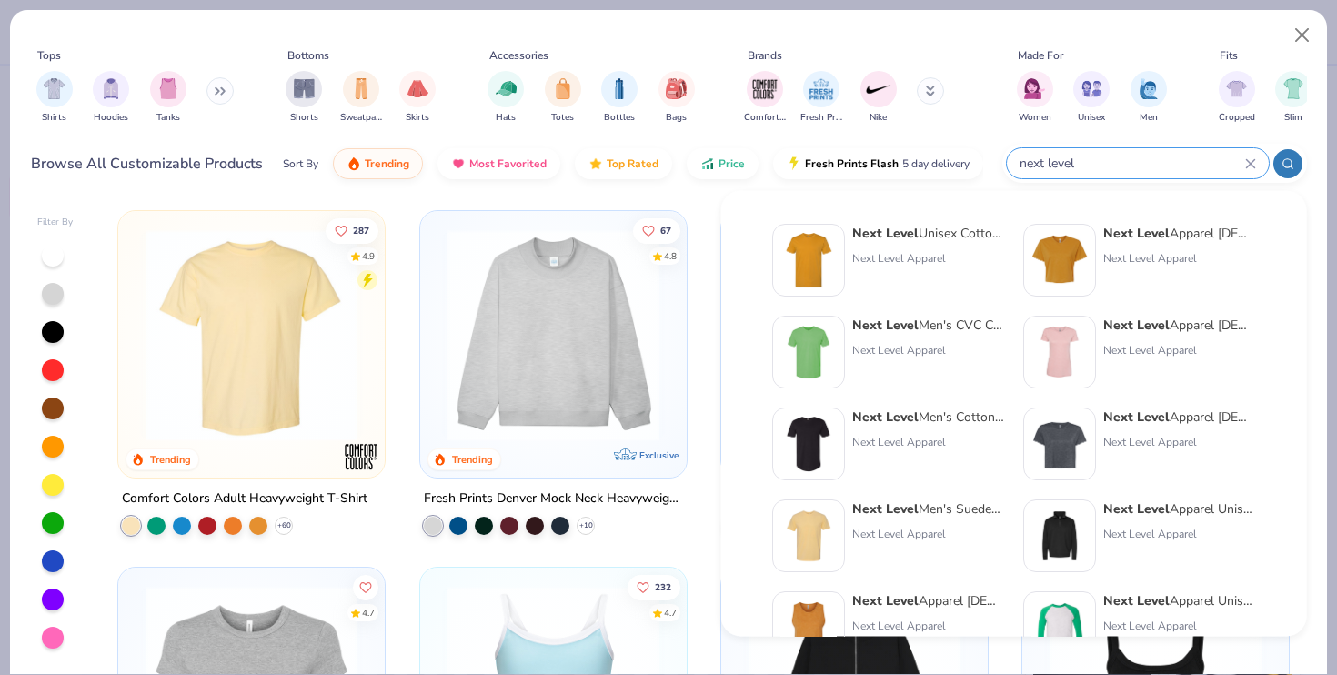
type input "next level"
click at [926, 235] on div "Next Level Unisex Cotton T-Shirt" at bounding box center [928, 233] width 153 height 19
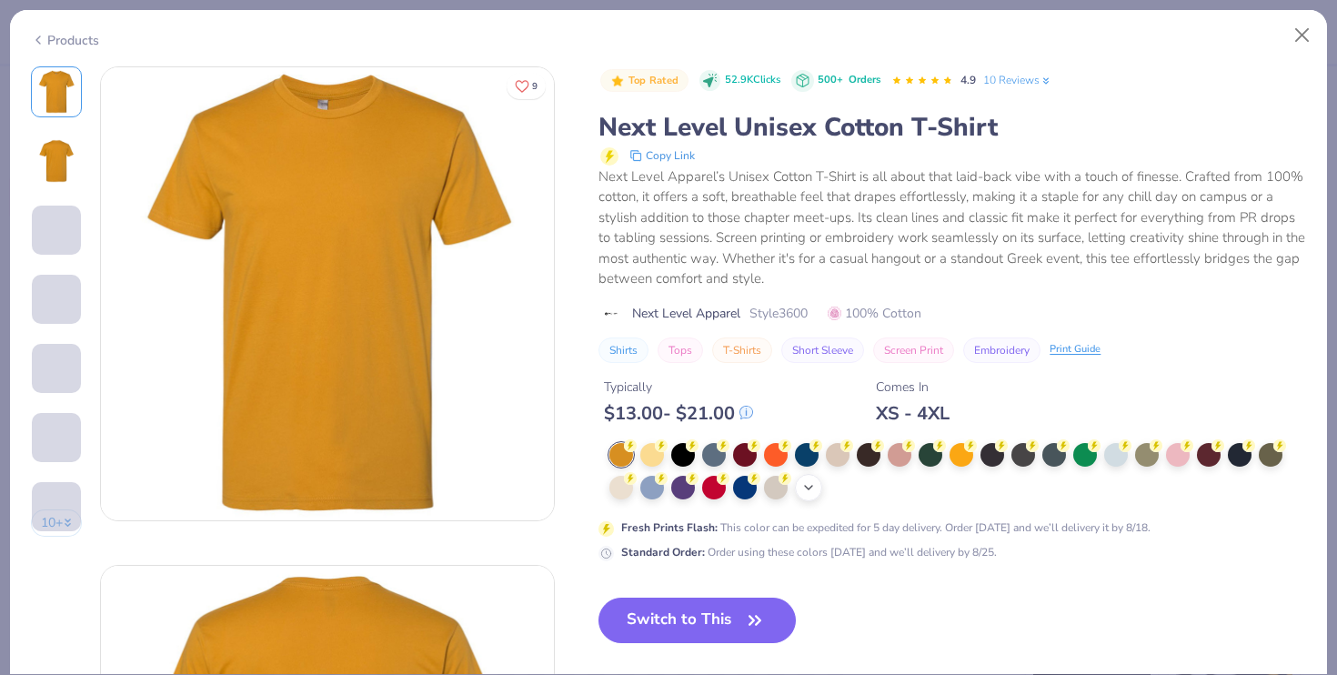
click at [810, 486] on icon at bounding box center [808, 487] width 15 height 15
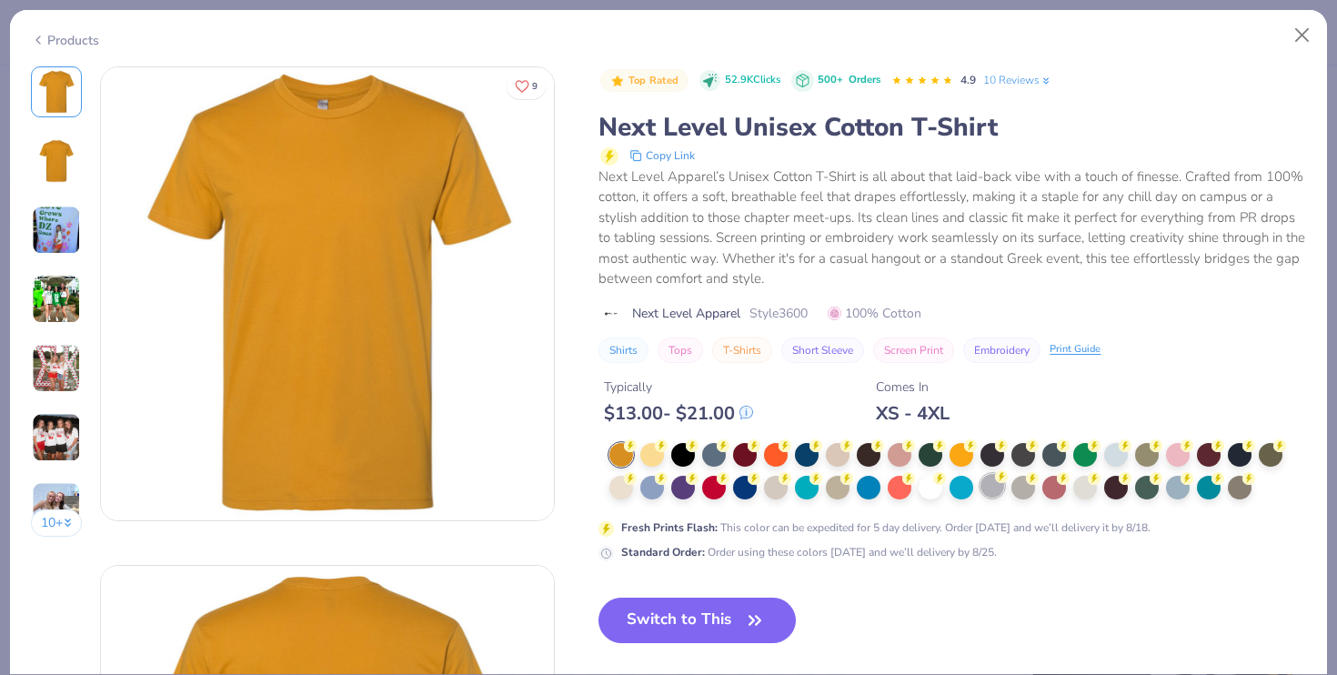
click at [994, 486] on div at bounding box center [992, 486] width 24 height 24
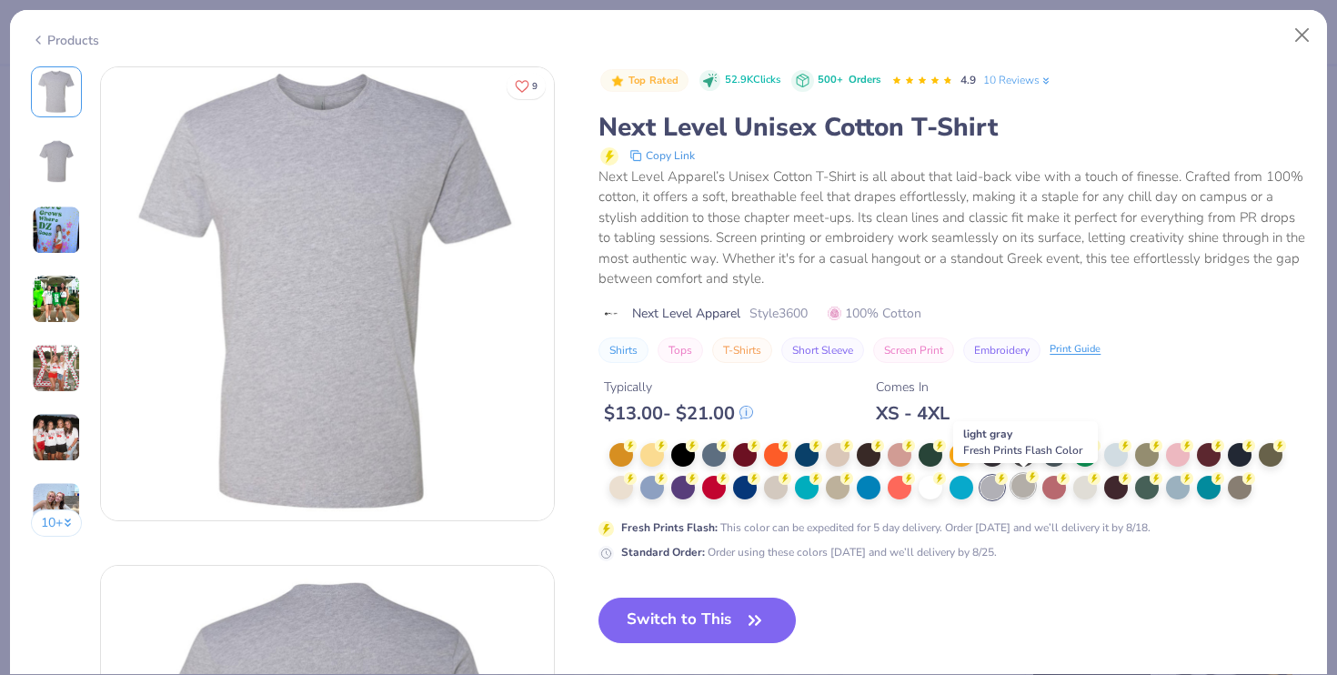
click at [1022, 488] on div at bounding box center [1023, 486] width 24 height 24
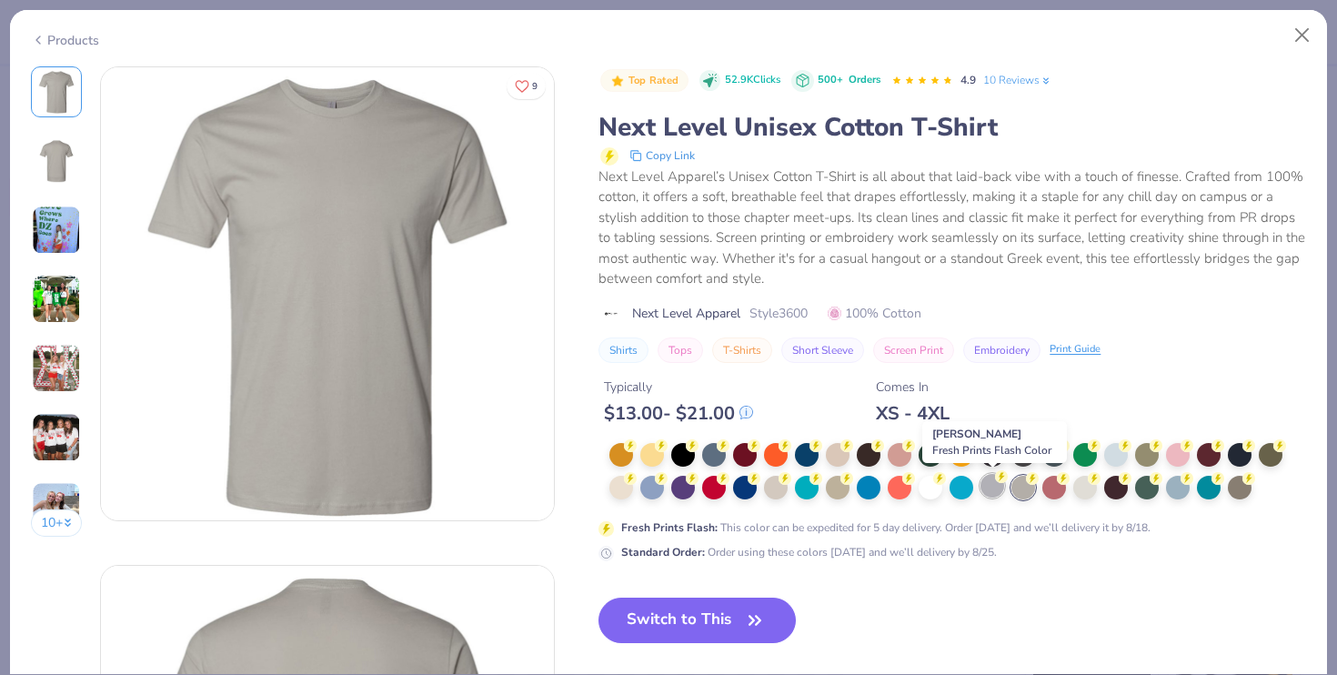
click at [994, 489] on div at bounding box center [992, 486] width 24 height 24
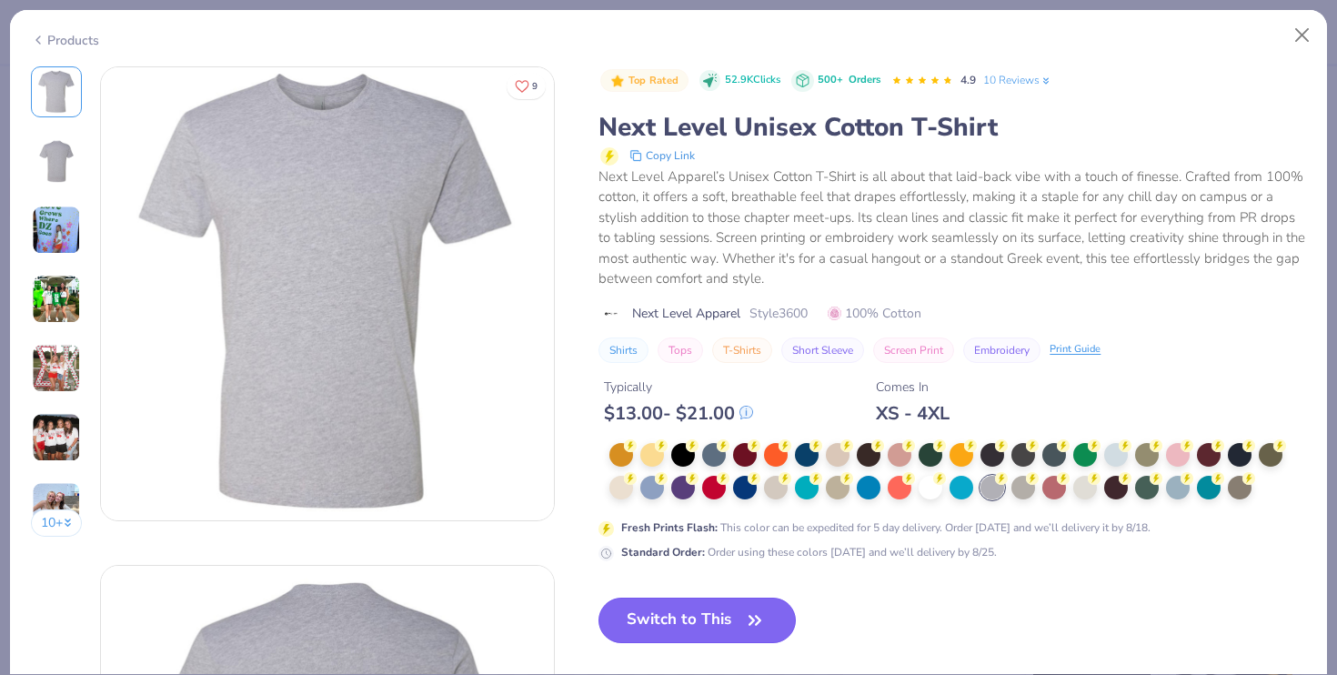
click at [763, 620] on icon "button" at bounding box center [754, 619] width 25 height 25
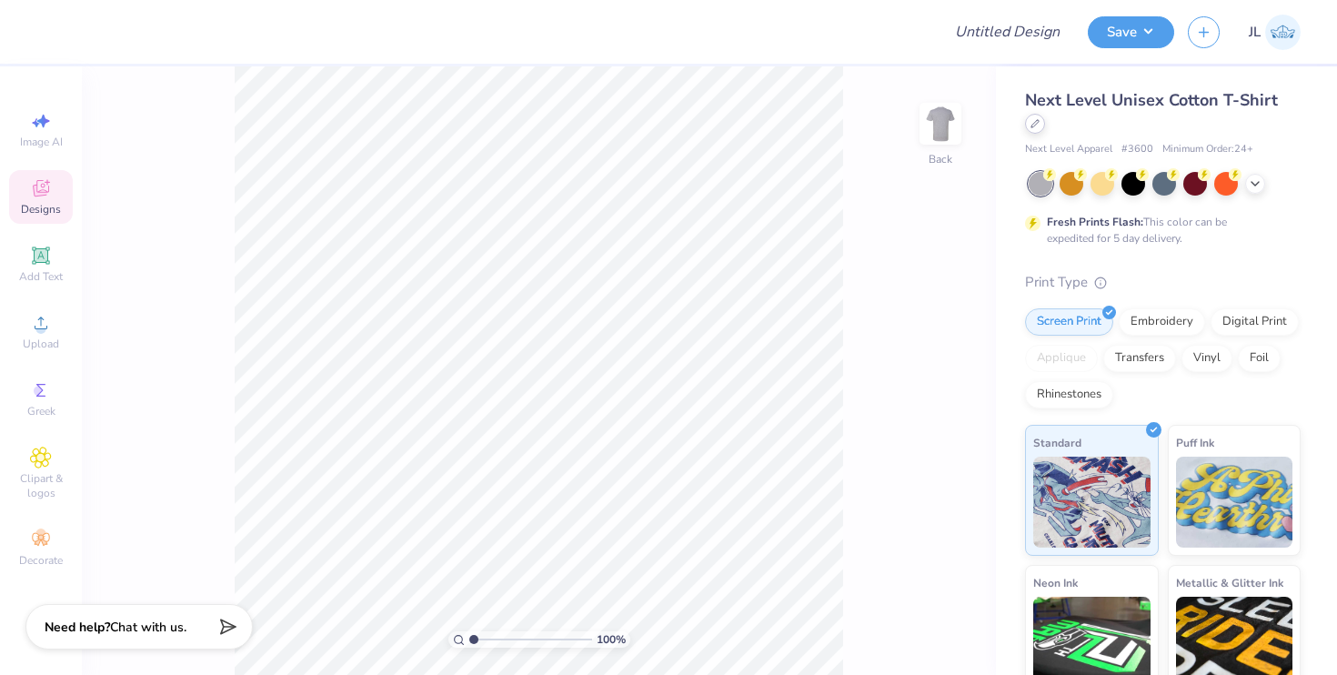
click at [1036, 128] on div at bounding box center [1035, 124] width 20 height 20
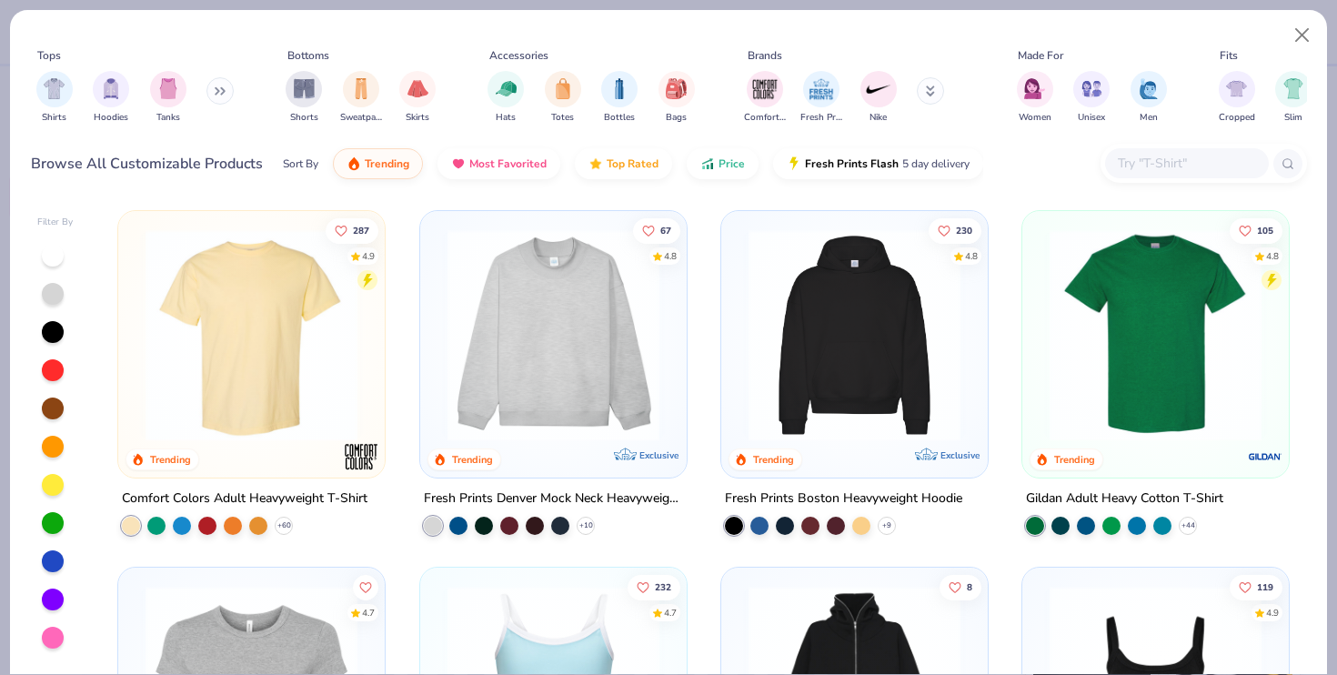
click at [1159, 165] on input "text" at bounding box center [1186, 163] width 140 height 21
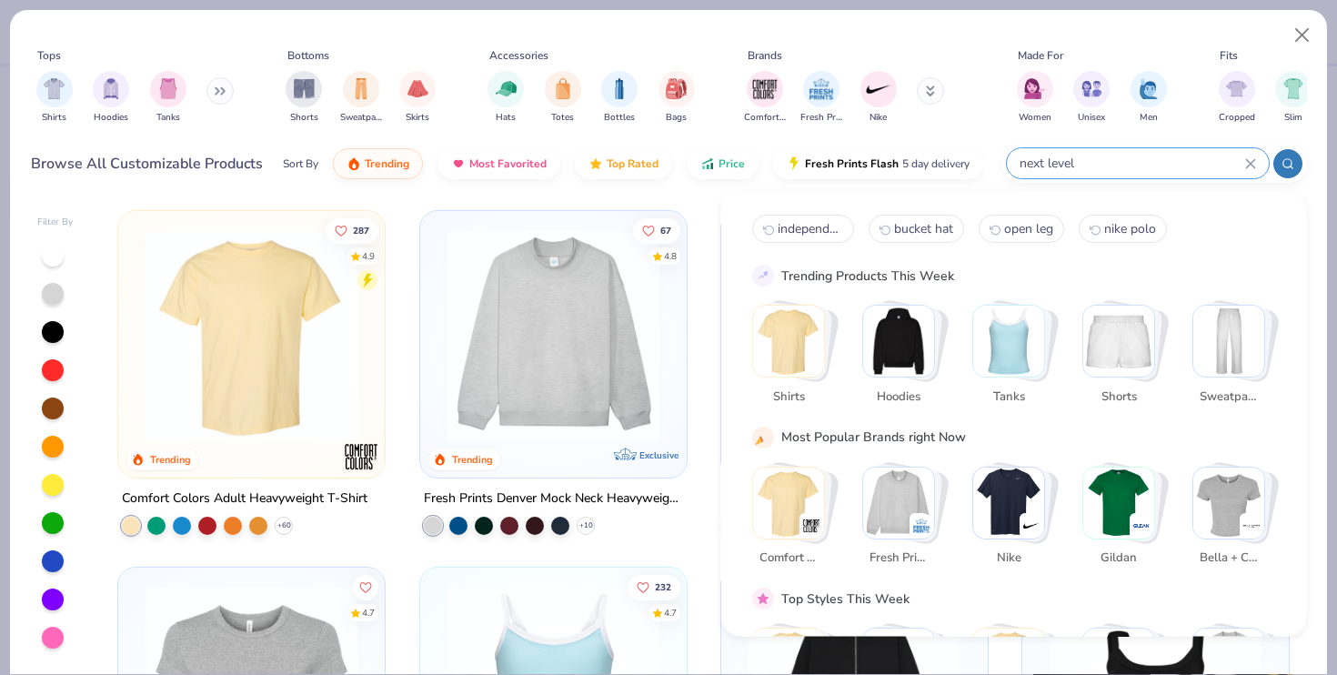
type input "next level"
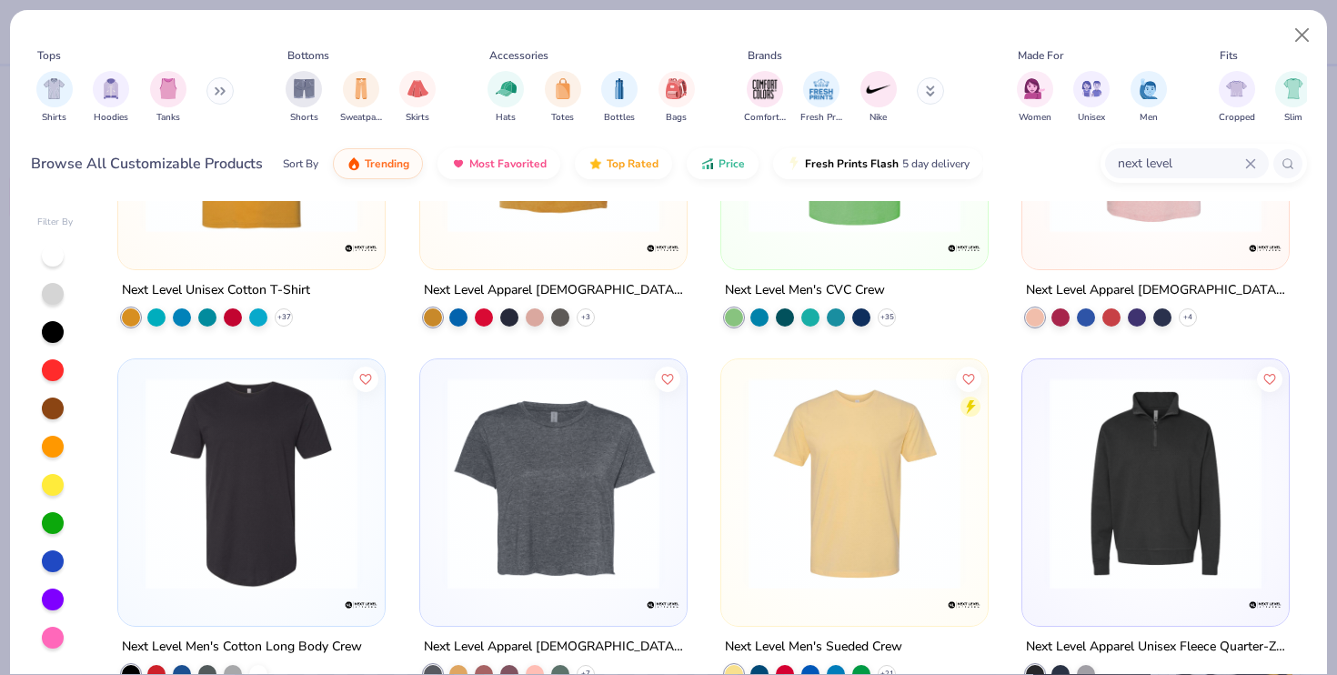
scroll to position [243, 0]
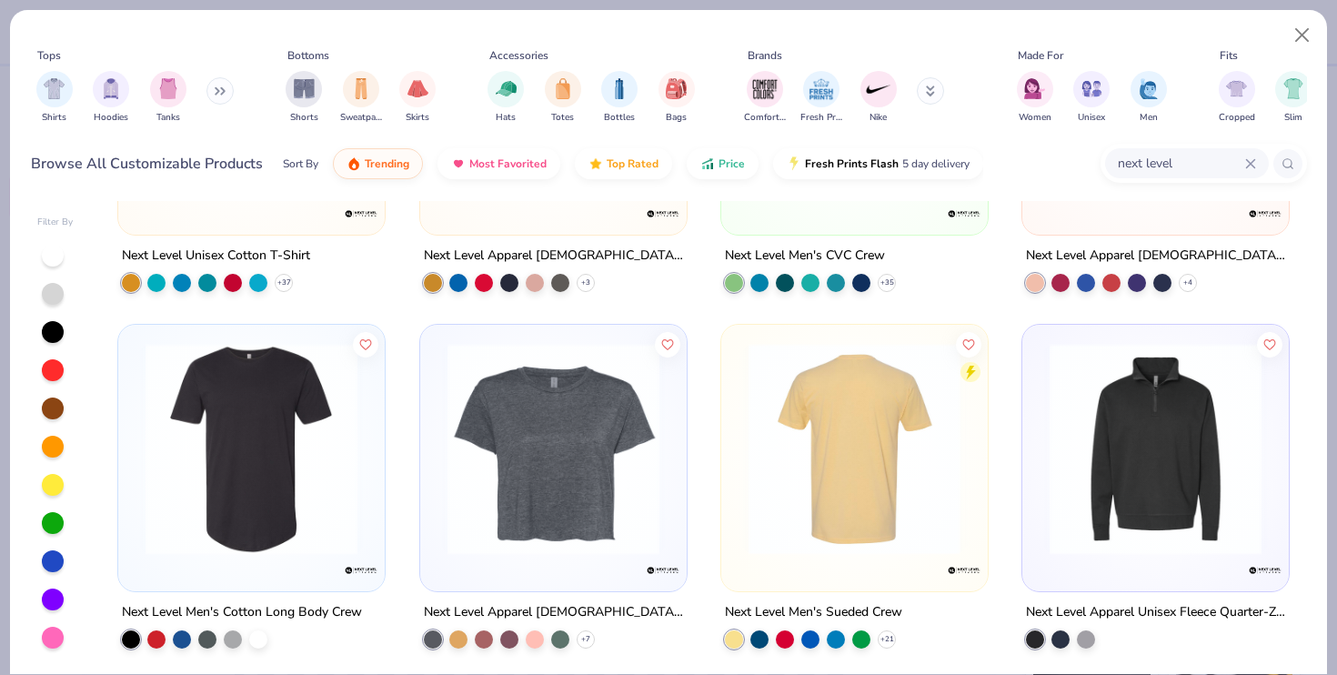
click at [739, 464] on img at bounding box center [624, 449] width 230 height 212
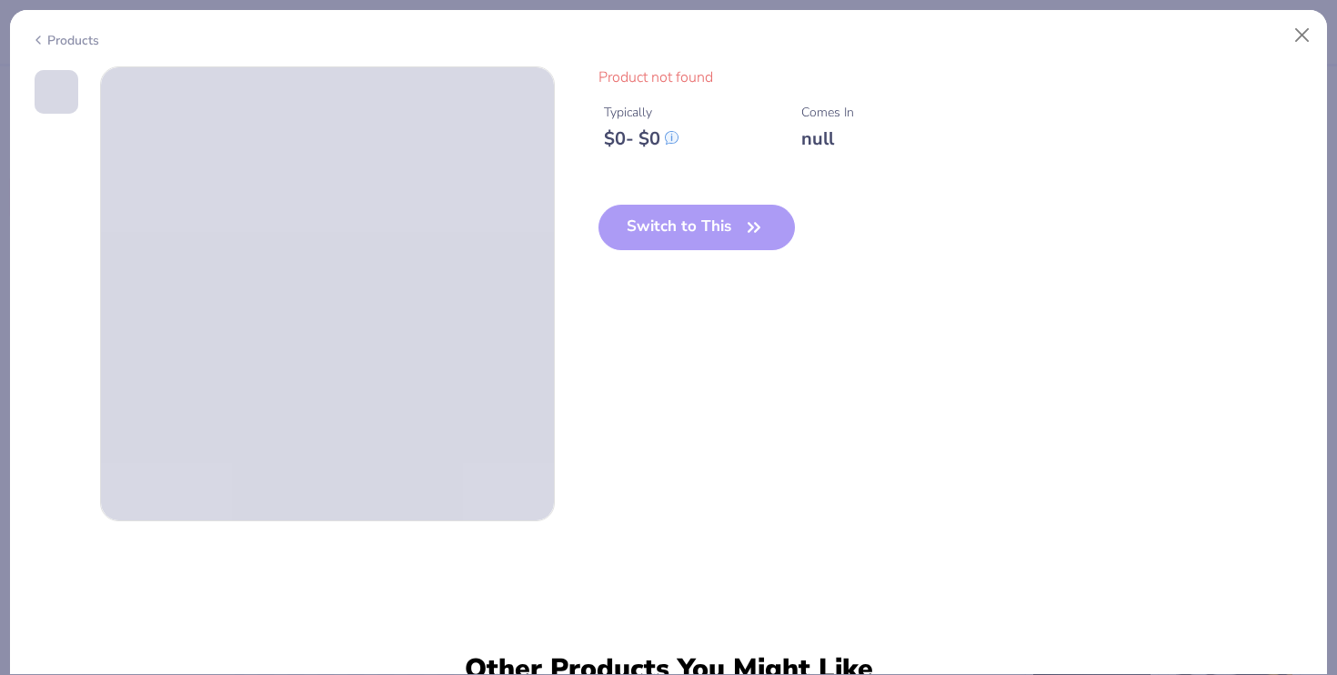
click at [76, 42] on div "Products" at bounding box center [65, 40] width 68 height 19
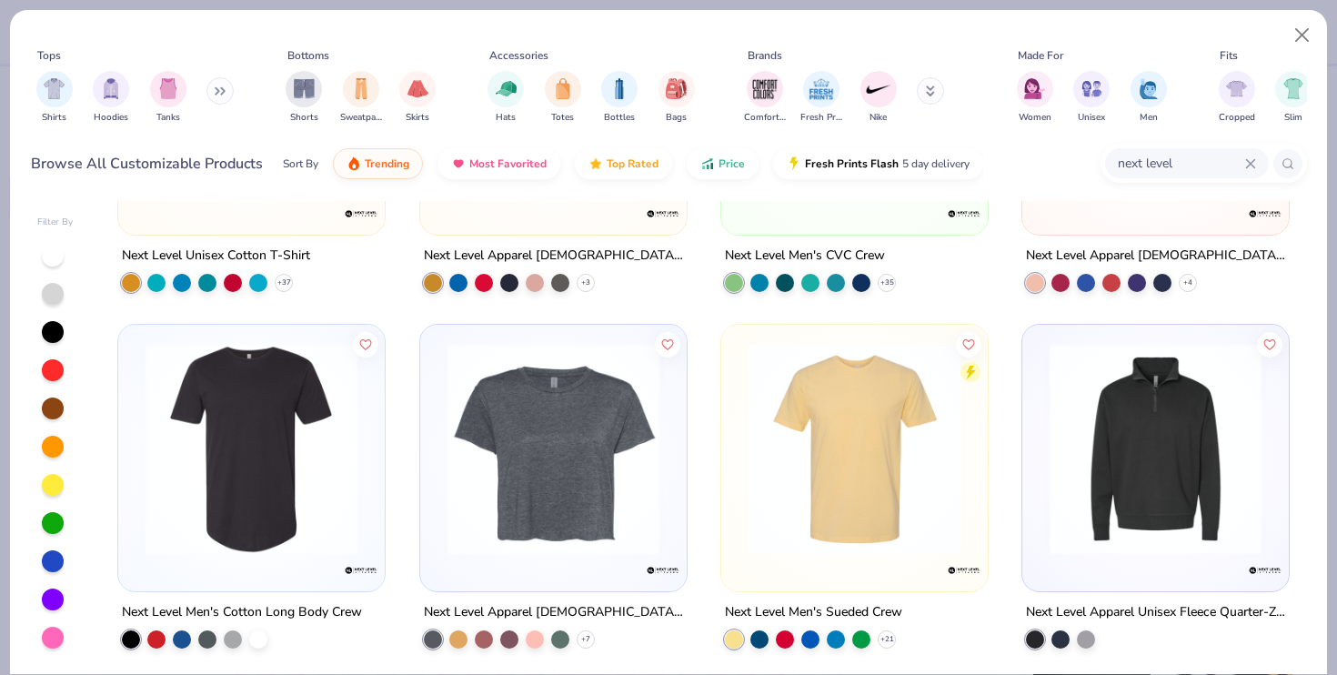
click at [866, 473] on img at bounding box center [854, 449] width 230 height 212
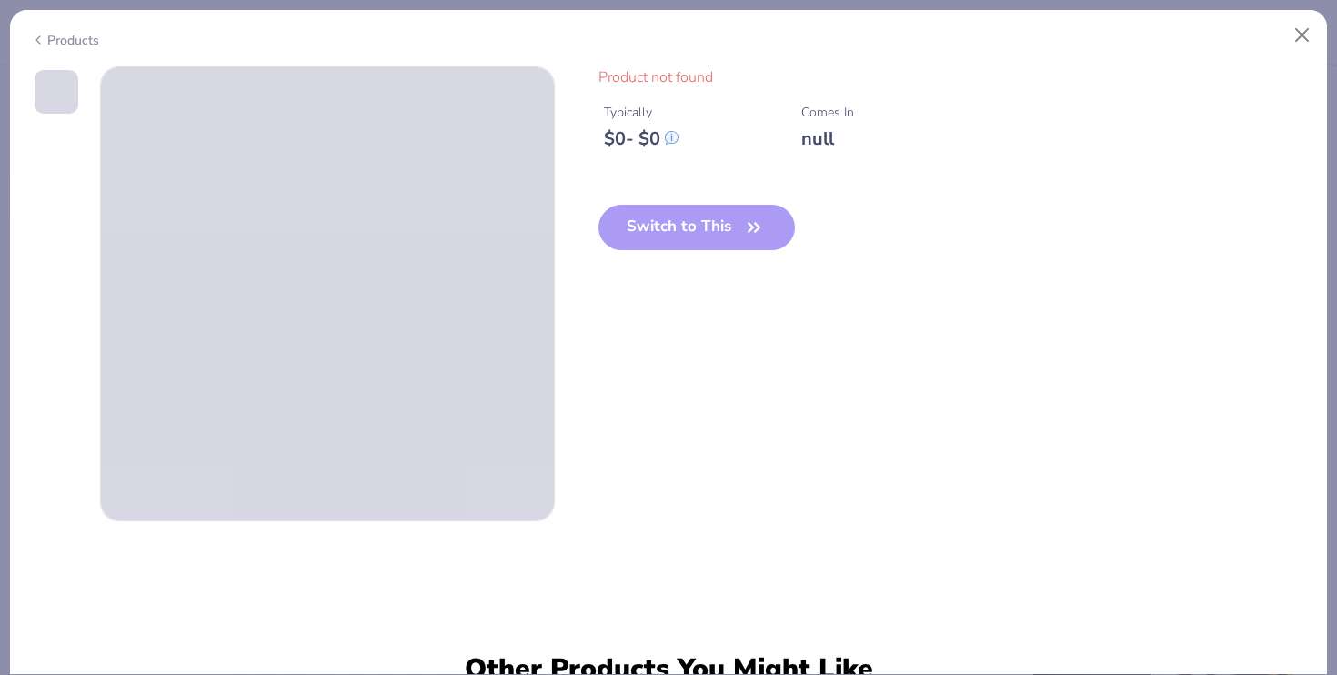
click at [718, 228] on div "Switch to This" at bounding box center [696, 242] width 197 height 75
click at [69, 35] on div "Products" at bounding box center [65, 40] width 68 height 19
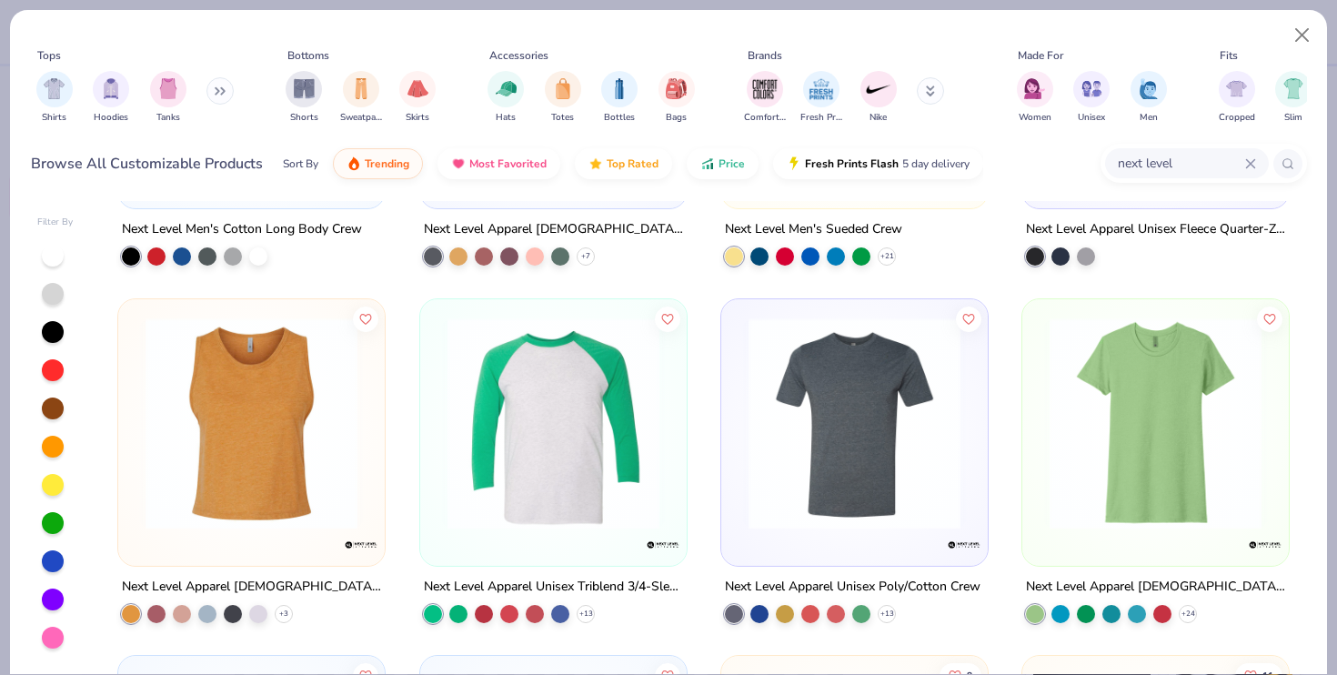
scroll to position [652, 0]
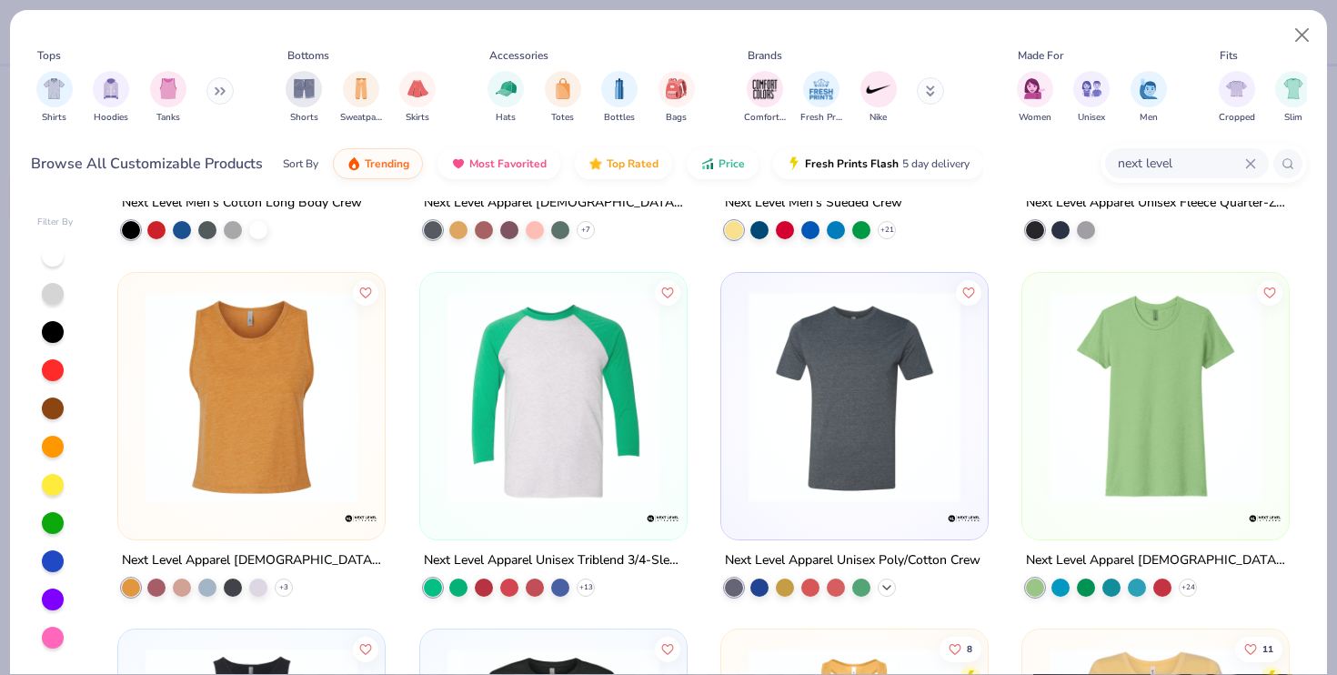
click at [890, 584] on icon at bounding box center [886, 587] width 15 height 15
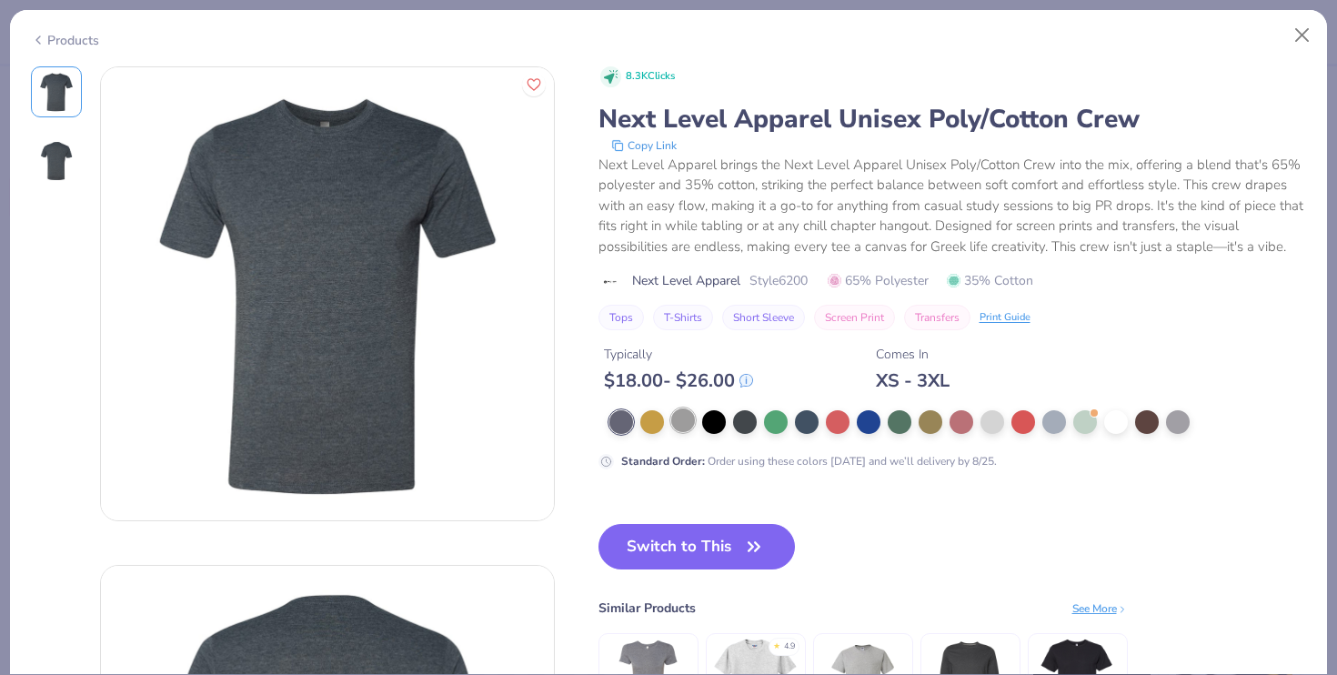
click at [679, 421] on div at bounding box center [683, 420] width 24 height 24
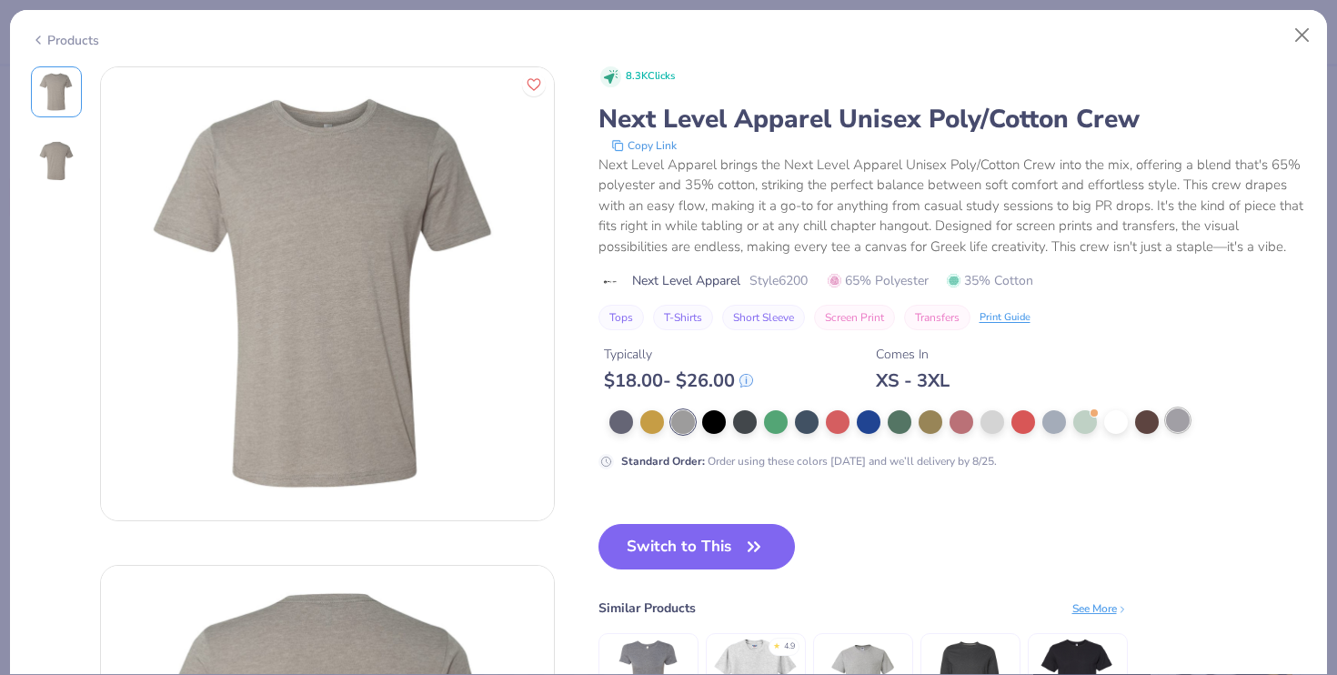
click at [1186, 416] on div at bounding box center [1178, 420] width 24 height 24
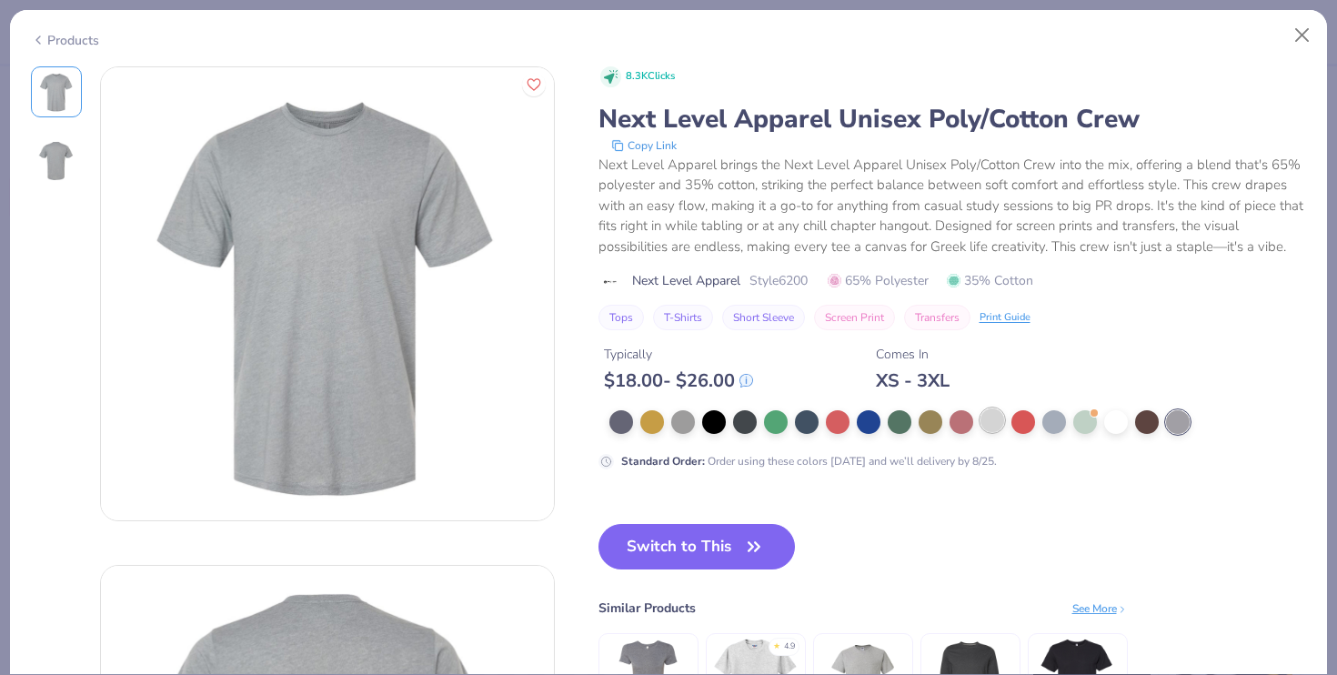
click at [988, 426] on div at bounding box center [992, 420] width 24 height 24
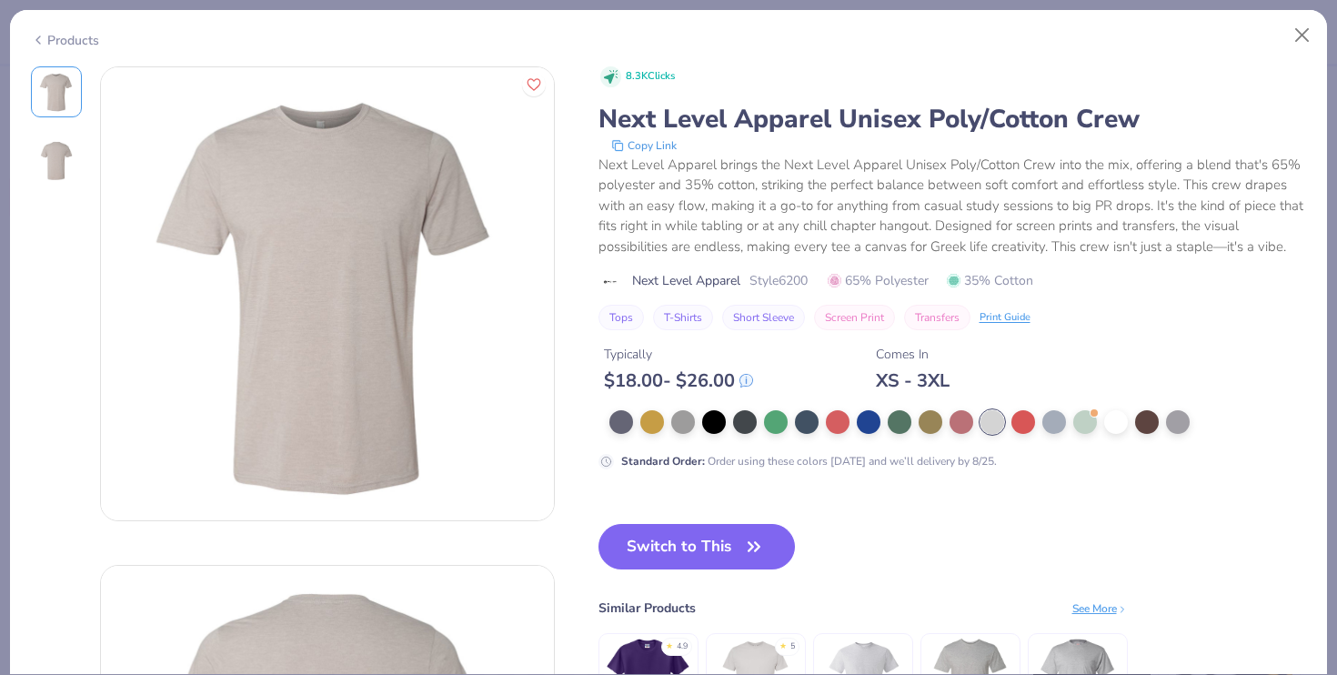
click at [81, 41] on div "Products" at bounding box center [65, 40] width 68 height 19
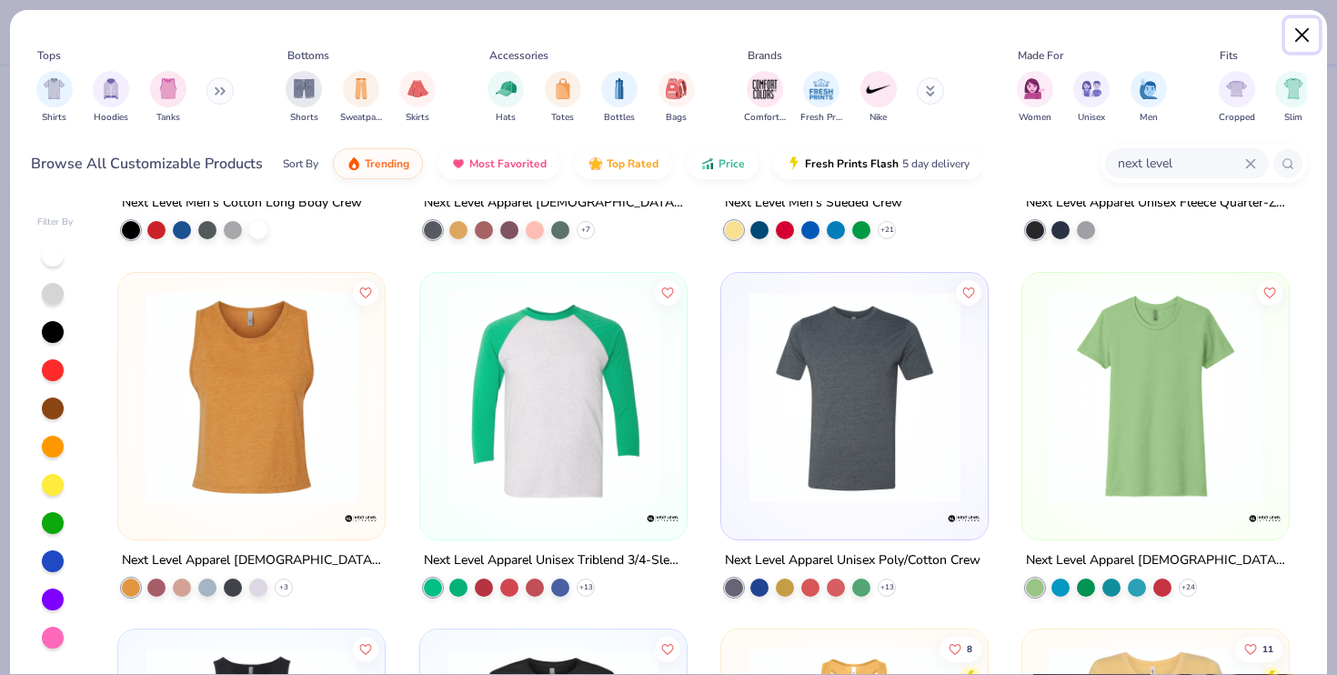
click at [1299, 40] on button "Close" at bounding box center [1302, 35] width 35 height 35
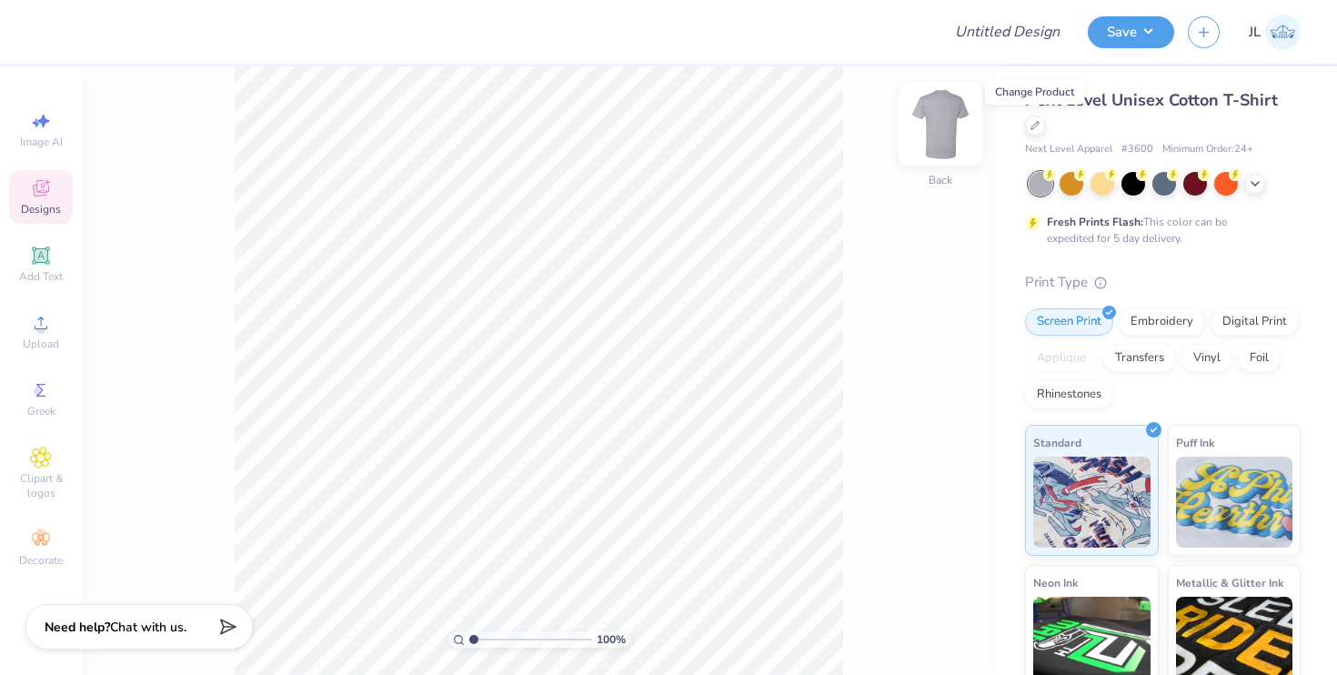
click at [934, 130] on img at bounding box center [940, 123] width 73 height 73
click at [47, 334] on div "Upload" at bounding box center [41, 332] width 64 height 54
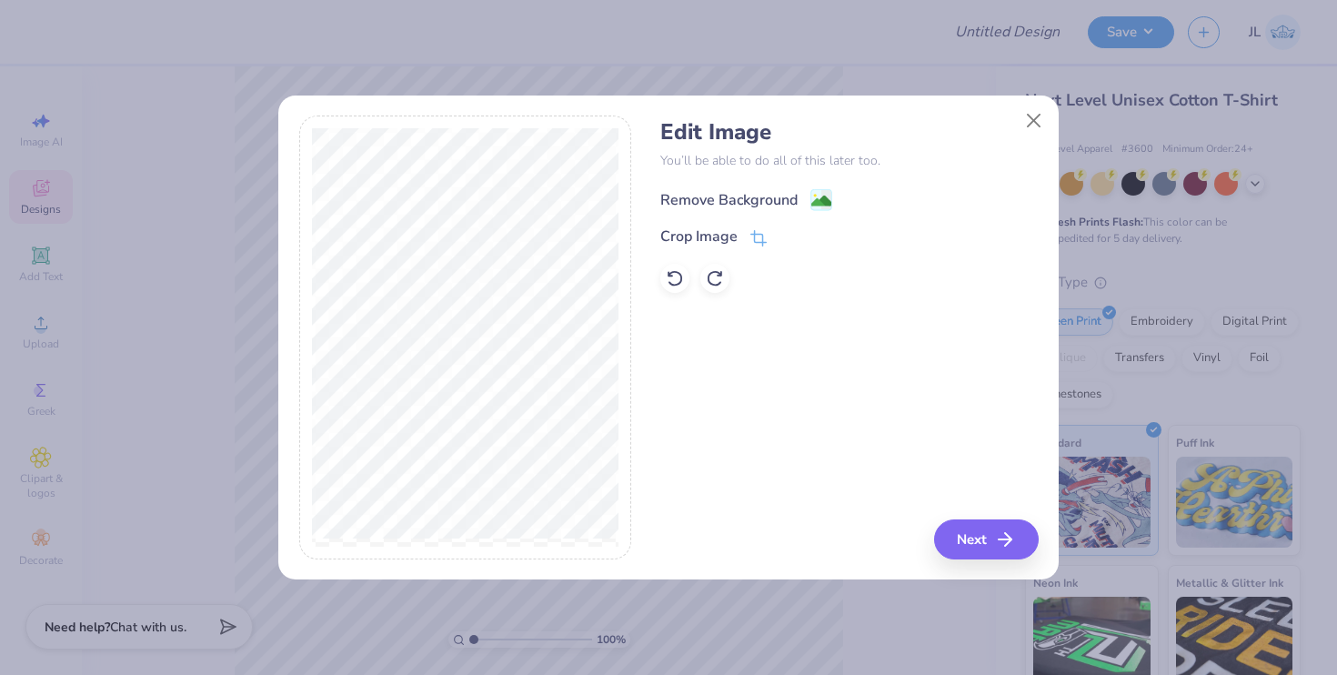
click at [693, 201] on div "Remove Background" at bounding box center [728, 200] width 137 height 22
click at [982, 542] on button "Next" at bounding box center [988, 539] width 105 height 40
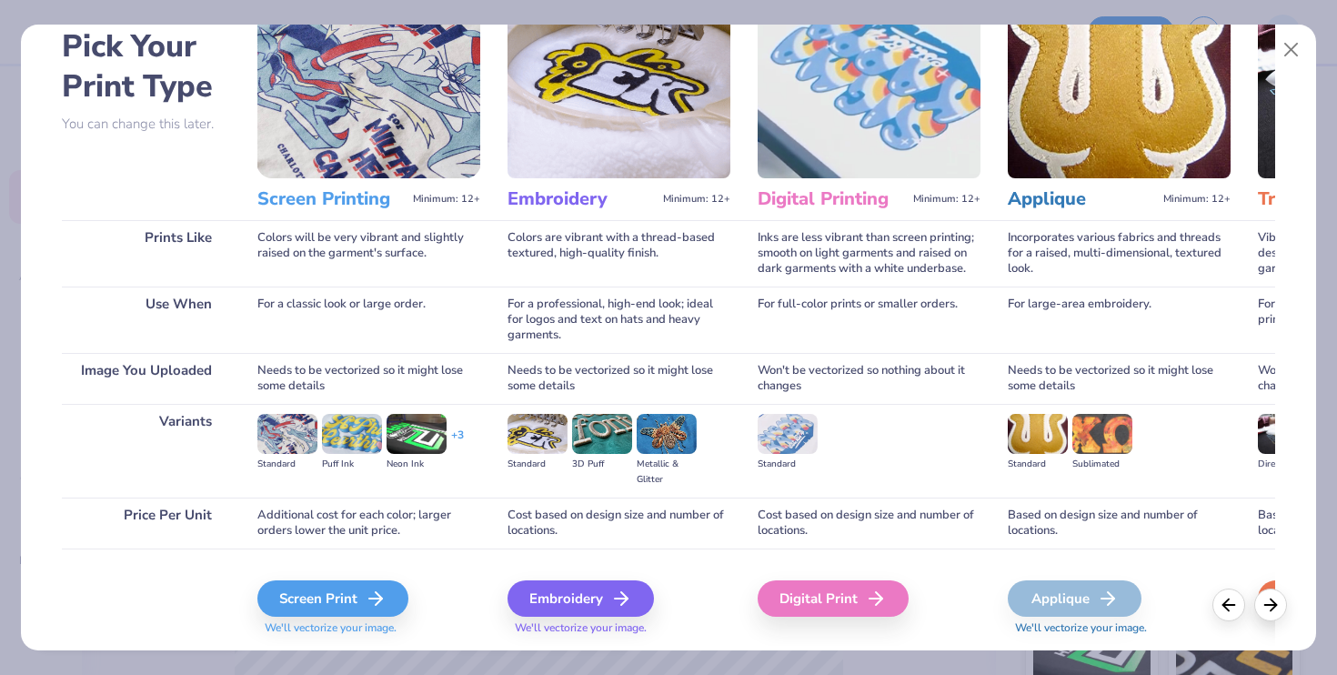
scroll to position [92, 0]
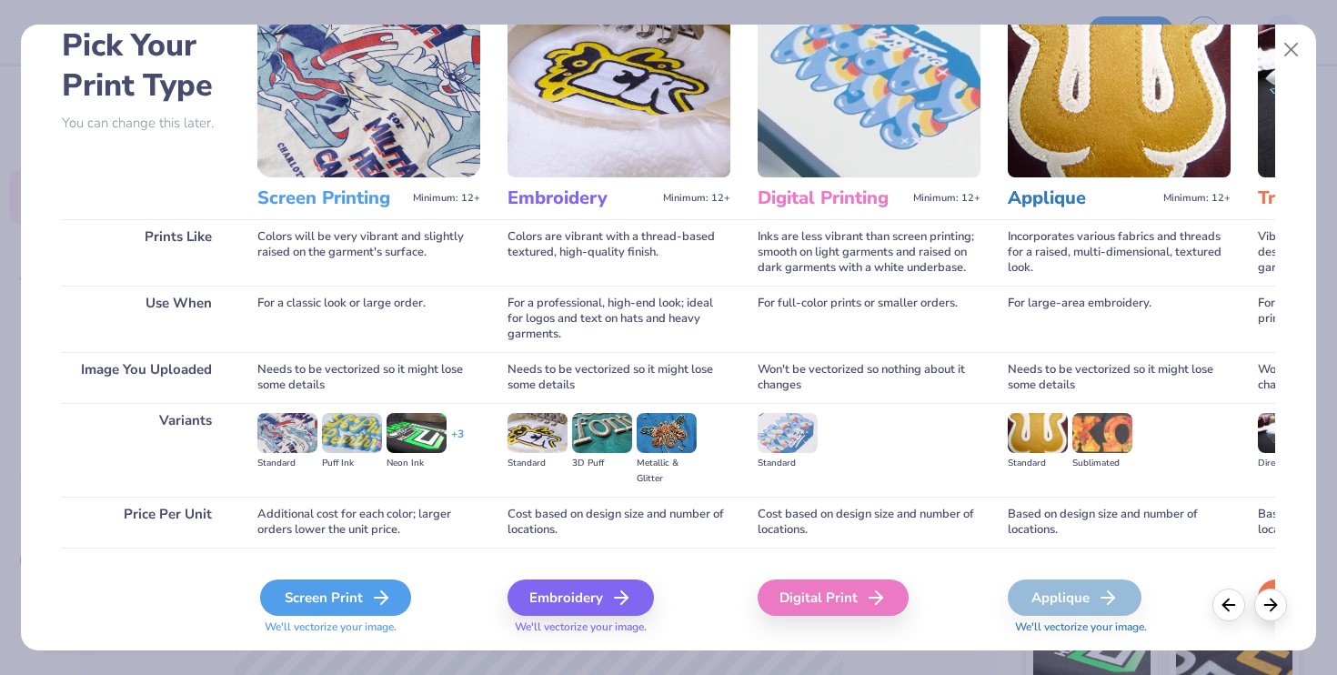
click at [357, 591] on div "Screen Print" at bounding box center [335, 597] width 151 height 36
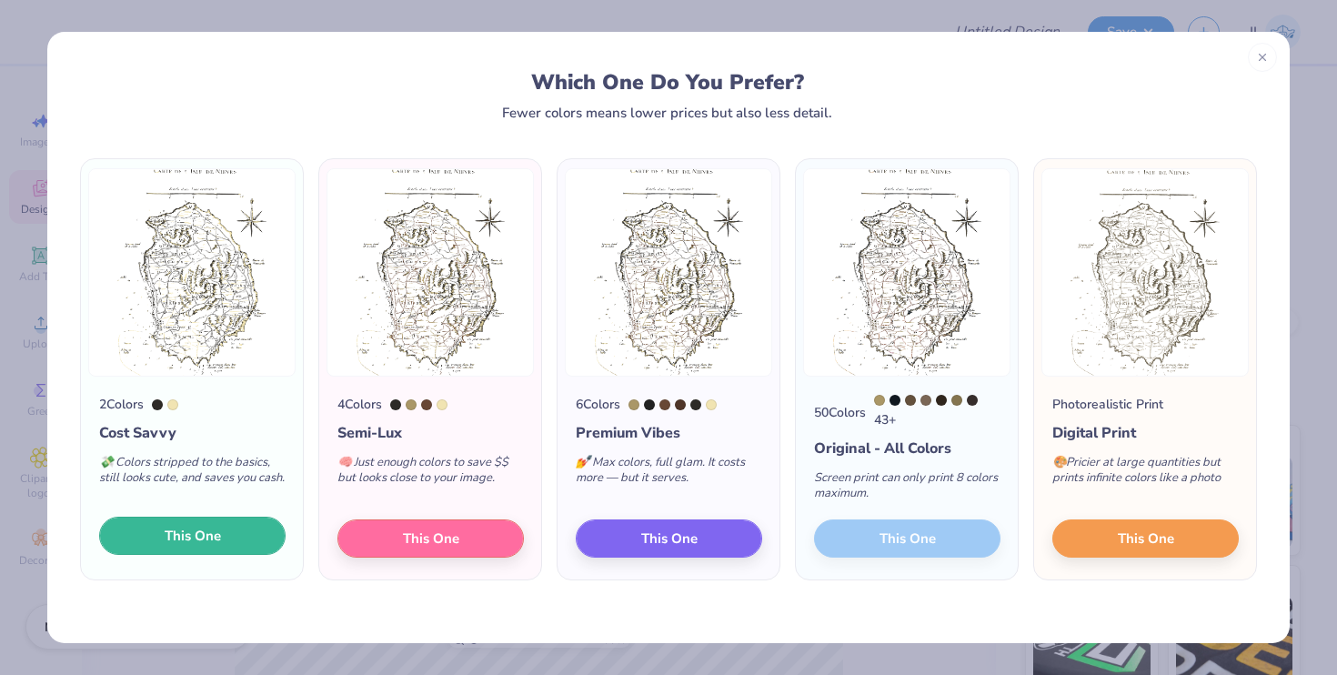
click at [188, 535] on span "This One" at bounding box center [193, 536] width 56 height 21
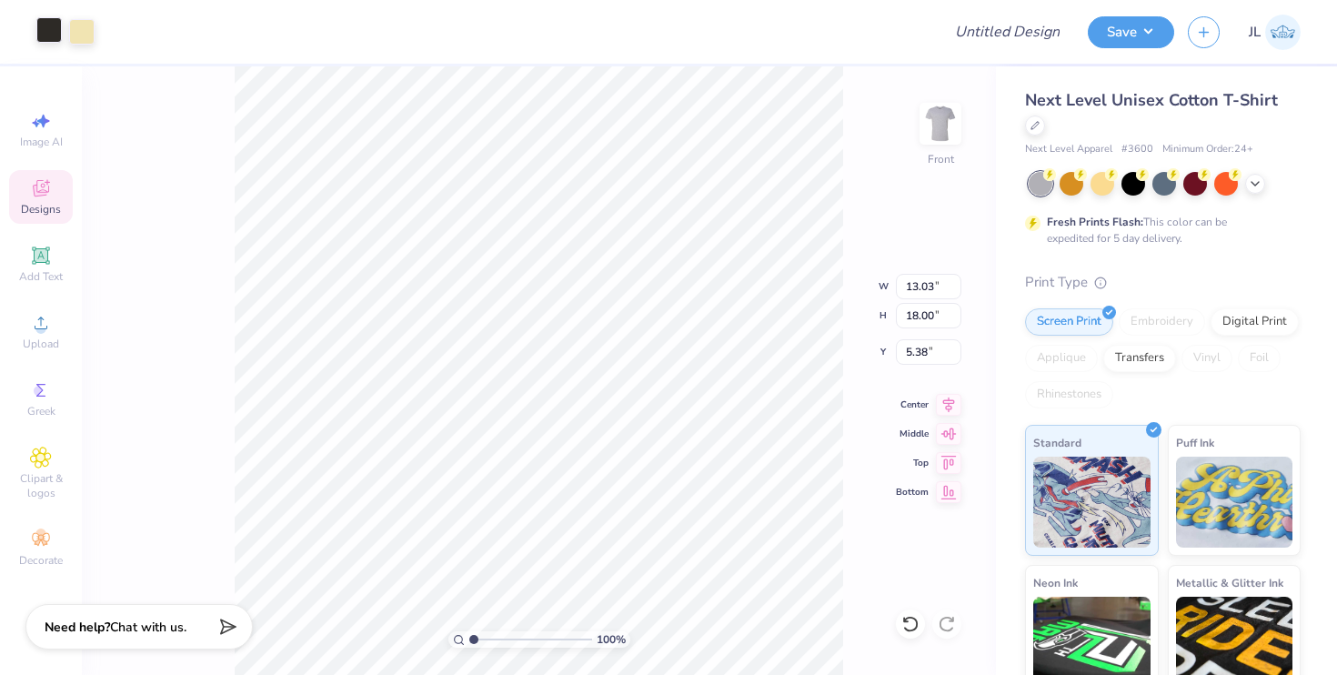
click at [47, 30] on div at bounding box center [48, 29] width 25 height 25
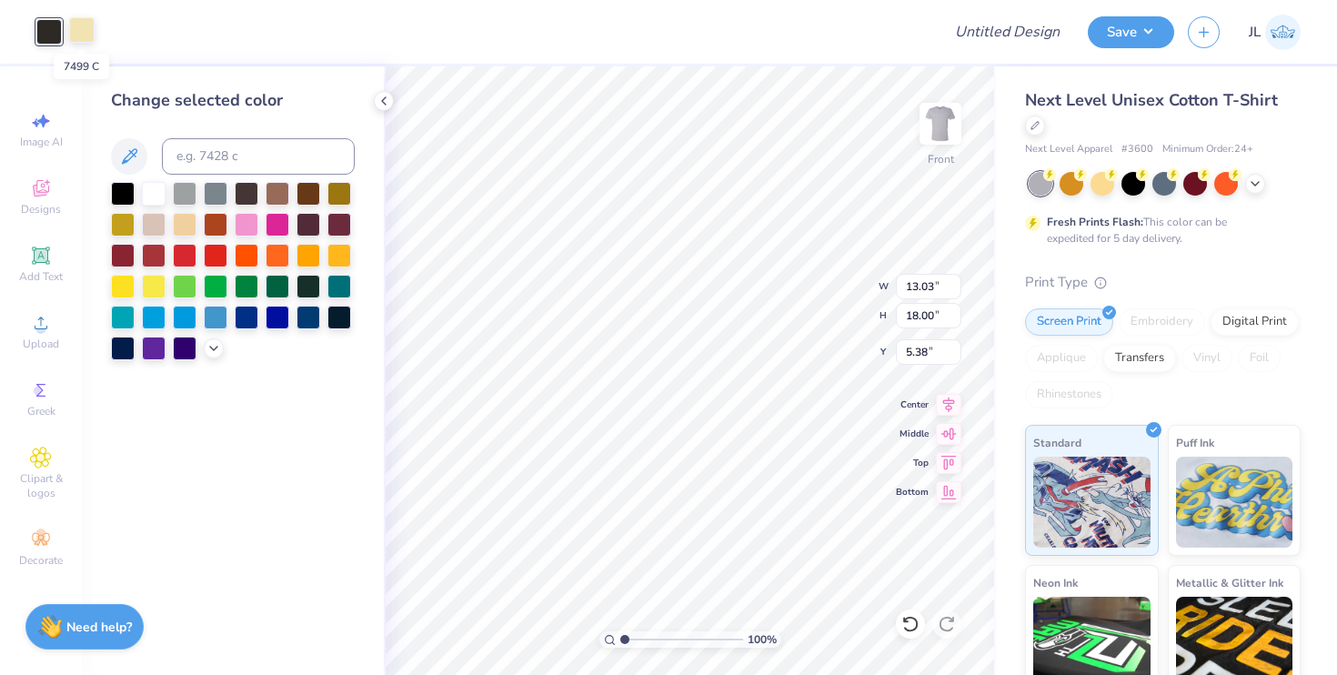
click at [79, 30] on div at bounding box center [81, 29] width 25 height 25
click at [118, 192] on div at bounding box center [123, 192] width 24 height 24
click at [57, 32] on div at bounding box center [48, 29] width 25 height 25
click at [126, 189] on div at bounding box center [123, 192] width 24 height 24
click at [250, 199] on div at bounding box center [247, 192] width 24 height 24
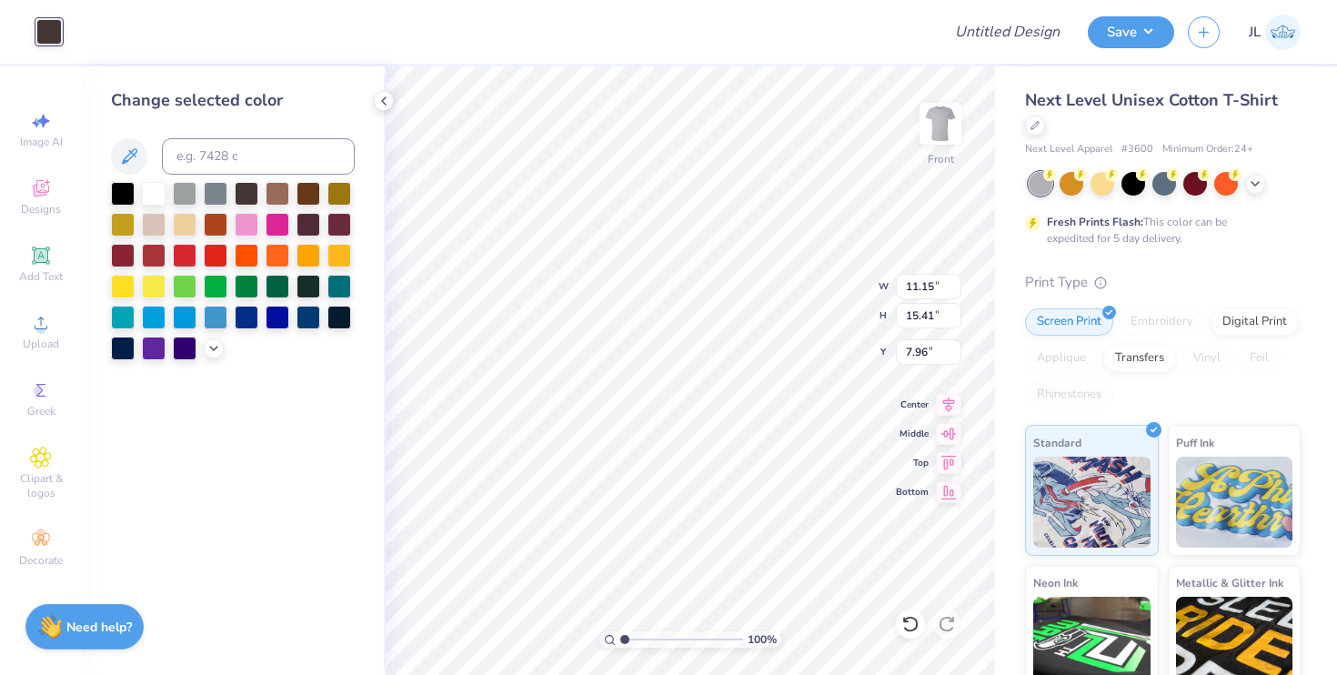
type input "11.15"
type input "15.41"
type input "5.63"
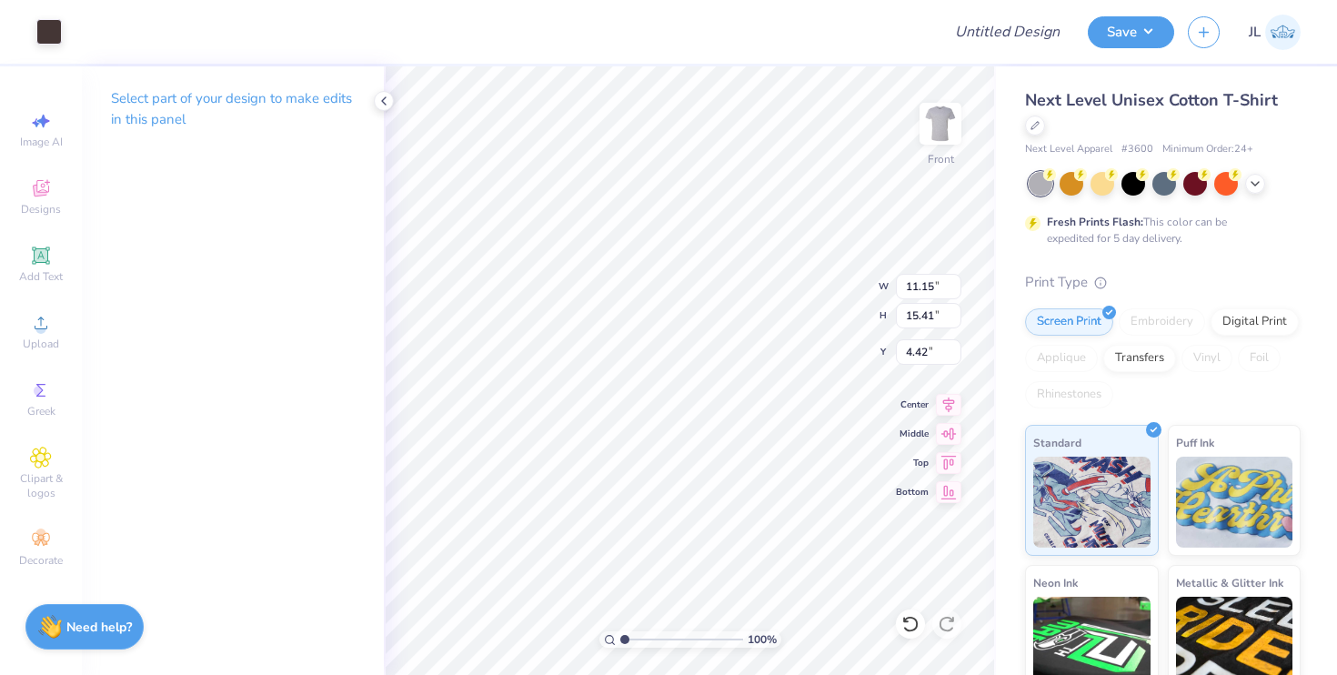
type input "4.42"
click at [630, 636] on input "range" at bounding box center [681, 639] width 123 height 16
drag, startPoint x: 631, startPoint y: 639, endPoint x: 615, endPoint y: 638, distance: 16.4
type input "1"
click at [620, 638] on input "range" at bounding box center [681, 639] width 123 height 16
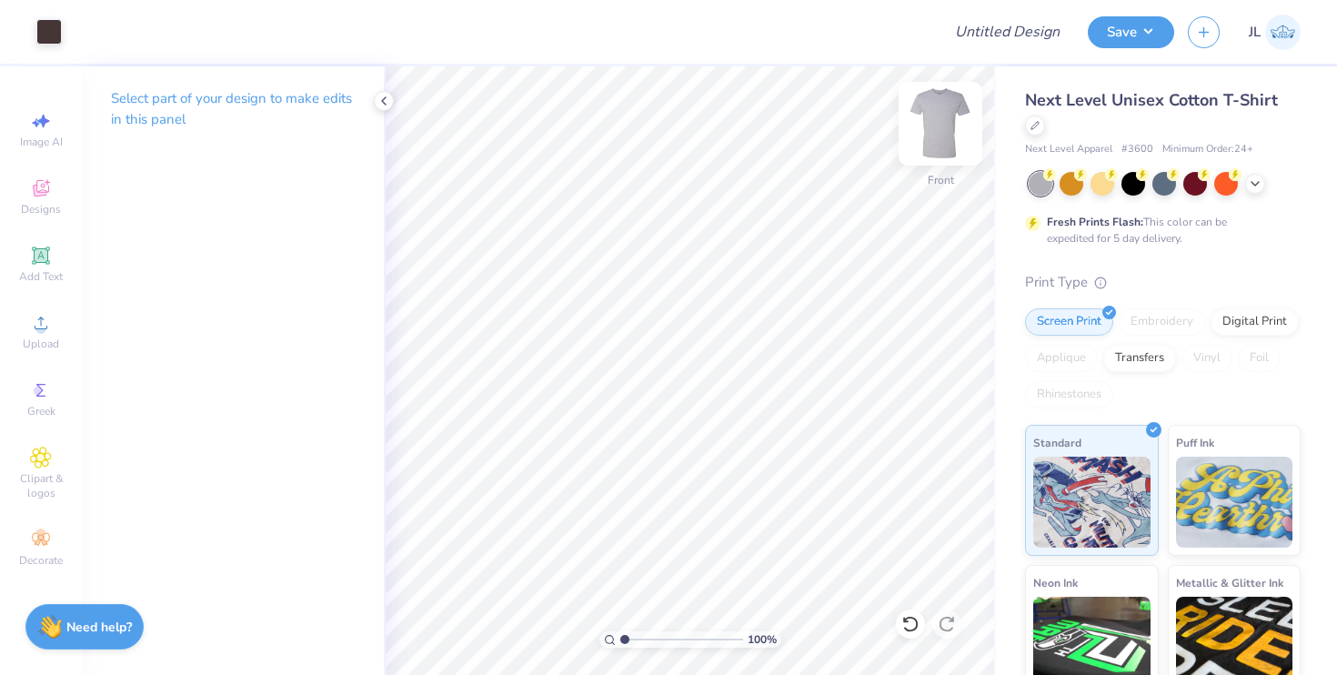
click at [953, 130] on img at bounding box center [940, 123] width 73 height 73
click at [930, 127] on img at bounding box center [940, 123] width 73 height 73
click at [953, 109] on img at bounding box center [940, 123] width 73 height 73
click at [952, 109] on img at bounding box center [940, 123] width 36 height 36
